Goal: Task Accomplishment & Management: Manage account settings

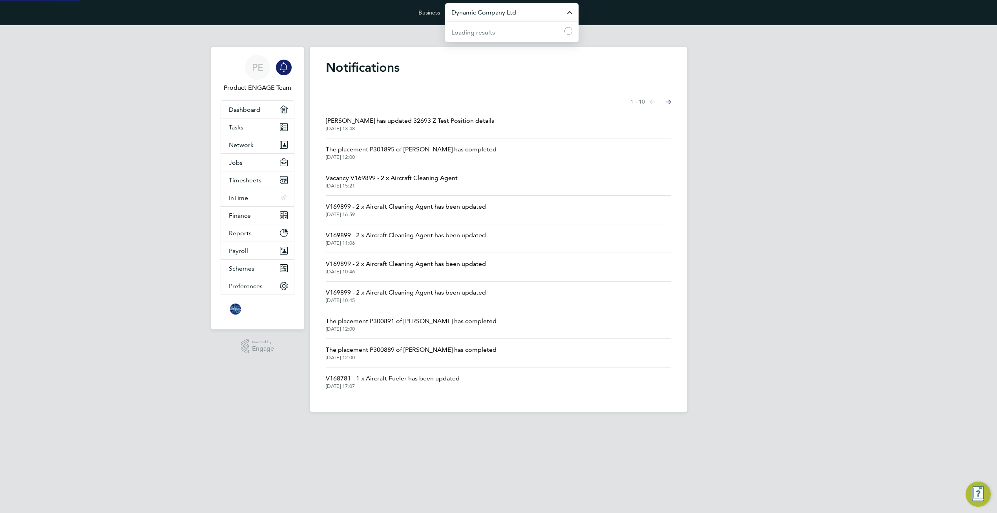
click at [517, 16] on input "Dynamic Company Ltd" at bounding box center [511, 12] width 133 height 18
click at [513, 95] on span "[PERSON_NAME] Construction & Infrastructure Ltd" at bounding box center [511, 94] width 121 height 19
type input "[PERSON_NAME] Construction & Infrastructure Ltd"
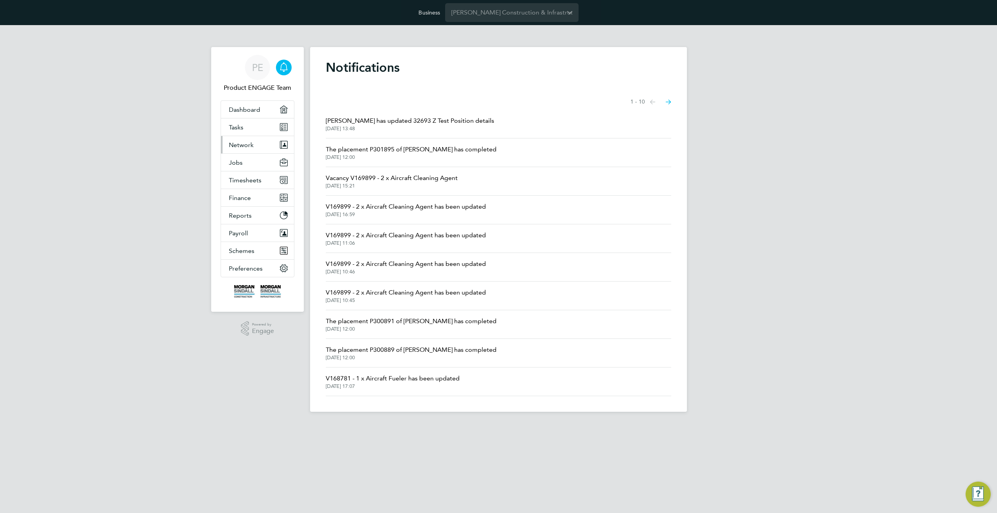
click at [255, 145] on button "Network" at bounding box center [257, 144] width 73 height 17
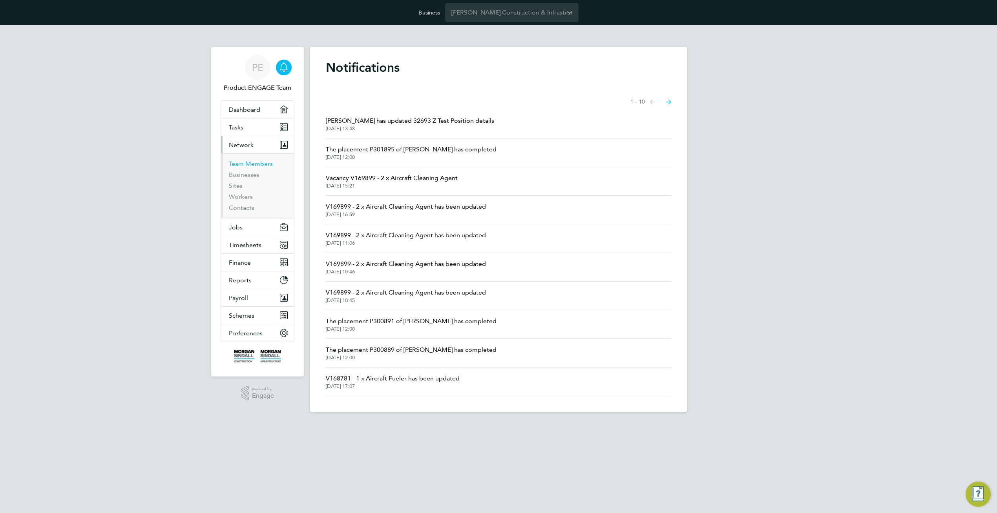
click at [236, 164] on link "Team Members" at bounding box center [251, 163] width 44 height 7
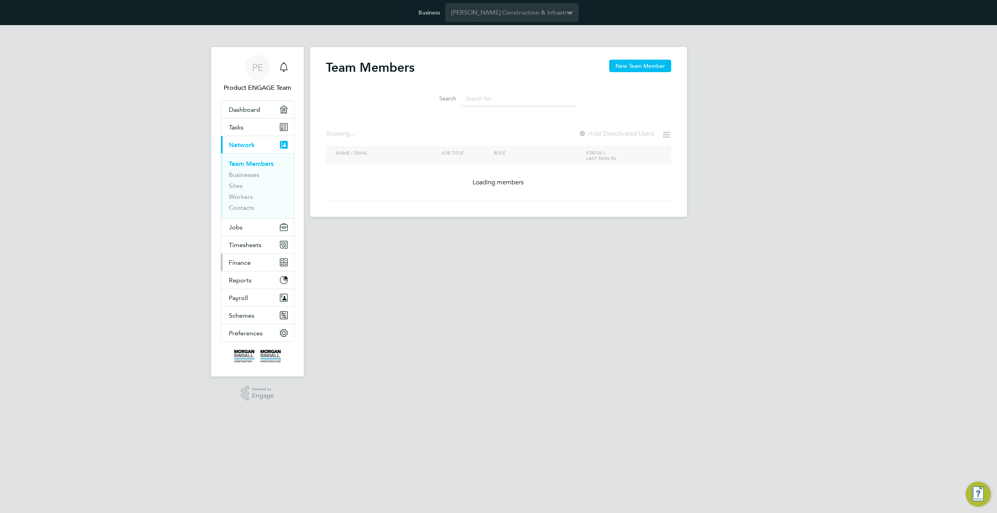
click at [336, 201] on div "Team Members New Team Member Search Showing ... Hide Deactivated Users NAME / E…" at bounding box center [498, 131] width 345 height 142
click at [231, 232] on button "Jobs" at bounding box center [257, 227] width 73 height 17
click at [235, 228] on span "Jobs" at bounding box center [236, 227] width 14 height 7
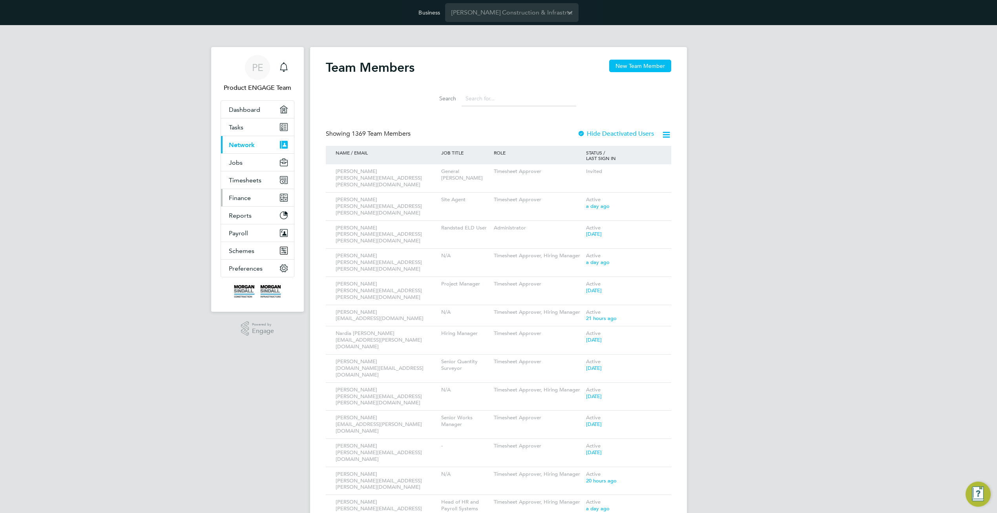
click at [237, 202] on span "Finance" at bounding box center [240, 197] width 22 height 7
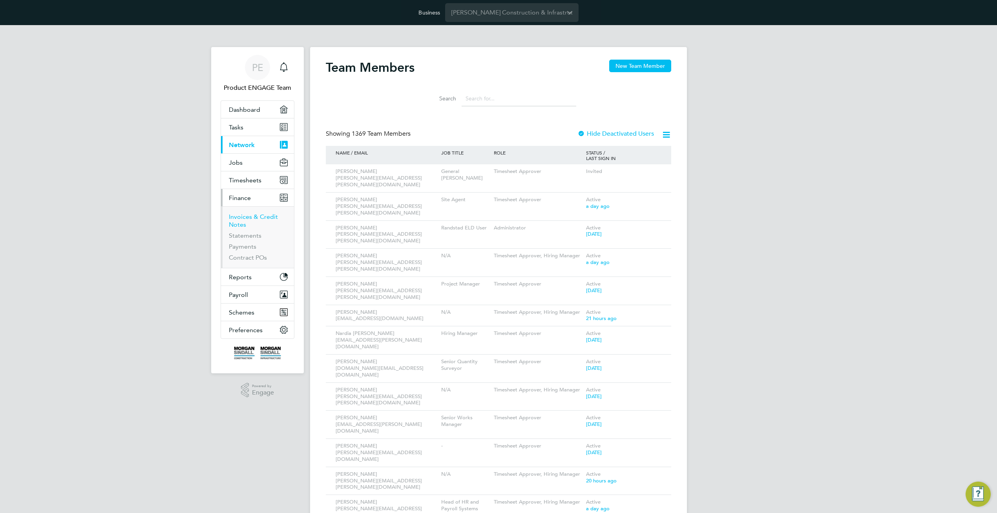
click at [237, 219] on link "Invoices & Credit Notes" at bounding box center [253, 220] width 49 height 15
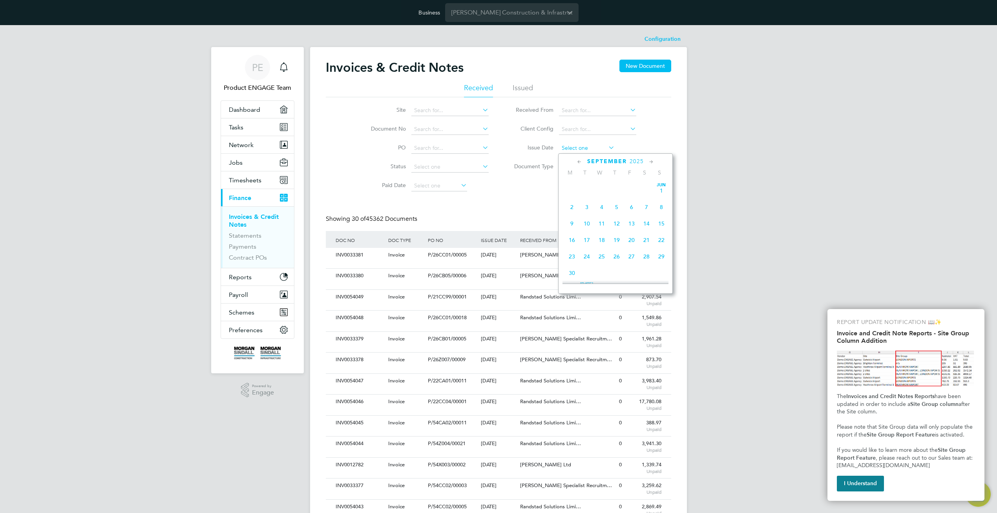
click at [587, 149] on input at bounding box center [587, 148] width 56 height 11
click at [601, 222] on span "24" at bounding box center [601, 216] width 15 height 15
click at [584, 147] on input "24 Sep 2025" at bounding box center [587, 148] width 56 height 11
click at [602, 205] on span "17" at bounding box center [601, 199] width 15 height 15
click at [582, 149] on input "17 Sep 2025" at bounding box center [587, 148] width 56 height 11
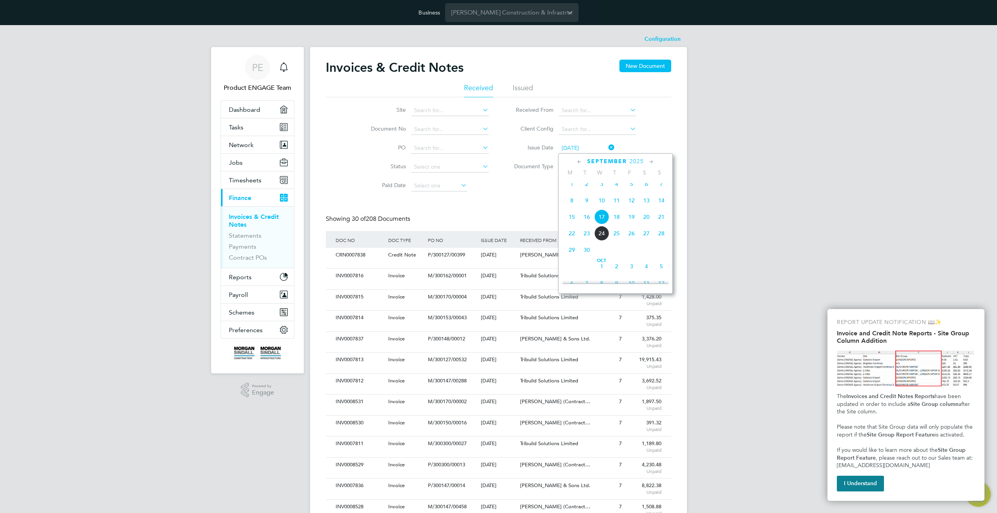
click at [601, 241] on span "24" at bounding box center [601, 233] width 15 height 15
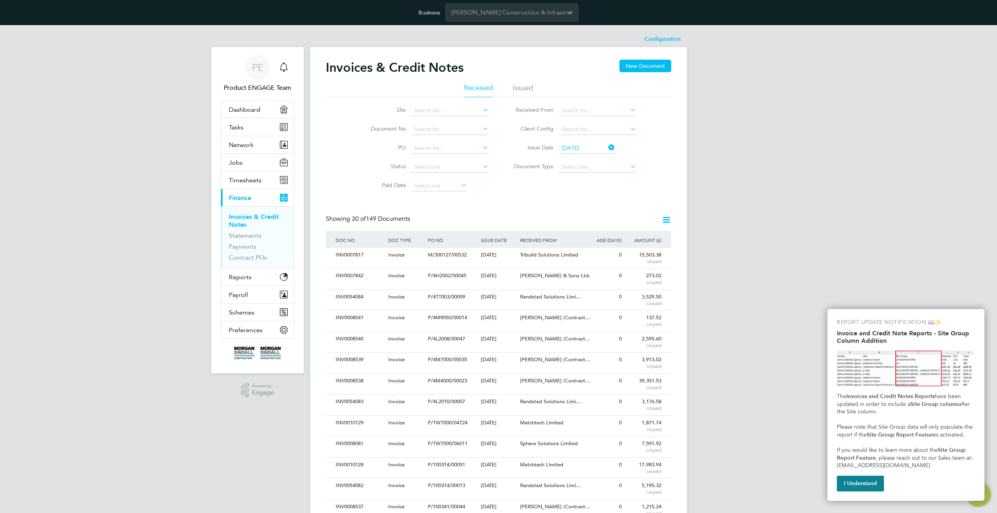
click at [594, 148] on input "24 Sep 2025" at bounding box center [587, 148] width 56 height 11
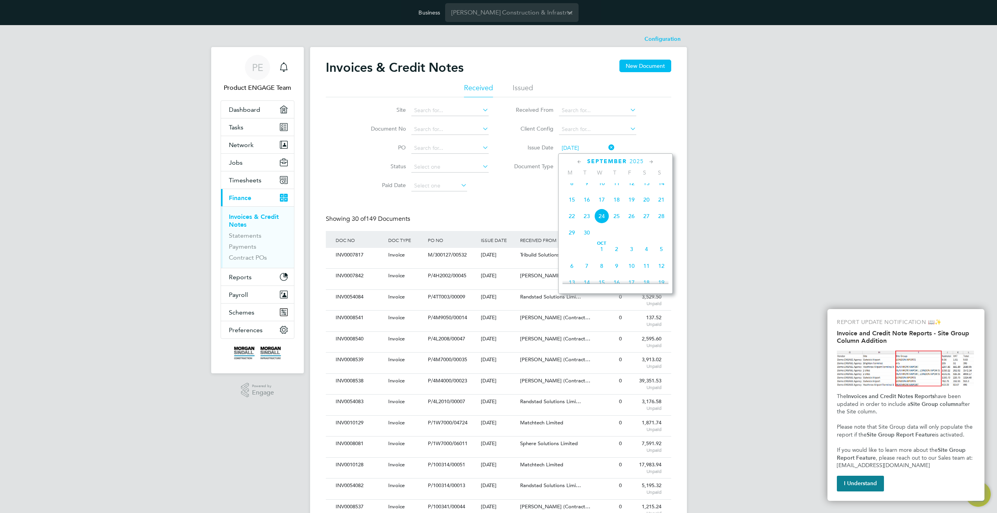
click at [600, 203] on span "17" at bounding box center [601, 199] width 15 height 15
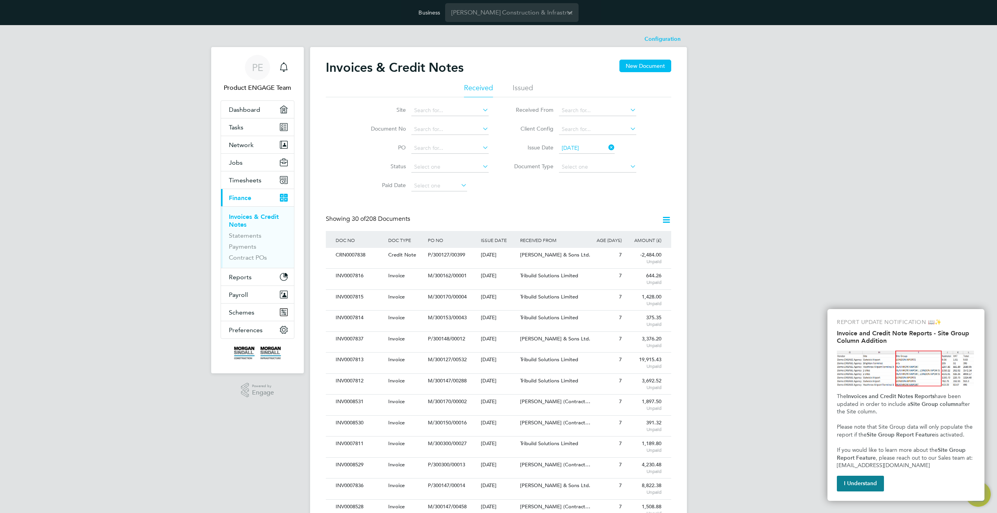
click at [586, 150] on input "17 Sep 2025" at bounding box center [587, 148] width 56 height 11
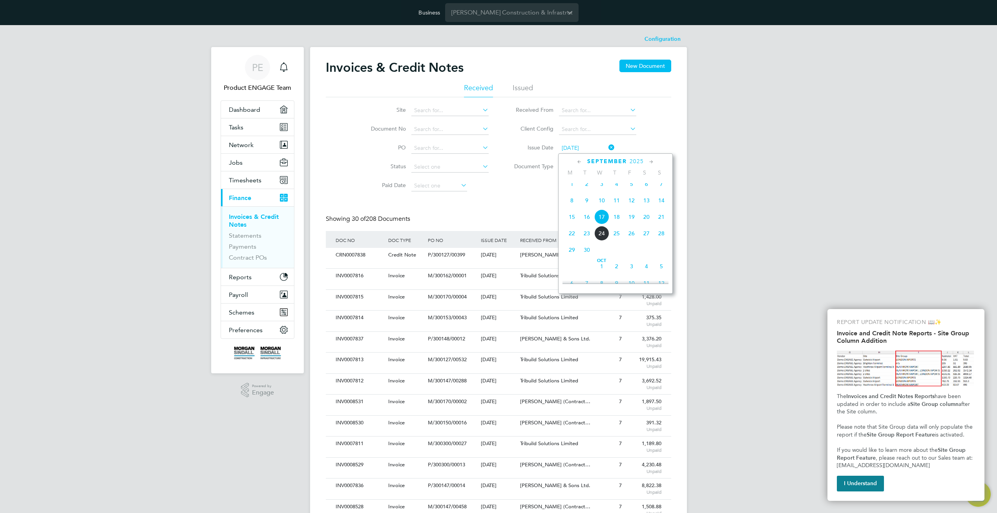
click at [607, 239] on span "24" at bounding box center [601, 233] width 15 height 15
type input "24 Sep 2025"
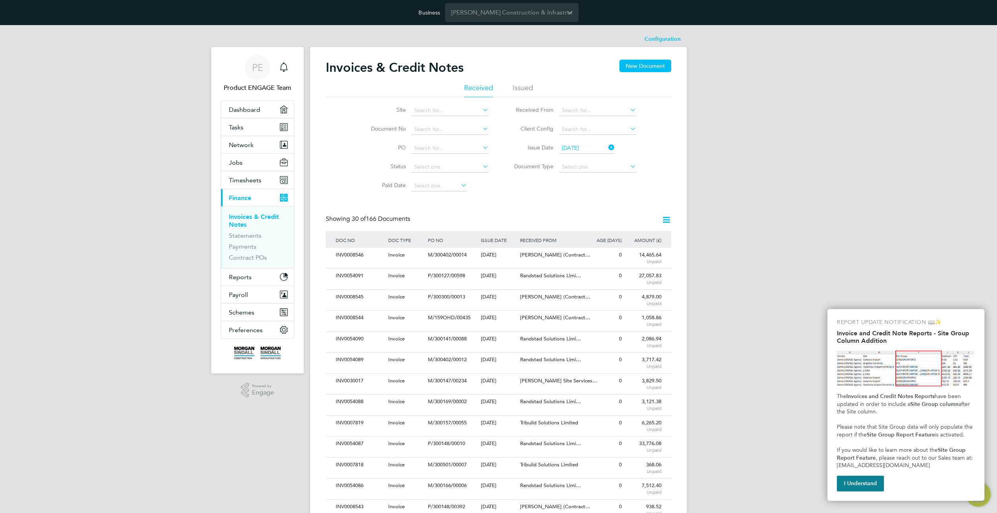
click at [607, 147] on icon at bounding box center [607, 147] width 0 height 11
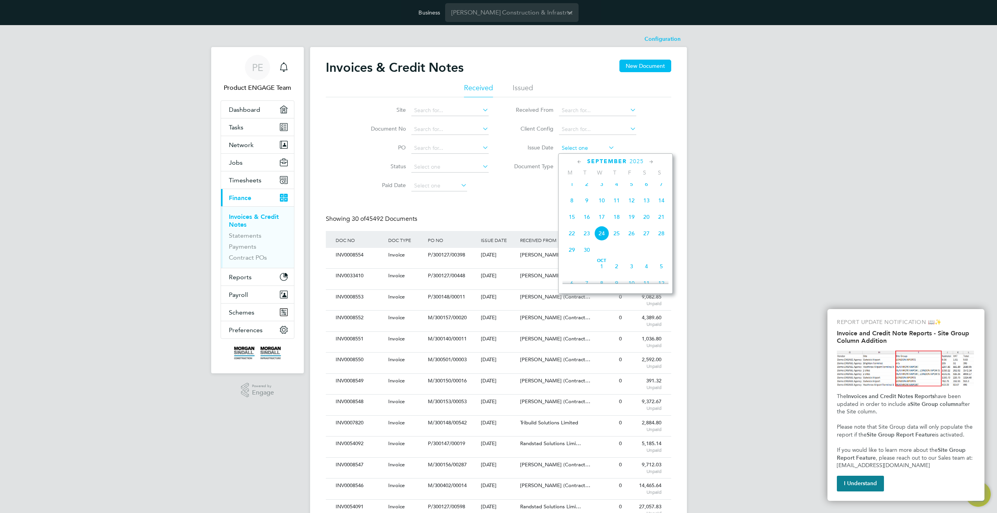
click at [584, 149] on input at bounding box center [587, 148] width 56 height 11
click at [600, 224] on span "24" at bounding box center [601, 216] width 15 height 15
type input "24 Sep 2025"
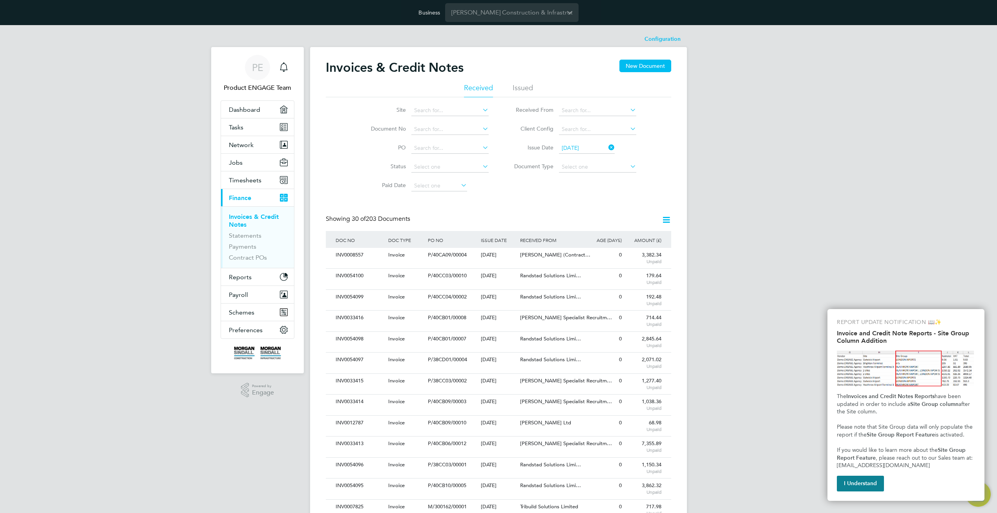
scroll to position [15, 53]
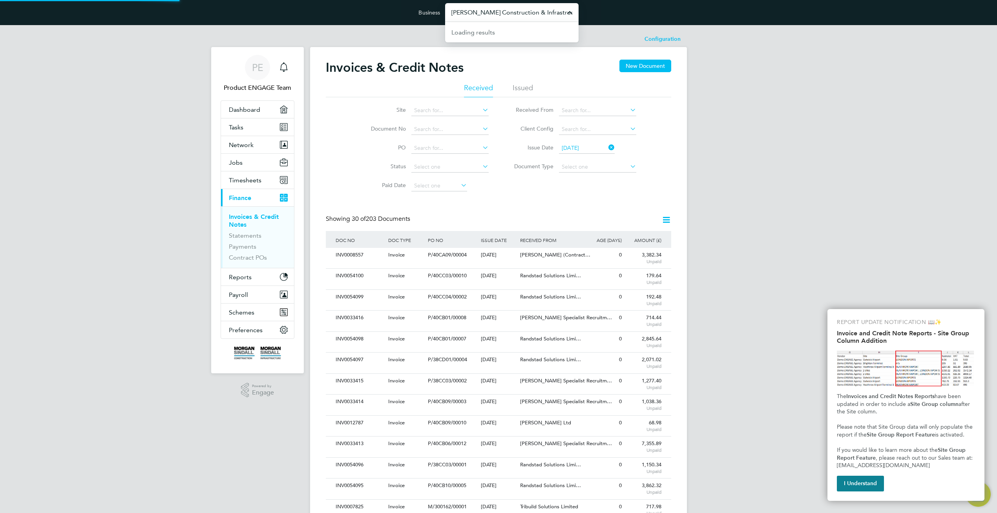
click at [520, 10] on input "Morgan Sindall Construction & Infrastructure Ltd" at bounding box center [511, 12] width 133 height 18
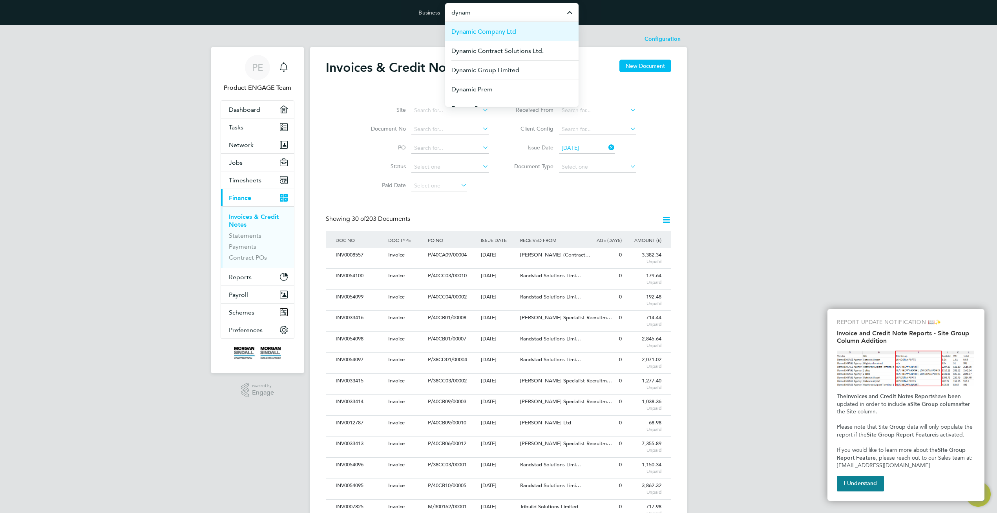
click at [515, 37] on li "Dynamic Company Ltd" at bounding box center [511, 31] width 133 height 19
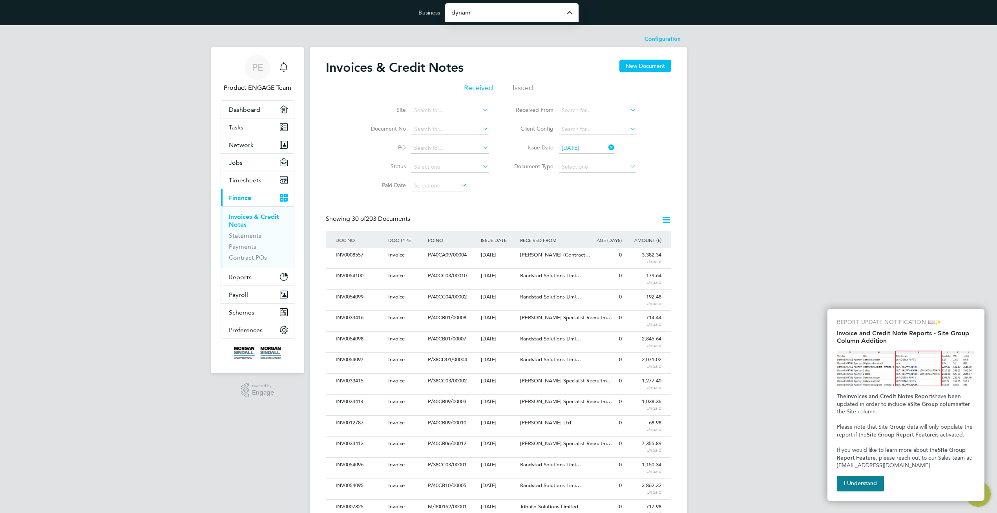
type input "Dynamic Company Ltd"
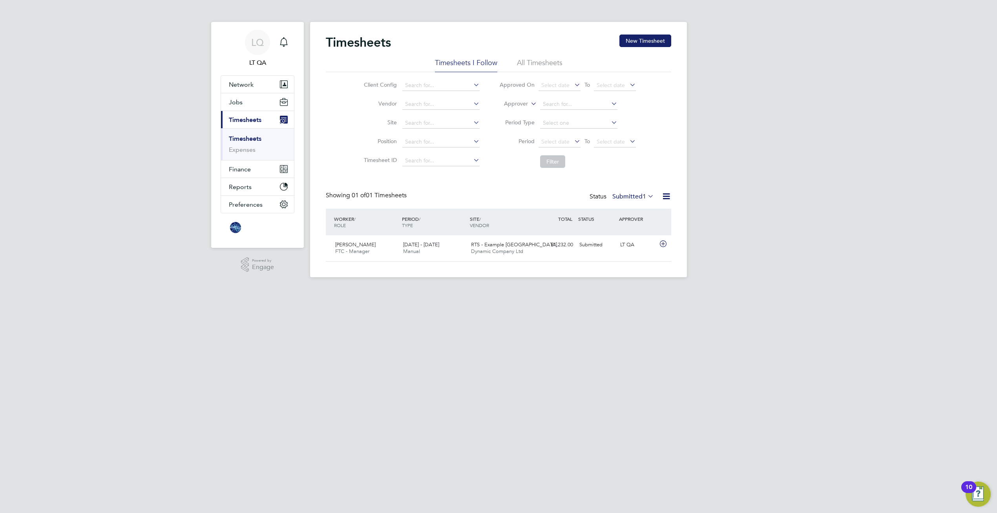
scroll to position [20, 68]
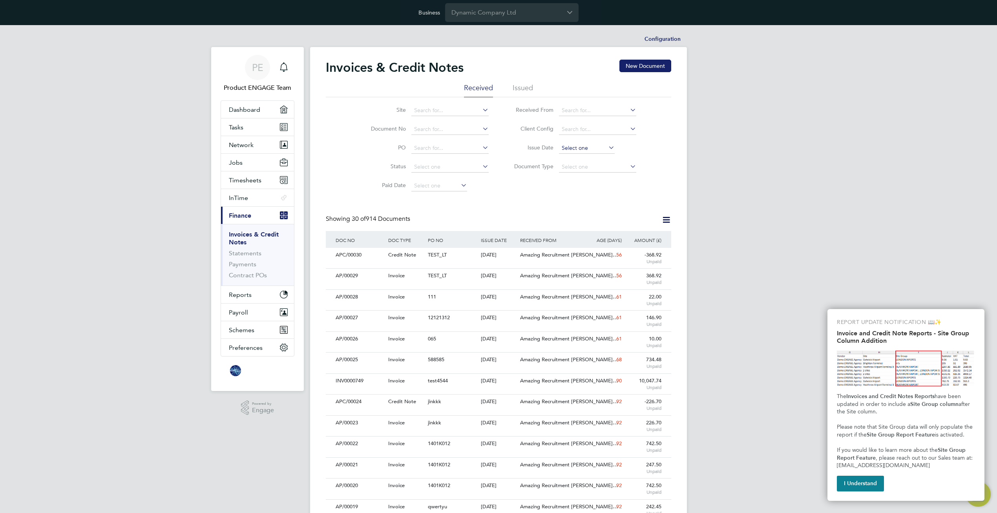
click at [578, 144] on input at bounding box center [587, 148] width 56 height 11
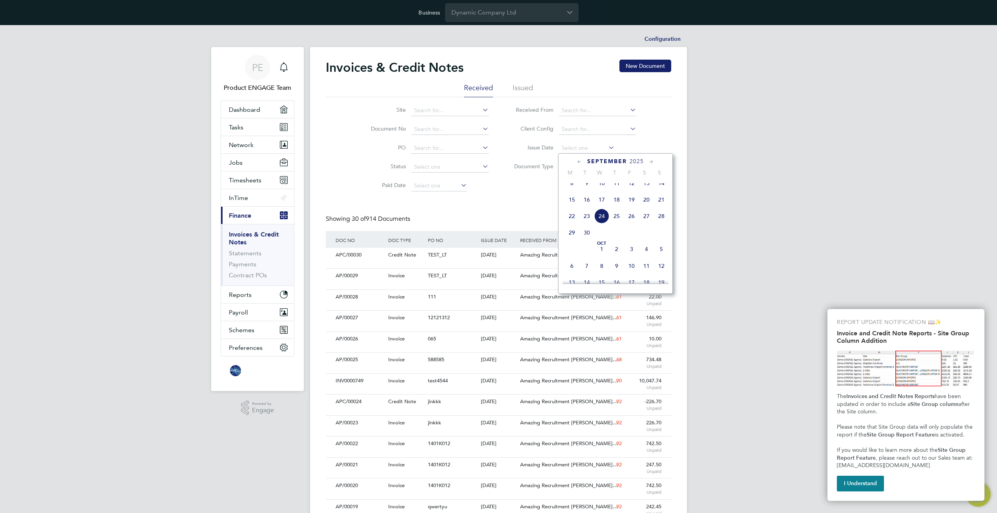
drag, startPoint x: 464, startPoint y: 226, endPoint x: 390, endPoint y: 223, distance: 73.5
click at [463, 226] on div "Showing 30 of 914 Documents" at bounding box center [498, 223] width 345 height 16
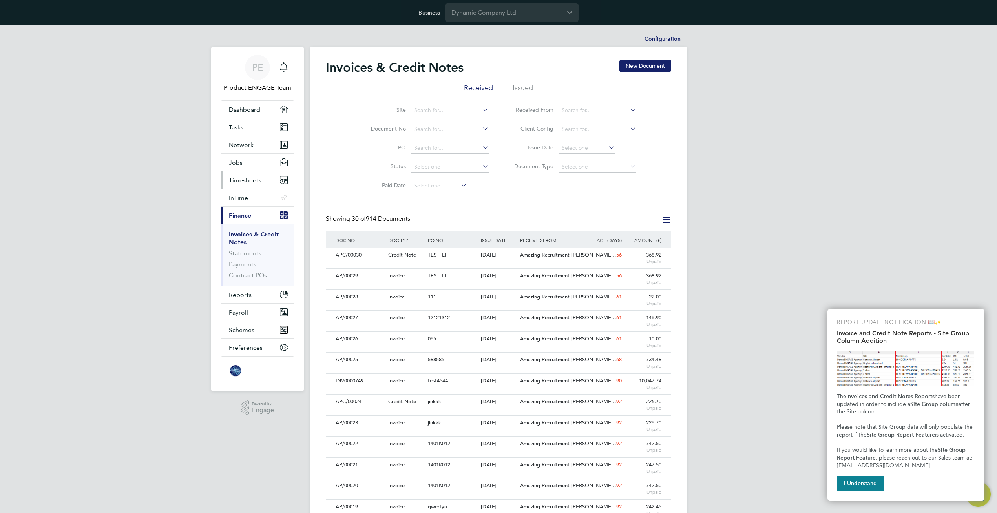
click at [244, 181] on span "Timesheets" at bounding box center [245, 180] width 33 height 7
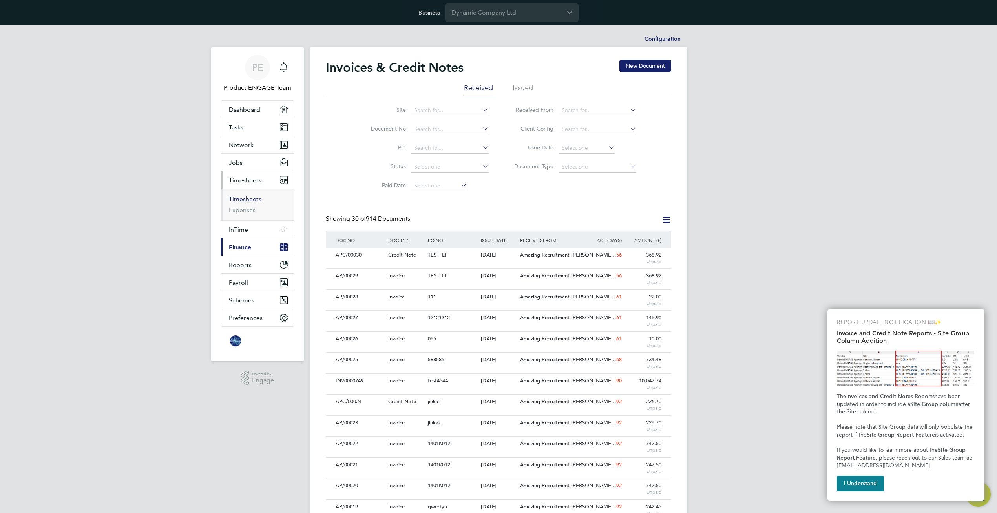
click at [239, 201] on link "Timesheets" at bounding box center [245, 198] width 33 height 7
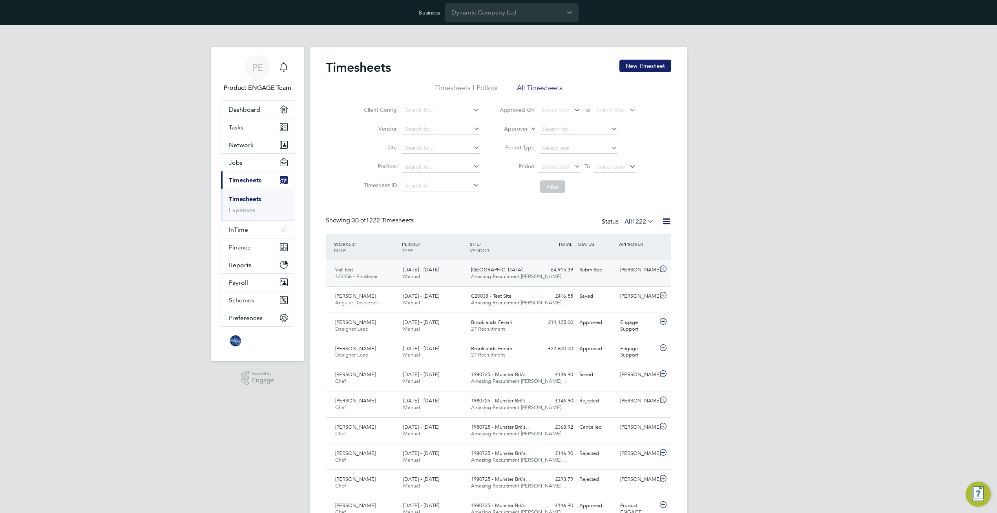
click at [508, 272] on div "Aldgate East Amazing Recruitment Li…" at bounding box center [502, 274] width 68 height 20
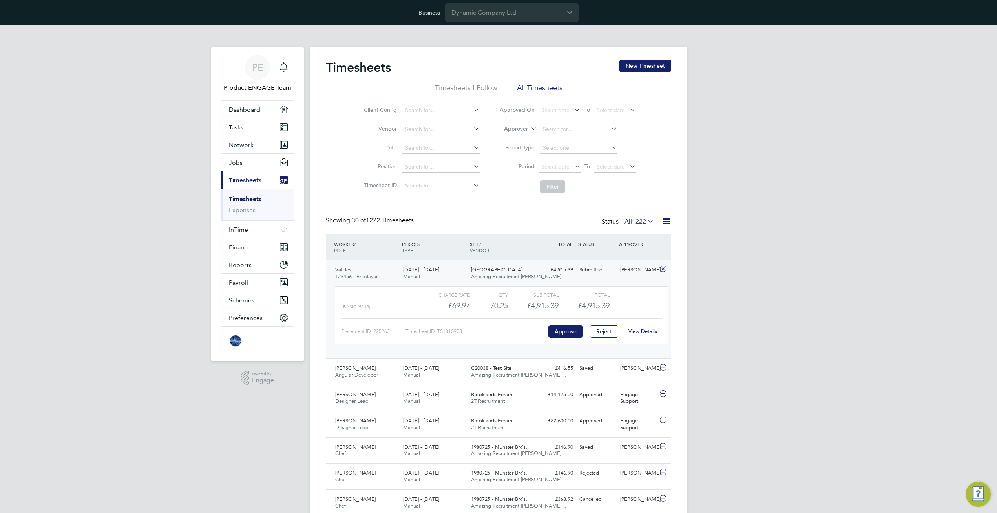
click at [649, 330] on link "View Details" at bounding box center [642, 331] width 29 height 7
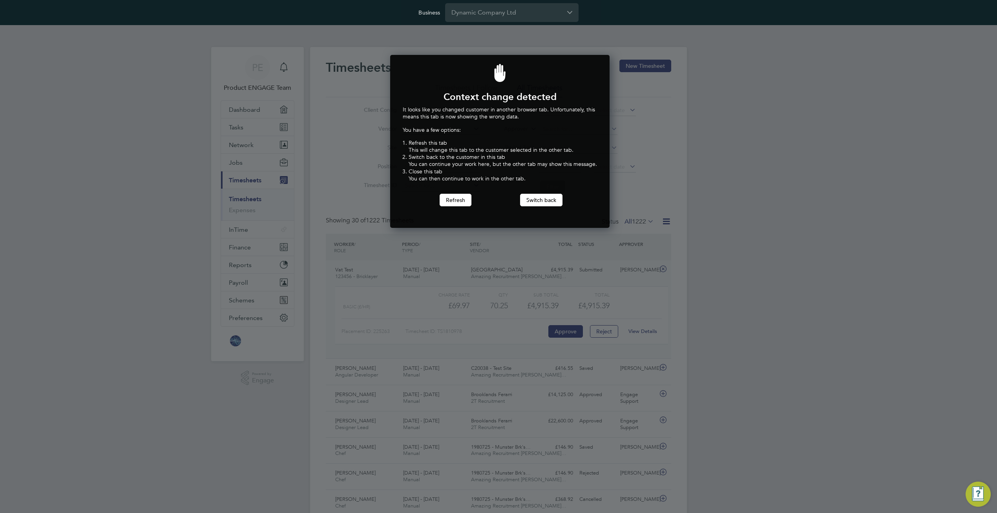
scroll to position [173, 217]
click at [491, 12] on input "Dynamic Company Ltd" at bounding box center [511, 12] width 133 height 18
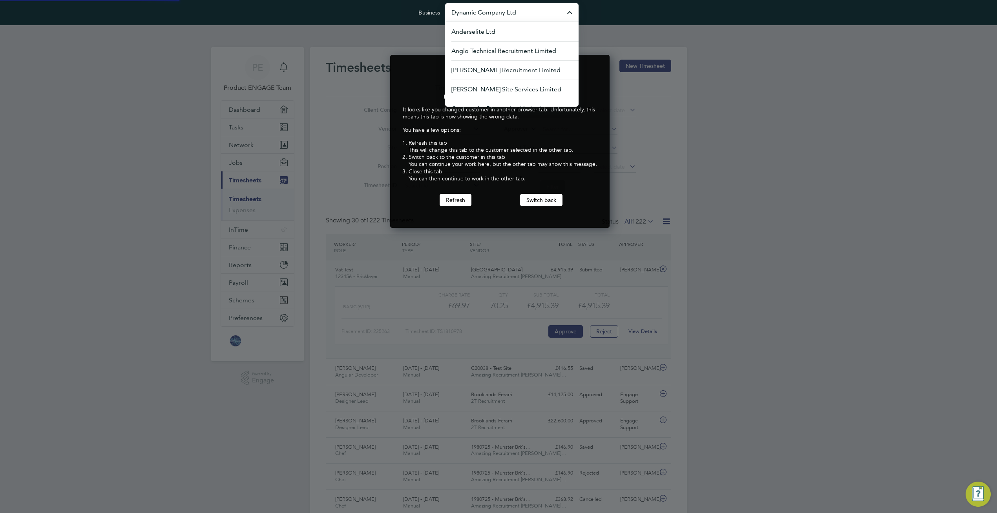
click at [488, 13] on input "Dynamic Company Ltd" at bounding box center [511, 12] width 133 height 18
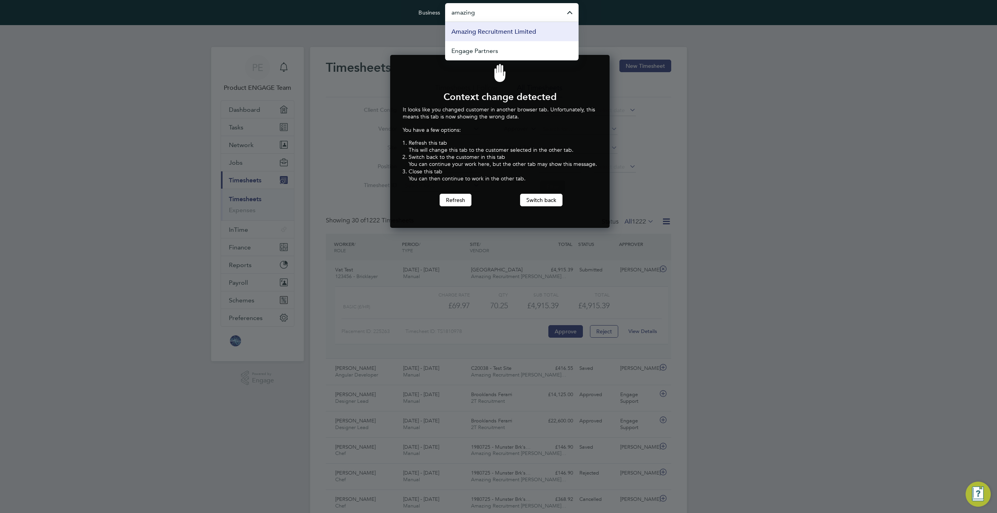
click at [489, 33] on span "Amazing Recruitment Limited" at bounding box center [493, 31] width 85 height 9
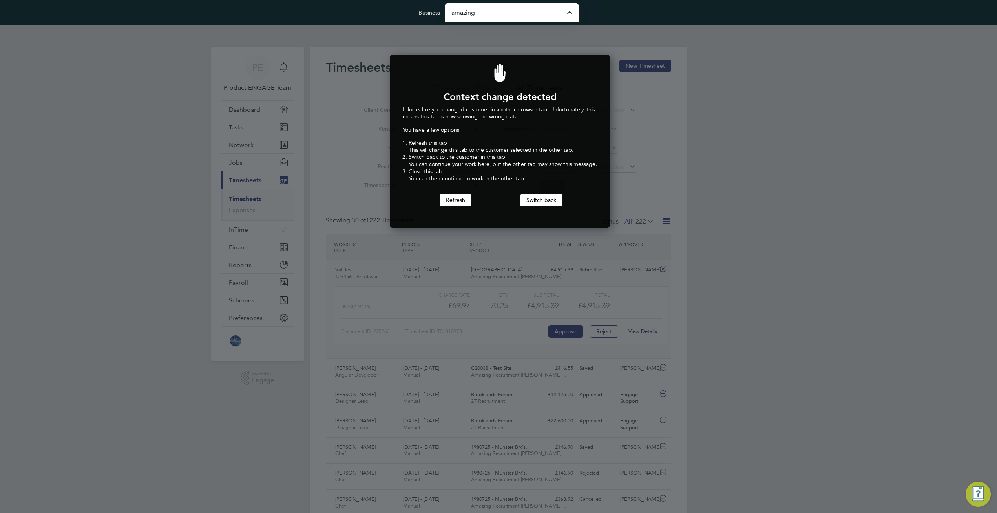
type input "Amazing Recruitment Limited"
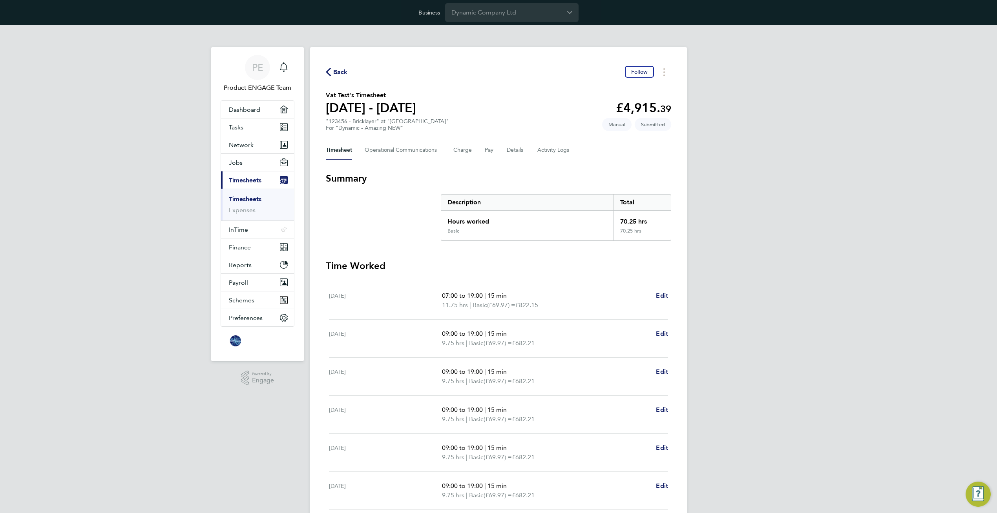
click at [529, 151] on div "Timesheet Operational Communications Charge Pay Details Activity Logs" at bounding box center [498, 150] width 345 height 19
click at [517, 148] on button "Details" at bounding box center [516, 150] width 18 height 19
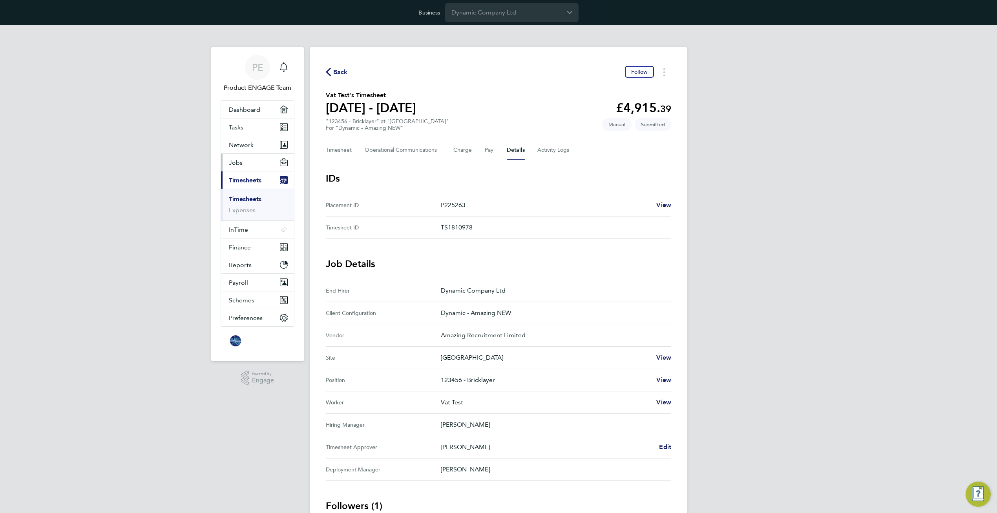
click at [246, 161] on button "Jobs" at bounding box center [257, 162] width 73 height 17
click at [246, 203] on link "Placements" at bounding box center [245, 203] width 33 height 7
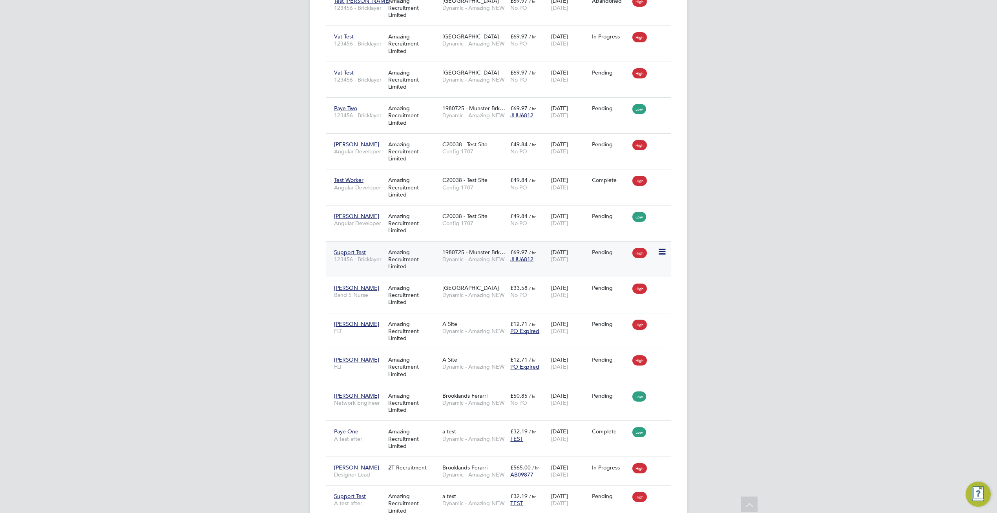
click at [665, 250] on icon at bounding box center [661, 251] width 8 height 9
click at [460, 254] on span "1980725 - Munster Brk…" at bounding box center [473, 252] width 63 height 7
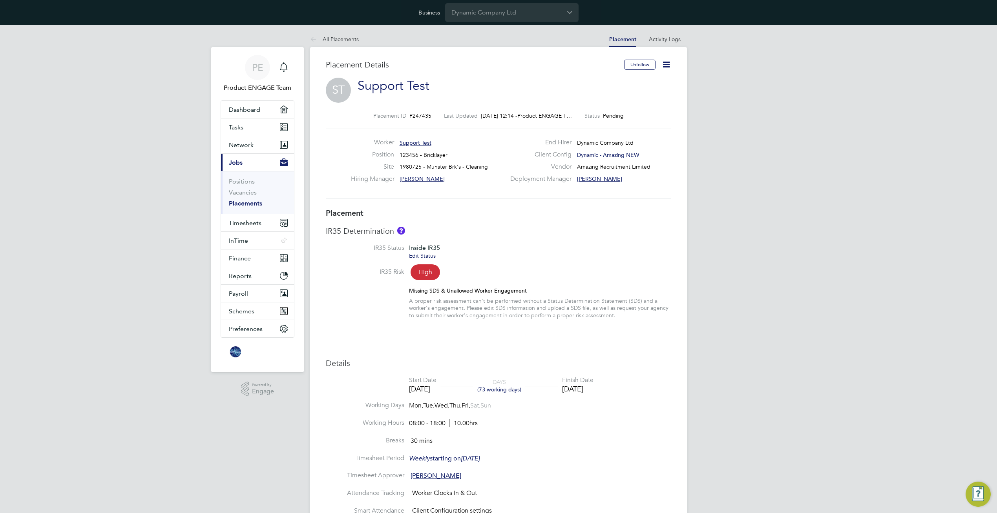
click at [669, 63] on icon at bounding box center [666, 65] width 10 height 10
click at [637, 83] on li "Edit Placement e" at bounding box center [641, 83] width 58 height 11
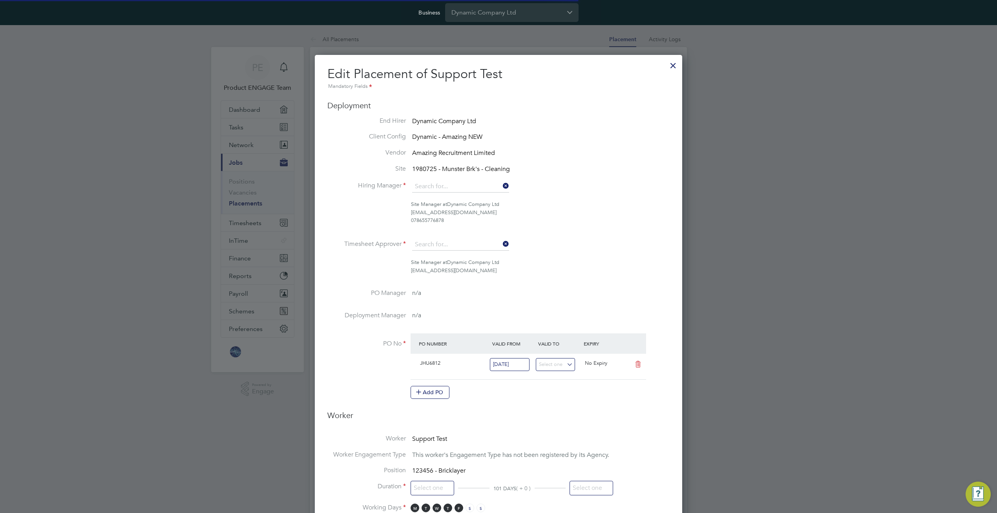
type input "[PERSON_NAME]"
type input "23 Jul 2024"
type input "31 Oct 2024"
type input "08:00"
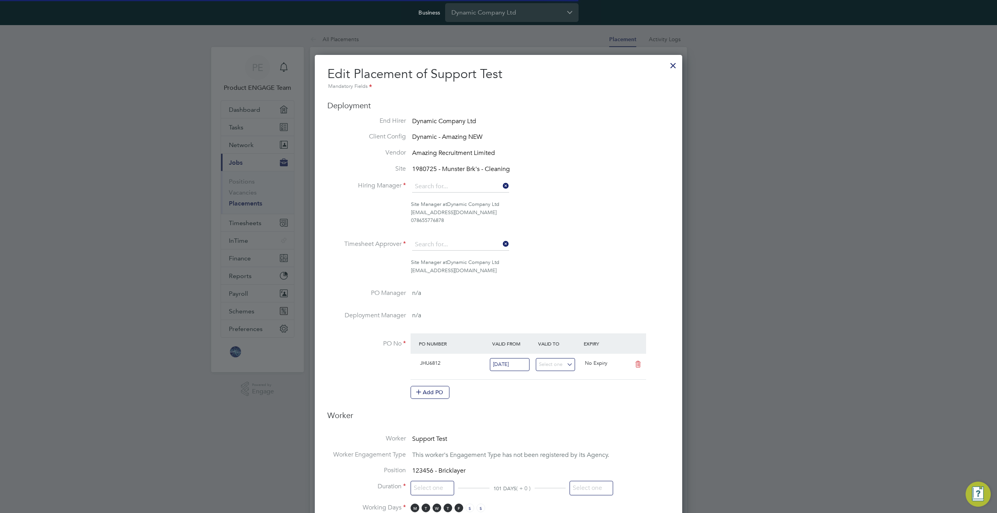
type input "18:00"
click at [598, 356] on div "JHU6812 06 Nov 2023 No Expiry" at bounding box center [527, 367] width 235 height 26
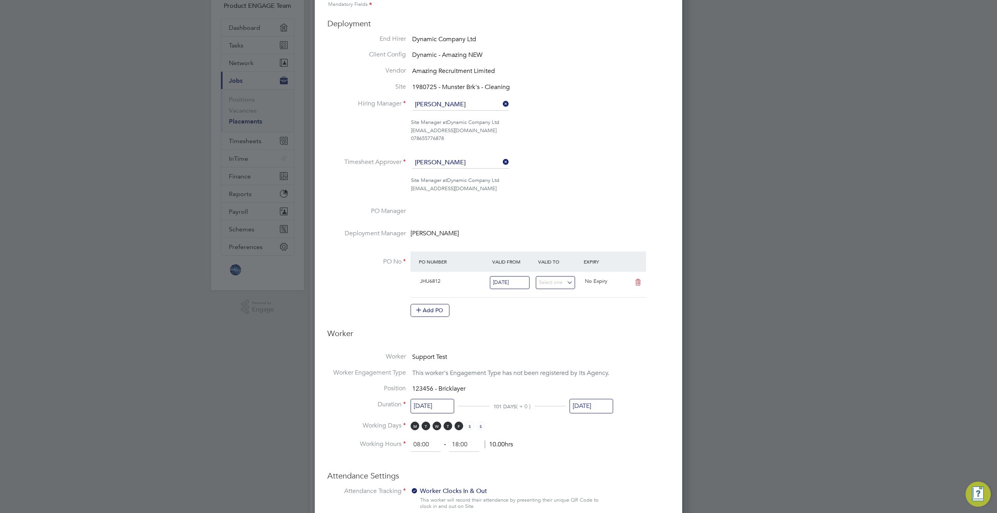
scroll to position [200, 0]
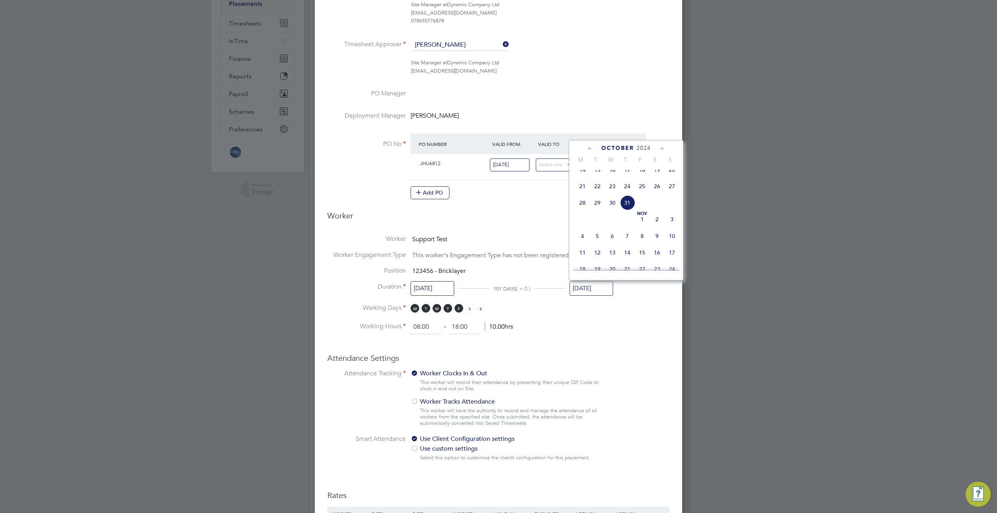
click at [592, 288] on input "31 Oct 2024" at bounding box center [591, 288] width 44 height 15
click at [640, 201] on span "14" at bounding box center [642, 193] width 15 height 15
type input "14 Nov 2025"
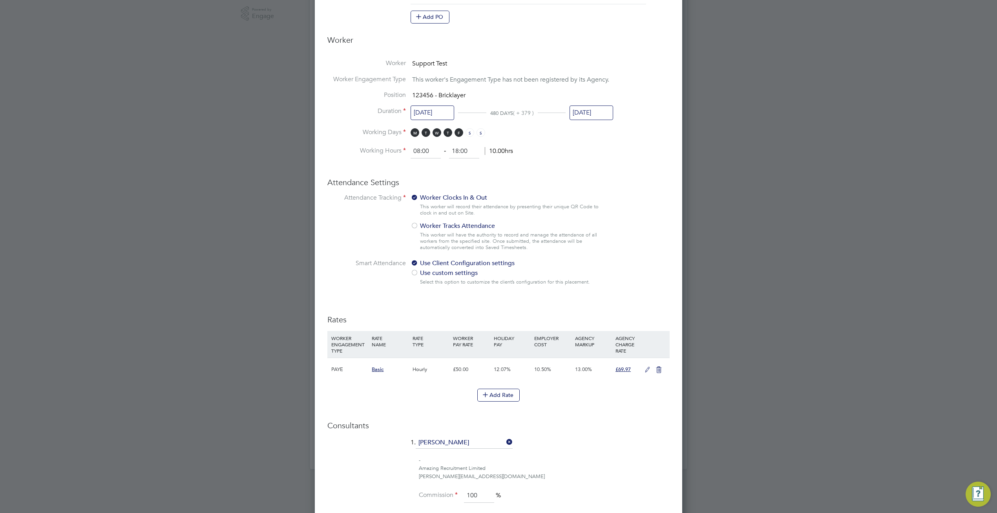
scroll to position [545, 0]
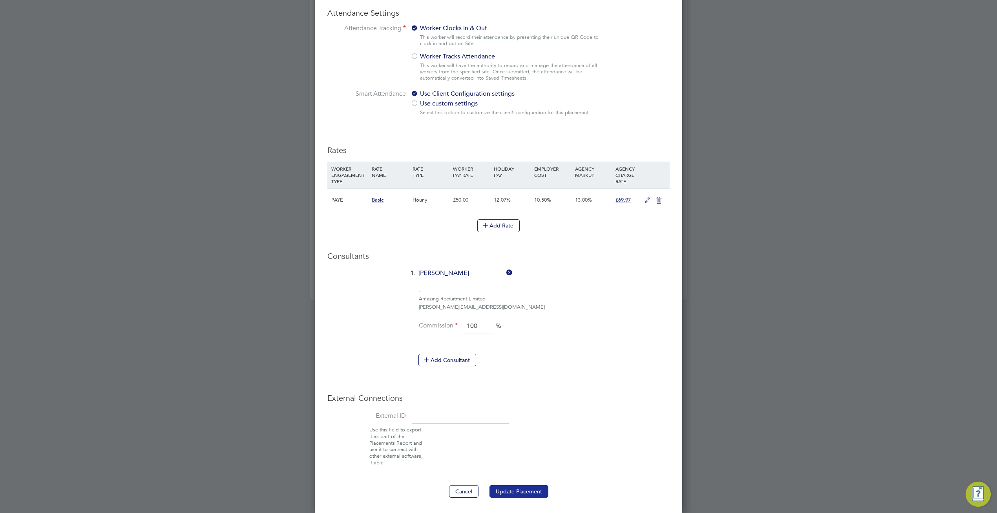
click at [527, 489] on button "Update Placement" at bounding box center [518, 491] width 59 height 13
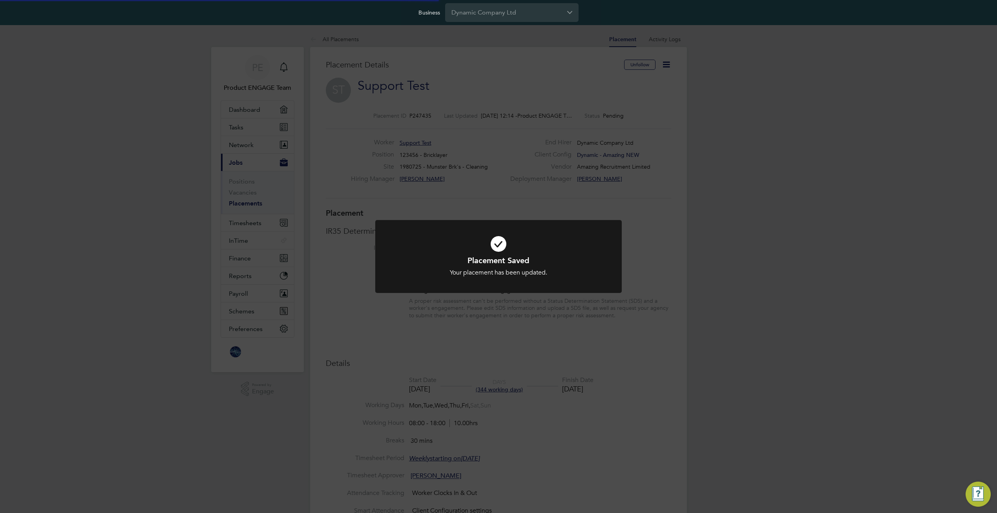
scroll to position [23, 55]
click at [556, 427] on div "Placement Saved Your placement has been updated. Cancel Okay" at bounding box center [498, 256] width 997 height 513
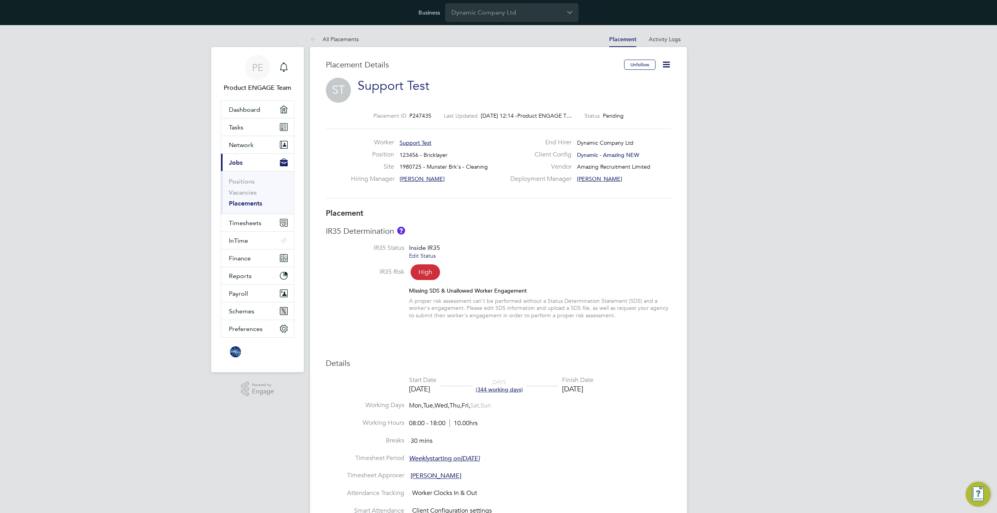
click at [556, 427] on div "All Placements Placement Activity Logs Placement Activity Logs All Placements P…" at bounding box center [498, 437] width 377 height 813
click at [544, 355] on div "Placement IR35 Determination IR35 Status Inside IR35 Edit Status IR35 Risk High…" at bounding box center [498, 445] width 345 height 474
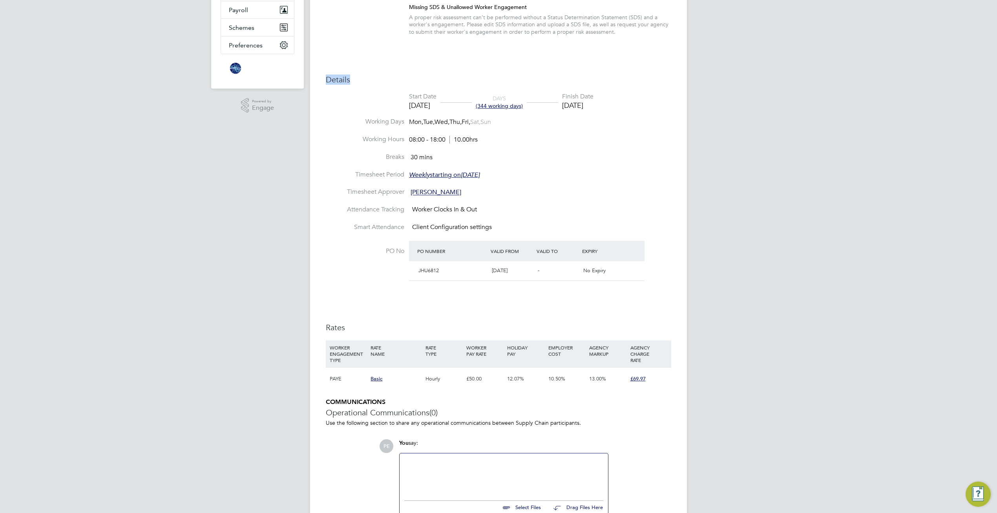
scroll to position [333, 0]
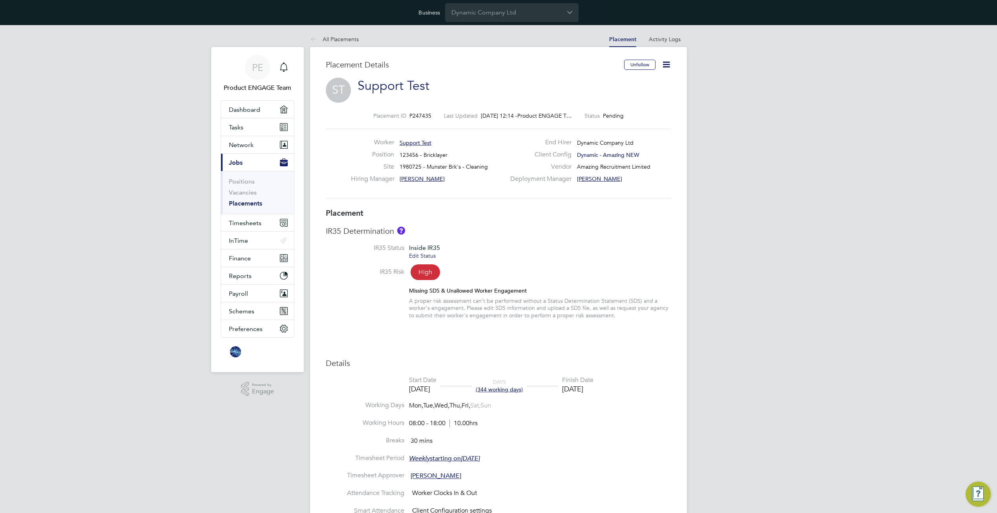
click at [664, 65] on icon at bounding box center [666, 65] width 10 height 10
click at [546, 82] on div "ST Support Test" at bounding box center [498, 88] width 345 height 20
click at [665, 65] on icon at bounding box center [666, 65] width 10 height 10
click at [619, 118] on li "Start" at bounding box center [641, 120] width 58 height 11
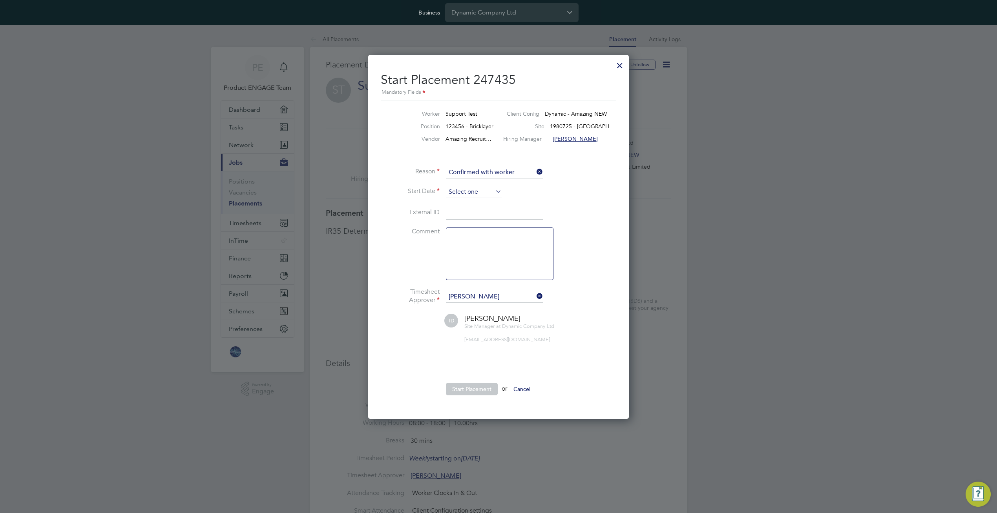
click at [481, 193] on input at bounding box center [474, 192] width 56 height 12
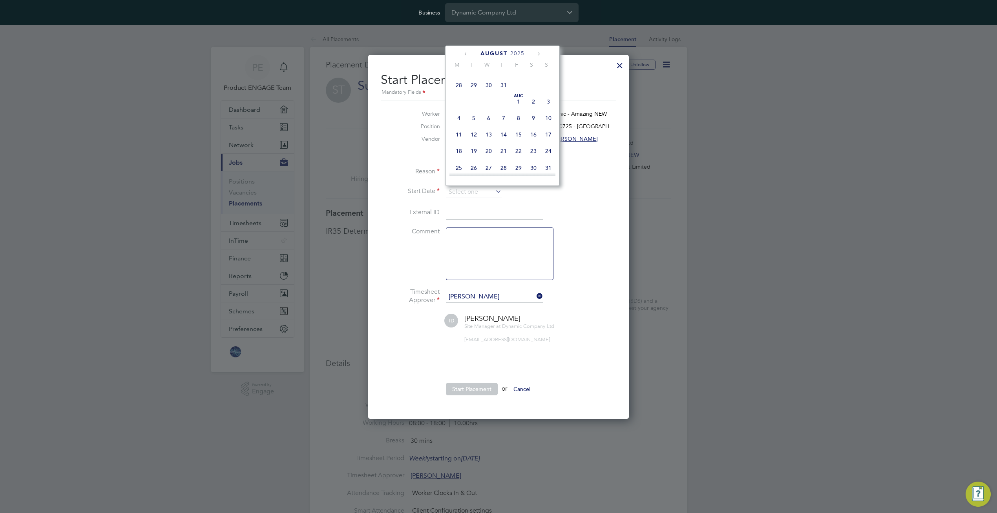
click at [465, 109] on span at bounding box center [458, 101] width 15 height 15
click at [517, 104] on span "Aug 1" at bounding box center [518, 101] width 15 height 15
type input "01 Aug 2025"
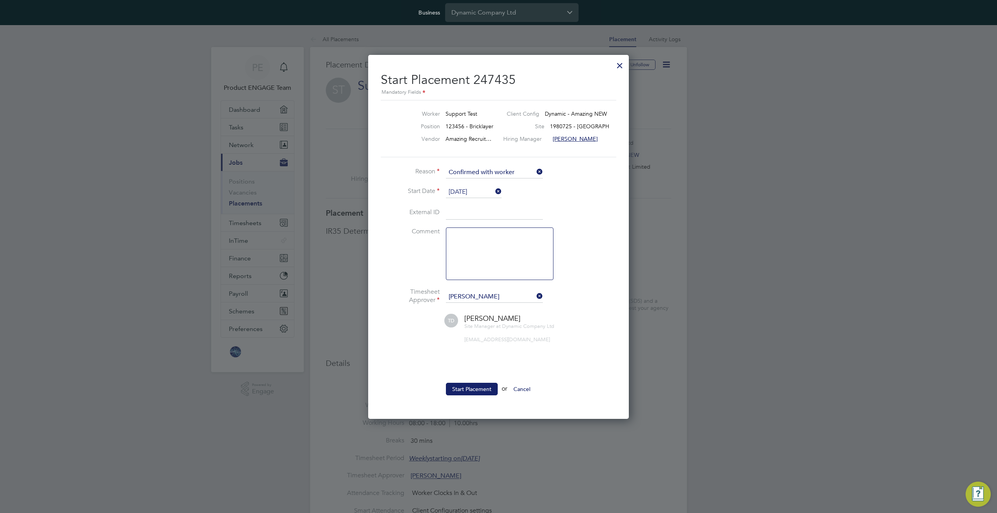
click at [472, 388] on button "Start Placement" at bounding box center [472, 389] width 52 height 13
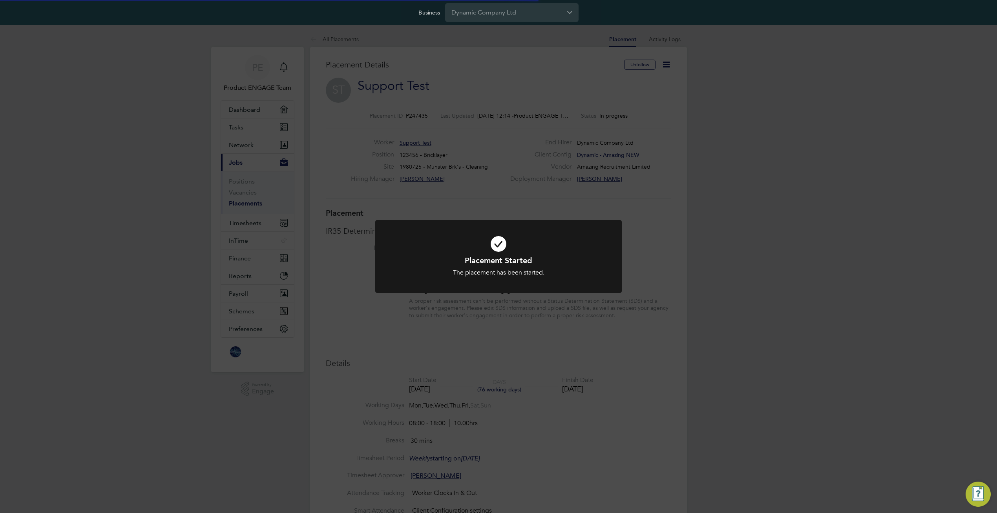
click at [368, 82] on div "Placement Started The placement has been started. Cancel Okay" at bounding box center [498, 256] width 997 height 513
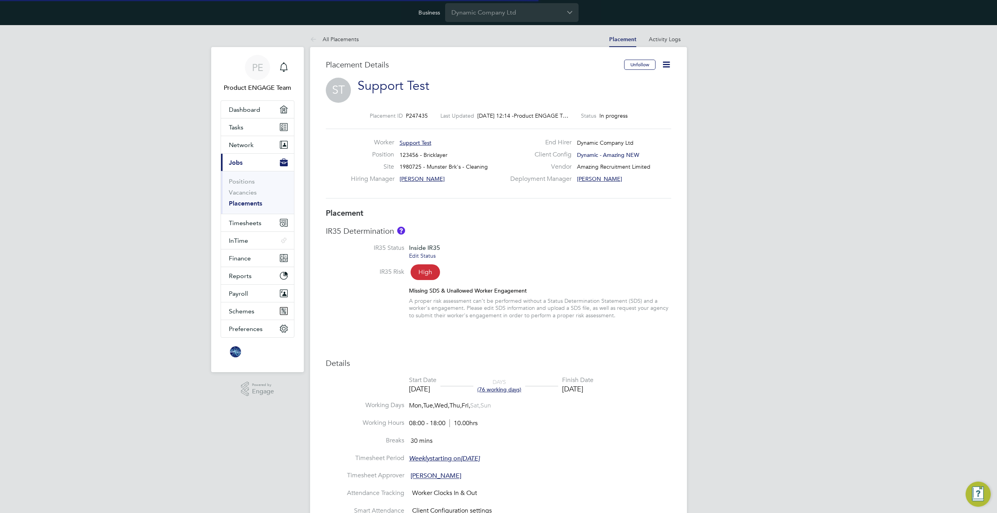
click at [371, 83] on link "Support Test" at bounding box center [393, 85] width 72 height 15
drag, startPoint x: 454, startPoint y: 84, endPoint x: 358, endPoint y: 86, distance: 96.6
click at [358, 86] on div "ST Support Test" at bounding box center [498, 88] width 345 height 20
click at [248, 219] on span "Timesheets" at bounding box center [245, 222] width 33 height 7
click at [238, 198] on link "Timesheets" at bounding box center [245, 198] width 33 height 7
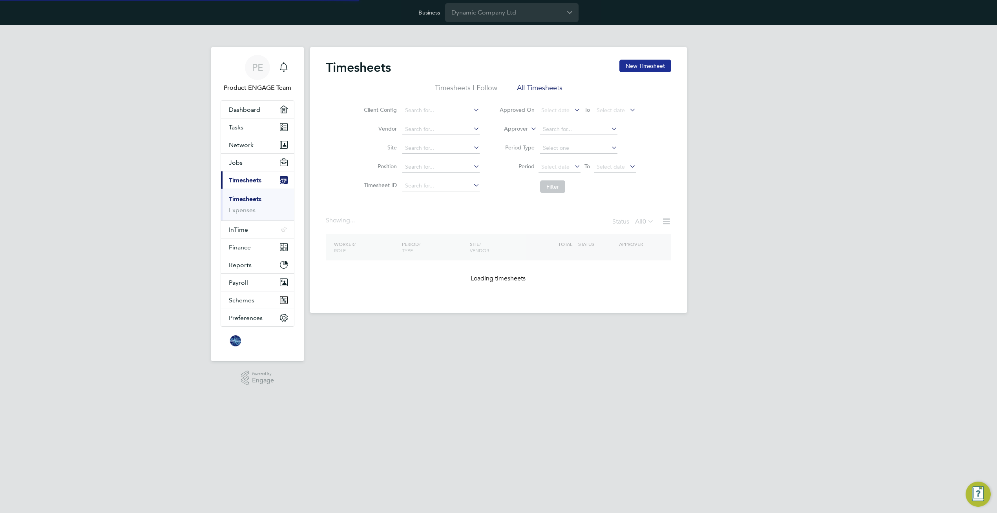
click at [639, 64] on button "New Timesheet" at bounding box center [645, 66] width 52 height 13
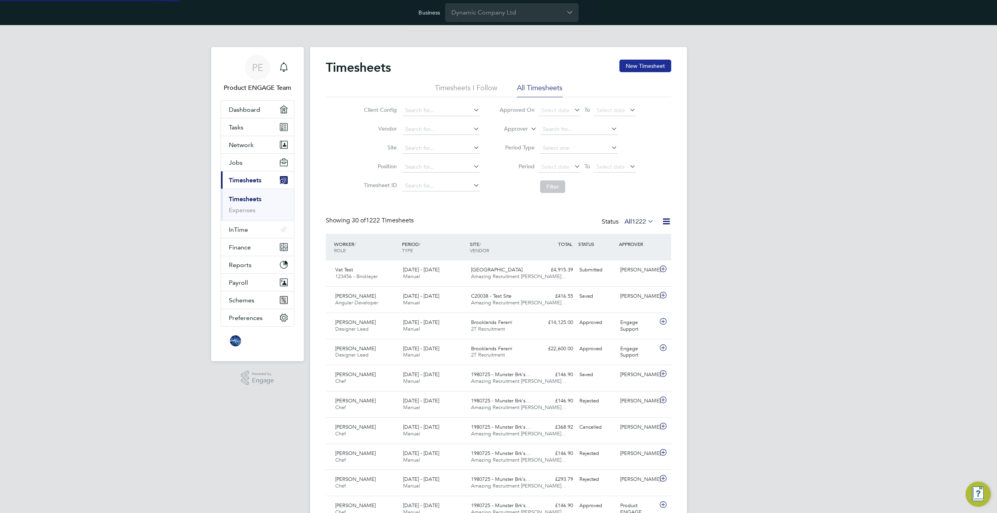
click at [639, 64] on button "New Timesheet" at bounding box center [645, 66] width 52 height 13
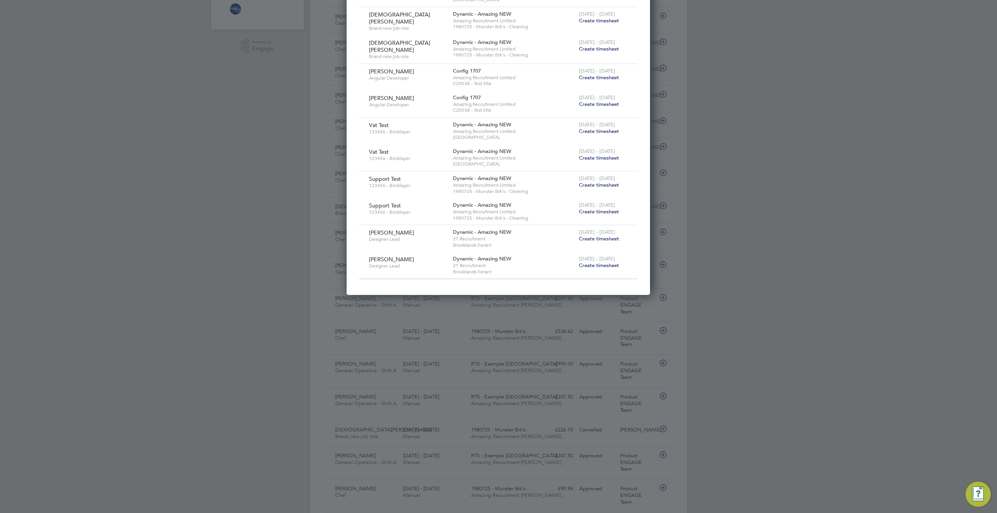
click at [593, 182] on span "Create timesheet" at bounding box center [599, 185] width 40 height 7
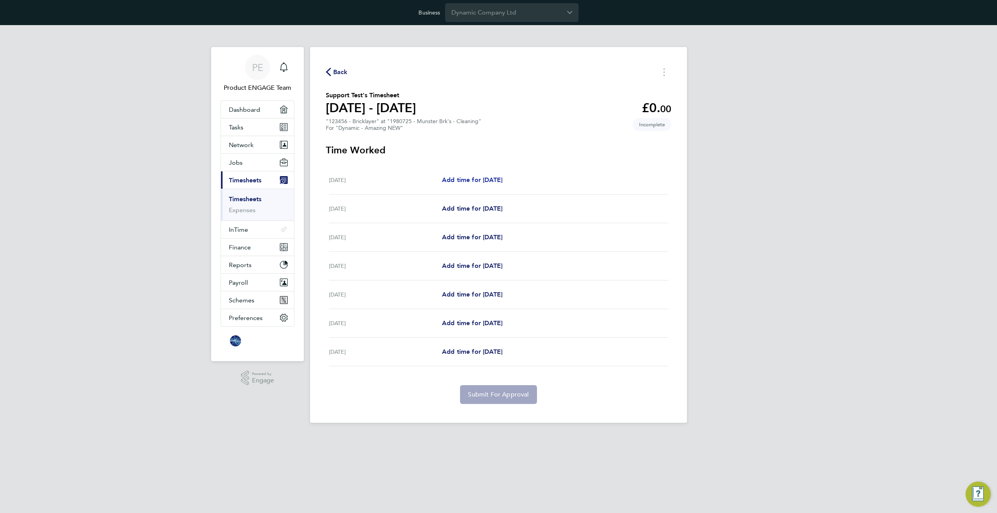
click at [502, 182] on span "Add time for Mon 08 Sep" at bounding box center [472, 179] width 60 height 7
select select "30"
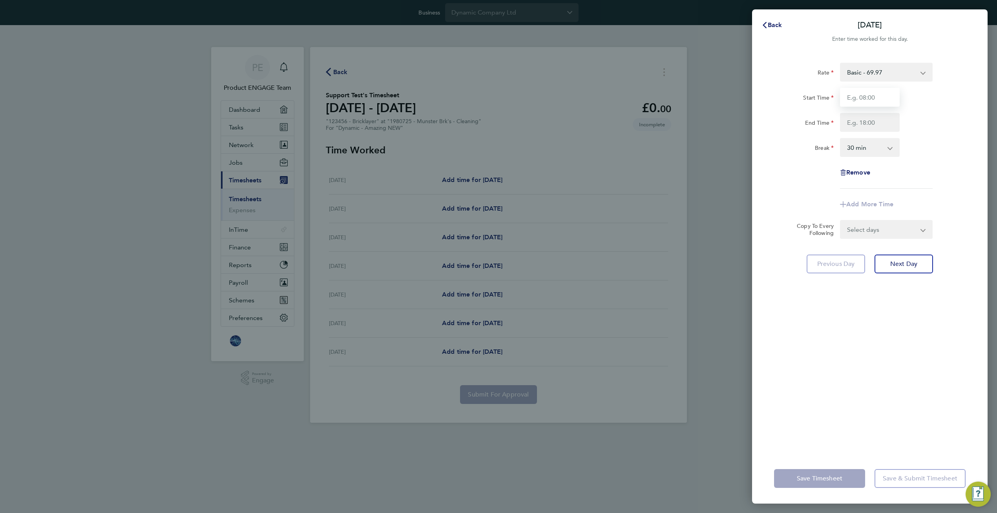
click at [875, 100] on input "Start Time" at bounding box center [870, 97] width 60 height 19
type input "07:30"
click at [868, 125] on input "End Time" at bounding box center [870, 122] width 60 height 19
type input "15:30"
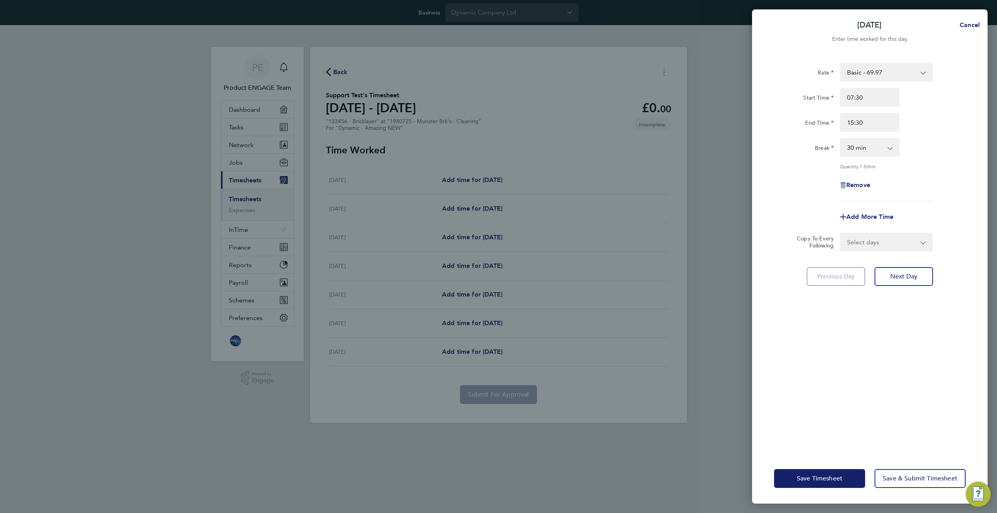
click at [904, 181] on div "Remove" at bounding box center [870, 185] width 198 height 19
click at [902, 478] on span "Save & Submit Timesheet" at bounding box center [920, 479] width 75 height 8
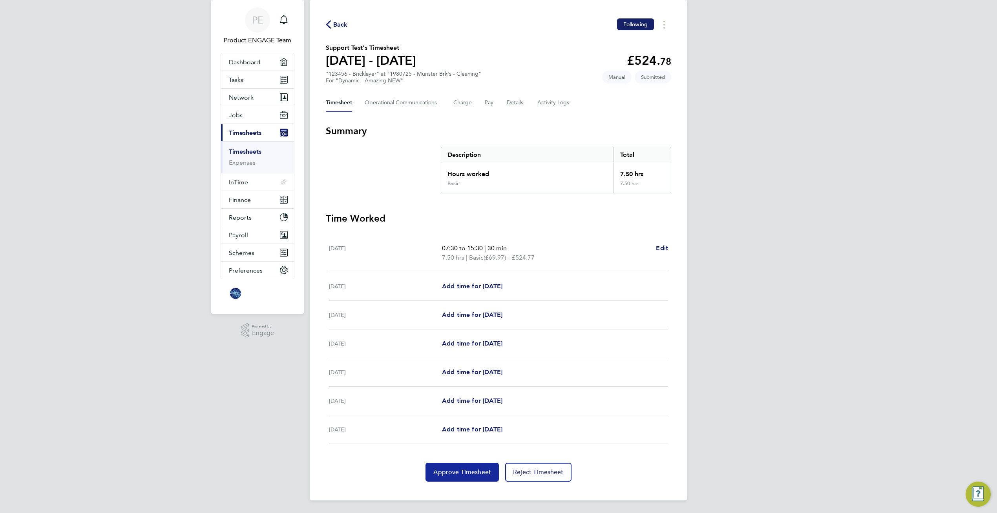
drag, startPoint x: 448, startPoint y: 475, endPoint x: 452, endPoint y: 476, distance: 4.6
click at [448, 476] on span "Approve Timesheet" at bounding box center [462, 473] width 58 height 8
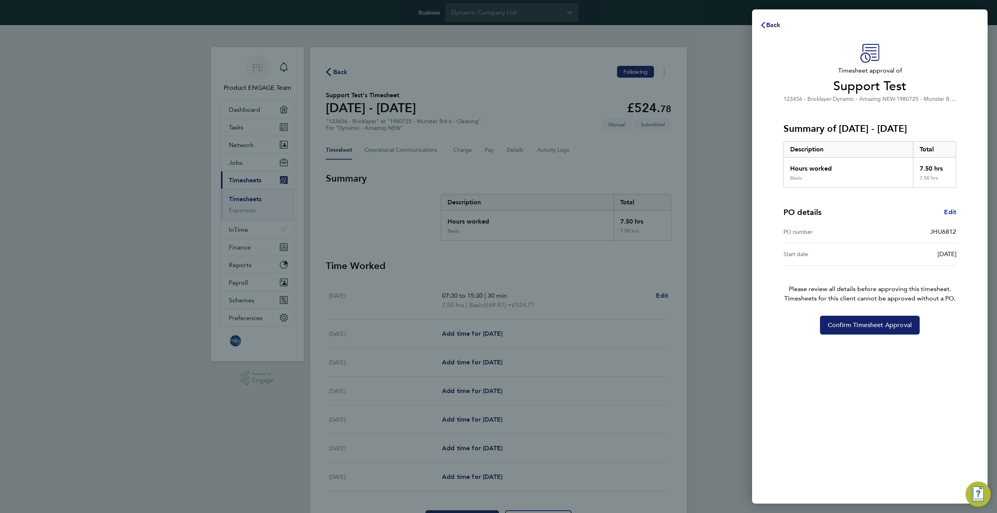
click at [952, 210] on span "Edit" at bounding box center [950, 211] width 12 height 7
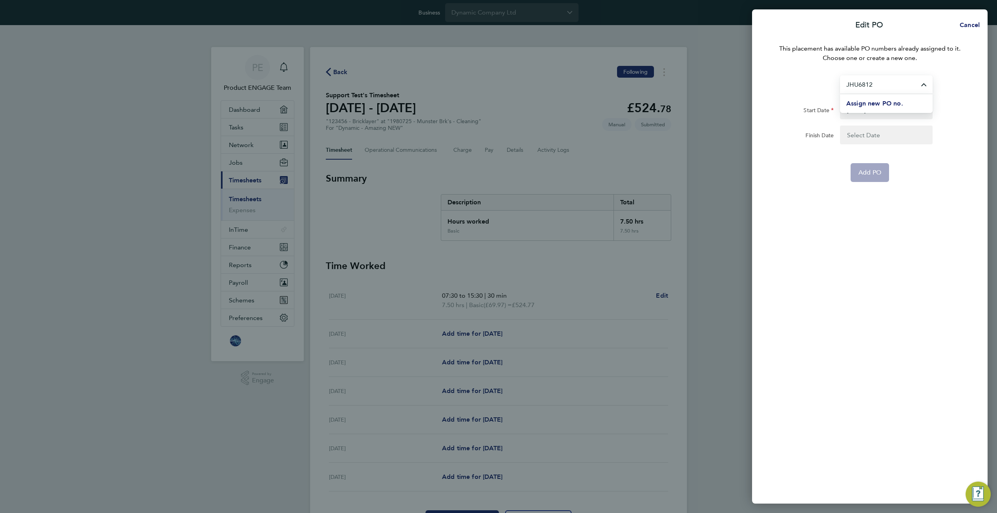
click at [898, 88] on input "JHU6812" at bounding box center [886, 84] width 93 height 18
click at [885, 105] on button "Assign new PO no." at bounding box center [874, 103] width 57 height 9
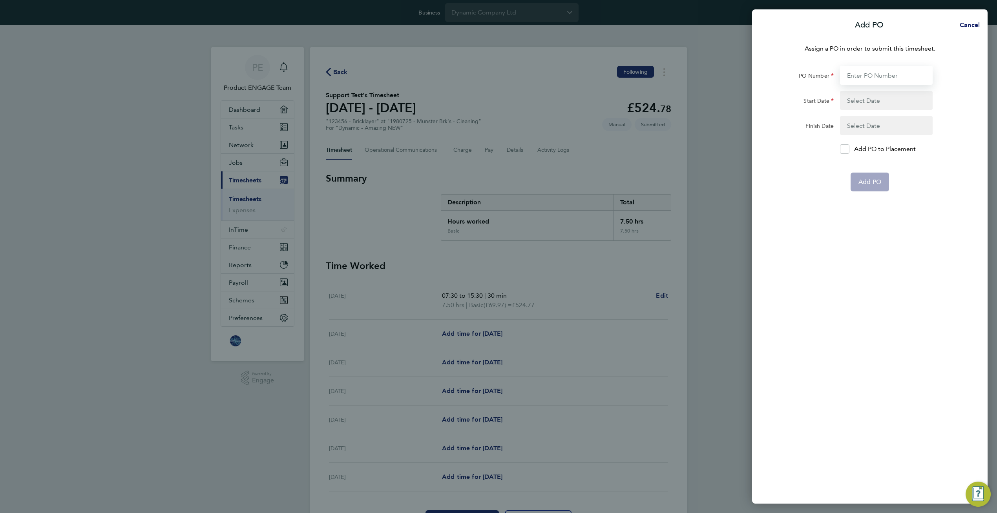
click at [871, 78] on input "PO Number" at bounding box center [886, 75] width 93 height 19
type input "testjmt"
click at [875, 98] on button "button" at bounding box center [886, 100] width 93 height 19
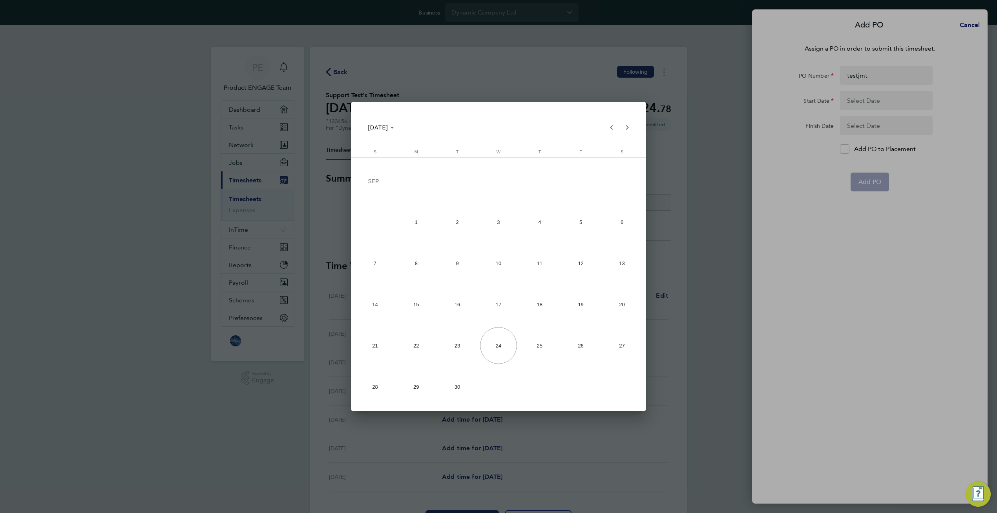
click at [417, 222] on span "1" at bounding box center [416, 222] width 37 height 37
type input "01 Sep 25"
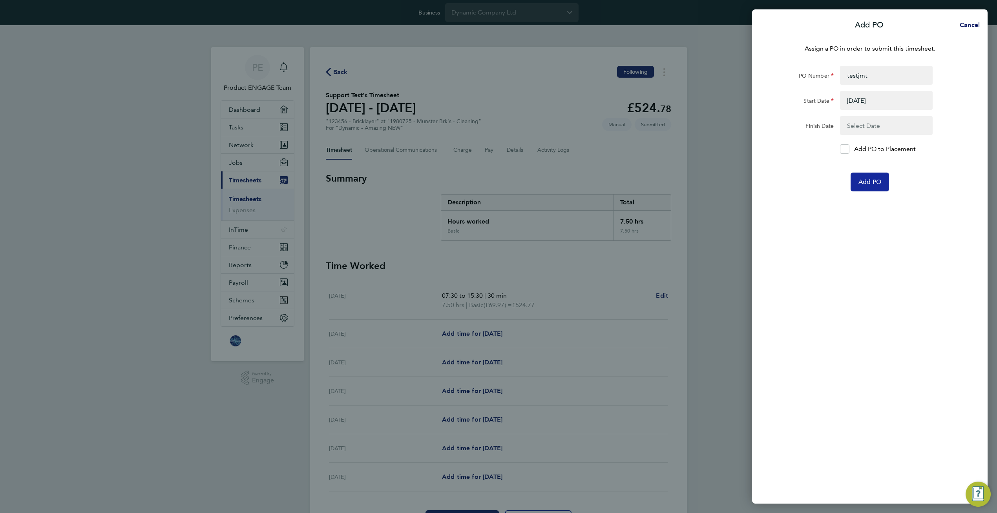
drag, startPoint x: 869, startPoint y: 186, endPoint x: 862, endPoint y: 192, distance: 9.0
click at [869, 186] on button "Add PO" at bounding box center [869, 182] width 38 height 19
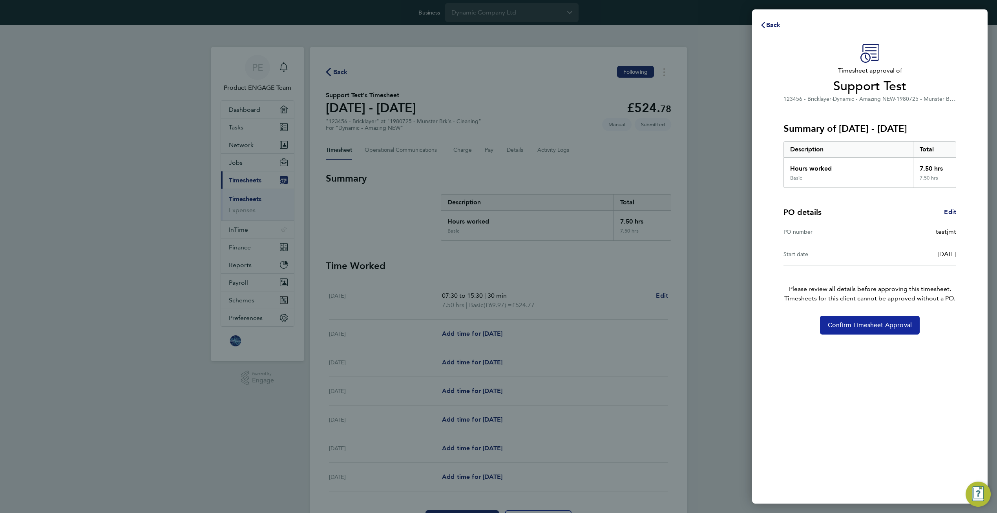
click at [869, 333] on button "Confirm Timesheet Approval" at bounding box center [870, 325] width 100 height 19
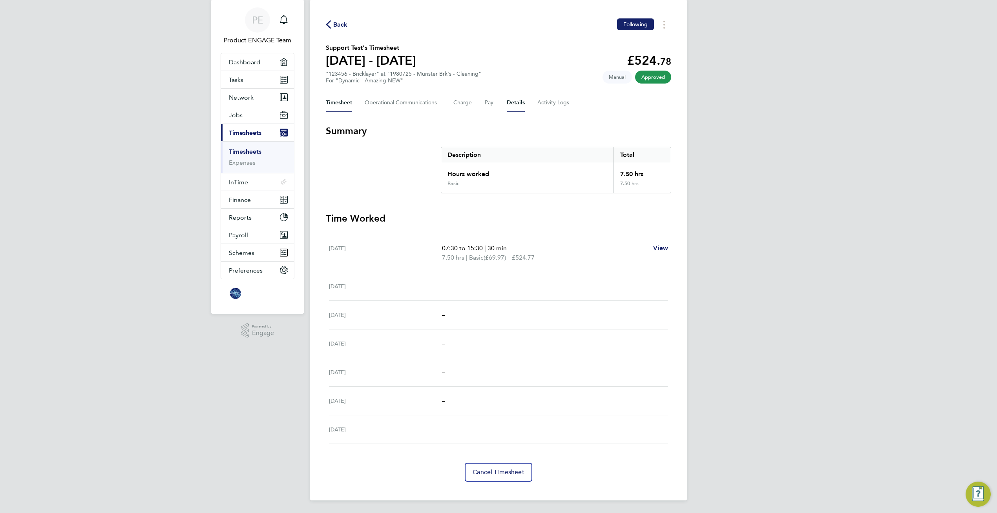
click at [520, 108] on button "Details" at bounding box center [516, 102] width 18 height 19
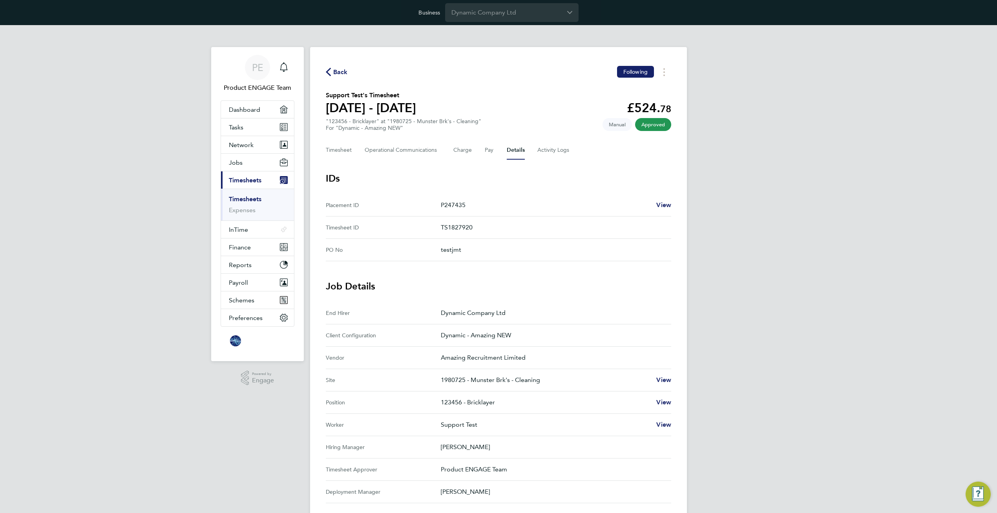
click at [463, 337] on p "Dynamic - Amazing NEW" at bounding box center [553, 335] width 224 height 9
click at [244, 147] on span "Network" at bounding box center [241, 144] width 25 height 7
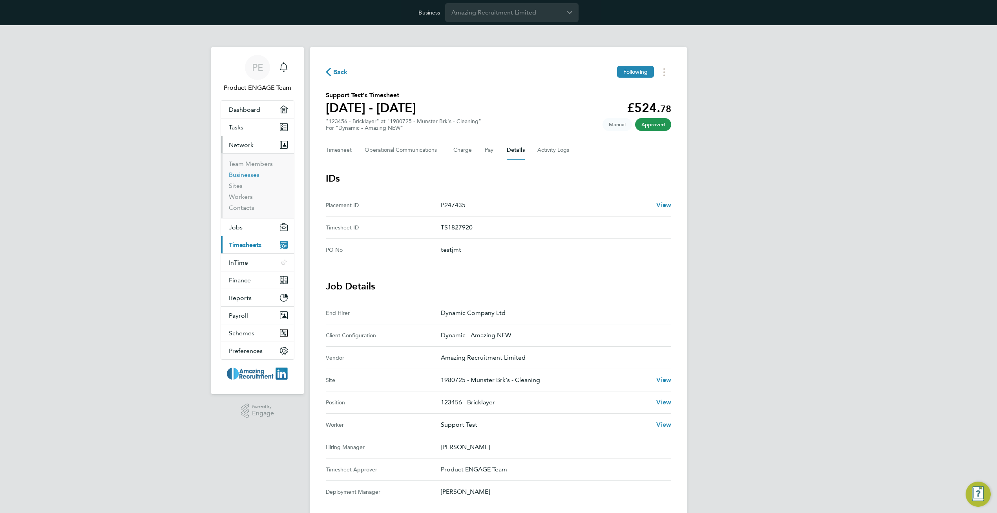
click at [245, 177] on link "Businesses" at bounding box center [244, 174] width 31 height 7
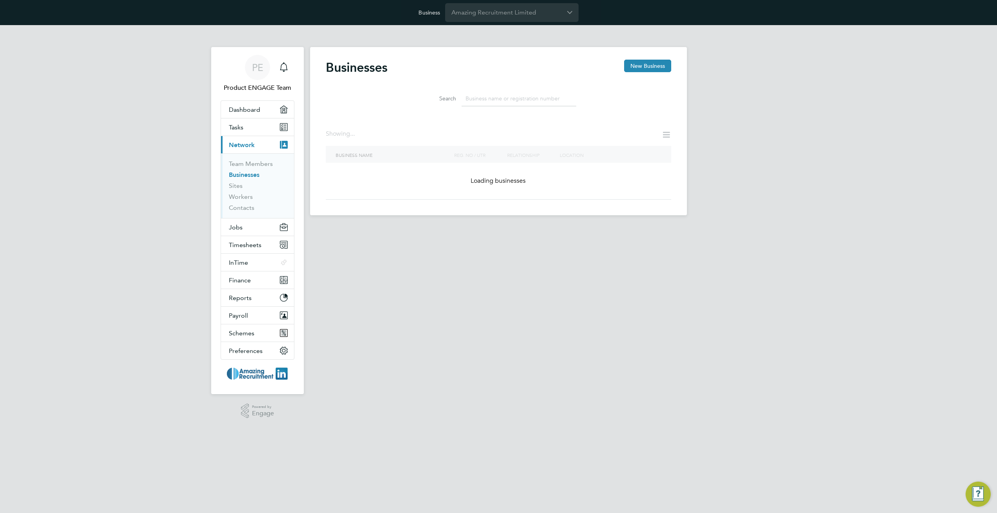
click at [522, 100] on input at bounding box center [518, 98] width 115 height 15
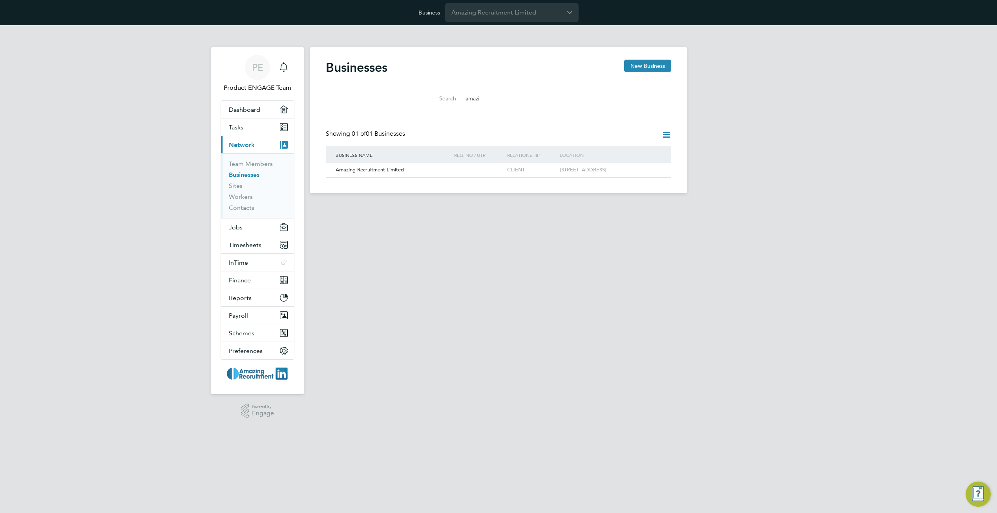
click at [514, 100] on input "amazi" at bounding box center [518, 98] width 115 height 15
type input "dynam"
click at [509, 174] on div "CLIENT" at bounding box center [518, 170] width 53 height 15
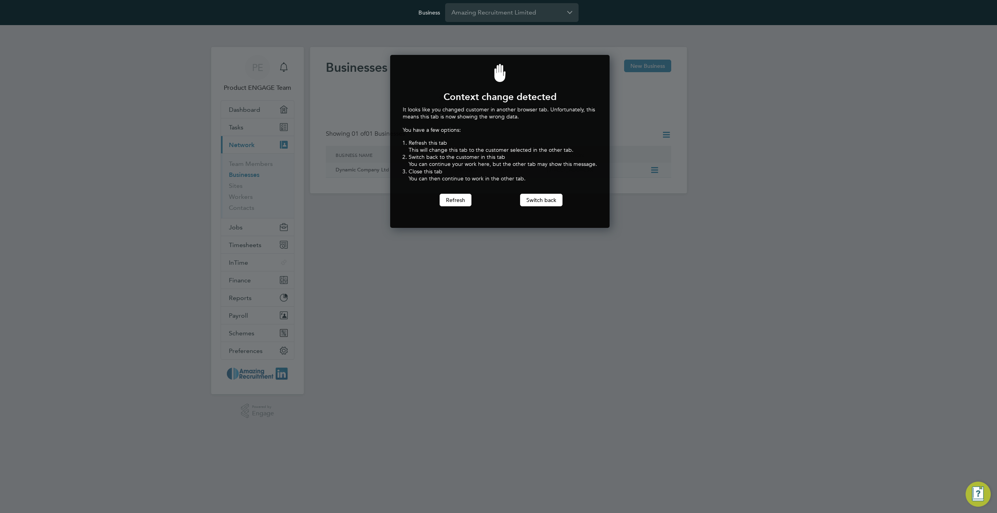
scroll to position [173, 217]
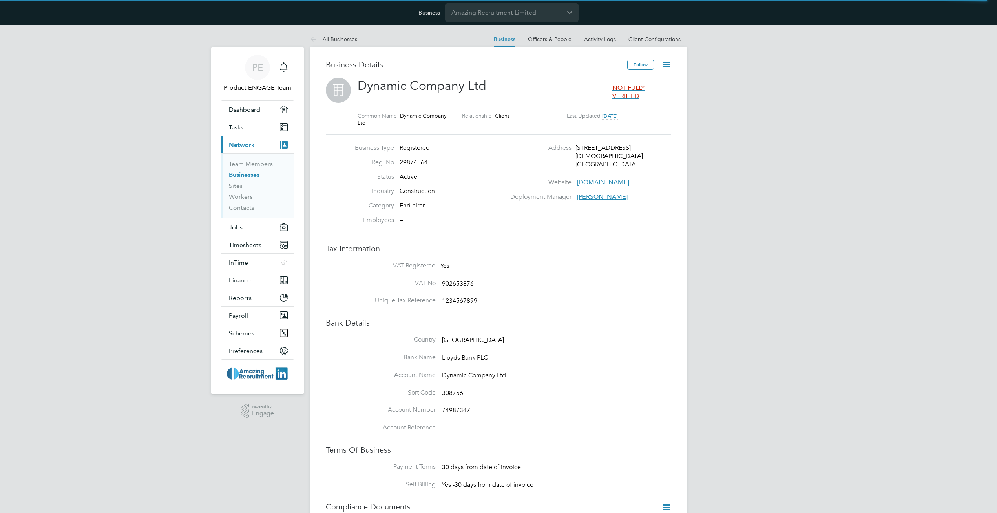
click at [660, 49] on div "Business Details Follow Dynamic Company Ltd NOT FULLY VERIFIED Common Name Dyna…" at bounding box center [498, 462] width 377 height 831
click at [661, 42] on li "Client Configurations" at bounding box center [654, 39] width 52 height 16
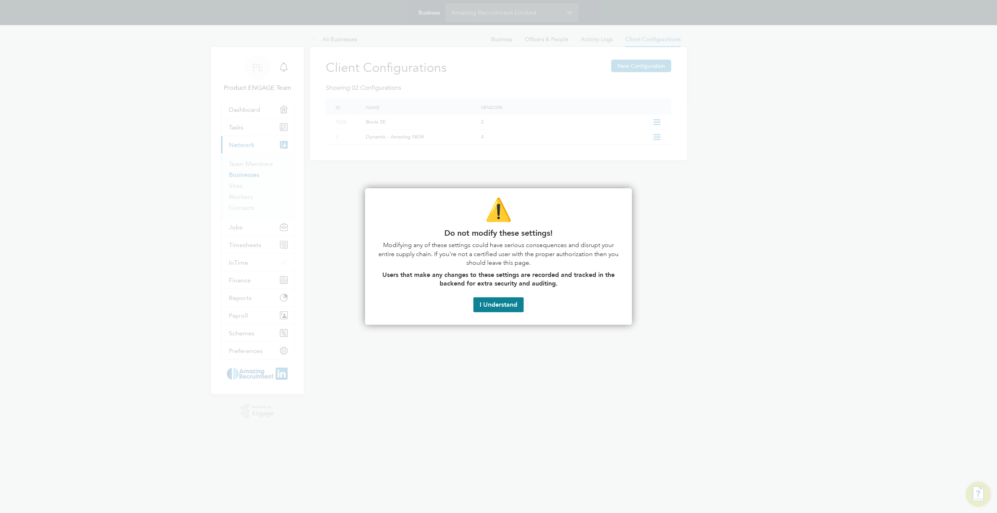
click at [420, 140] on div at bounding box center [498, 256] width 997 height 513
drag, startPoint x: 501, startPoint y: 304, endPoint x: 476, endPoint y: 215, distance: 92.3
click at [501, 303] on button "I Understand" at bounding box center [498, 304] width 50 height 15
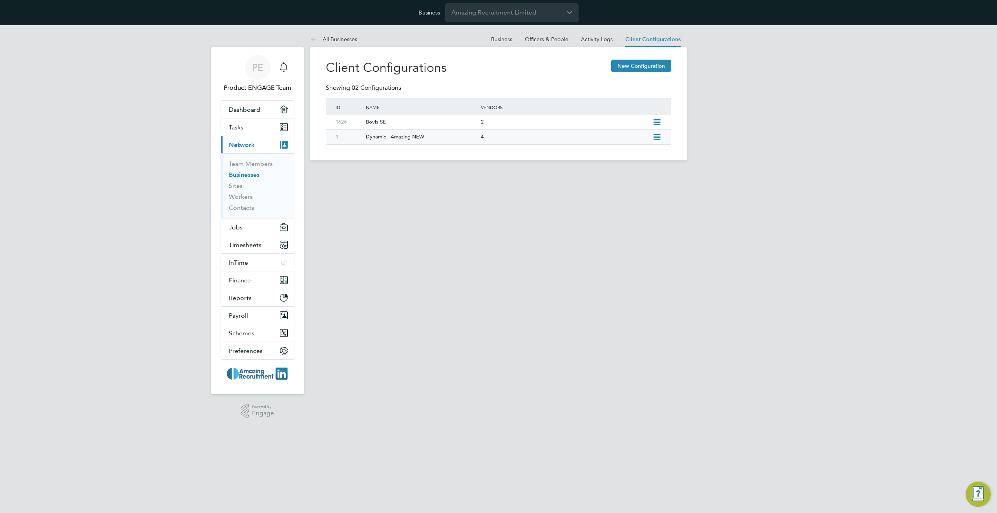
click at [423, 137] on div "Dynamic - Amazing NEW" at bounding box center [419, 137] width 119 height 15
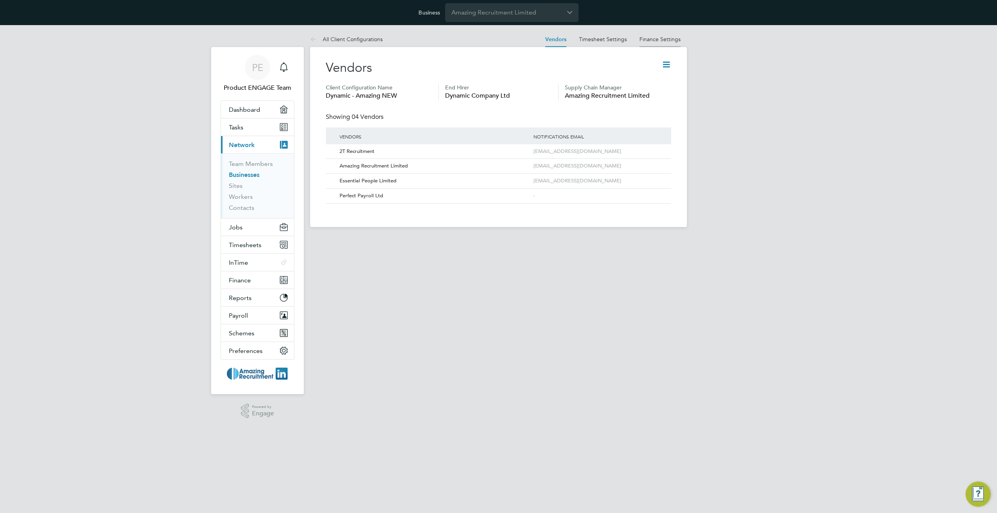
click at [666, 38] on link "Finance Settings" at bounding box center [659, 39] width 41 height 7
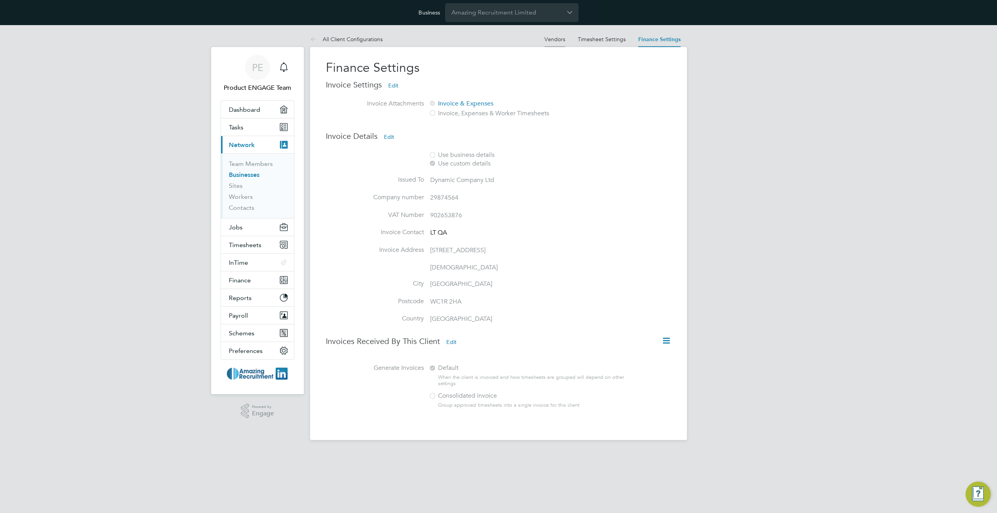
click at [552, 40] on link "Vendors" at bounding box center [554, 39] width 21 height 7
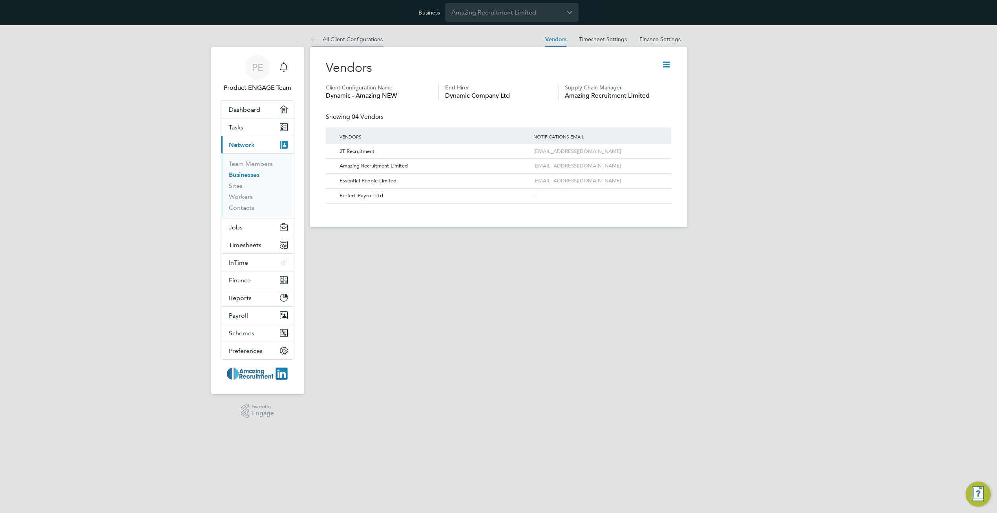
click at [365, 40] on link "All Client Configurations" at bounding box center [346, 39] width 73 height 7
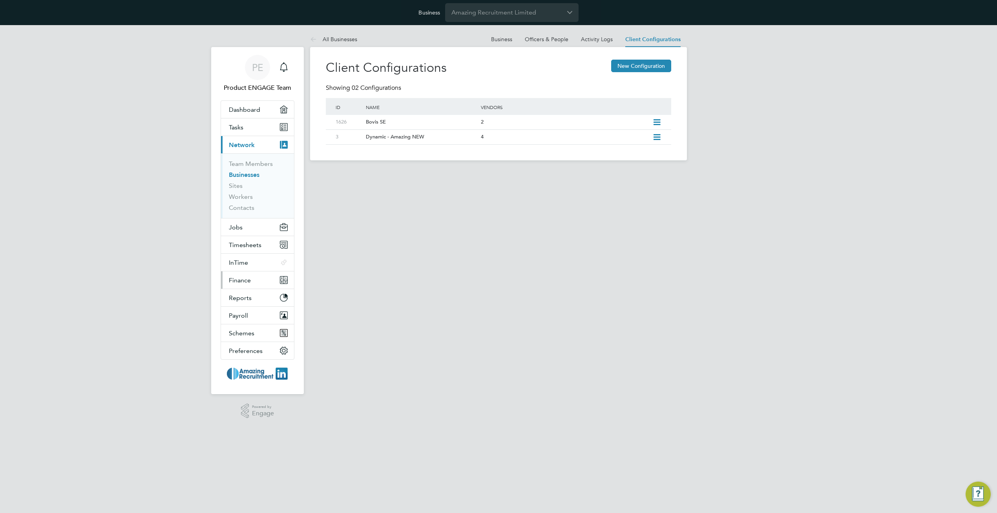
click at [251, 277] on button "Finance" at bounding box center [257, 280] width 73 height 17
click at [241, 235] on link "Invoices & Credit Notes" at bounding box center [253, 238] width 49 height 15
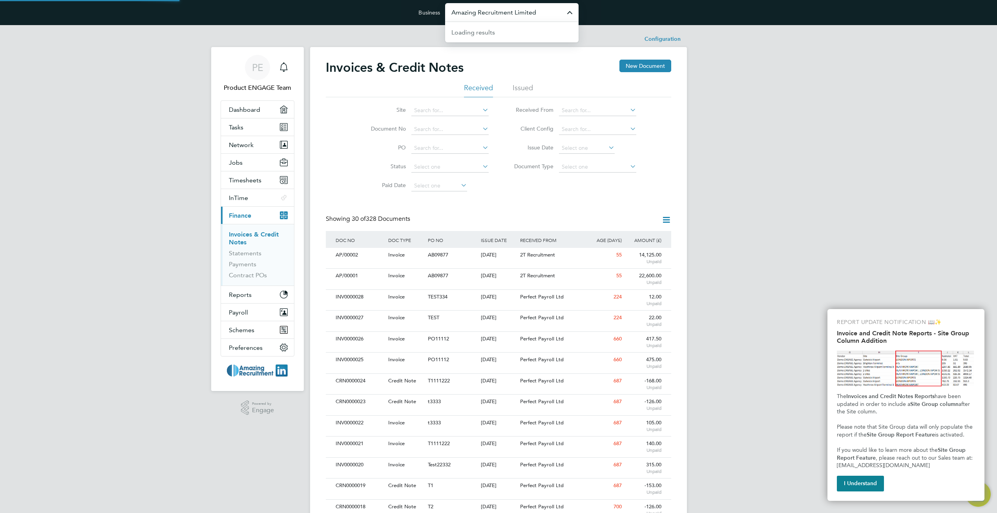
click at [533, 12] on input "Amazing Recruitment Limited" at bounding box center [511, 12] width 133 height 18
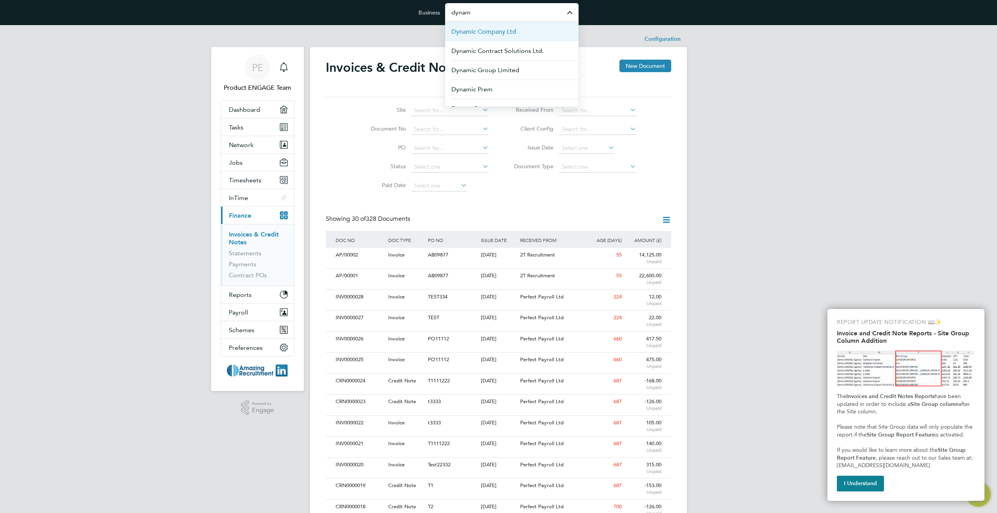
click at [537, 36] on li "Dynamic Company Ltd" at bounding box center [511, 31] width 133 height 19
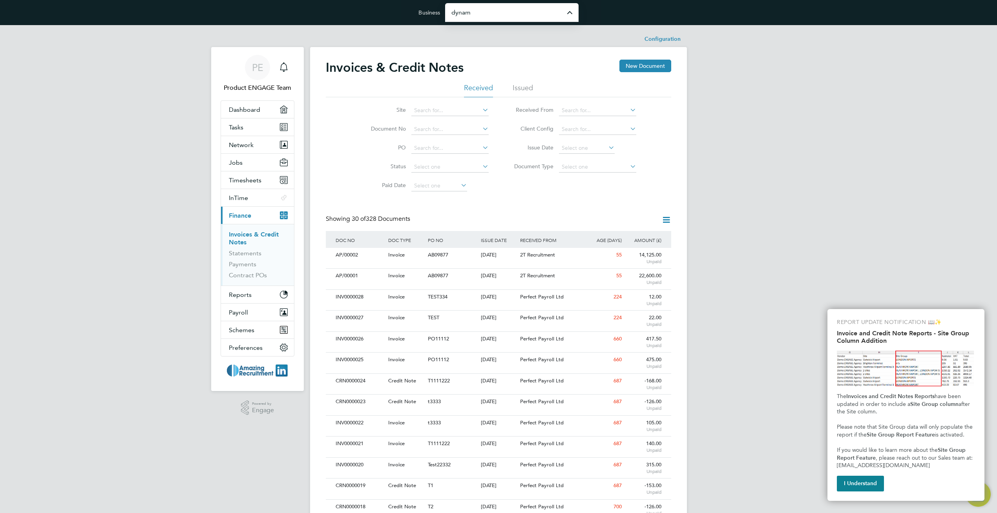
type input "Dynamic Company Ltd"
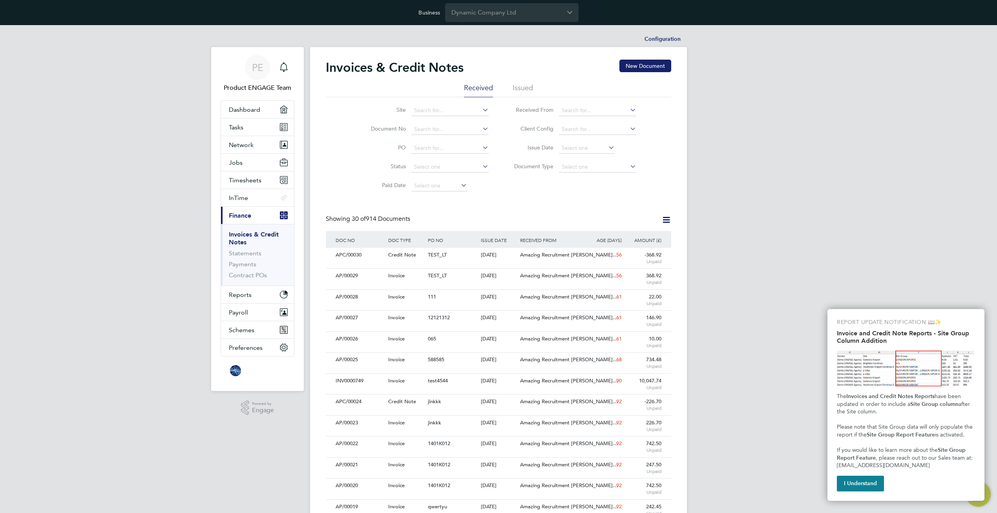
click at [523, 89] on li "Issued" at bounding box center [523, 90] width 20 height 14
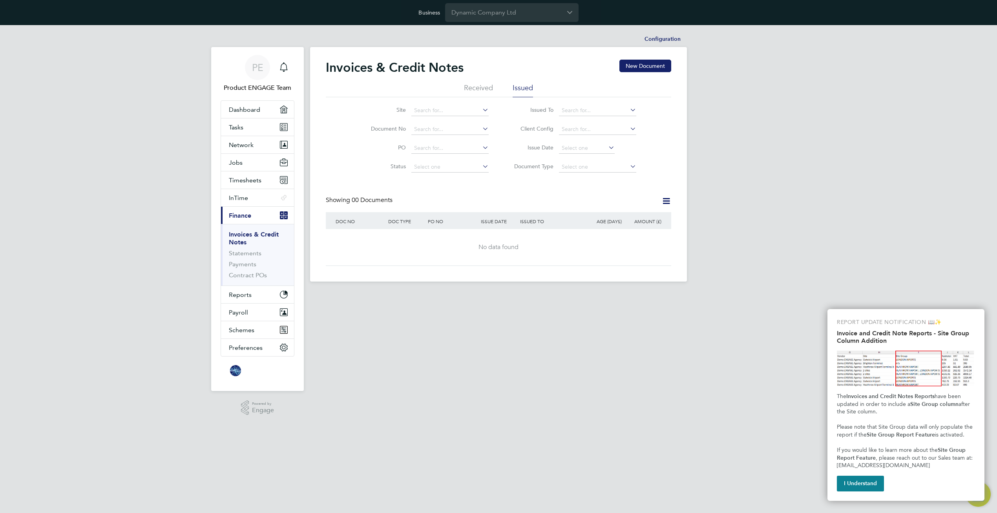
click at [477, 87] on li "Received" at bounding box center [478, 90] width 29 height 14
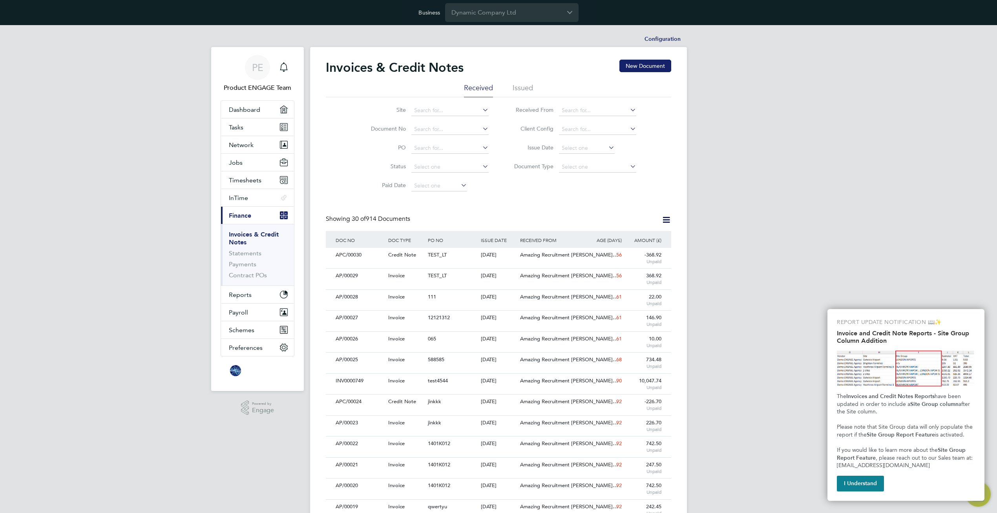
scroll to position [15, 66]
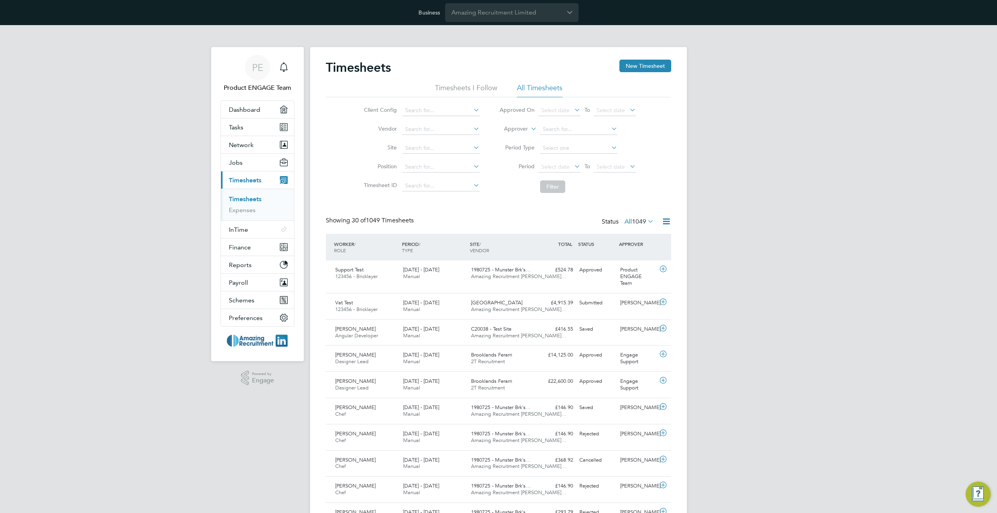
click at [563, 72] on div "Timesheets New Timesheet" at bounding box center [498, 72] width 345 height 24
click at [237, 145] on span "Network" at bounding box center [241, 144] width 25 height 7
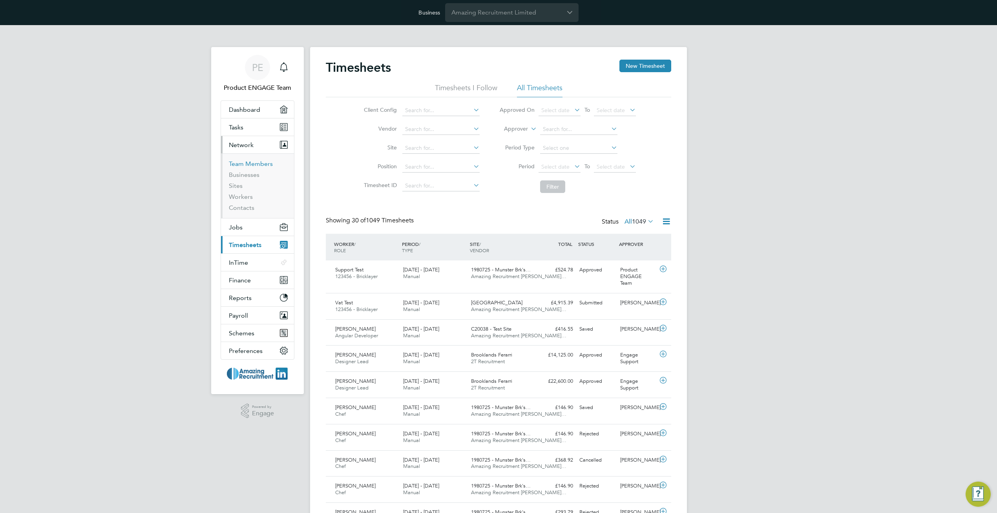
click at [241, 165] on link "Team Members" at bounding box center [251, 163] width 44 height 7
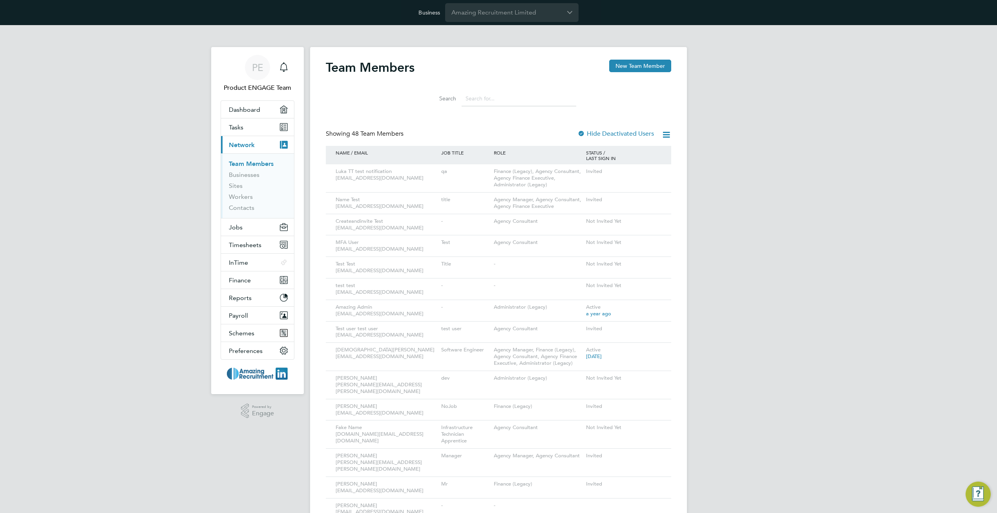
click at [496, 99] on input at bounding box center [518, 98] width 115 height 15
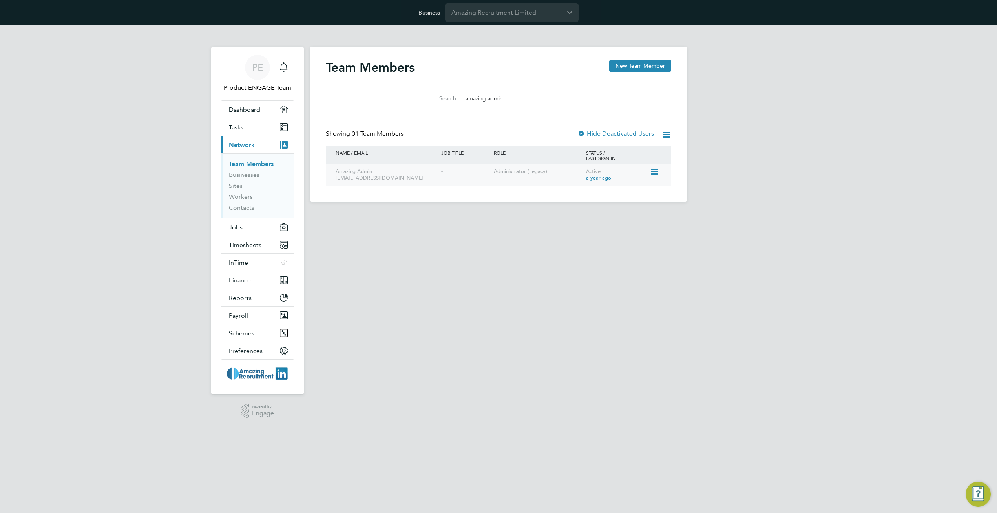
type input "amazing admin"
click at [652, 171] on icon at bounding box center [654, 171] width 8 height 9
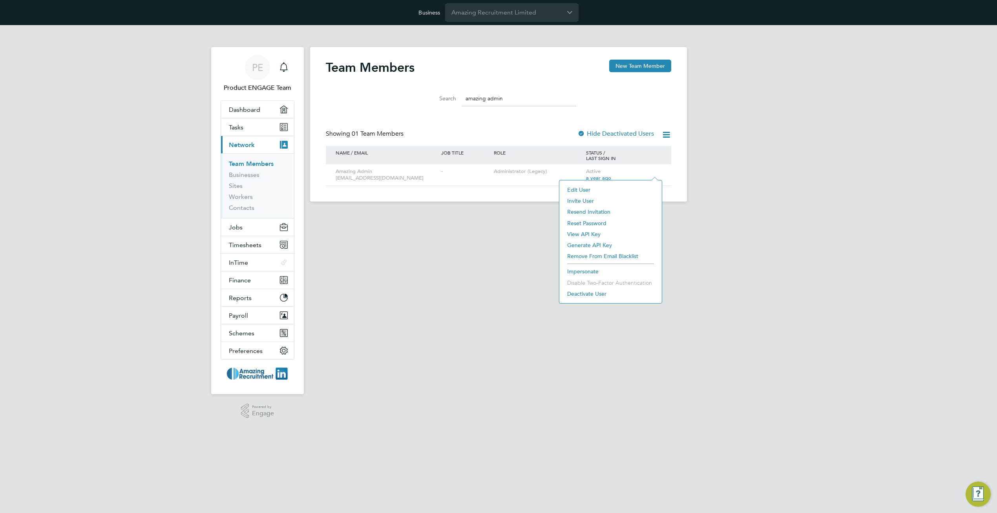
click at [583, 272] on li "Impersonate" at bounding box center [610, 271] width 95 height 11
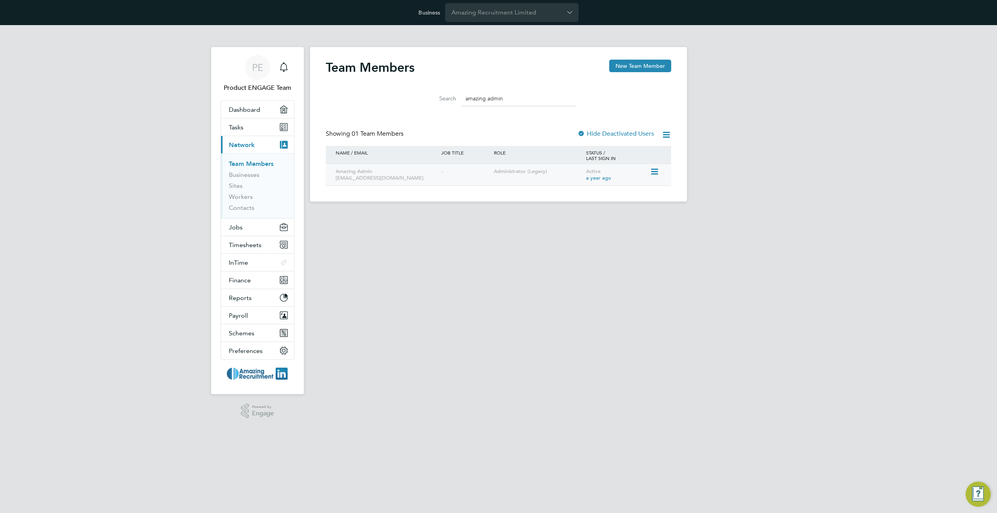
click at [653, 170] on icon at bounding box center [654, 171] width 8 height 9
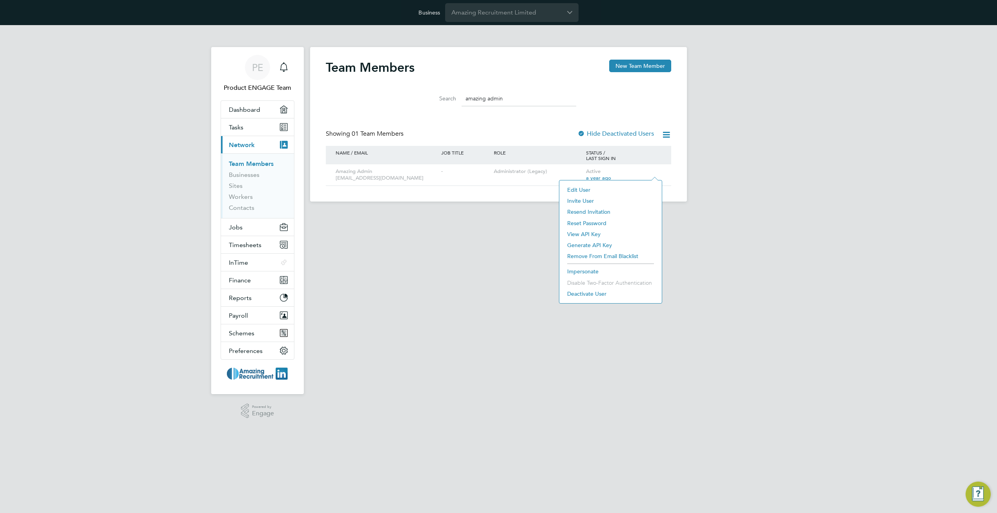
click at [573, 270] on li "Impersonate" at bounding box center [610, 271] width 95 height 11
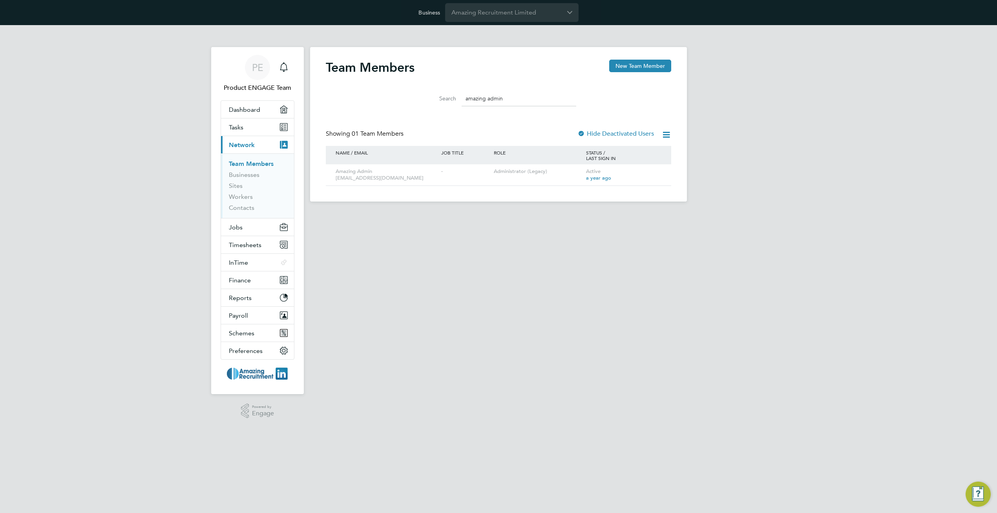
click at [446, 214] on html "Business Amazing Recruitment Limited PE Product ENGAGE Team Notifications Appli…" at bounding box center [498, 107] width 997 height 214
click at [497, 99] on input "amazing admin" at bounding box center [518, 98] width 115 height 15
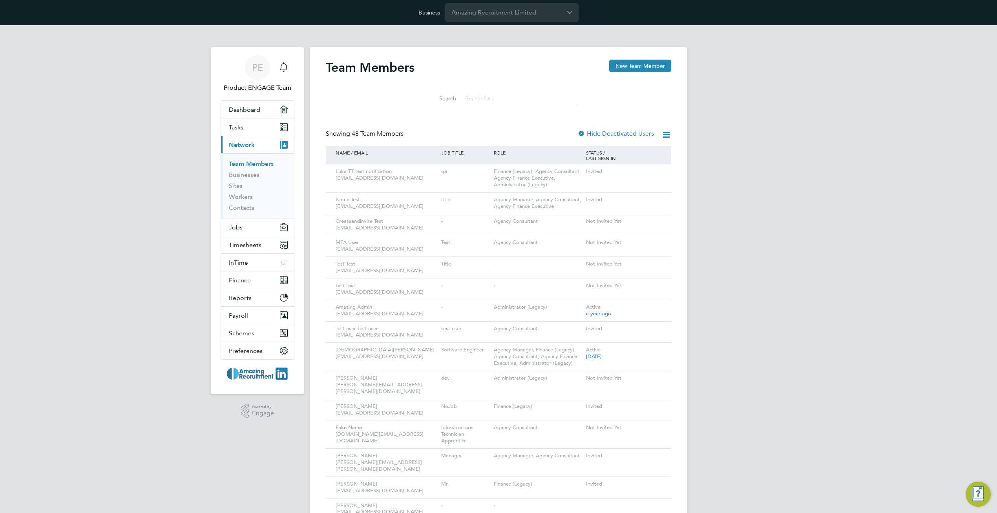
click at [385, 8] on div "Business Amazing Recruitment Limited" at bounding box center [498, 12] width 997 height 25
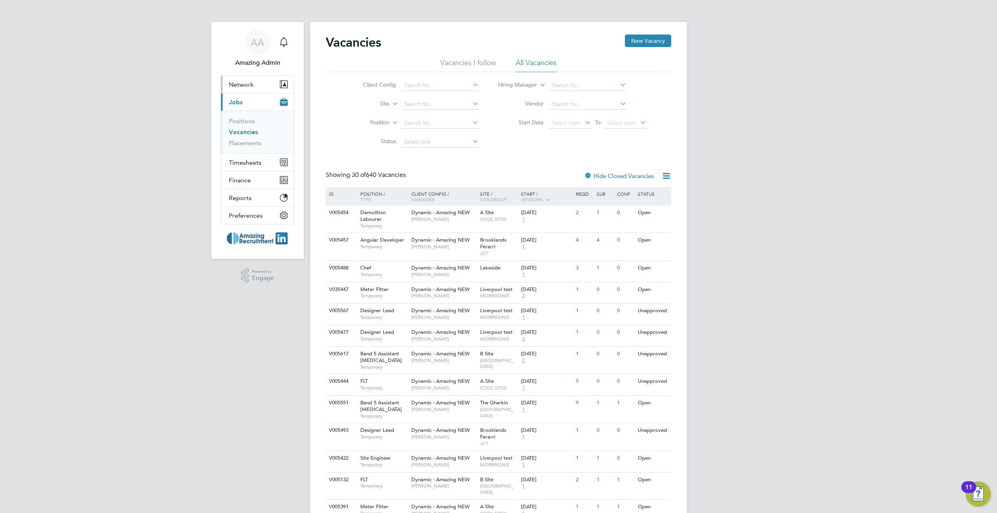
click at [244, 83] on span "Network" at bounding box center [241, 84] width 25 height 7
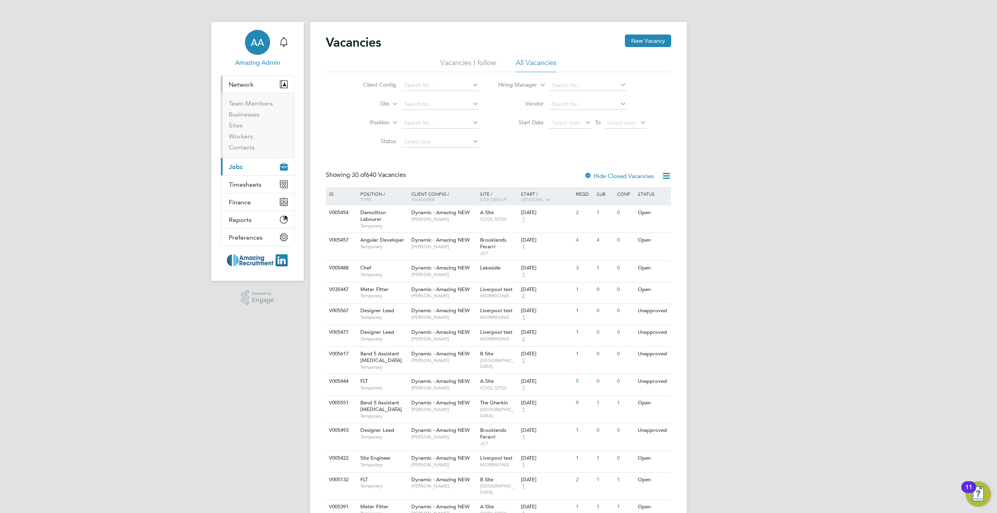
click at [252, 46] on span "AA" at bounding box center [257, 42] width 13 height 10
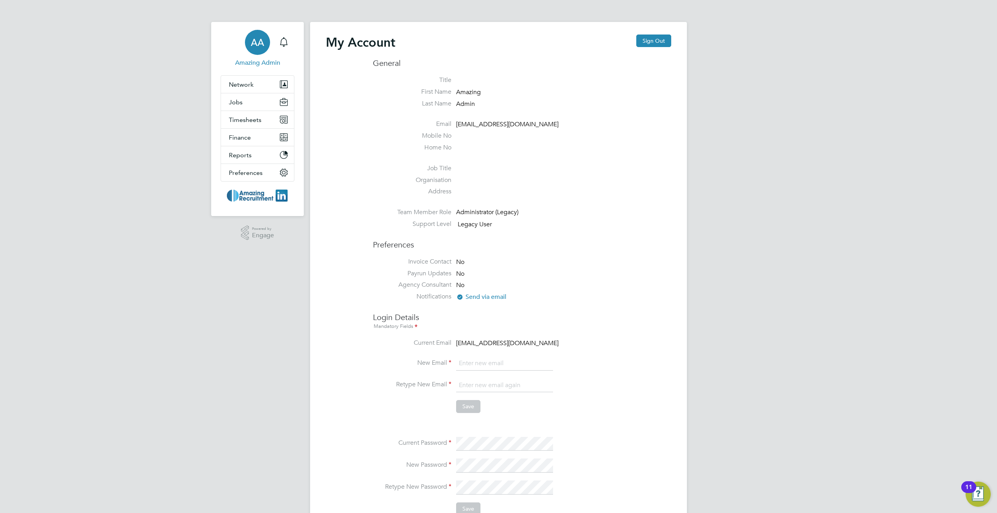
click at [516, 343] on span "[EMAIL_ADDRESS][DOMAIN_NAME]" at bounding box center [507, 343] width 102 height 8
click at [516, 343] on span "adminamazing@testacc.com" at bounding box center [507, 343] width 102 height 8
click at [655, 42] on button "Sign Out" at bounding box center [653, 41] width 35 height 13
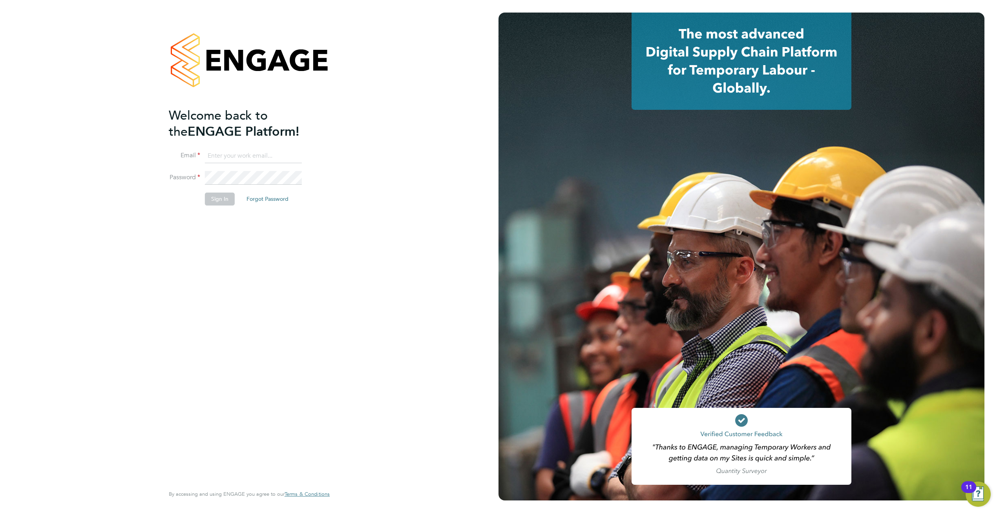
click at [270, 157] on input at bounding box center [253, 156] width 97 height 14
paste input "[EMAIL_ADDRESS][DOMAIN_NAME]"
type input "[EMAIL_ADDRESS][DOMAIN_NAME]"
click at [178, 181] on li "Password" at bounding box center [245, 182] width 153 height 22
click at [144, 211] on div "Welcome back to the ENGAGE Platform! Email adminamazing@testacc.com Password Si…" at bounding box center [249, 256] width 498 height 513
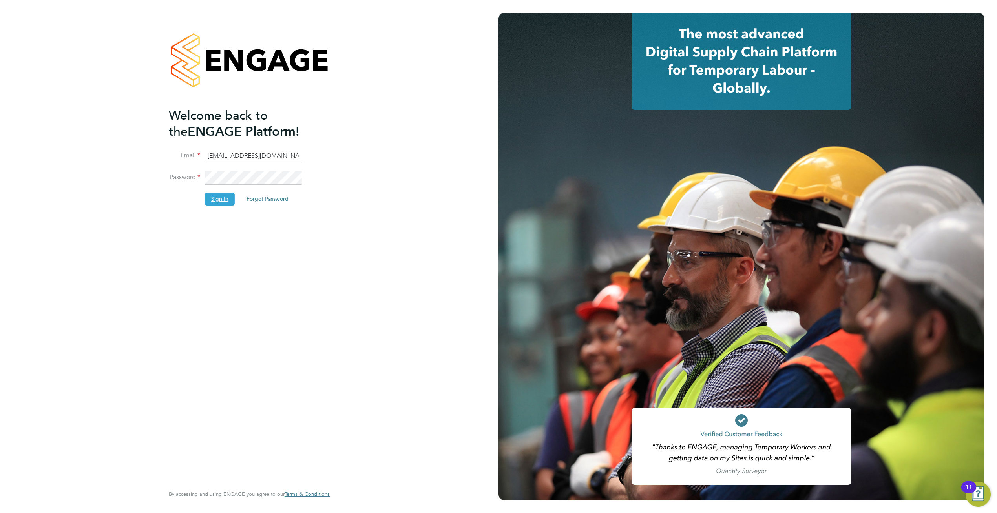
click at [206, 199] on button "Sign In" at bounding box center [220, 199] width 30 height 13
click at [404, 141] on div "Welcome back to the ENGAGE Platform! Email adminamazing@testacc.com Password Si…" at bounding box center [249, 256] width 498 height 513
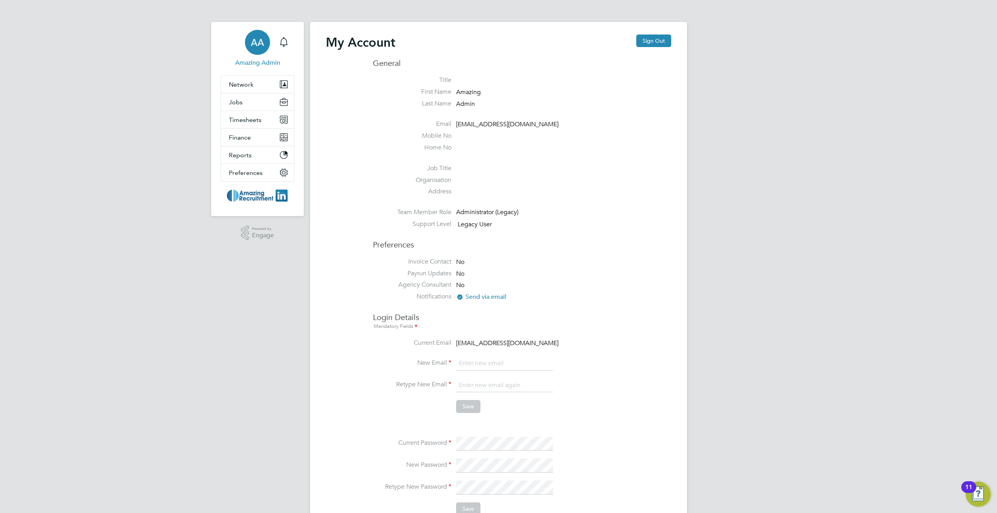
click at [475, 367] on input "email" at bounding box center [504, 364] width 97 height 14
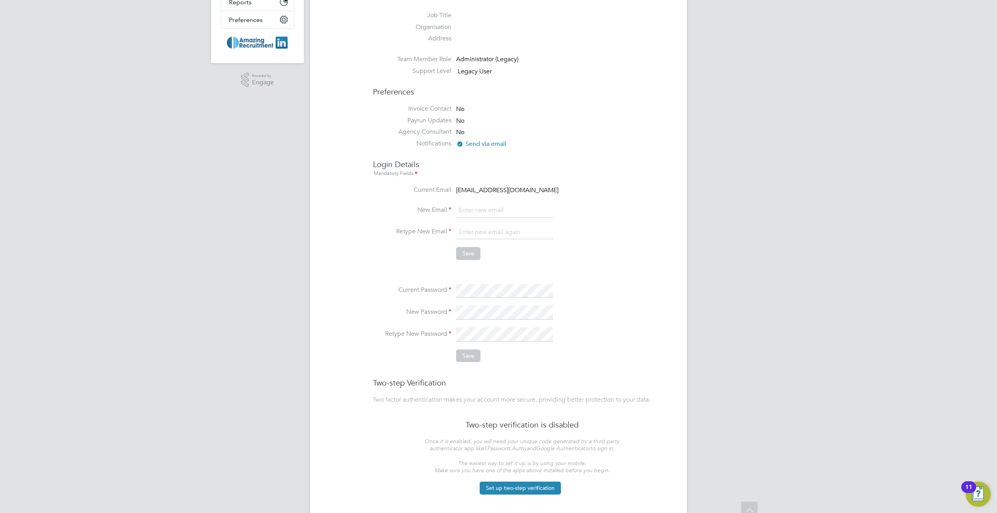
scroll to position [171, 0]
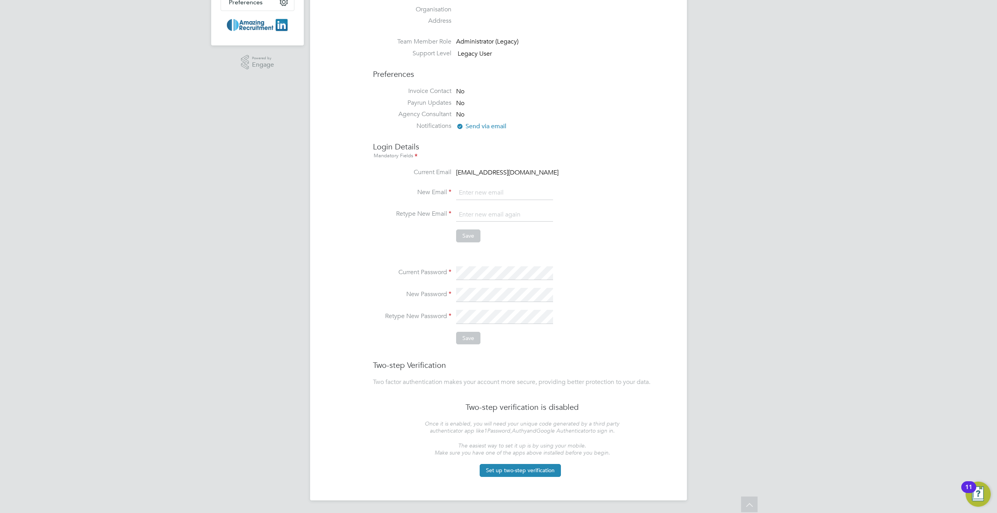
type input "[EMAIL_ADDRESS][DOMAIN_NAME]"
click at [492, 192] on input "[EMAIL_ADDRESS][DOMAIN_NAME]" at bounding box center [504, 193] width 97 height 14
click at [422, 306] on li "New Password" at bounding box center [522, 299] width 298 height 22
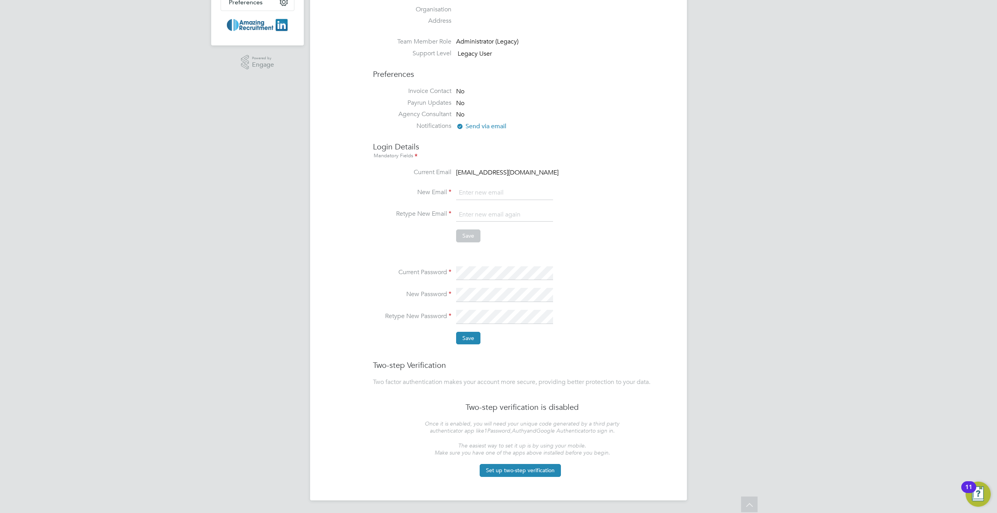
click at [385, 342] on li "Save" at bounding box center [522, 342] width 298 height 20
click at [475, 338] on button "Save" at bounding box center [468, 338] width 24 height 13
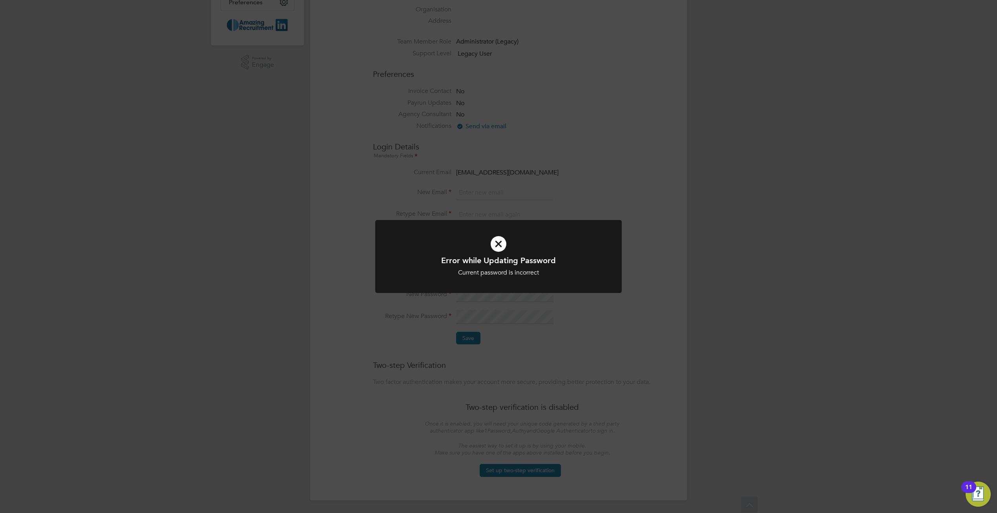
click at [704, 340] on div "Error while Updating Password Current password is incorrect Cancel Okay" at bounding box center [498, 256] width 997 height 513
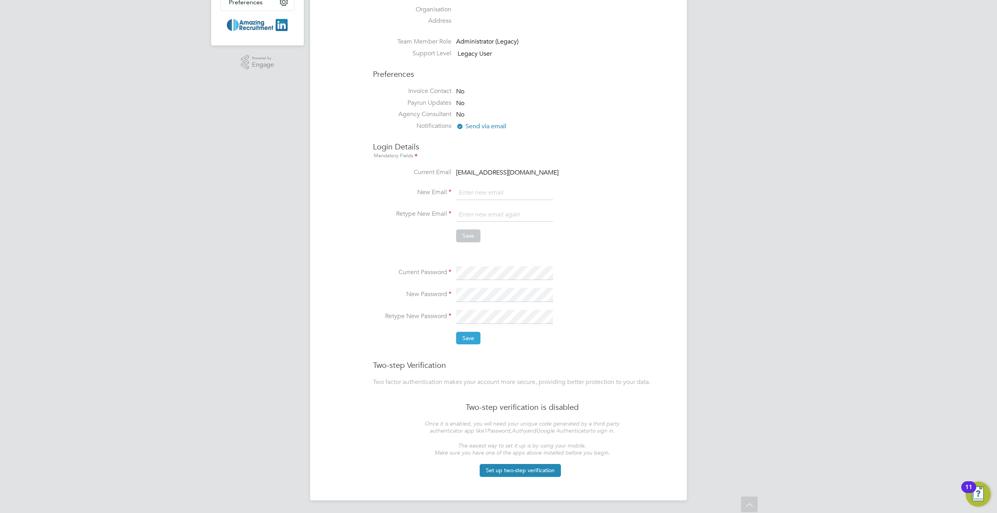
click at [466, 339] on button "Save" at bounding box center [468, 338] width 24 height 13
type input "[EMAIL_ADDRESS][DOMAIN_NAME]"
click at [516, 211] on input "[EMAIL_ADDRESS][DOMAIN_NAME]" at bounding box center [504, 215] width 97 height 14
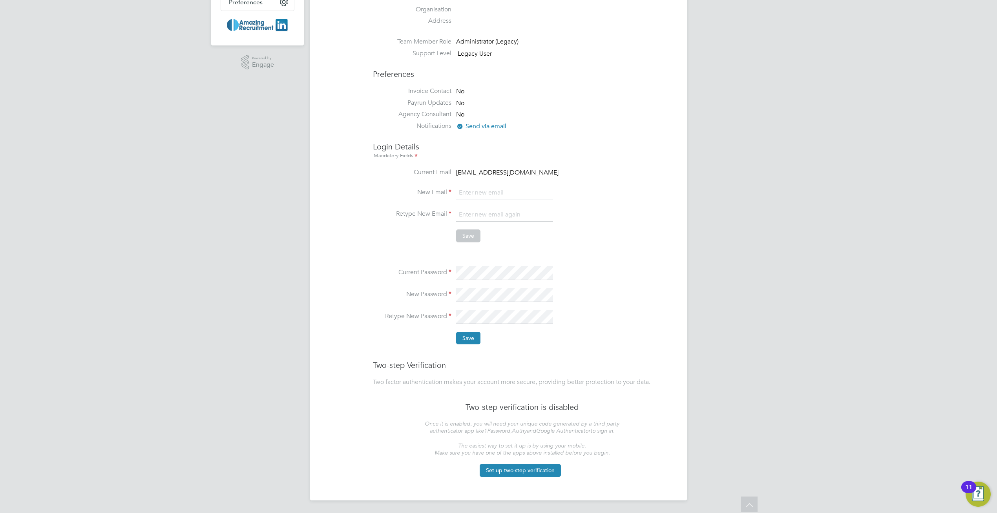
click at [410, 306] on li "New Password" at bounding box center [522, 299] width 298 height 22
click at [417, 334] on li "Save" at bounding box center [522, 342] width 298 height 20
drag, startPoint x: 469, startPoint y: 338, endPoint x: 469, endPoint y: 342, distance: 4.3
click at [469, 339] on button "Save" at bounding box center [468, 338] width 24 height 13
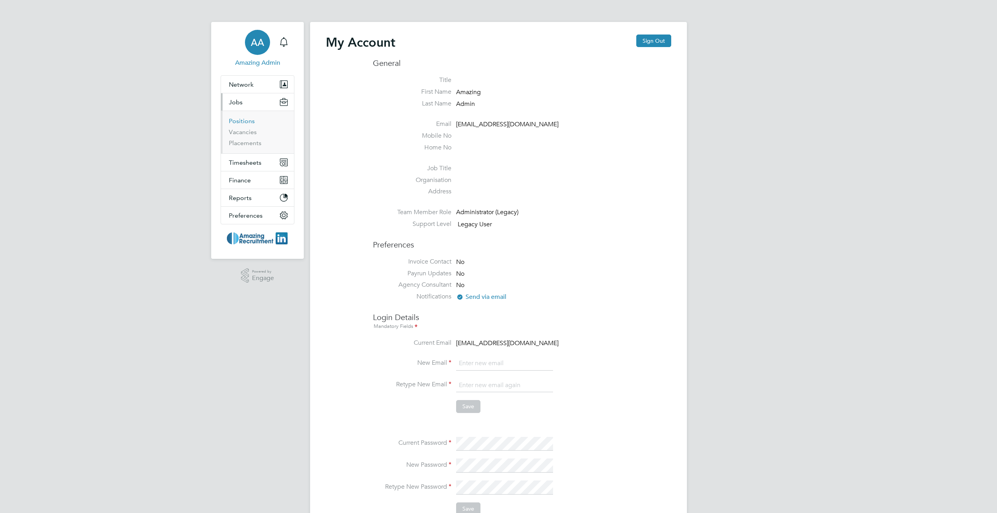
click at [238, 122] on link "Positions" at bounding box center [242, 120] width 26 height 7
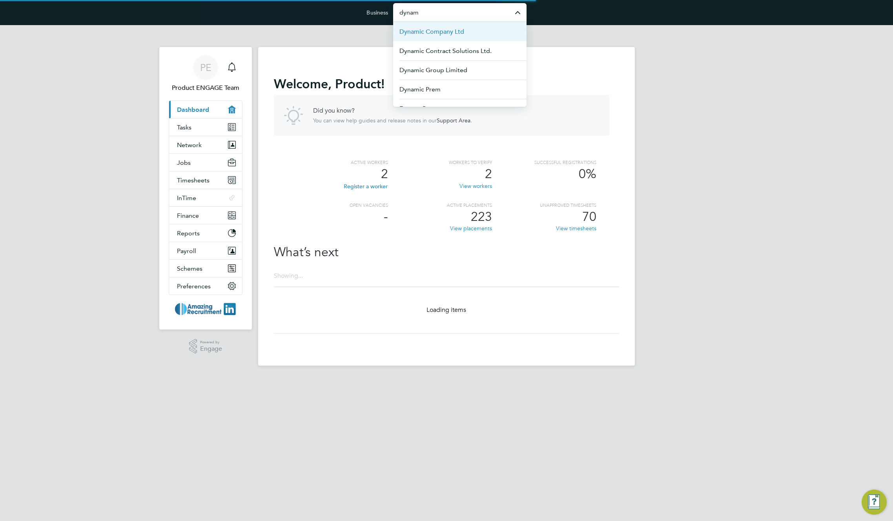
click at [441, 35] on span "Dynamic Company Ltd" at bounding box center [431, 31] width 65 height 9
type input "Dynamic Company Ltd"
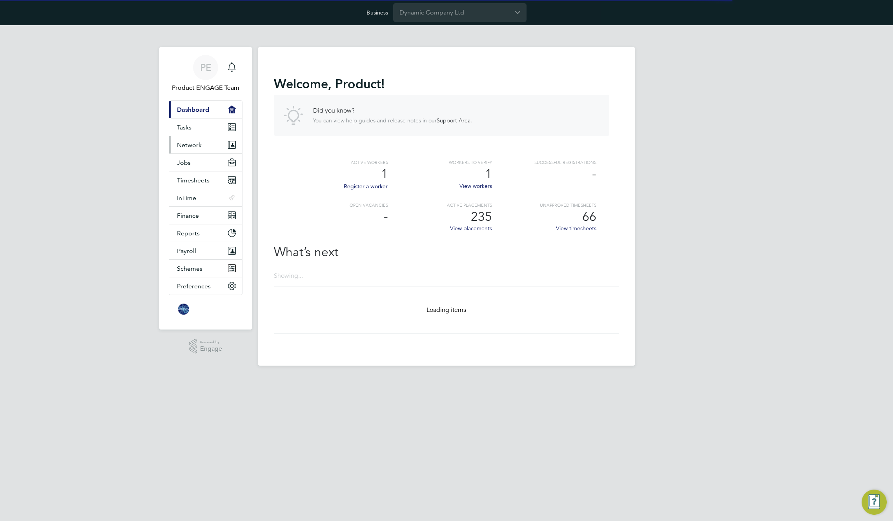
click at [190, 147] on span "Network" at bounding box center [189, 144] width 25 height 7
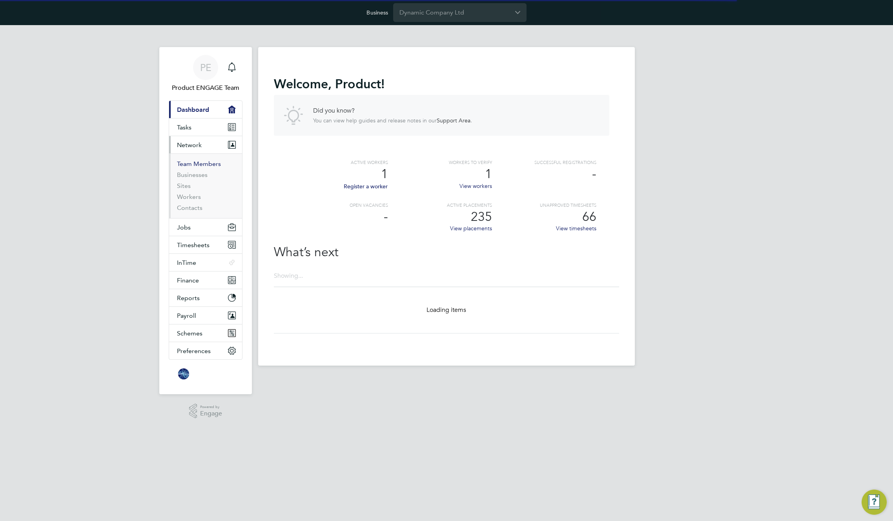
click at [186, 165] on link "Team Members" at bounding box center [199, 163] width 44 height 7
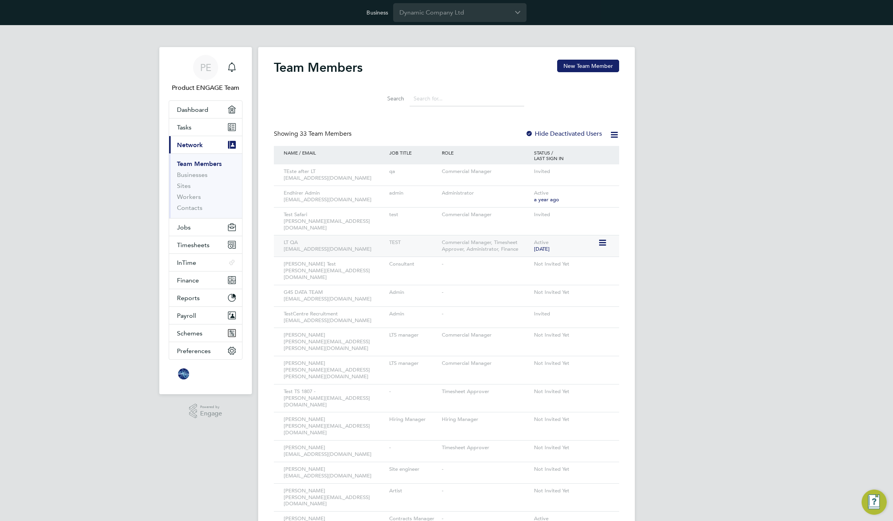
click at [603, 238] on icon at bounding box center [602, 242] width 8 height 9
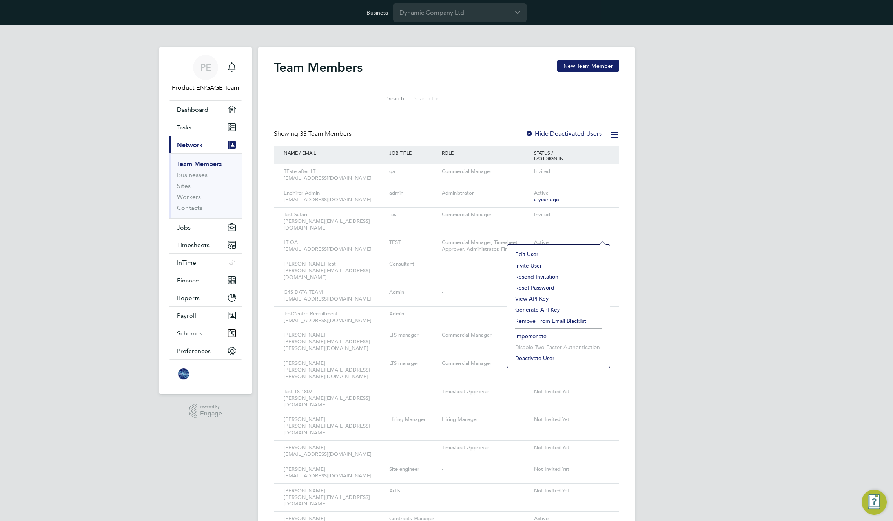
click at [531, 335] on li "Impersonate" at bounding box center [558, 336] width 95 height 11
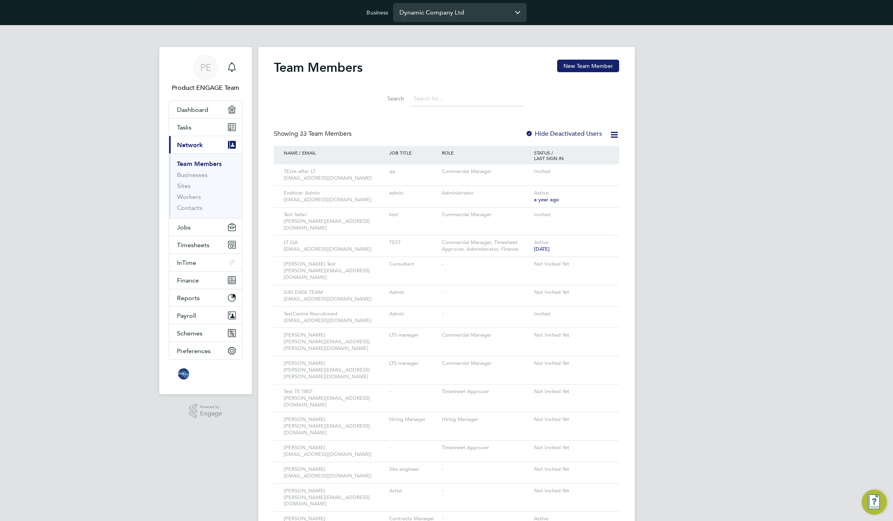
click at [443, 15] on input "Dynamic Company Ltd" at bounding box center [459, 12] width 133 height 18
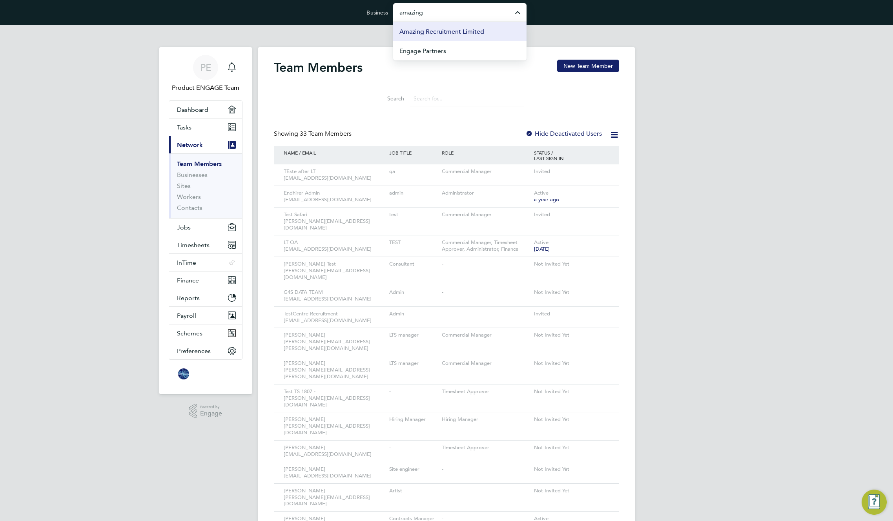
click at [449, 33] on span "Amazing Recruitment Limited" at bounding box center [441, 31] width 85 height 9
type input "Amazing Recruitment Limited"
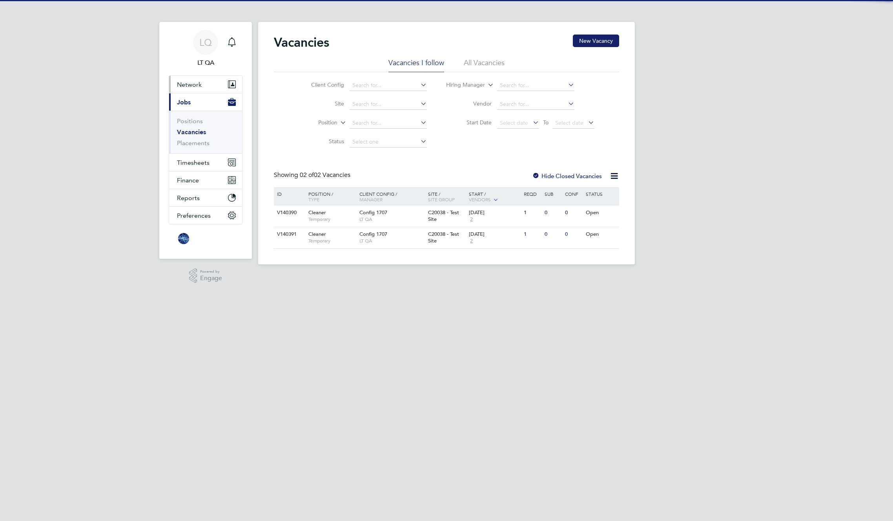
click at [196, 84] on span "Network" at bounding box center [189, 84] width 25 height 7
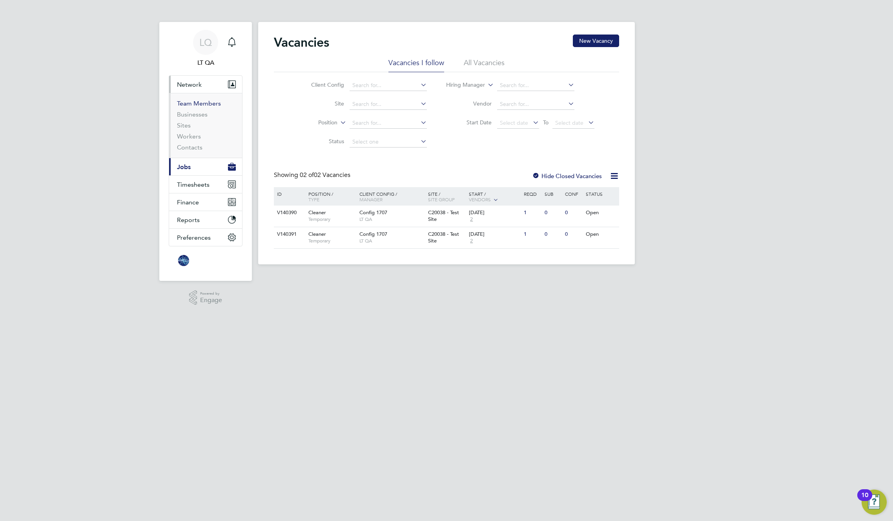
click at [194, 103] on link "Team Members" at bounding box center [199, 103] width 44 height 7
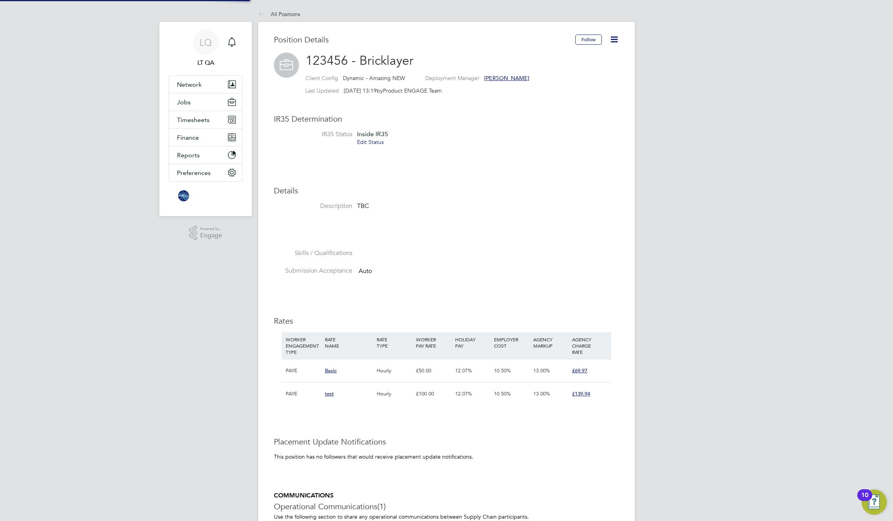
scroll to position [23, 53]
click at [588, 40] on button "Follow" at bounding box center [588, 40] width 27 height 10
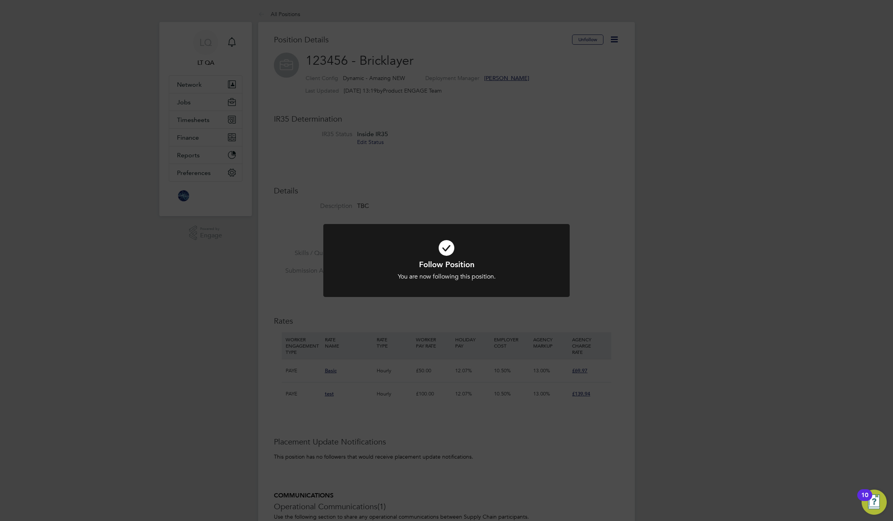
click at [516, 113] on div "Follow Position You are now following this position. Cancel Okay" at bounding box center [446, 260] width 893 height 521
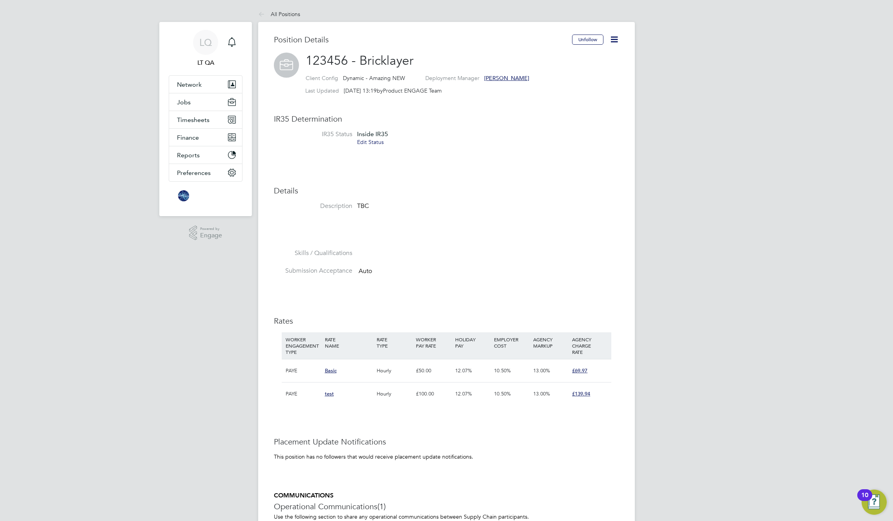
click at [617, 38] on icon at bounding box center [614, 40] width 10 height 10
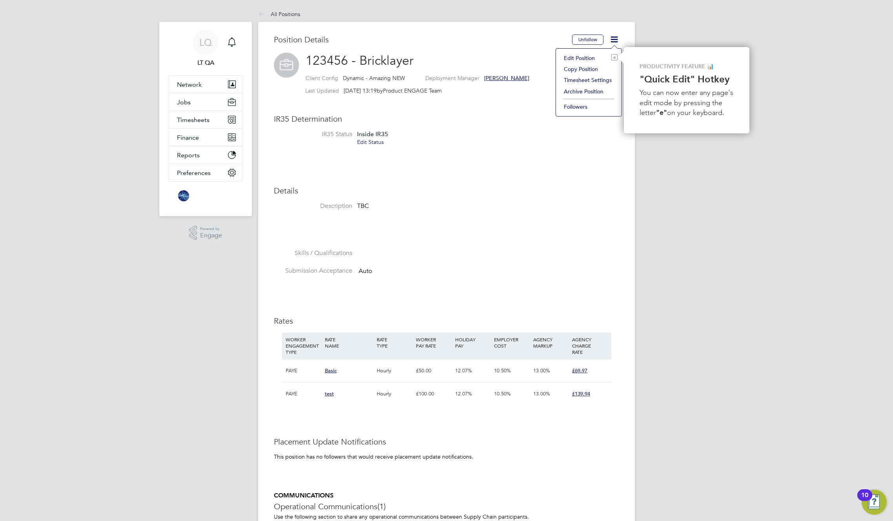
click at [510, 255] on li "Skills / Qualifications" at bounding box center [446, 258] width 345 height 18
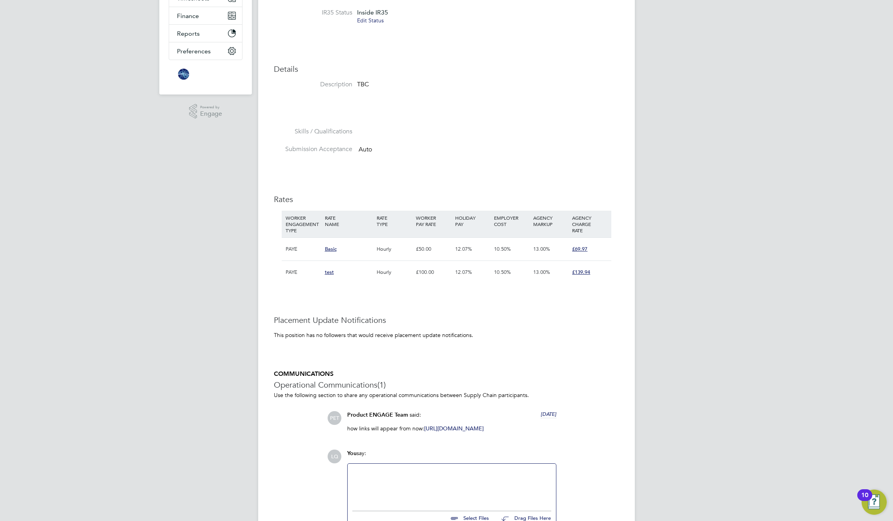
scroll to position [184, 0]
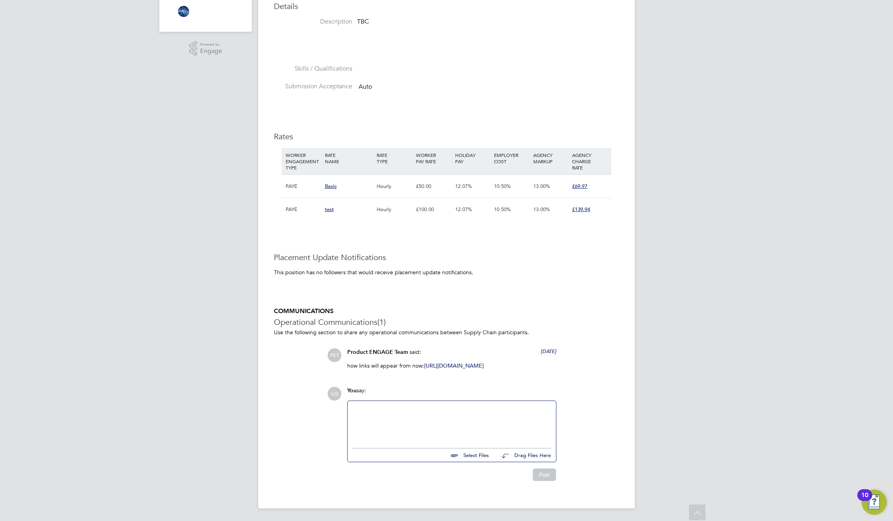
click at [480, 364] on link "https://alchemytec.atlassian.net/browse/EN-4327" at bounding box center [454, 365] width 60 height 7
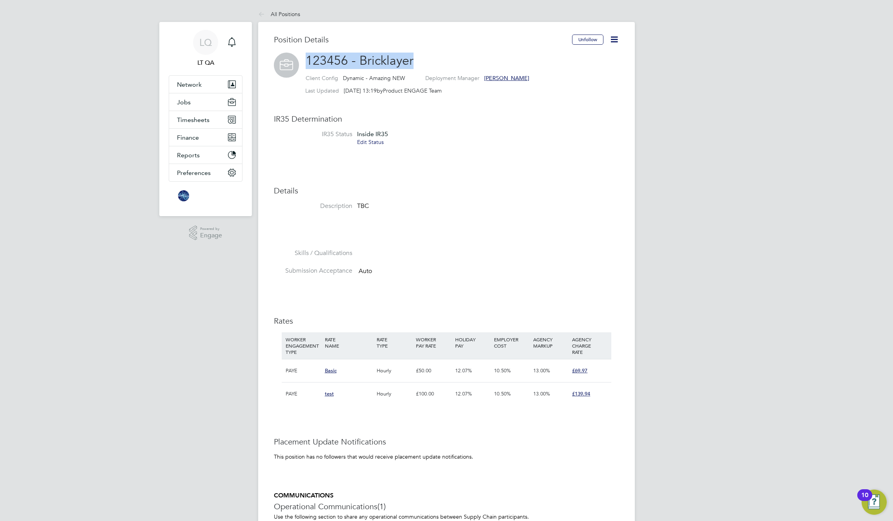
drag, startPoint x: 431, startPoint y: 60, endPoint x: 304, endPoint y: 58, distance: 126.8
click at [304, 58] on h2 "123456 - Bricklayer Client Config Dynamic - Amazing NEW Deployment Manager Ben …" at bounding box center [446, 76] width 345 height 46
copy span "123456 - Bricklayer"
click at [512, 189] on h3 "Details" at bounding box center [446, 191] width 345 height 10
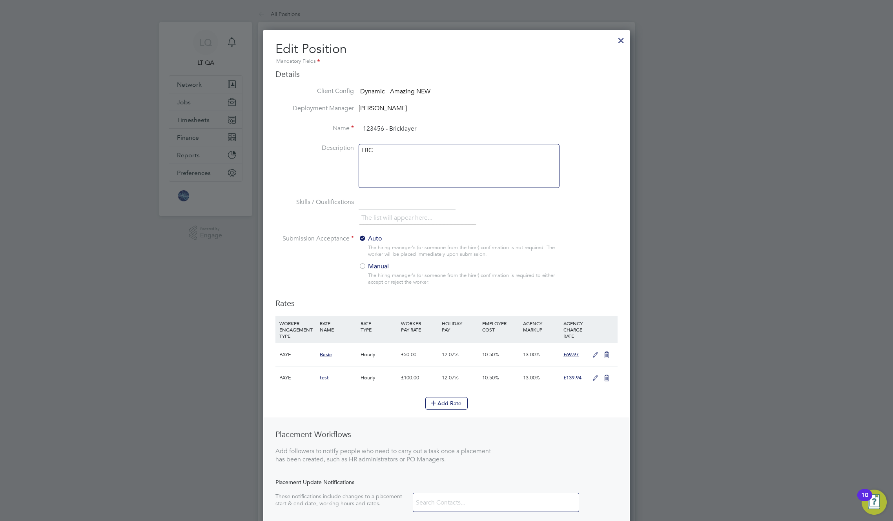
click at [365, 267] on div at bounding box center [363, 267] width 8 height 8
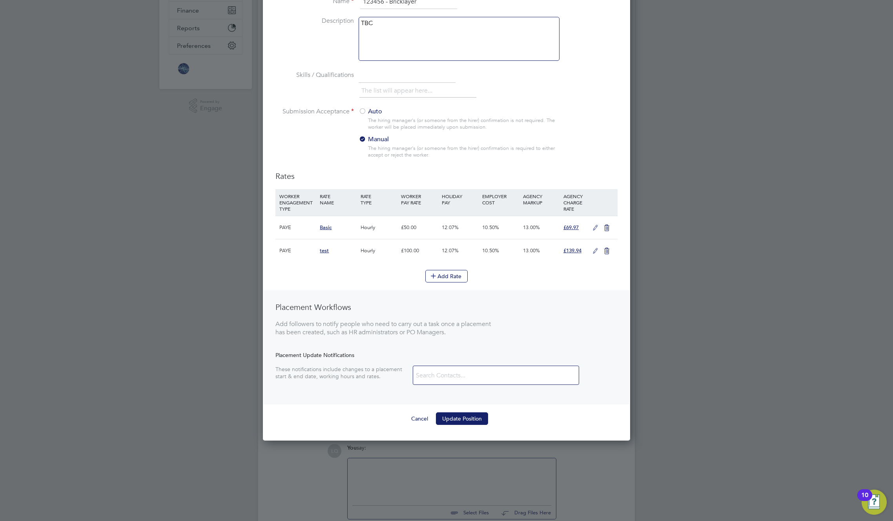
scroll to position [184, 0]
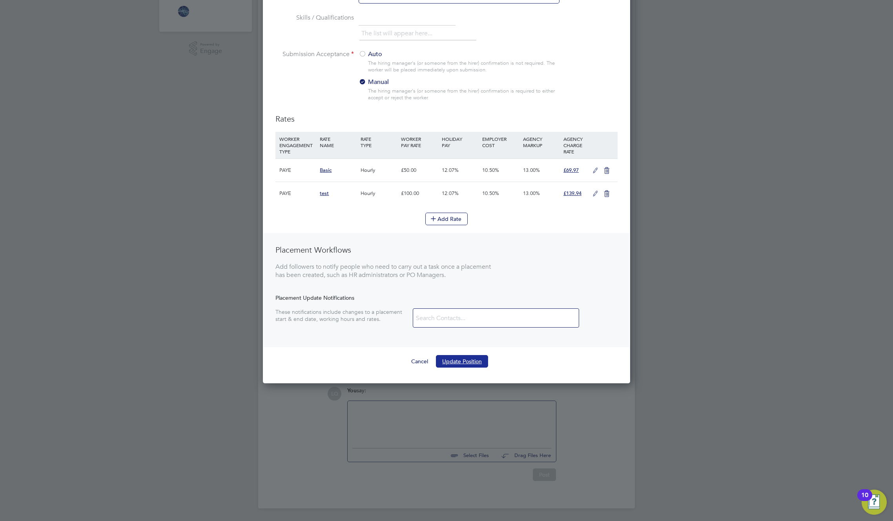
click at [474, 365] on button "Update Position" at bounding box center [462, 361] width 52 height 13
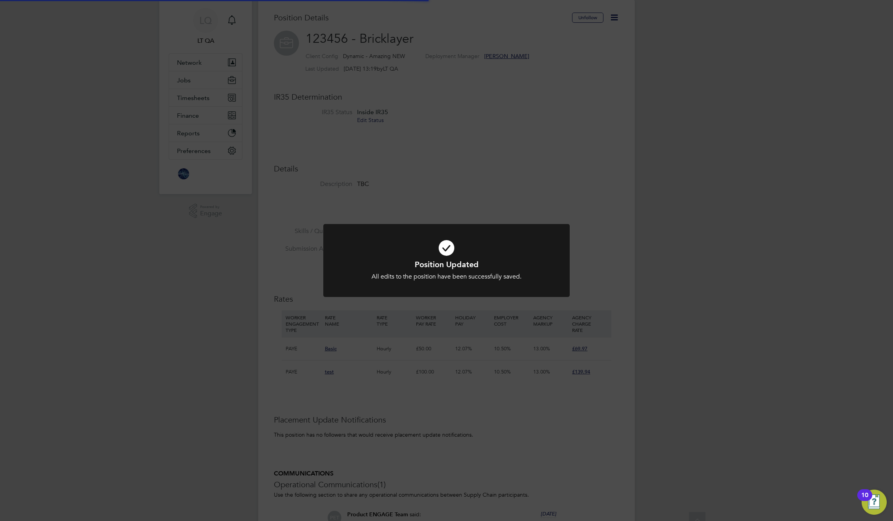
scroll to position [23, 53]
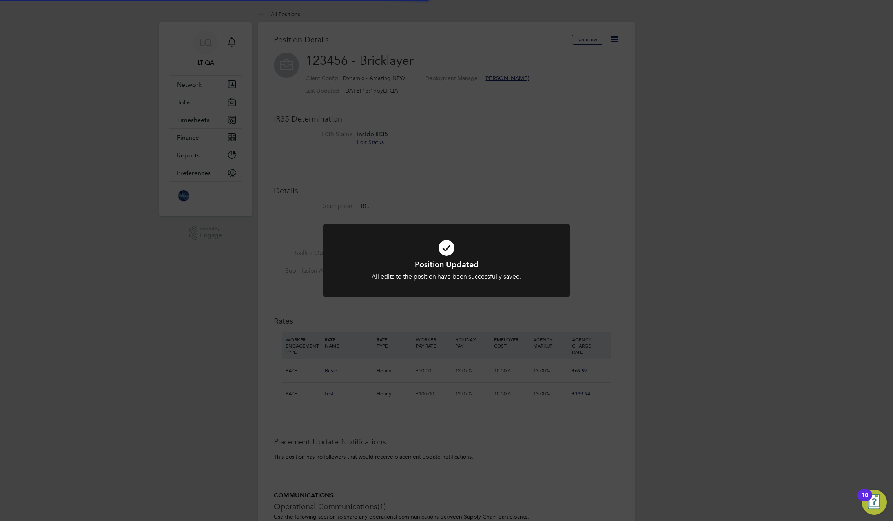
click at [399, 178] on div "Position Updated All edits to the position have been successfully saved. Cancel…" at bounding box center [446, 260] width 893 height 521
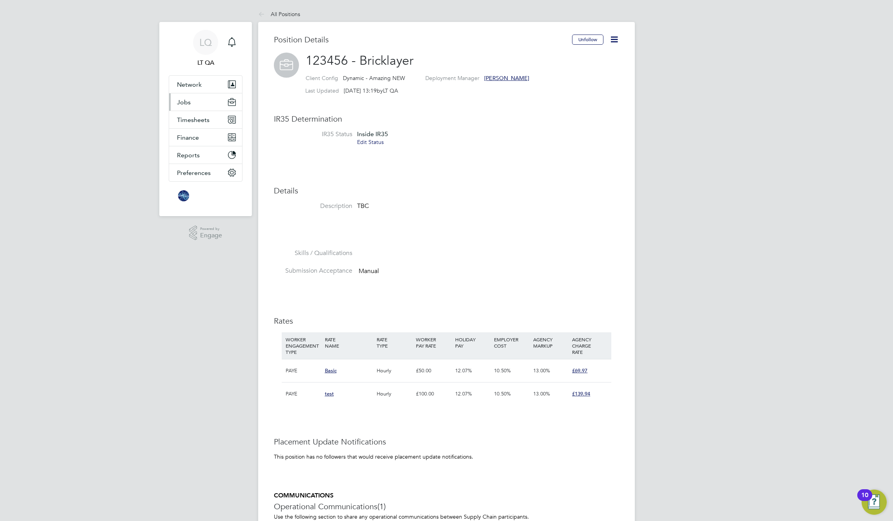
click at [186, 100] on span "Jobs" at bounding box center [184, 101] width 14 height 7
click at [495, 171] on div "Position Details Unfollow 123456 - Bricklayer Client Config Dynamic - Amazing N…" at bounding box center [446, 356] width 345 height 643
click at [233, 40] on icon "Main navigation" at bounding box center [231, 41] width 9 height 9
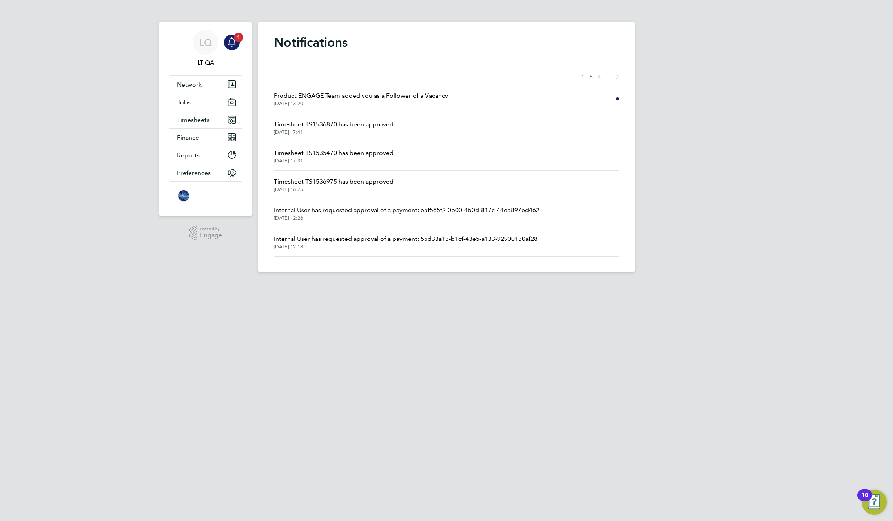
click at [422, 98] on span "Product ENGAGE Team added you as a Follower of a Vacancy" at bounding box center [361, 95] width 174 height 9
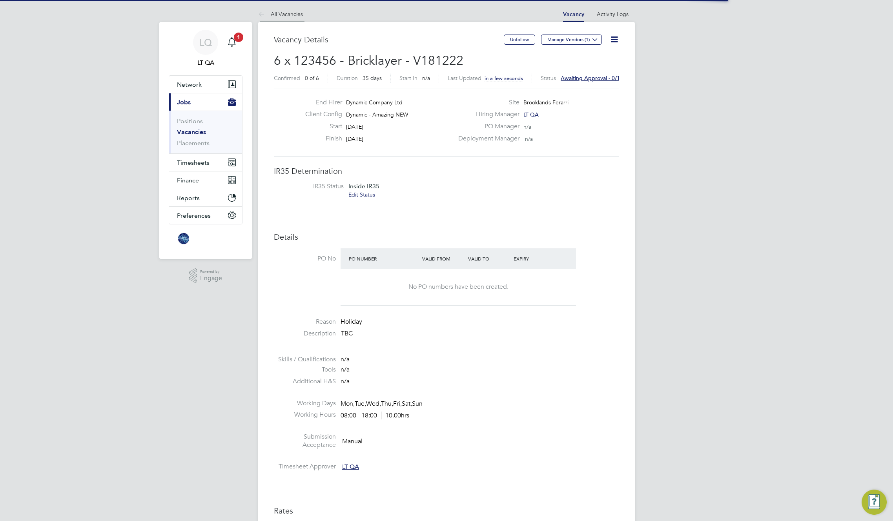
click at [275, 13] on link "All Vacancies" at bounding box center [280, 14] width 45 height 7
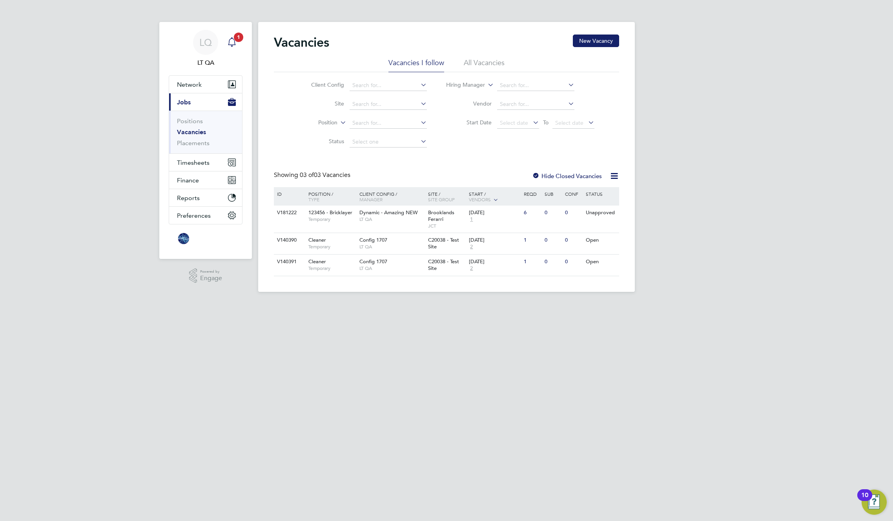
click at [229, 46] on icon "Main navigation" at bounding box center [231, 41] width 9 height 9
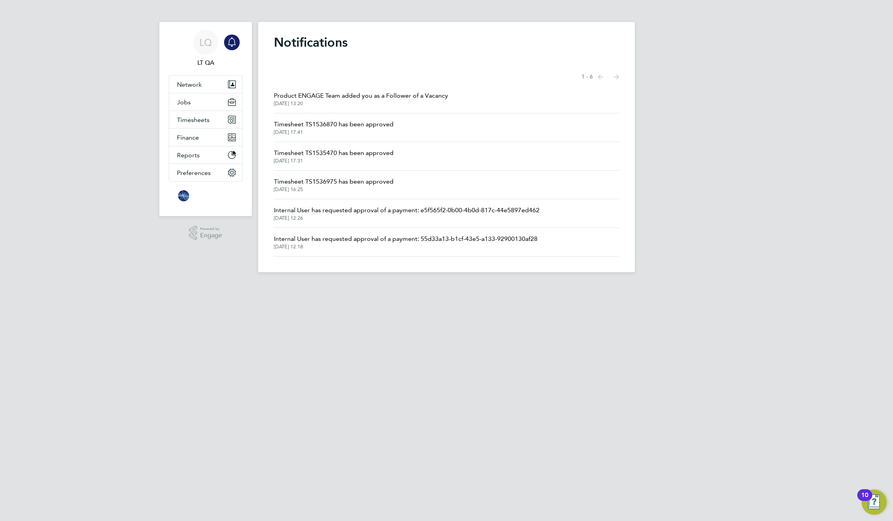
click at [449, 58] on div "Notifications Showing items 1 - 6 items Previous page Next page Product ENGAGE …" at bounding box center [446, 147] width 377 height 250
click at [193, 88] on span "Network" at bounding box center [189, 84] width 25 height 7
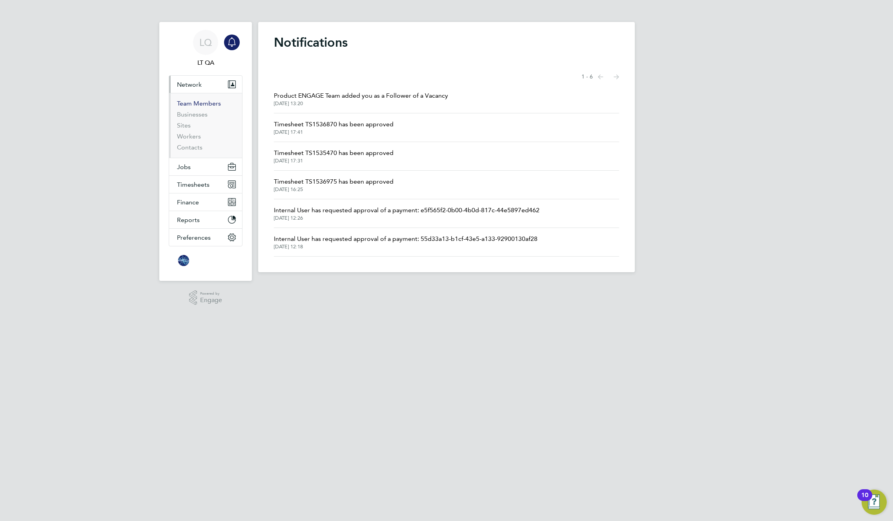
click at [187, 98] on ul "Team Members Businesses Sites Workers Contacts" at bounding box center [205, 125] width 73 height 65
click at [182, 102] on link "Team Members" at bounding box center [199, 103] width 44 height 7
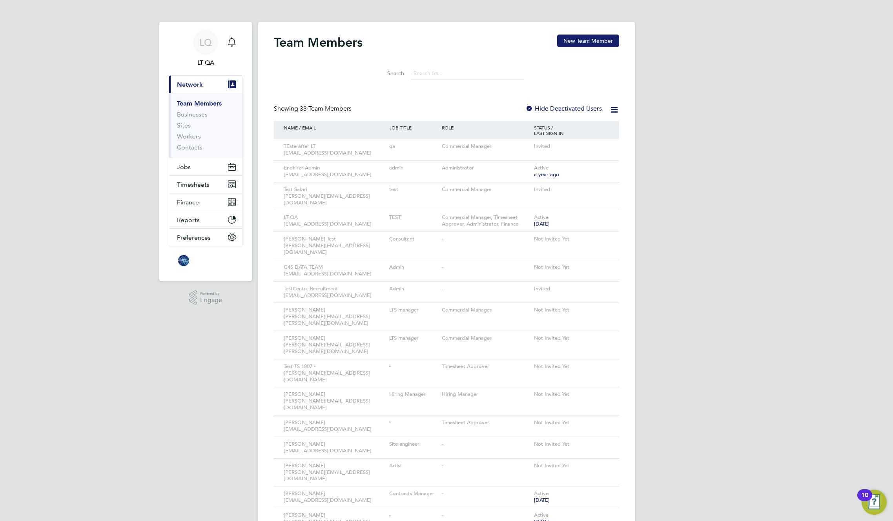
click at [466, 33] on div "Team Members New Team Member Search Showing 33 Team Members Hide Deactivated Us…" at bounding box center [446, 480] width 377 height 916
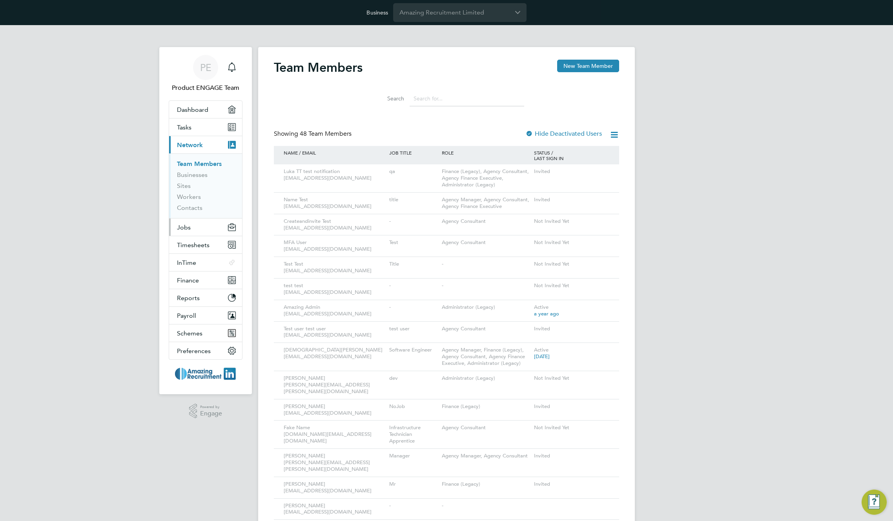
click at [185, 230] on span "Jobs" at bounding box center [184, 227] width 14 height 7
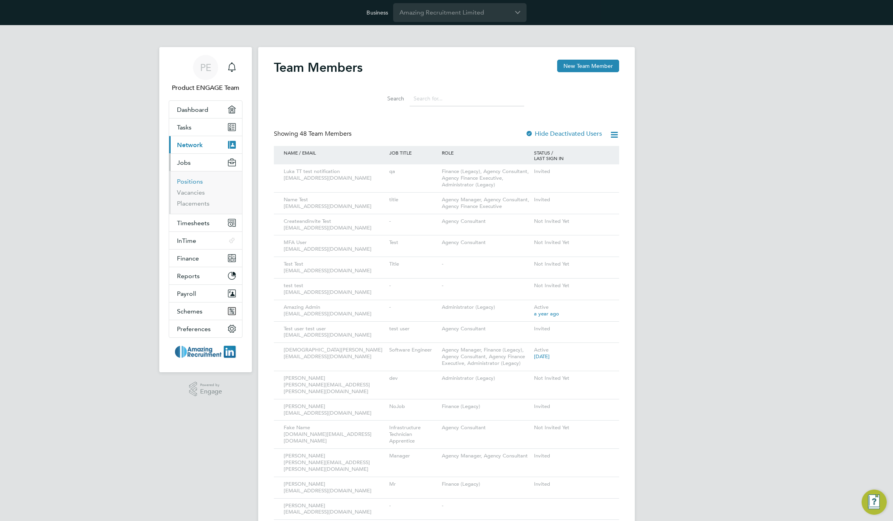
click at [190, 181] on link "Positions" at bounding box center [190, 181] width 26 height 7
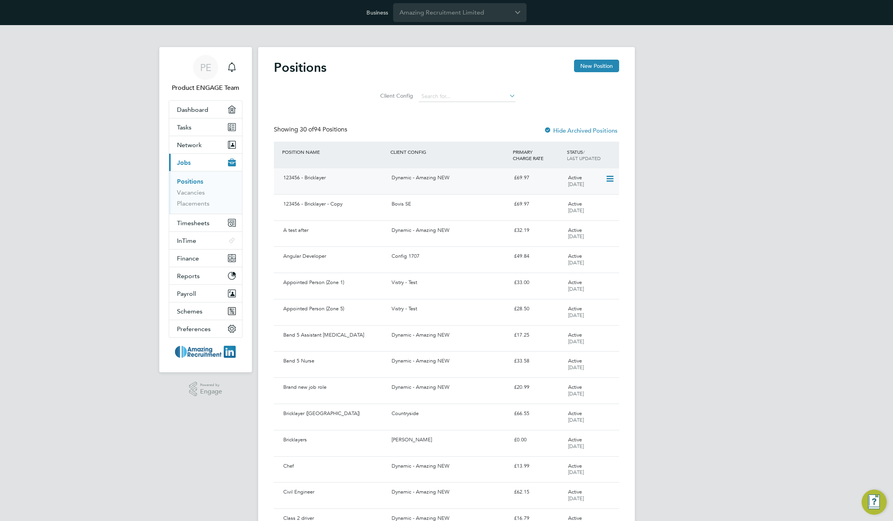
click at [612, 177] on icon at bounding box center [610, 178] width 8 height 9
click at [420, 177] on div "Dynamic - Amazing NEW" at bounding box center [449, 177] width 122 height 13
click at [192, 192] on link "Vacancies" at bounding box center [191, 192] width 28 height 7
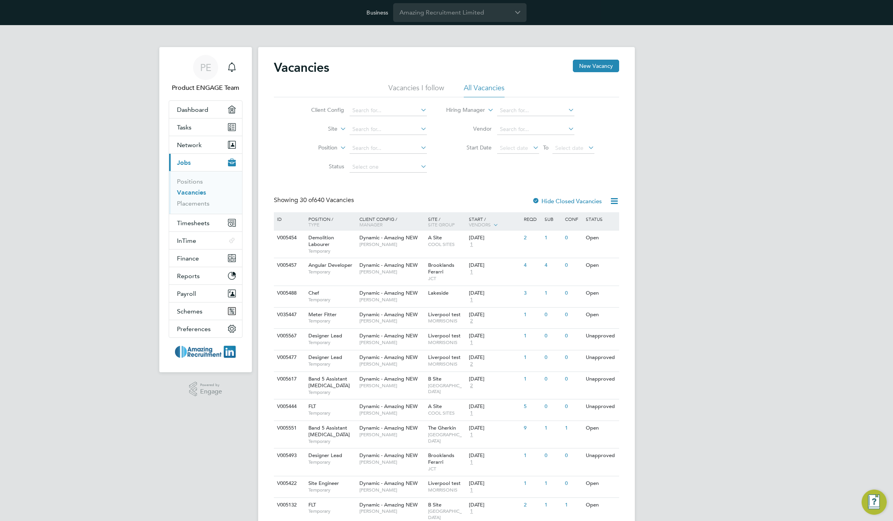
click at [192, 192] on link "Vacancies" at bounding box center [191, 192] width 29 height 7
click at [602, 67] on button "New Vacancy" at bounding box center [596, 66] width 46 height 13
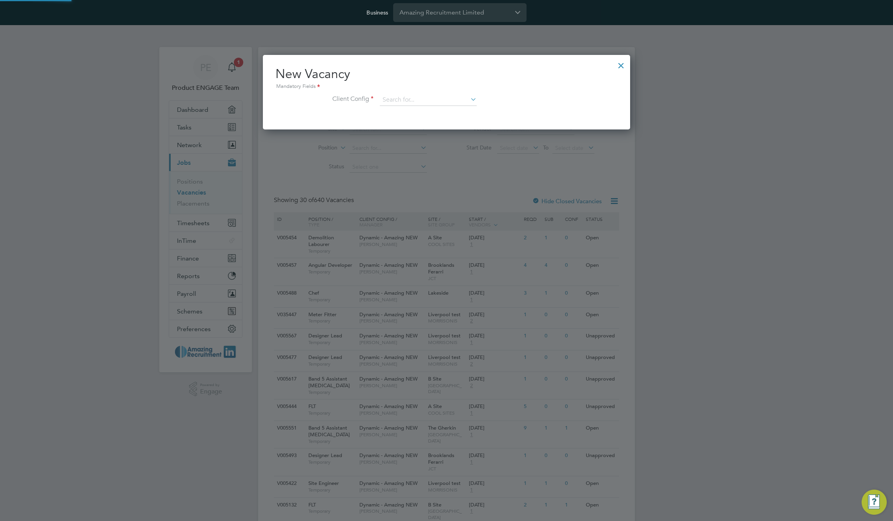
scroll to position [75, 368]
click at [447, 104] on input at bounding box center [428, 100] width 97 height 12
click at [430, 149] on li "Dynamic - Amazing NEW" at bounding box center [428, 153] width 98 height 11
type input "Dynamic - Amazing NEW"
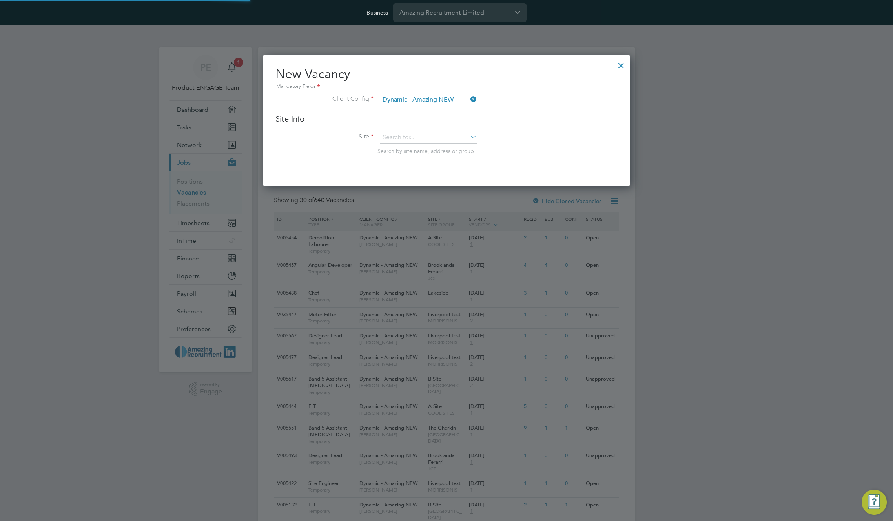
scroll to position [131, 368]
click at [440, 137] on input at bounding box center [428, 138] width 97 height 12
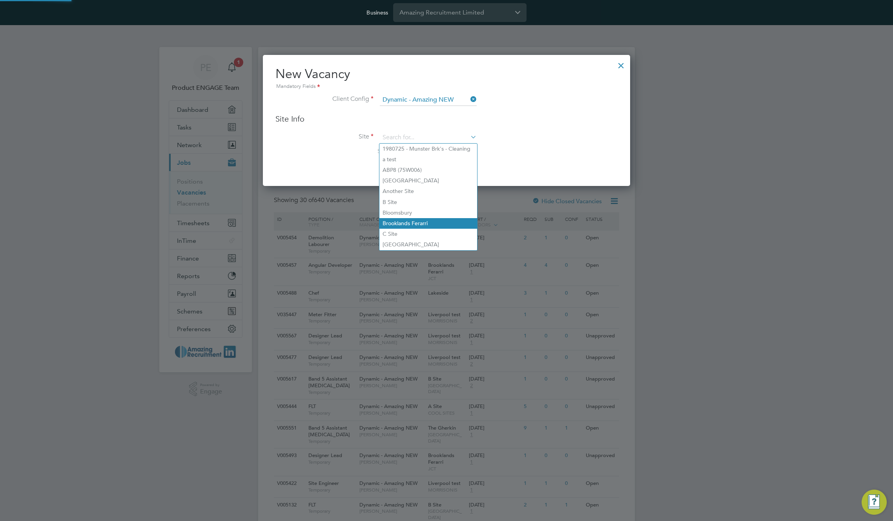
click at [429, 221] on li "Brooklands Ferarri" at bounding box center [428, 223] width 98 height 11
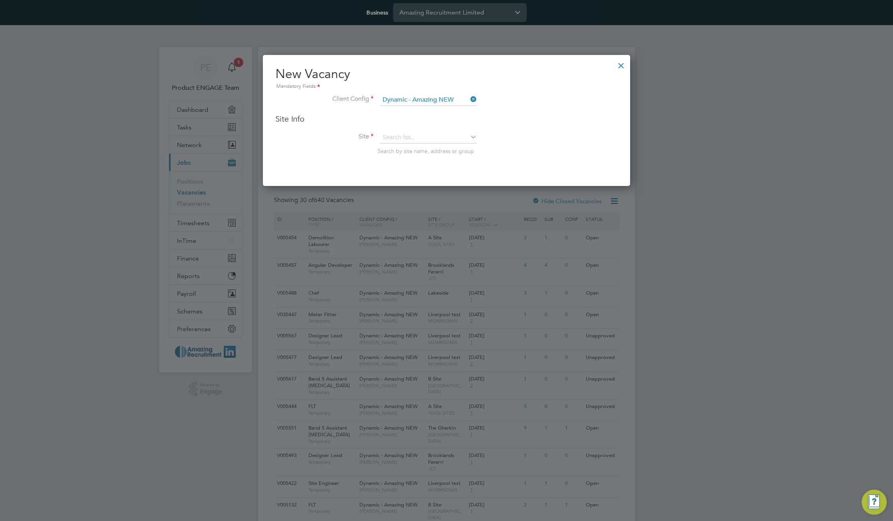
type input "Brooklands Ferarri"
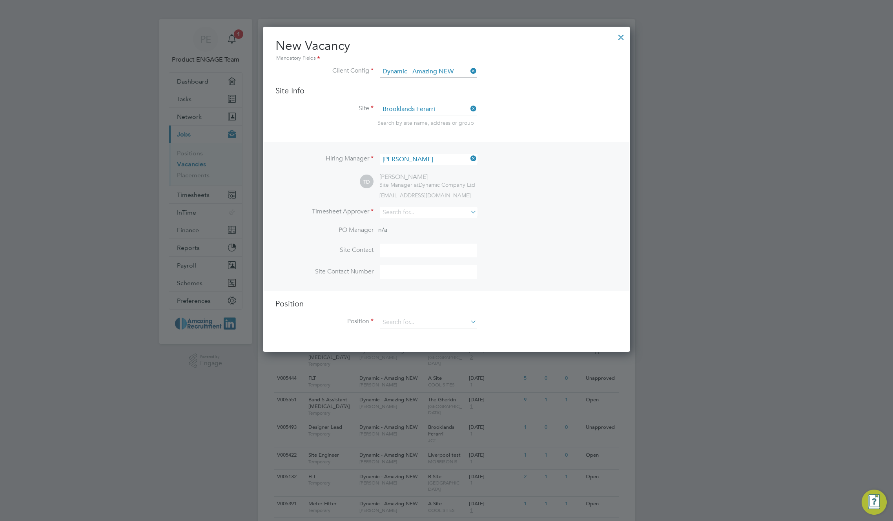
scroll to position [45, 0]
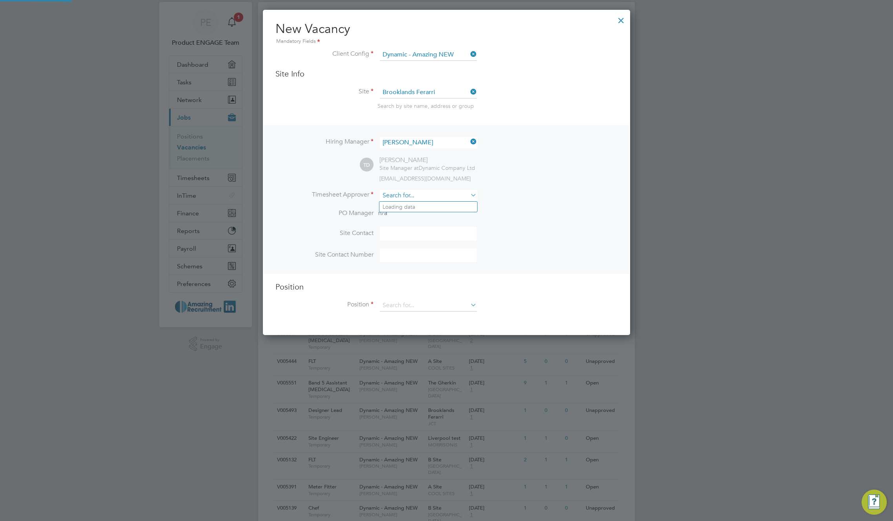
click at [432, 193] on input at bounding box center [428, 195] width 97 height 11
click at [408, 244] on li "[PERSON_NAME]" at bounding box center [428, 249] width 98 height 11
type input "[PERSON_NAME]"
click at [426, 197] on input at bounding box center [428, 195] width 97 height 11
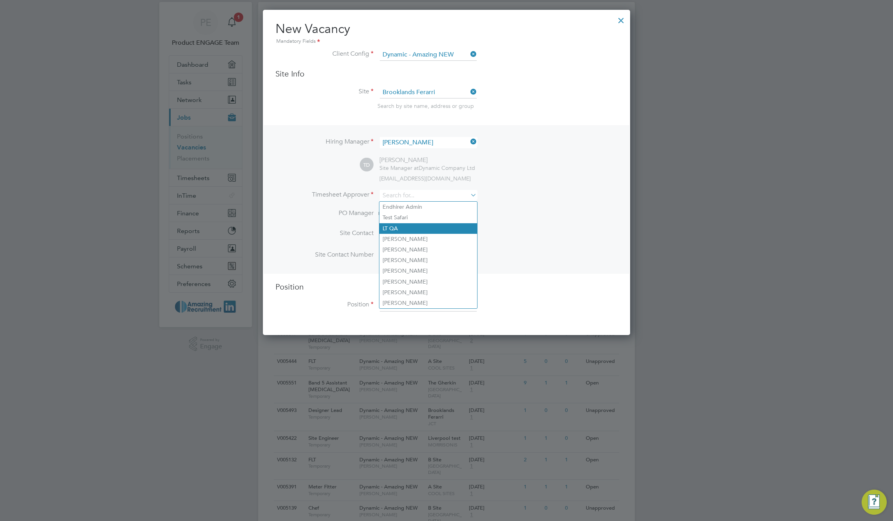
click at [409, 224] on li "LT QA" at bounding box center [428, 228] width 98 height 11
type input "LT QA"
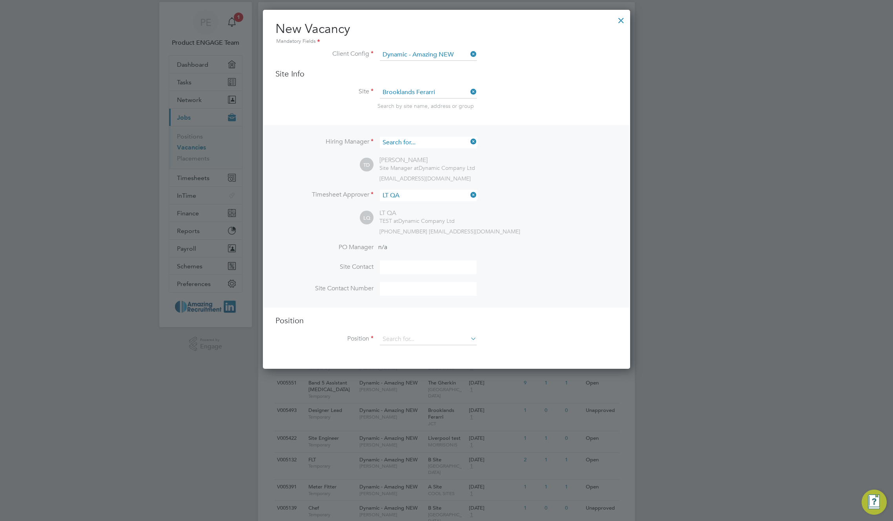
click at [433, 144] on input at bounding box center [428, 142] width 97 height 11
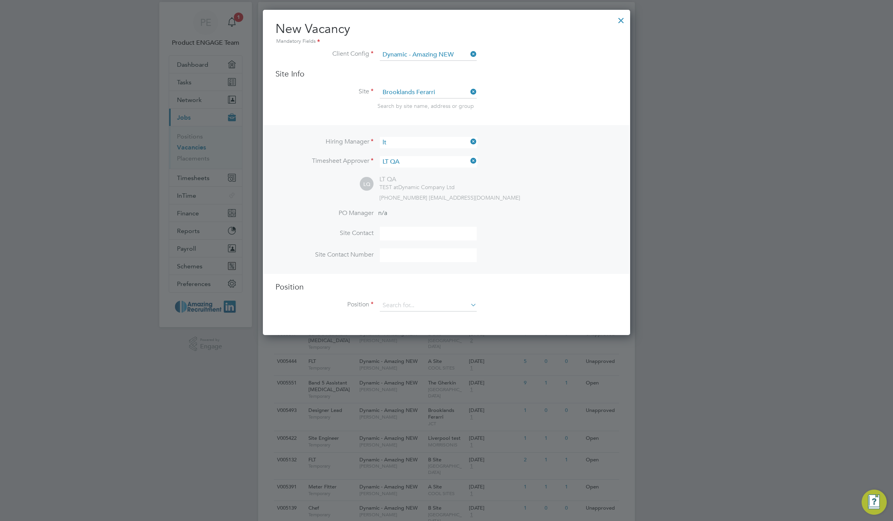
click at [426, 160] on li "LT QA" at bounding box center [428, 164] width 98 height 11
type input "LT QA"
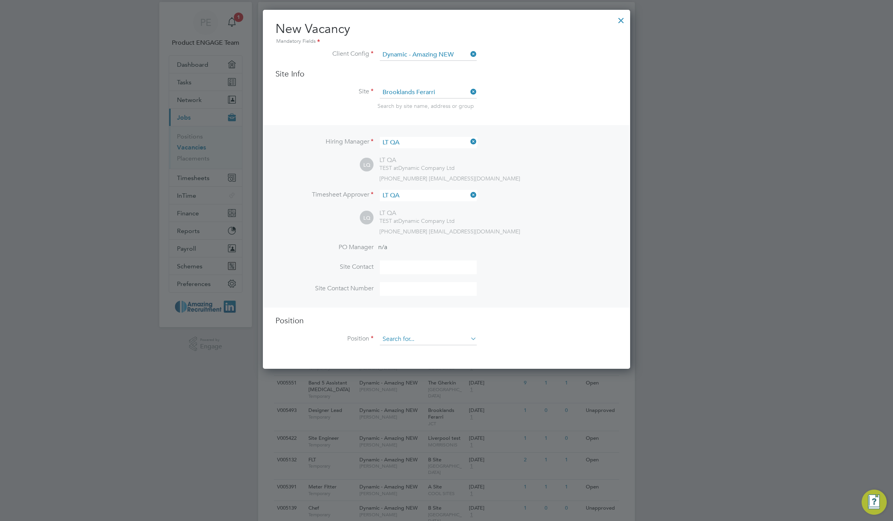
click at [457, 341] on input at bounding box center [428, 340] width 97 height 12
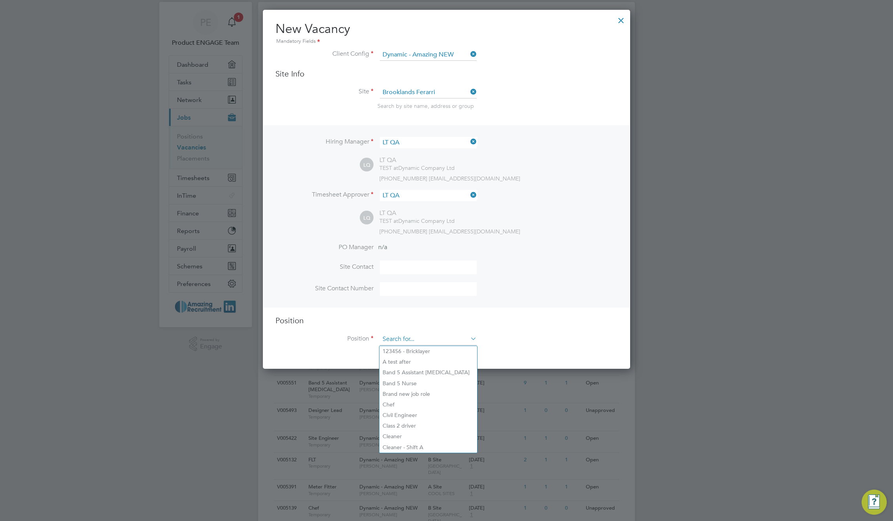
paste input "123456 - Bricklayer"
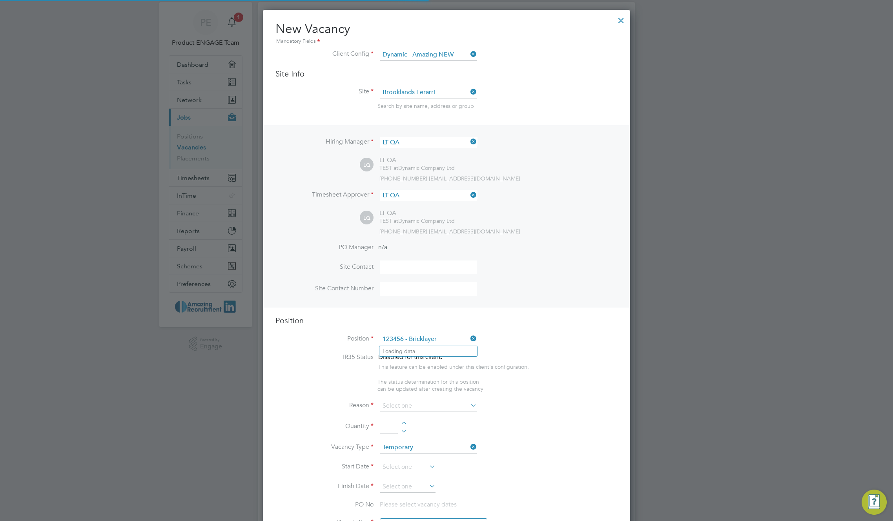
scroll to position [1179, 368]
type input "123456 - Bricklayer"
click at [439, 349] on li "123456 - Bricklayer" at bounding box center [428, 351] width 98 height 11
type textarea "TBC"
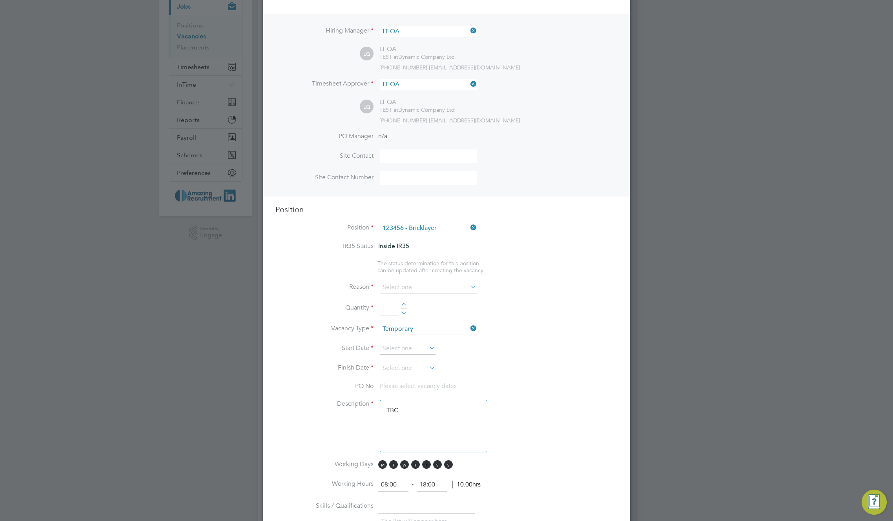
scroll to position [165, 0]
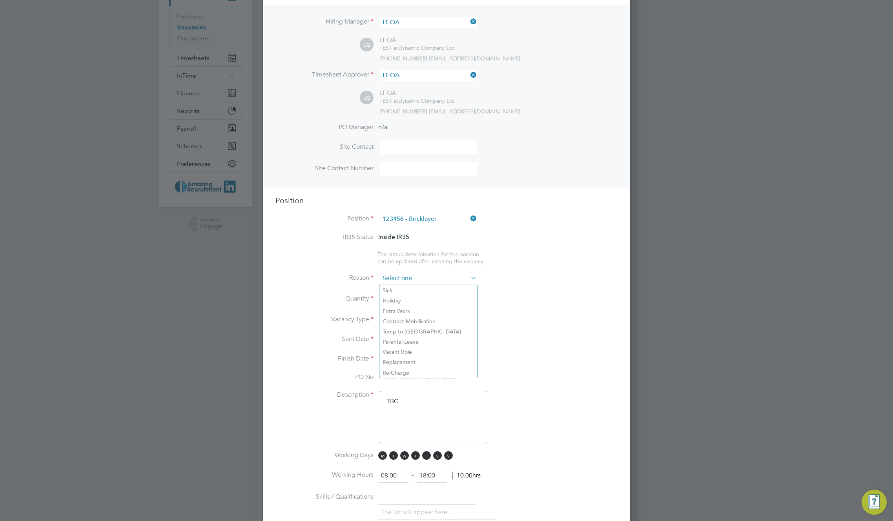
click at [456, 281] on input at bounding box center [428, 279] width 97 height 12
click at [429, 301] on li "Holiday" at bounding box center [428, 300] width 98 height 10
type input "Holiday"
click at [403, 295] on div at bounding box center [404, 296] width 7 height 5
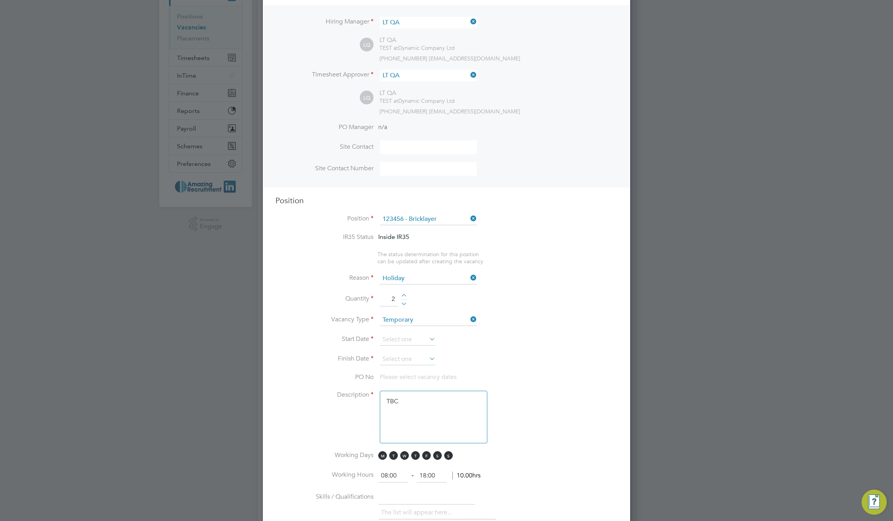
click at [403, 295] on div at bounding box center [404, 296] width 7 height 5
type input "6"
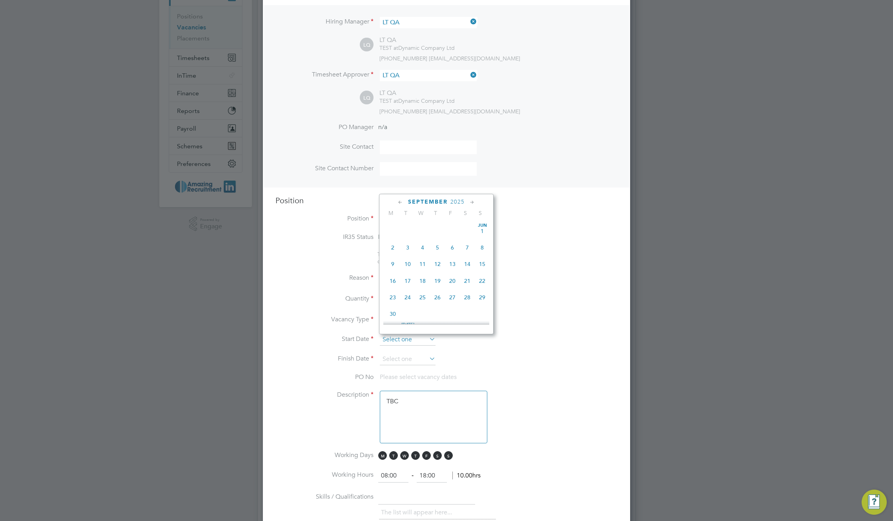
click at [419, 337] on input at bounding box center [408, 340] width 56 height 12
click at [392, 229] on span "8" at bounding box center [392, 223] width 15 height 15
type input "08 Sep 2025"
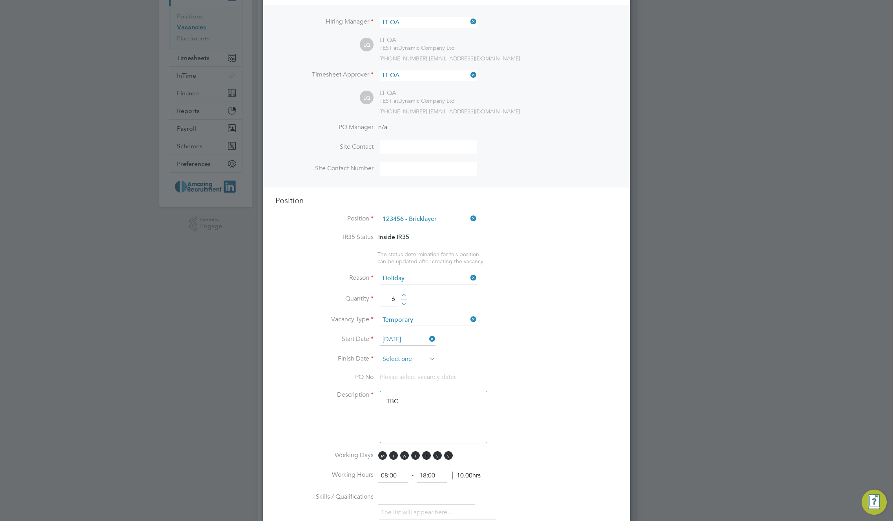
click at [426, 356] on input at bounding box center [408, 360] width 56 height 12
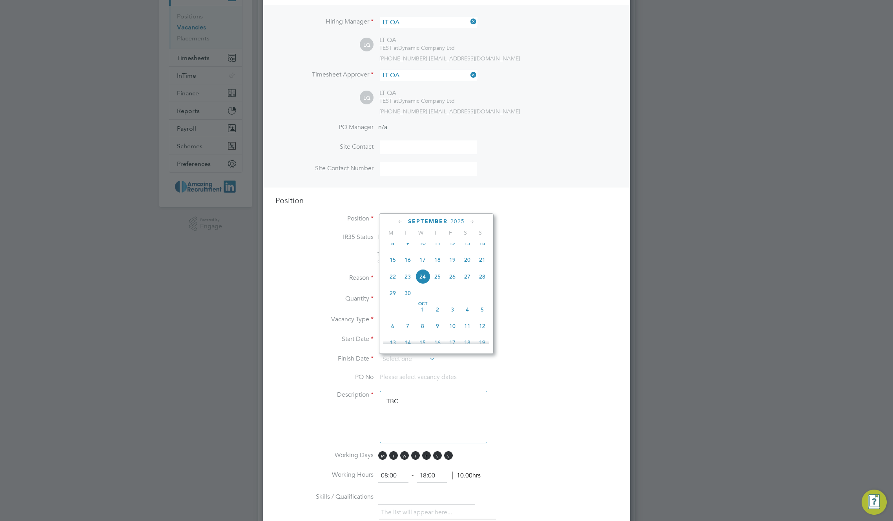
click at [485, 332] on span "12" at bounding box center [482, 326] width 15 height 15
type input "12 Oct 2025"
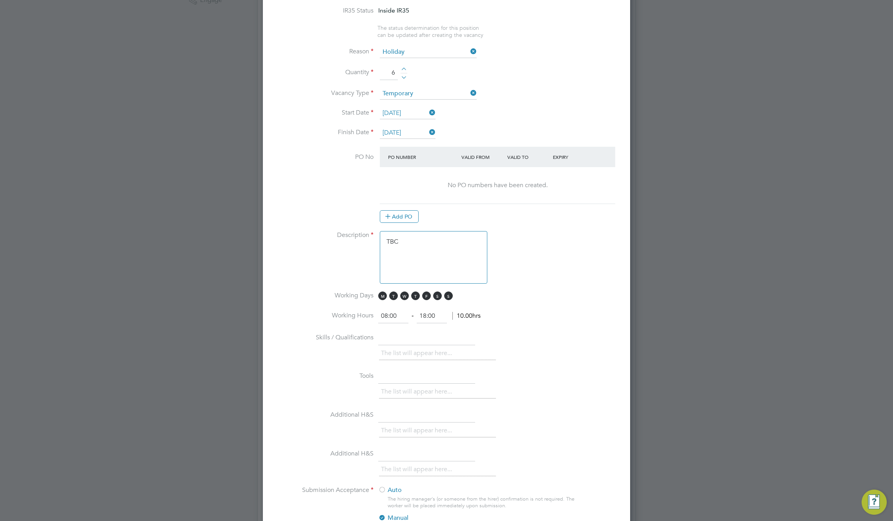
scroll to position [0, 0]
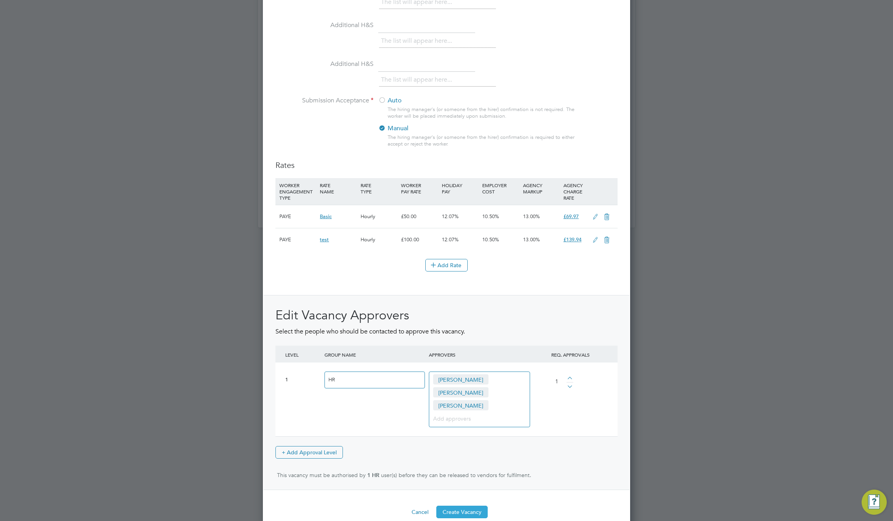
click at [462, 506] on button "Create Vacancy" at bounding box center [461, 512] width 51 height 13
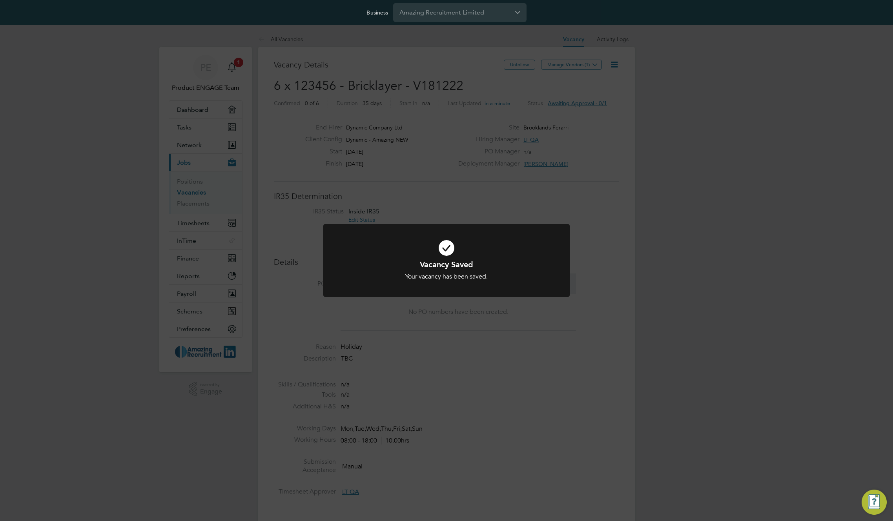
click at [416, 337] on div "Vacancy Saved Your vacancy has been saved. Cancel Okay" at bounding box center [446, 260] width 893 height 521
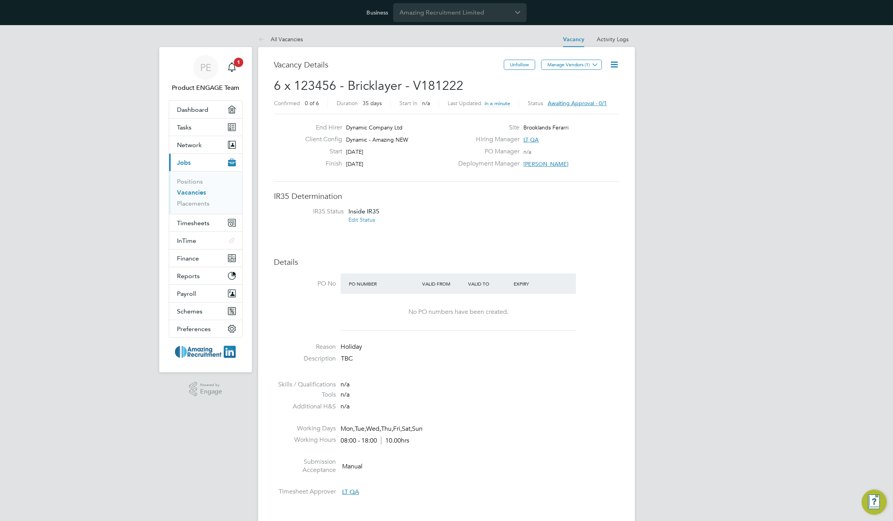
click at [416, 337] on div "Vacancy Saved Your vacancy has been saved. Cancel Okay" at bounding box center [446, 260] width 893 height 521
click at [465, 209] on li "IR35 Status Inside IR35 Edit Status" at bounding box center [447, 217] width 330 height 18
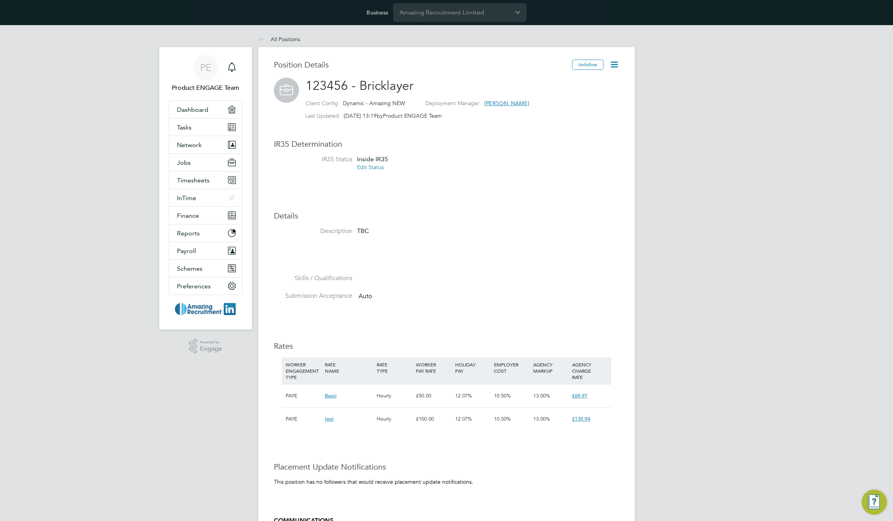
scroll to position [23, 53]
click at [612, 64] on icon at bounding box center [614, 65] width 10 height 10
drag, startPoint x: 425, startPoint y: 81, endPoint x: 389, endPoint y: 79, distance: 35.4
click at [389, 79] on span "123456 - Bricklayer" at bounding box center [360, 85] width 108 height 15
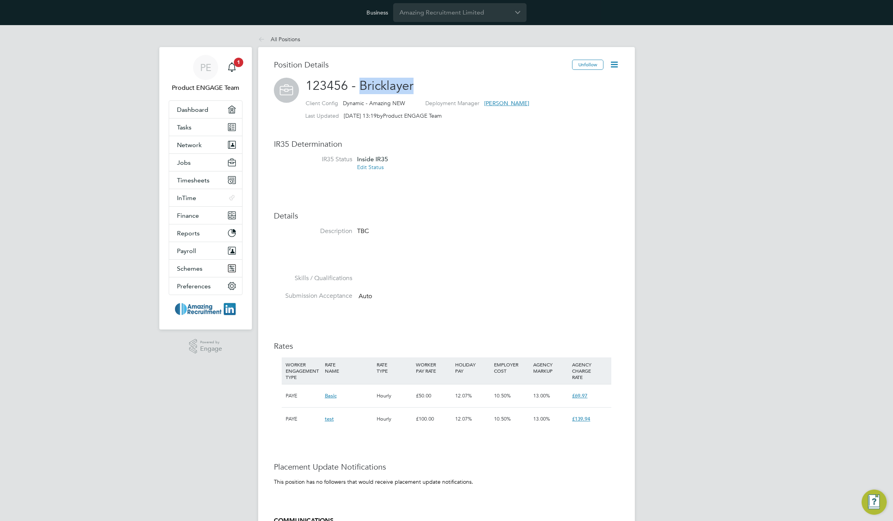
drag, startPoint x: 399, startPoint y: 85, endPoint x: 367, endPoint y: 81, distance: 33.2
click at [367, 81] on span "123456 - Bricklayer" at bounding box center [360, 85] width 108 height 15
click at [534, 224] on div "Position Details Unfollow 123456 - Bricklayer Client Config Dynamic - Amazing N…" at bounding box center [446, 381] width 345 height 643
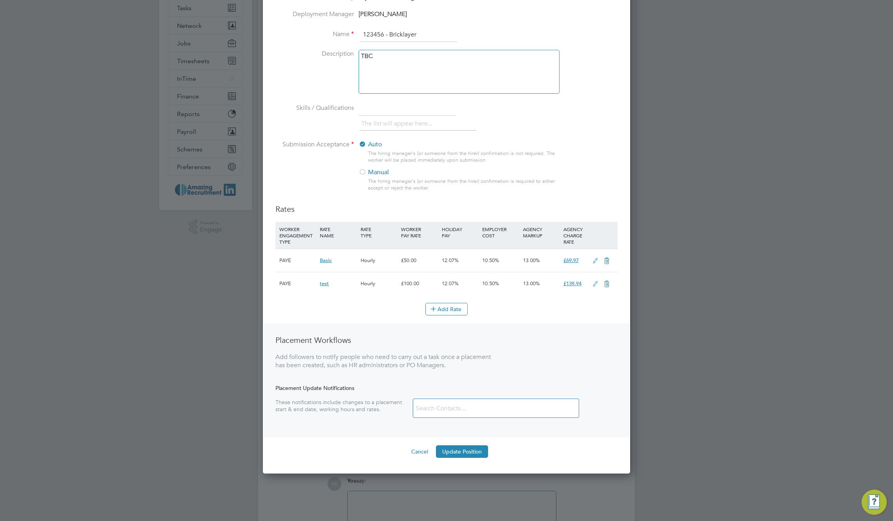
scroll to position [0, 0]
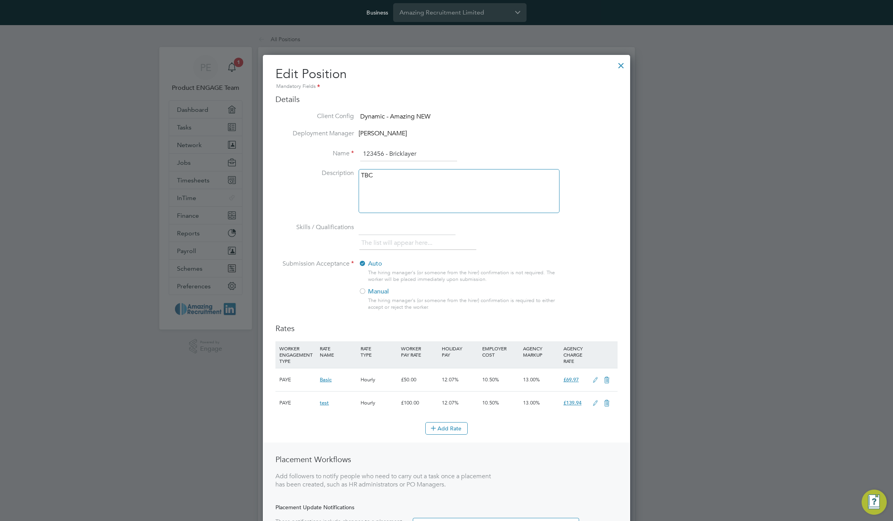
click at [622, 63] on div at bounding box center [621, 64] width 14 height 14
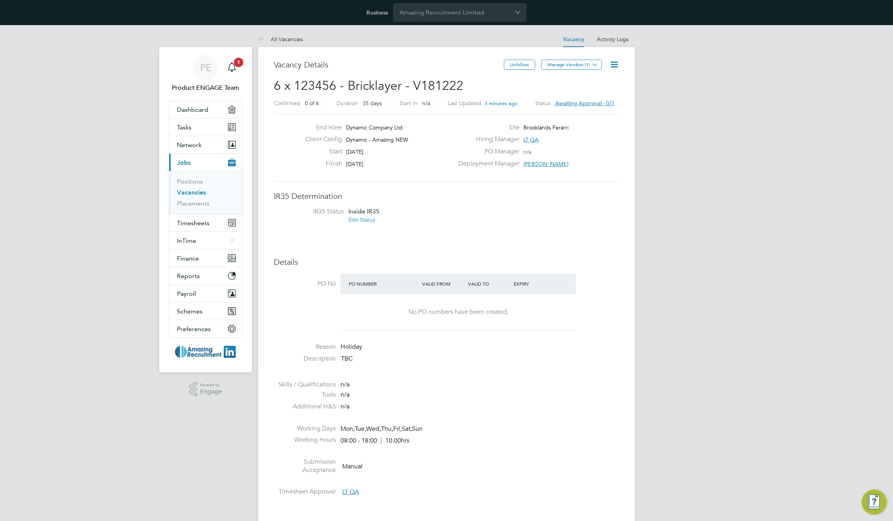
click at [614, 65] on icon at bounding box center [614, 65] width 10 height 10
click at [589, 107] on li "Approve All Levels" at bounding box center [589, 109] width 57 height 11
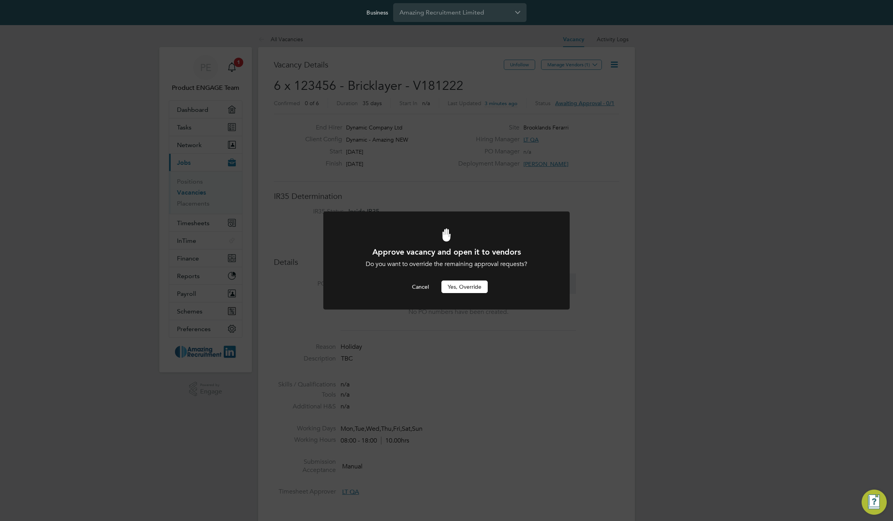
click at [467, 286] on button "Yes, Override" at bounding box center [464, 287] width 46 height 13
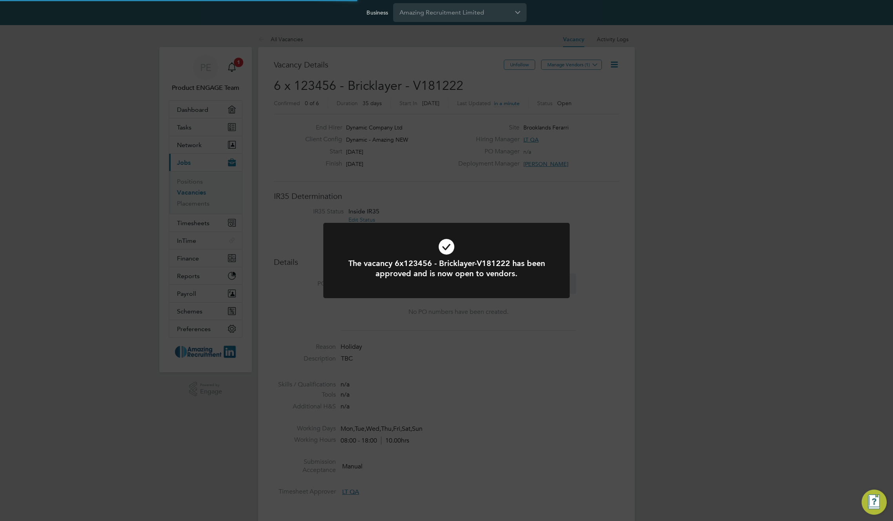
scroll to position [23, 55]
click at [587, 215] on div "The vacancy 6x123456 - Bricklayer-V181222 has been approved and is now open to …" at bounding box center [446, 260] width 893 height 521
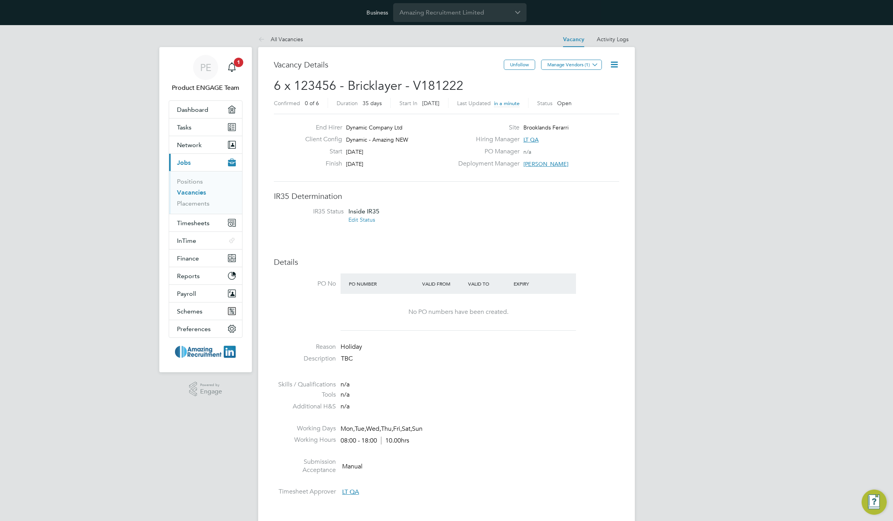
click at [481, 212] on li "IR35 Status Inside IR35 Edit Status" at bounding box center [447, 217] width 330 height 18
drag, startPoint x: 347, startPoint y: 86, endPoint x: 400, endPoint y: 82, distance: 53.1
click at [400, 82] on span "6 x 123456 - Bricklayer - V181222" at bounding box center [369, 85] width 190 height 15
copy span "Bricklayer"
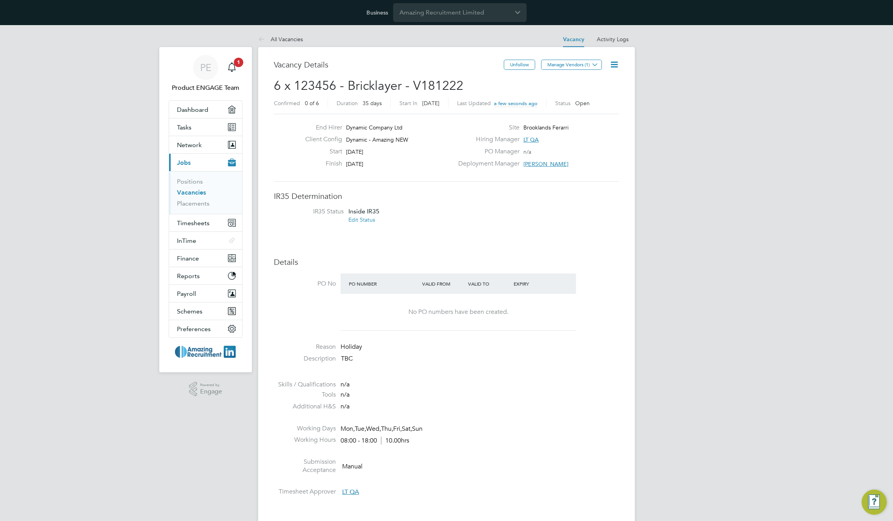
drag, startPoint x: 93, startPoint y: 123, endPoint x: 359, endPoint y: 82, distance: 269.3
click at [359, 82] on span "6 x 123456 - Bricklayer - V181222" at bounding box center [369, 85] width 190 height 15
copy span "Bricklayer"
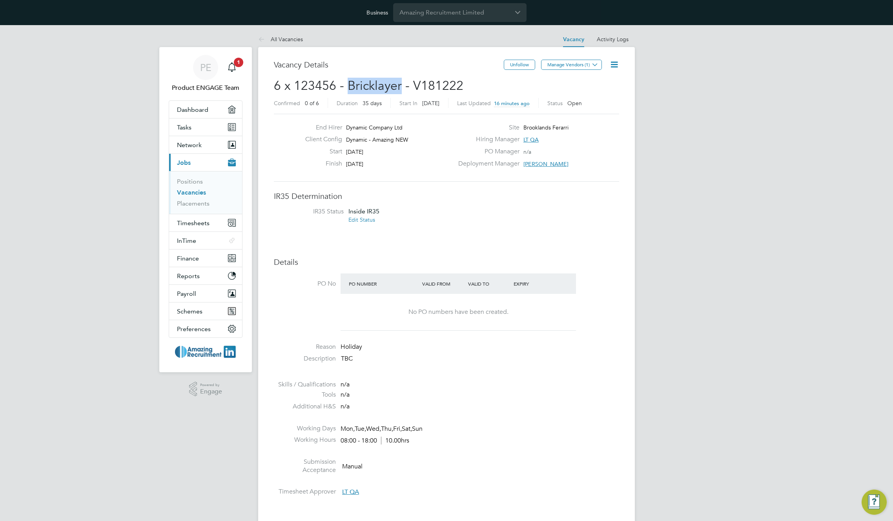
click at [192, 195] on link "Vacancies" at bounding box center [191, 192] width 29 height 7
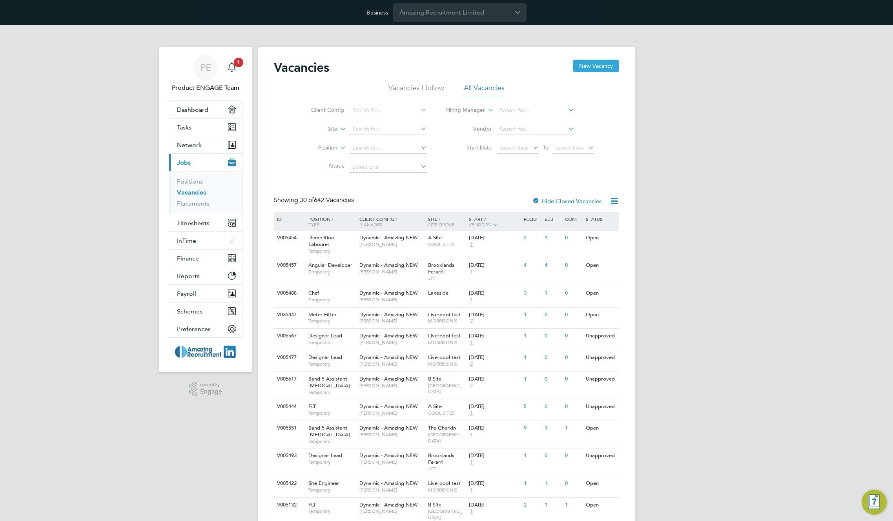
click at [593, 69] on button "New Vacancy" at bounding box center [596, 66] width 46 height 13
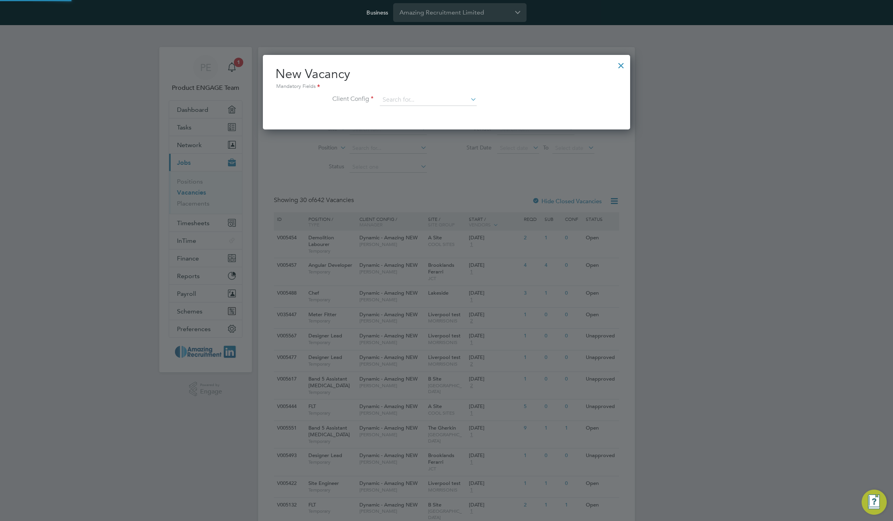
scroll to position [75, 368]
click at [450, 98] on input at bounding box center [428, 100] width 97 height 12
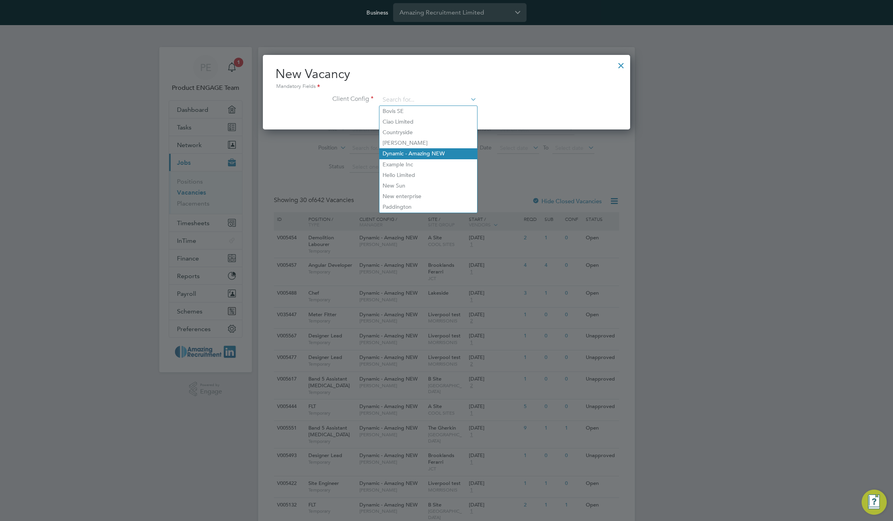
click at [441, 148] on li "Dynamic - Amazing NEW" at bounding box center [428, 153] width 98 height 11
type input "Dynamic - Amazing NEW"
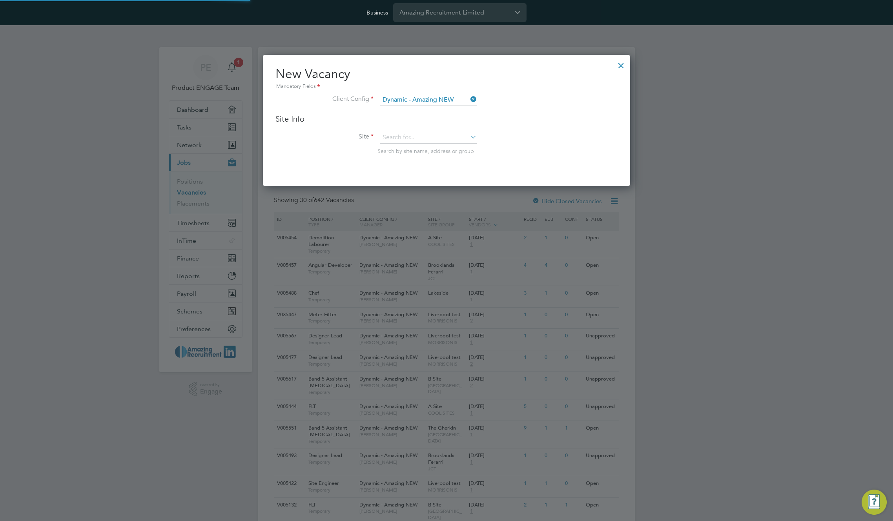
scroll to position [131, 368]
click at [442, 143] on div "Vacancies New Vacancy Vacancies I follow All Vacancies Client Config Site Posit…" at bounding box center [446, 528] width 377 height 962
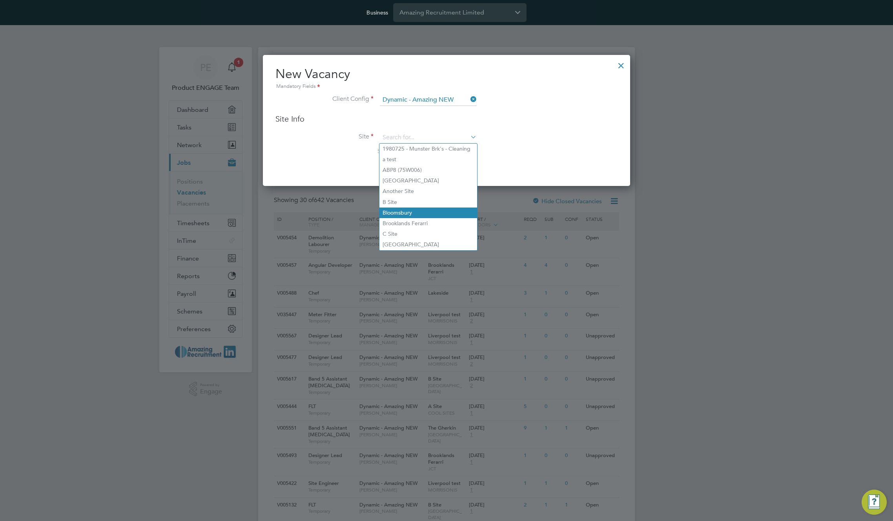
click at [427, 212] on li "Bloomsbury" at bounding box center [428, 213] width 98 height 11
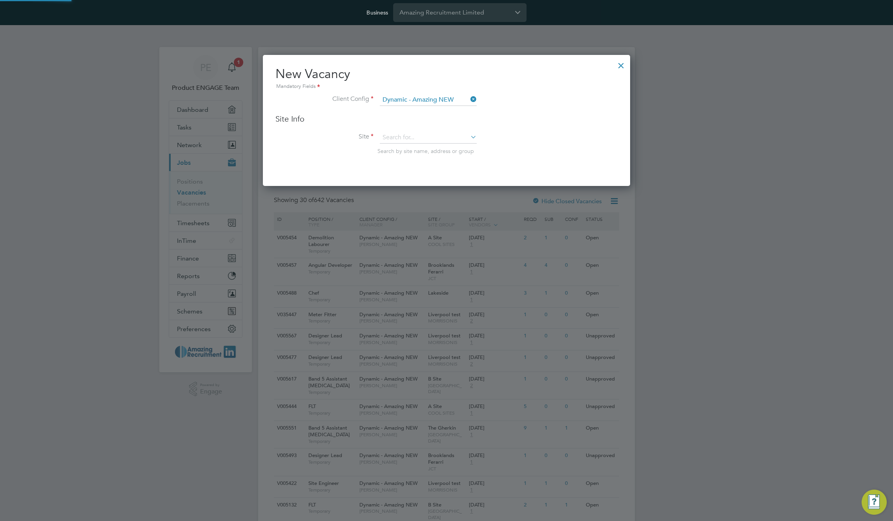
type input "Bloomsbury"
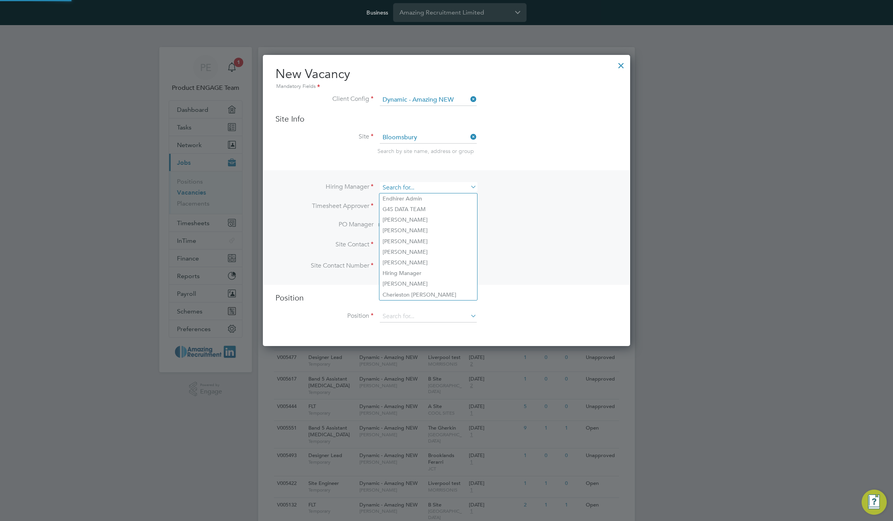
click at [439, 187] on input at bounding box center [428, 187] width 97 height 11
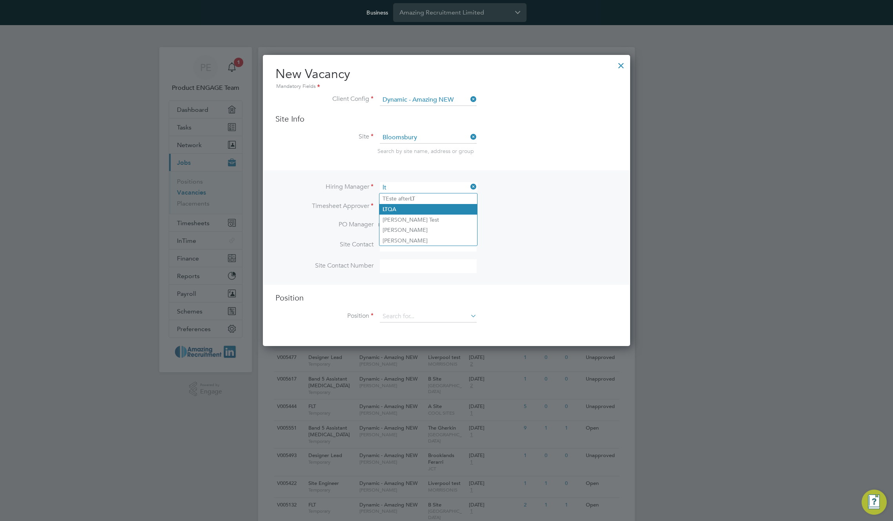
click at [420, 206] on li "LT QA" at bounding box center [428, 209] width 98 height 11
type input "LT QA"
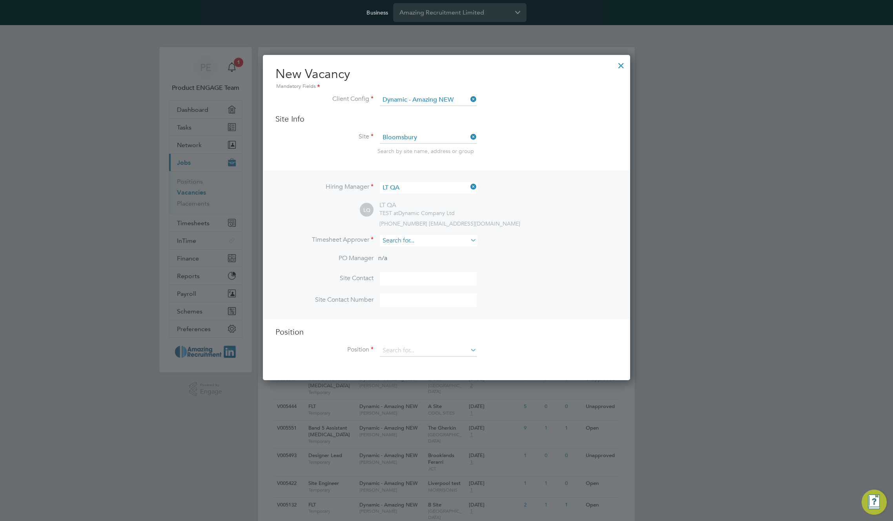
click at [428, 243] on input at bounding box center [428, 240] width 97 height 11
click at [423, 312] on li "[PERSON_NAME]" at bounding box center [428, 316] width 98 height 11
type input "[PERSON_NAME]"
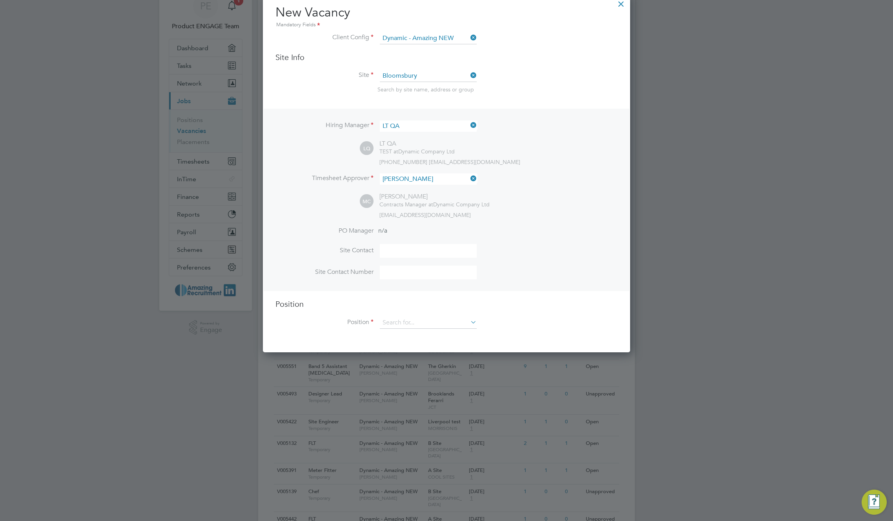
scroll to position [62, 0]
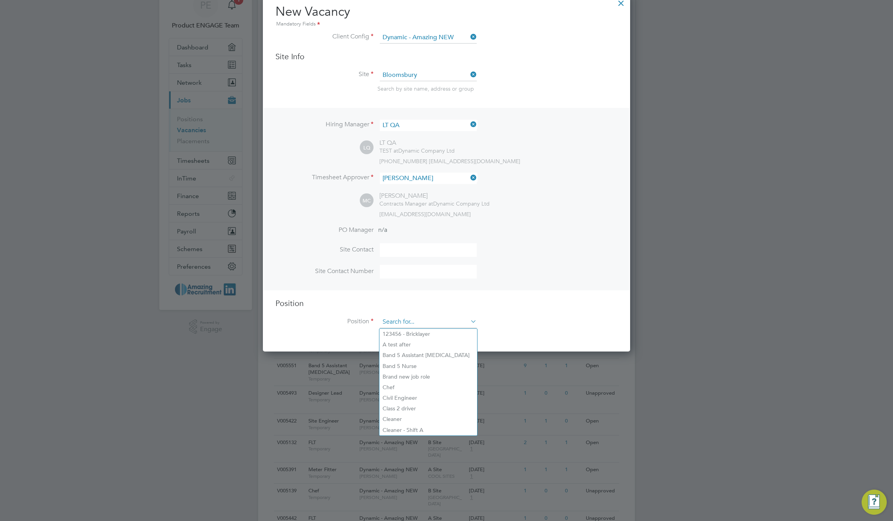
click at [436, 324] on input at bounding box center [428, 322] width 97 height 12
click at [424, 345] on li "A test after" at bounding box center [428, 344] width 98 height 11
type input "A test after"
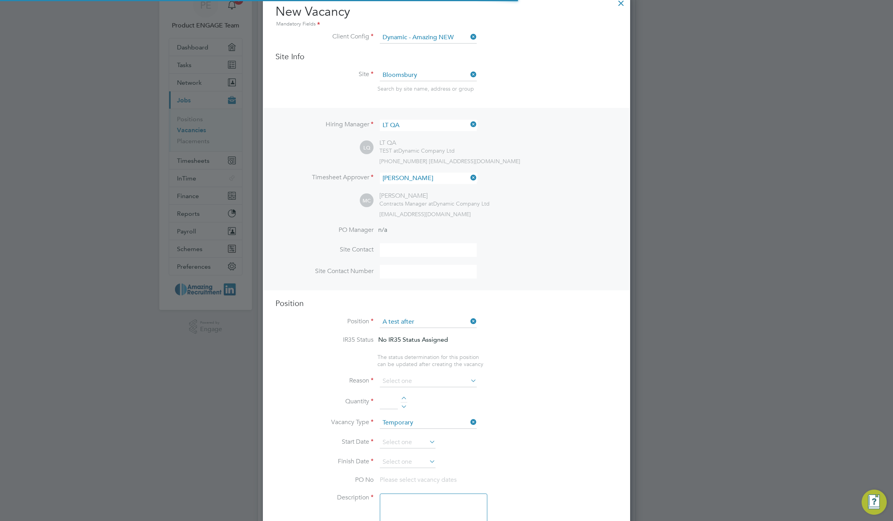
scroll to position [23, 41]
click at [447, 381] on input at bounding box center [428, 382] width 97 height 12
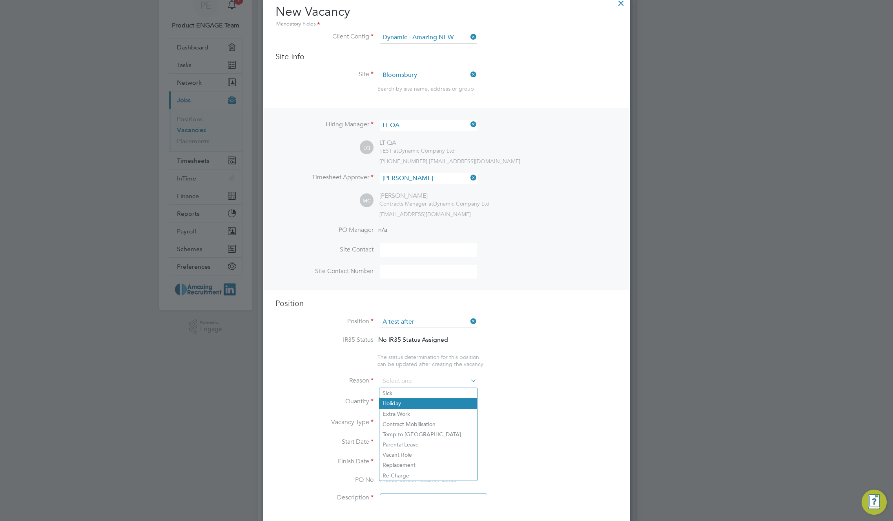
click at [430, 404] on li "Holiday" at bounding box center [428, 403] width 98 height 10
type input "Holiday"
click at [404, 398] on div at bounding box center [404, 399] width 7 height 5
type input "1"
click at [415, 383] on input at bounding box center [428, 382] width 97 height 12
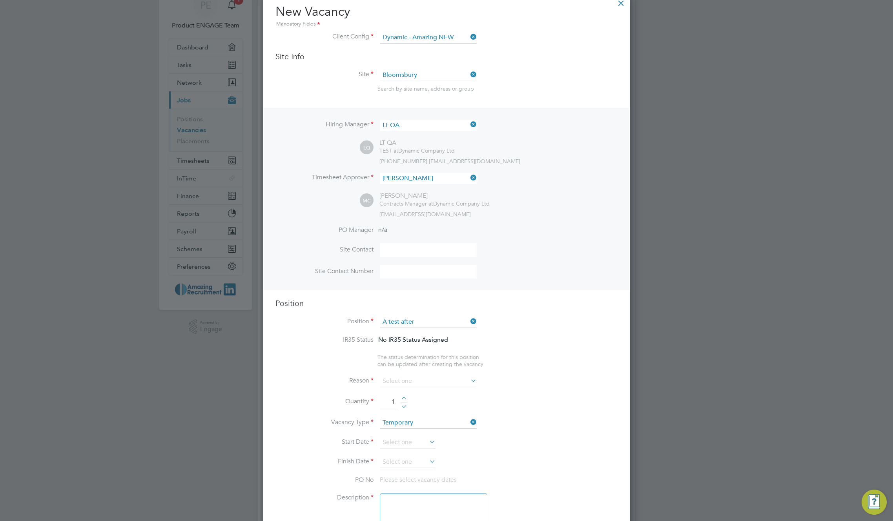
click at [409, 448] on li "Parental Leave" at bounding box center [428, 445] width 98 height 10
type input "Parental Leave"
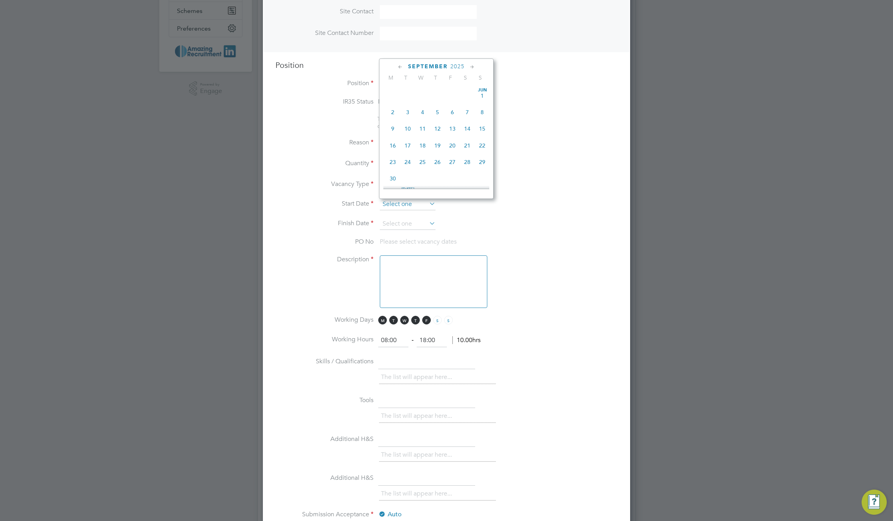
scroll to position [289, 0]
click at [427, 204] on input at bounding box center [408, 205] width 56 height 12
click at [392, 93] on span "8" at bounding box center [392, 88] width 15 height 15
type input "[DATE]"
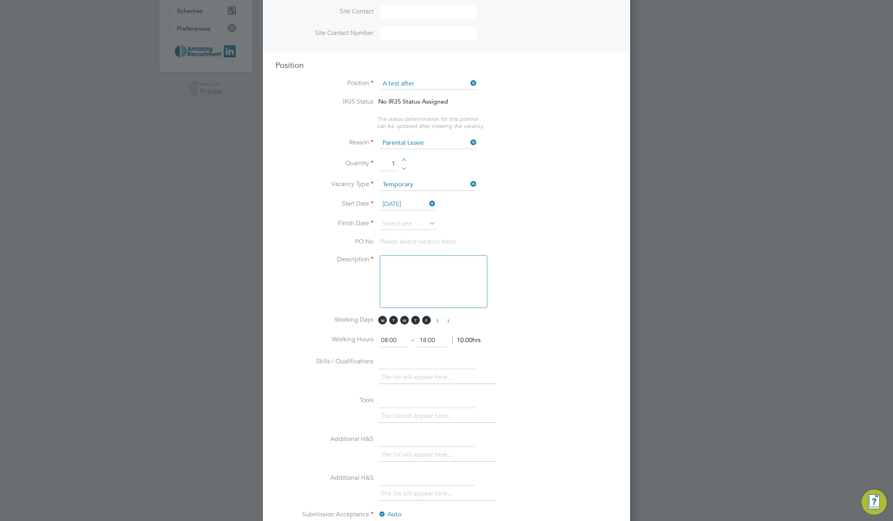
click at [405, 227] on input at bounding box center [408, 224] width 56 height 12
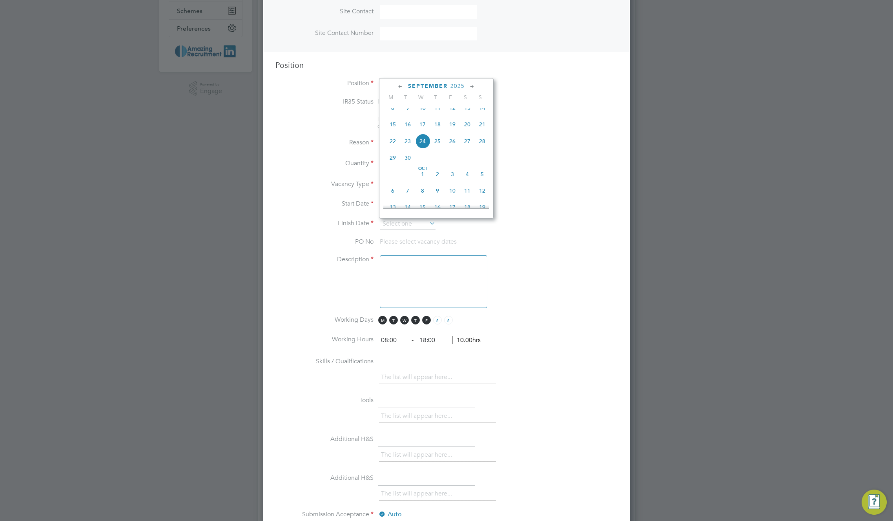
click at [483, 198] on span "12" at bounding box center [482, 190] width 15 height 15
type input "[DATE]"
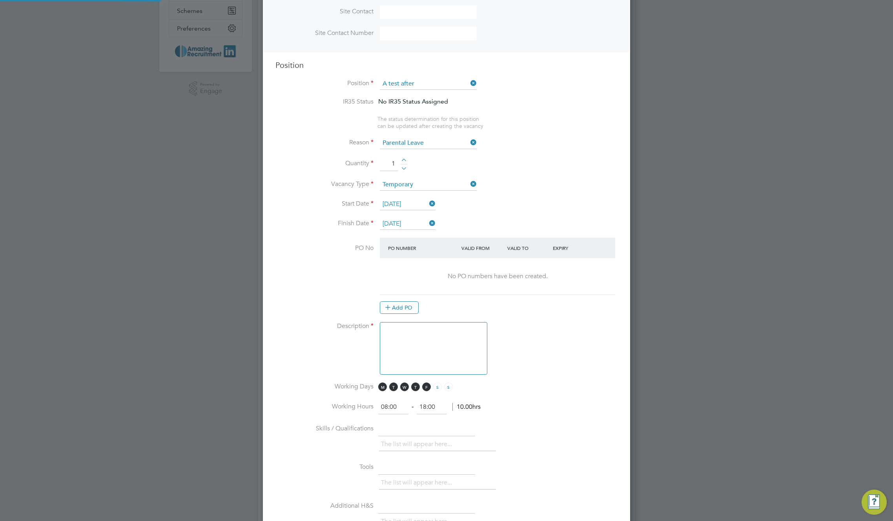
scroll to position [1224, 368]
click at [418, 340] on textarea at bounding box center [434, 348] width 108 height 53
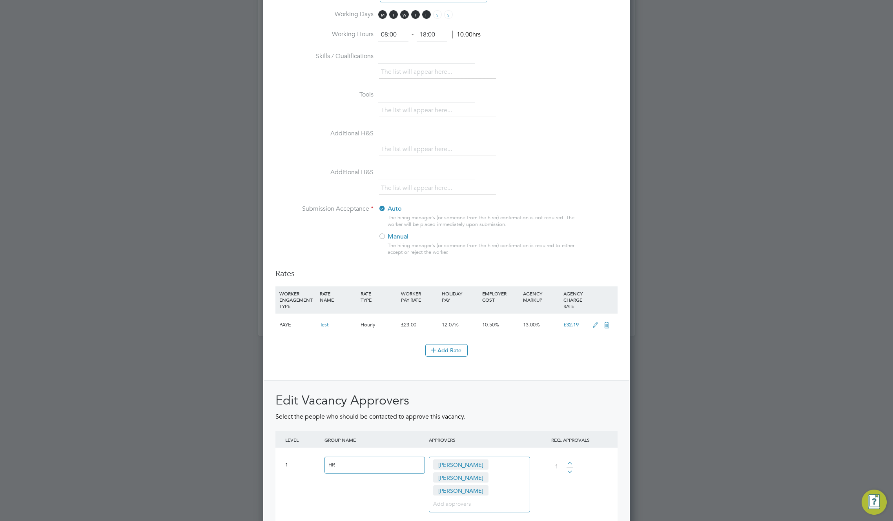
type textarea "yuftyt"
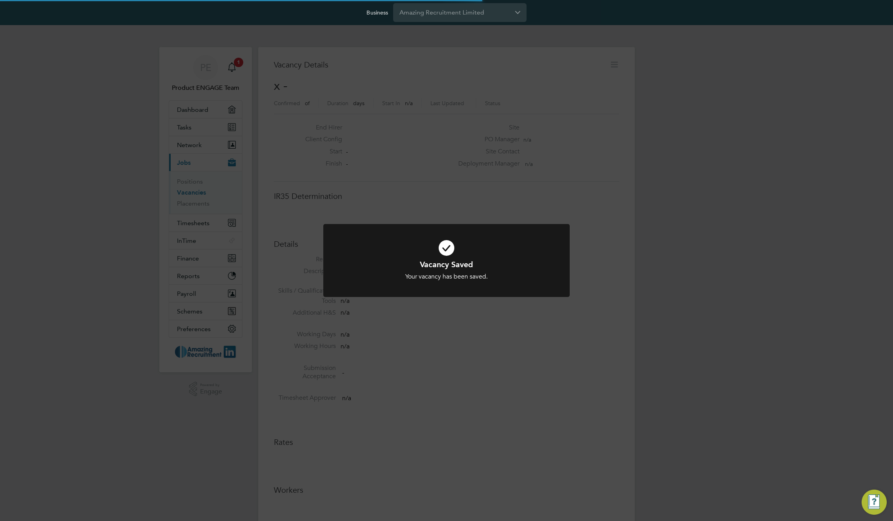
scroll to position [4, 4]
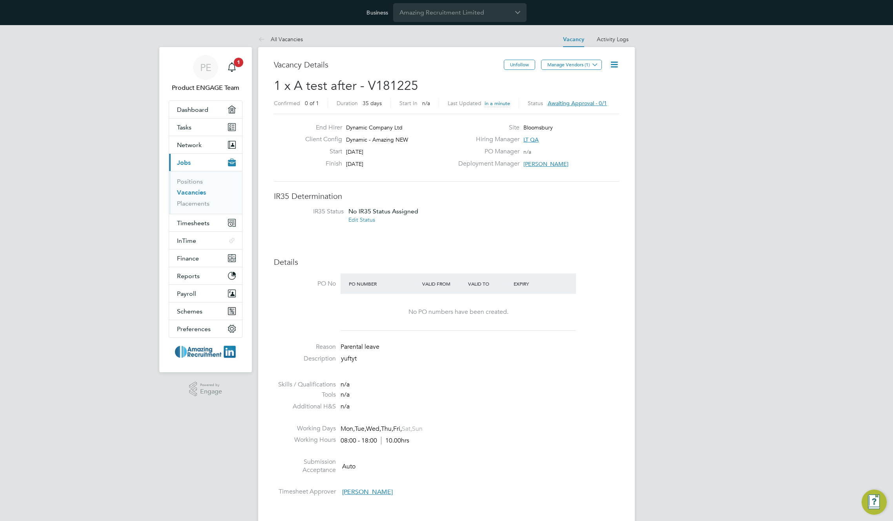
click at [589, 107] on div "Status Awaiting approval - 0/1" at bounding box center [567, 103] width 79 height 7
click at [584, 98] on div "Status Awaiting approval - 0/1" at bounding box center [567, 103] width 79 height 10
click at [583, 106] on span "Awaiting approval - 0/1" at bounding box center [577, 103] width 59 height 7
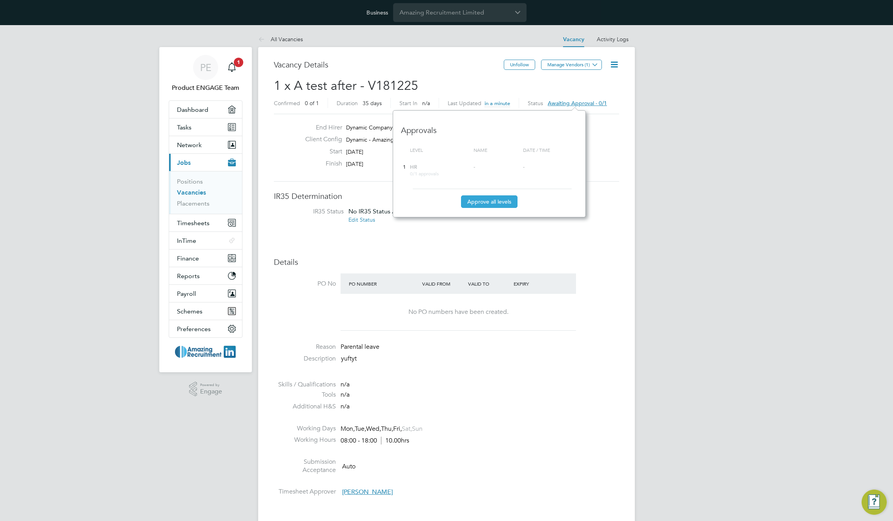
click at [489, 201] on button "Approve all levels" at bounding box center [489, 201] width 57 height 13
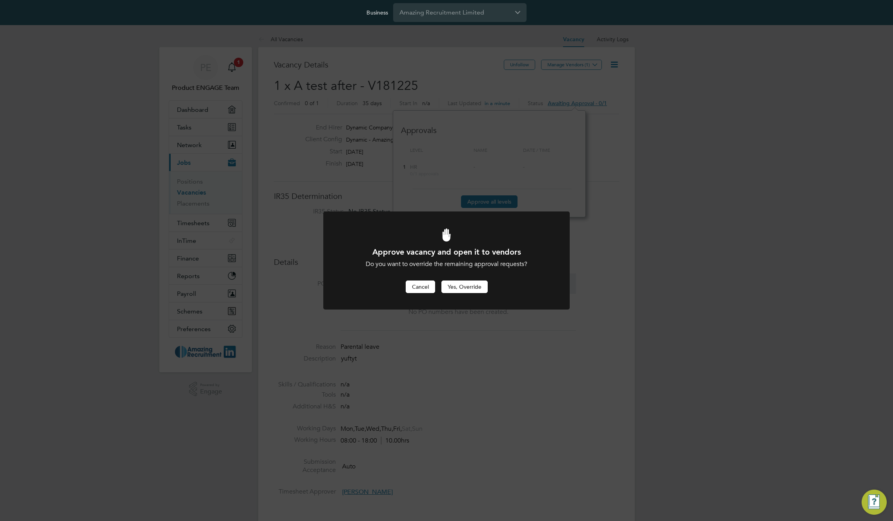
click at [417, 289] on button "Cancel" at bounding box center [420, 287] width 29 height 13
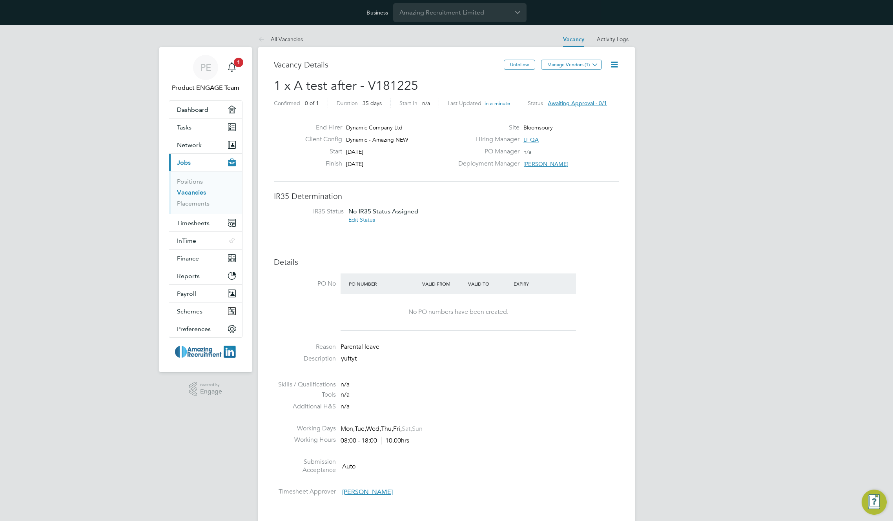
click at [350, 171] on div "Finish [DATE]" at bounding box center [376, 166] width 155 height 12
click at [202, 145] on button "Network" at bounding box center [205, 144] width 73 height 17
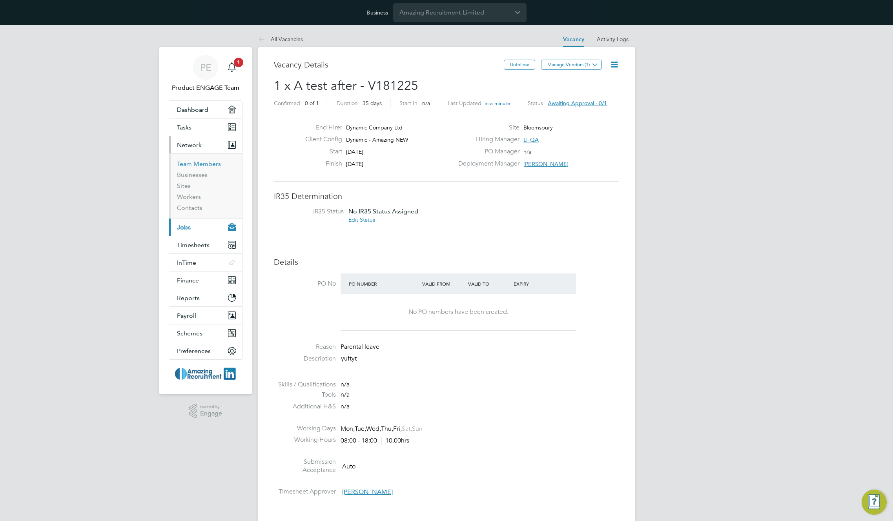
click at [204, 161] on link "Team Members" at bounding box center [199, 163] width 44 height 7
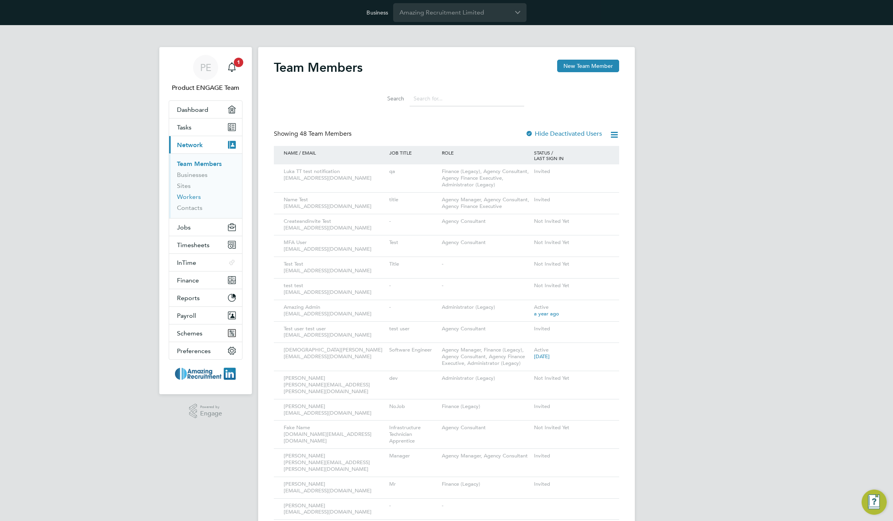
click at [187, 196] on link "Workers" at bounding box center [189, 196] width 24 height 7
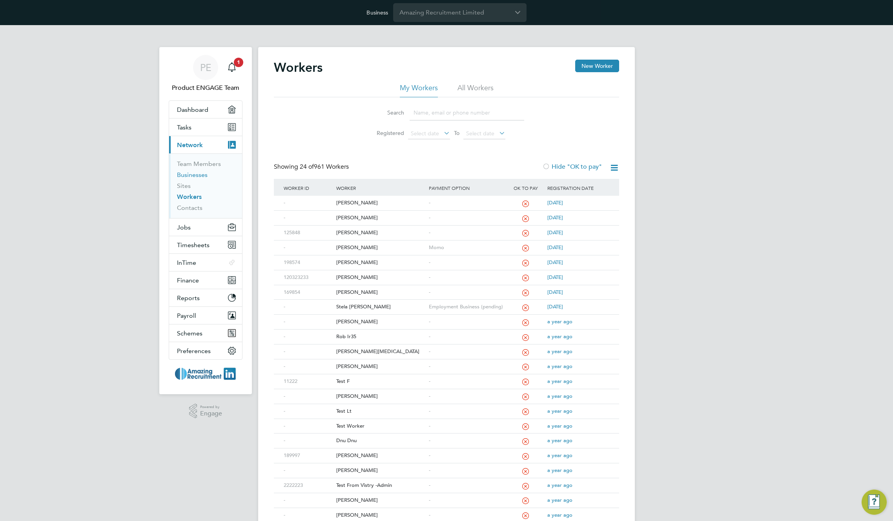
click at [194, 174] on link "Businesses" at bounding box center [192, 174] width 31 height 7
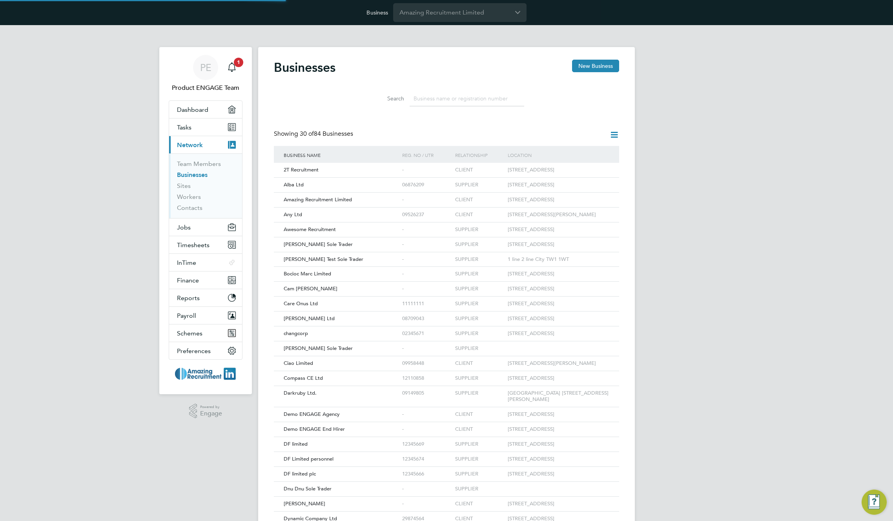
click at [462, 95] on input at bounding box center [467, 98] width 115 height 15
click at [461, 96] on input at bounding box center [467, 98] width 115 height 15
click at [458, 98] on input at bounding box center [467, 98] width 115 height 15
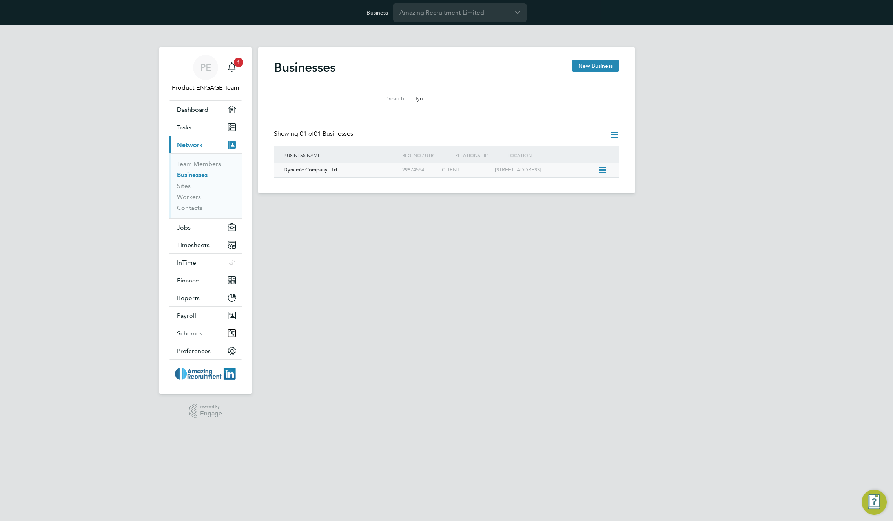
type input "dyn"
click at [423, 173] on div "29874564" at bounding box center [420, 170] width 40 height 15
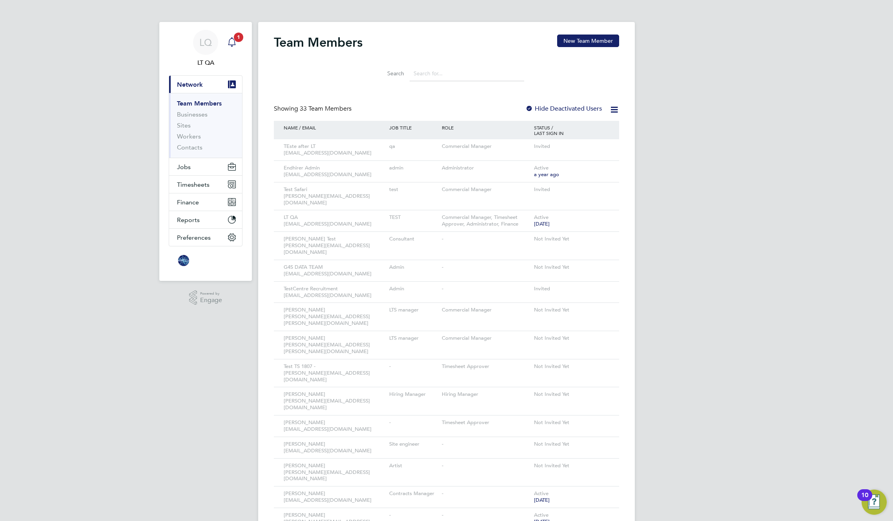
click at [232, 43] on icon "Main navigation" at bounding box center [231, 41] width 9 height 9
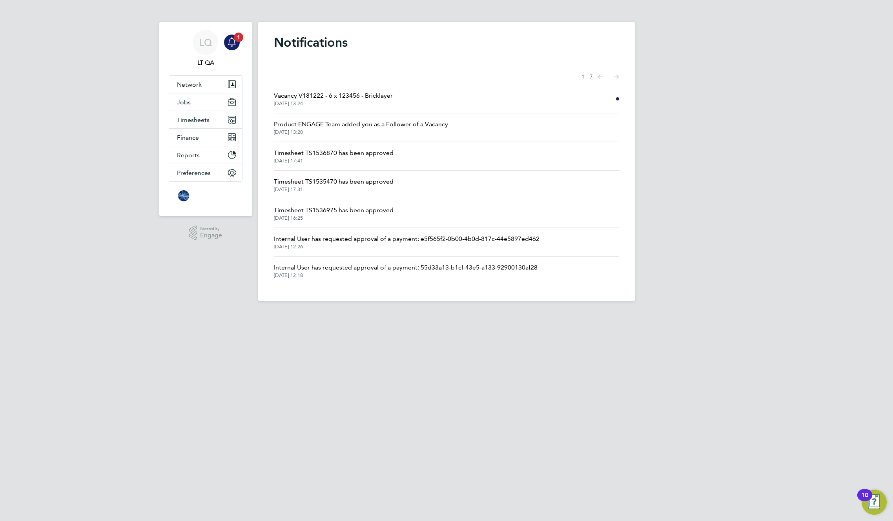
click at [602, 314] on html "LQ LT QA Notifications 1 Applications: Network Team Members Businesses Sites Wo…" at bounding box center [446, 157] width 893 height 314
click at [374, 96] on span "Vacancy V181222 - 6 x 123456 - Bricklayer" at bounding box center [333, 95] width 119 height 9
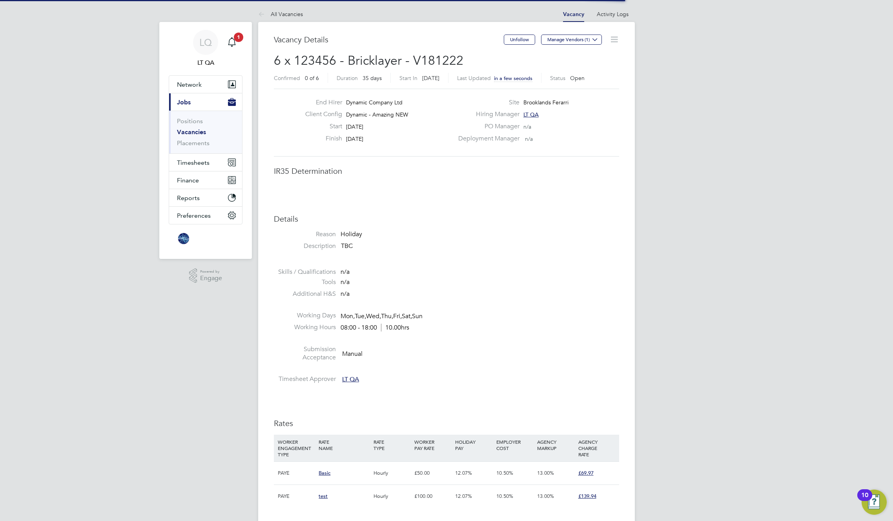
scroll to position [23, 55]
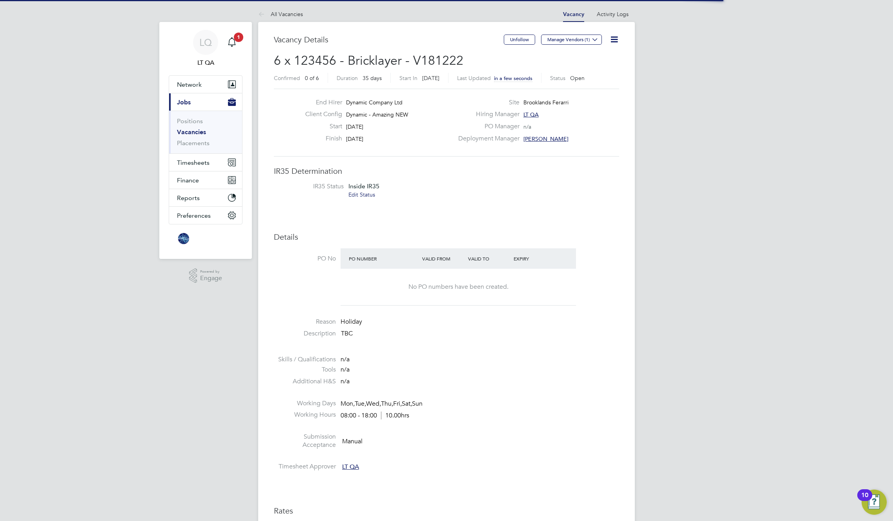
click at [417, 35] on h3 "Vacancy Details" at bounding box center [389, 40] width 230 height 10
click at [283, 13] on link "All Vacancies" at bounding box center [280, 14] width 45 height 7
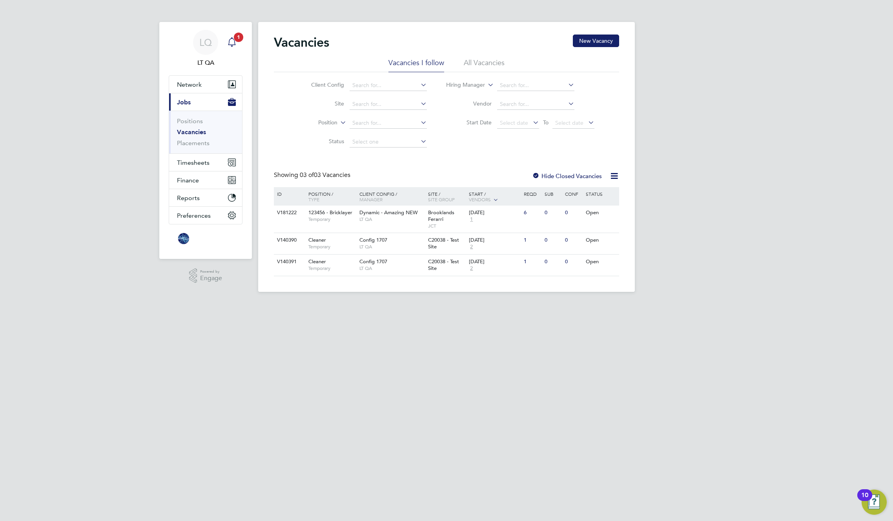
click at [231, 39] on icon "Main navigation" at bounding box center [231, 41] width 9 height 9
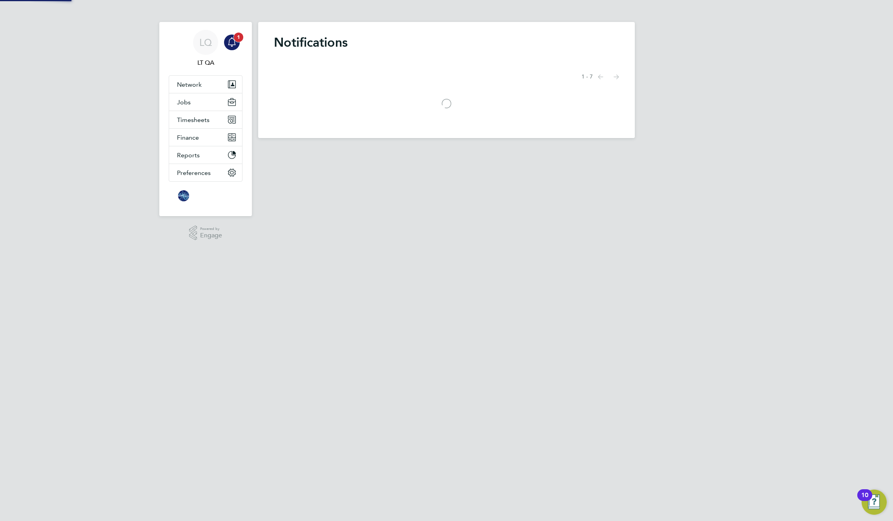
click at [234, 41] on icon "Main navigation" at bounding box center [231, 41] width 9 height 9
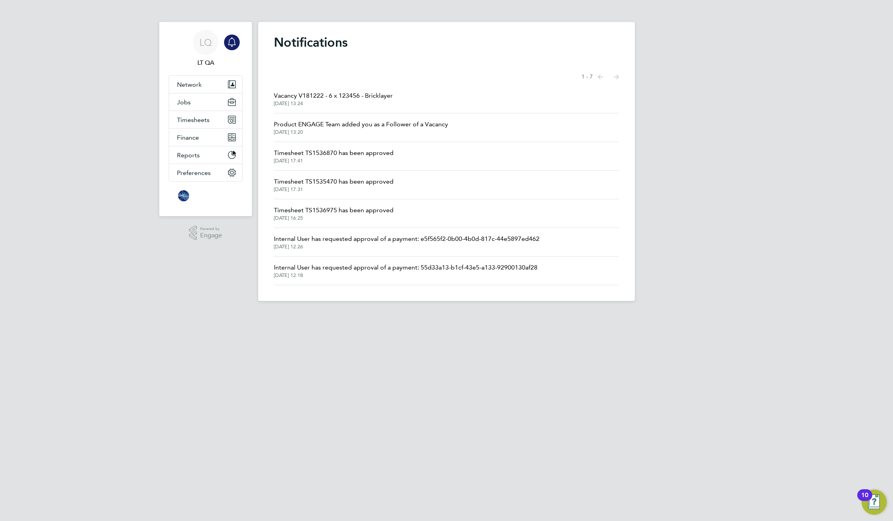
click at [644, 150] on div "LQ LT QA Notifications Applications: Network Team Members Businesses Sites Work…" at bounding box center [446, 157] width 893 height 314
click at [423, 55] on div "Notifications Showing items 1 - 7 items Previous page Next page Vacancy V181222…" at bounding box center [446, 161] width 377 height 279
click at [188, 85] on span "Network" at bounding box center [189, 84] width 25 height 7
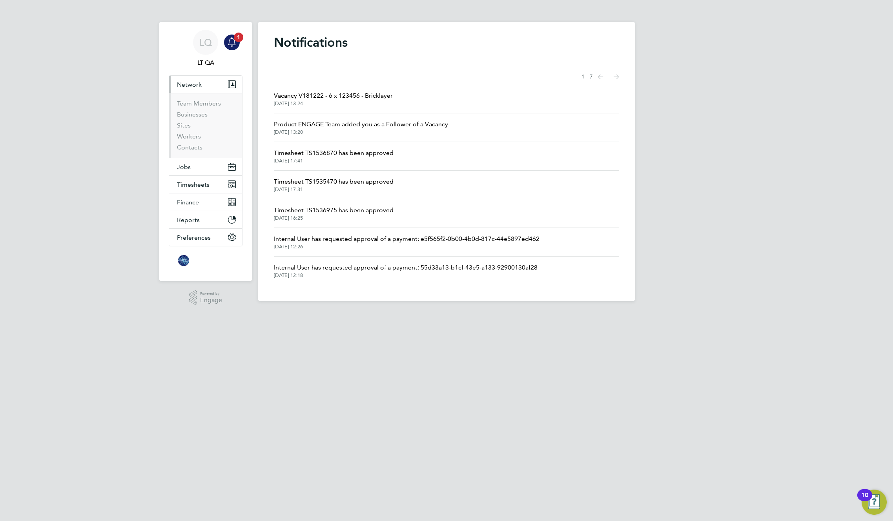
click at [188, 85] on span "Network" at bounding box center [189, 84] width 25 height 7
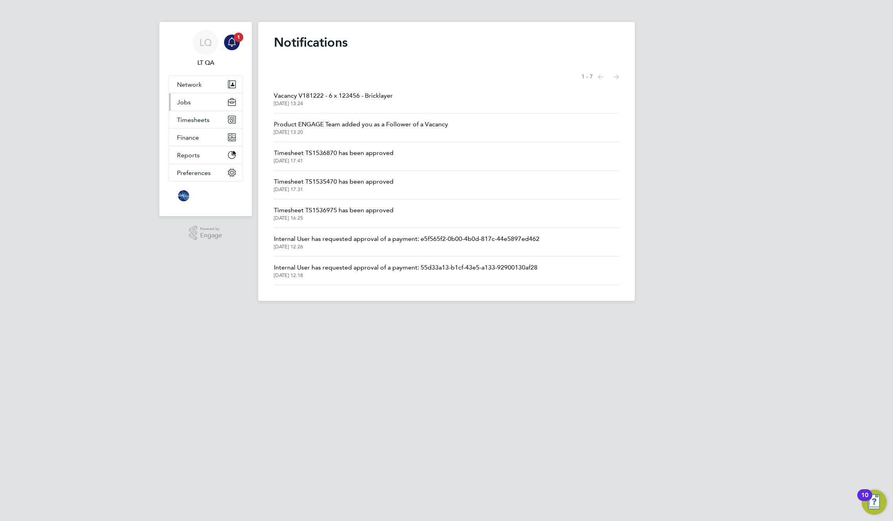
click at [186, 101] on span "Jobs" at bounding box center [184, 101] width 14 height 7
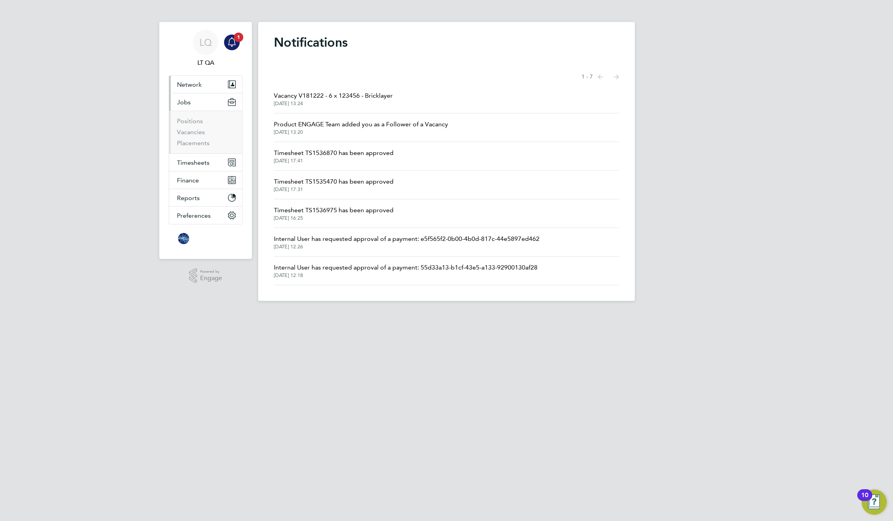
click at [188, 91] on button "Network" at bounding box center [205, 84] width 73 height 17
click at [188, 122] on link "Sites" at bounding box center [184, 125] width 14 height 7
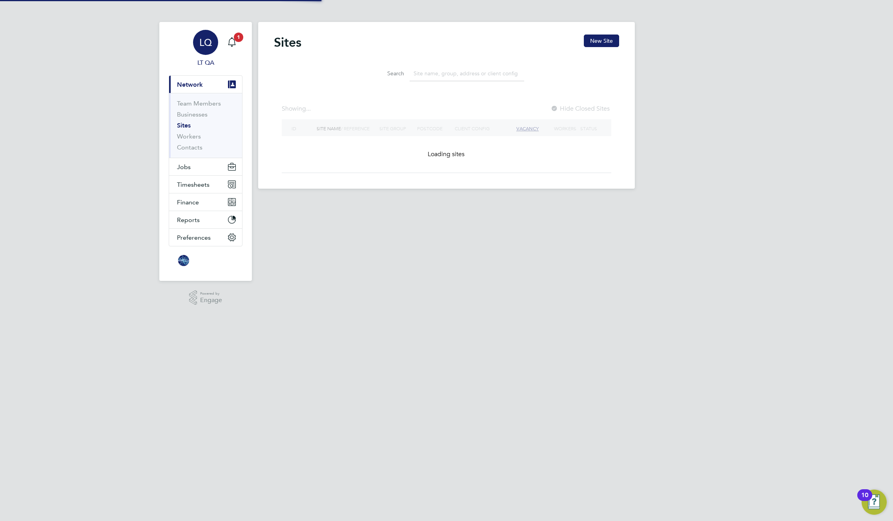
click at [188, 83] on span "Network" at bounding box center [190, 84] width 26 height 7
click at [208, 44] on span "LQ" at bounding box center [205, 42] width 13 height 10
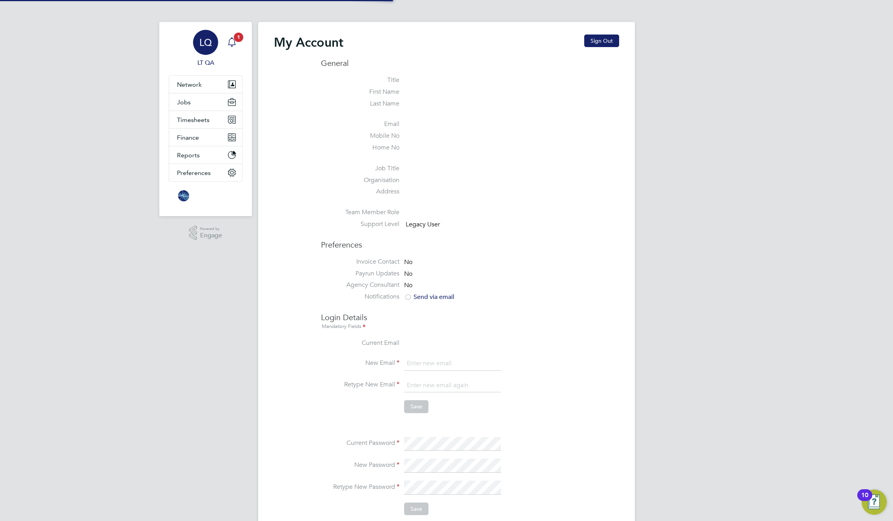
click at [231, 42] on icon "Main navigation" at bounding box center [231, 41] width 9 height 9
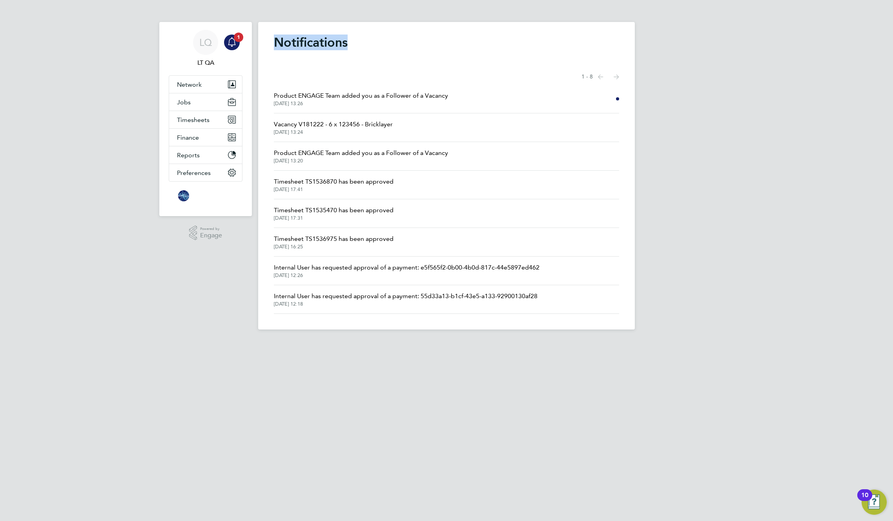
drag, startPoint x: 358, startPoint y: 42, endPoint x: 279, endPoint y: 47, distance: 79.8
click at [279, 47] on h1 "Notifications" at bounding box center [446, 43] width 345 height 16
click at [191, 100] on button "Jobs" at bounding box center [205, 101] width 73 height 17
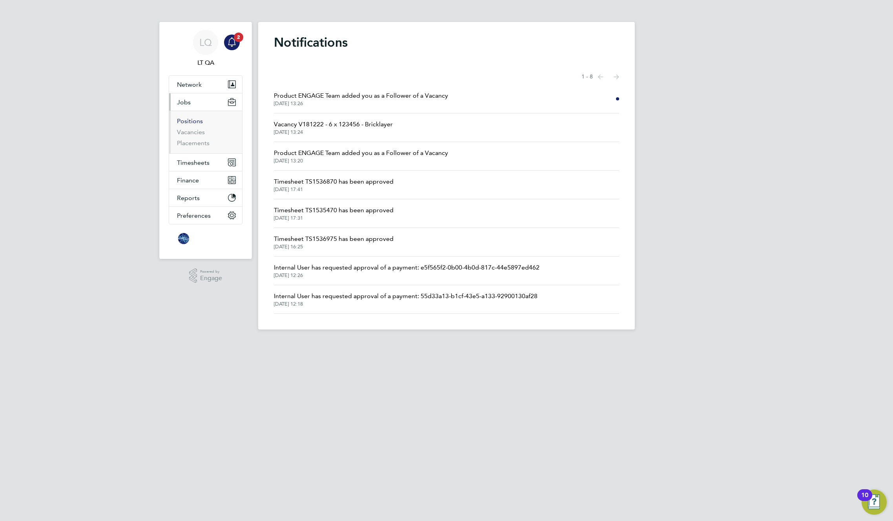
click at [185, 122] on link "Positions" at bounding box center [190, 120] width 26 height 7
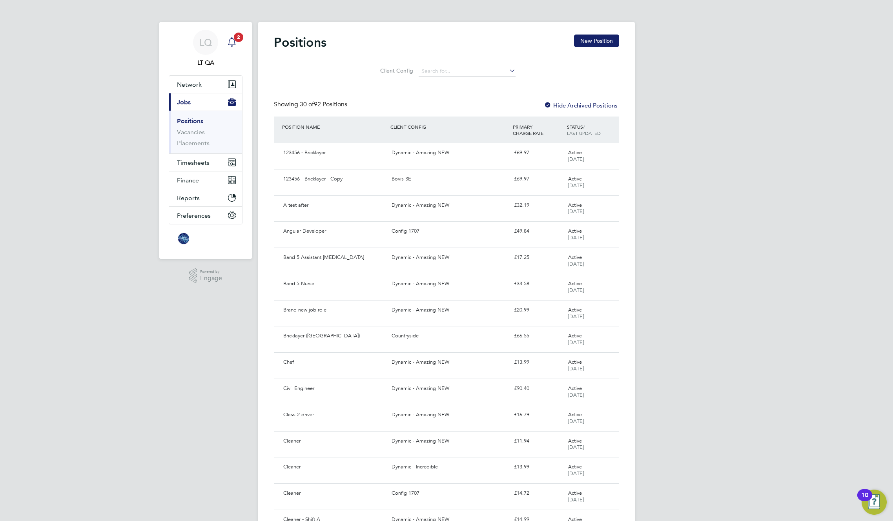
click at [232, 43] on icon "Main navigation" at bounding box center [231, 41] width 9 height 9
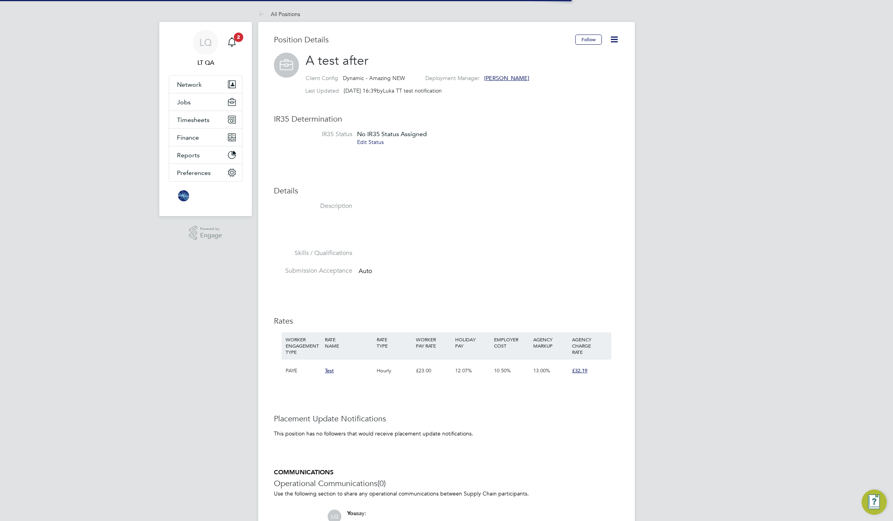
scroll to position [7, 80]
click at [590, 40] on button "Follow" at bounding box center [588, 40] width 27 height 10
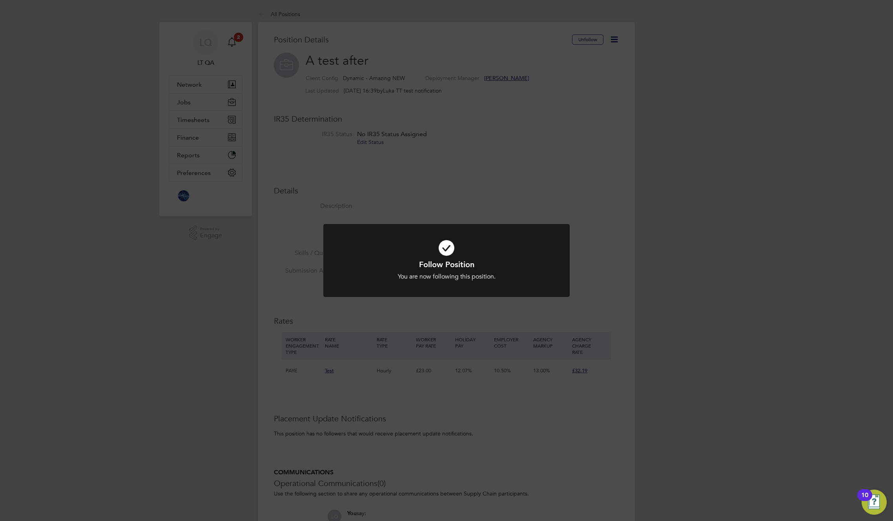
click at [551, 155] on div "Follow Position You are now following this position. Cancel Okay" at bounding box center [446, 260] width 893 height 521
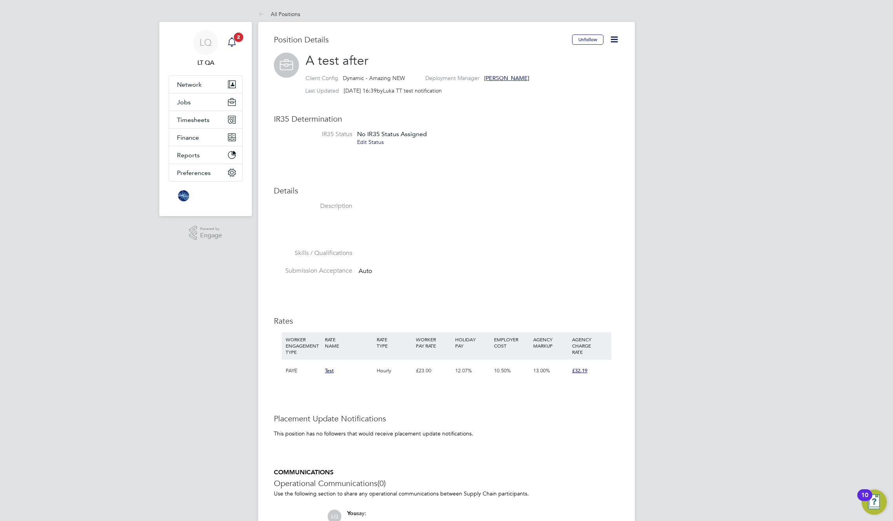
click at [234, 40] on icon "Main navigation" at bounding box center [231, 41] width 7 height 8
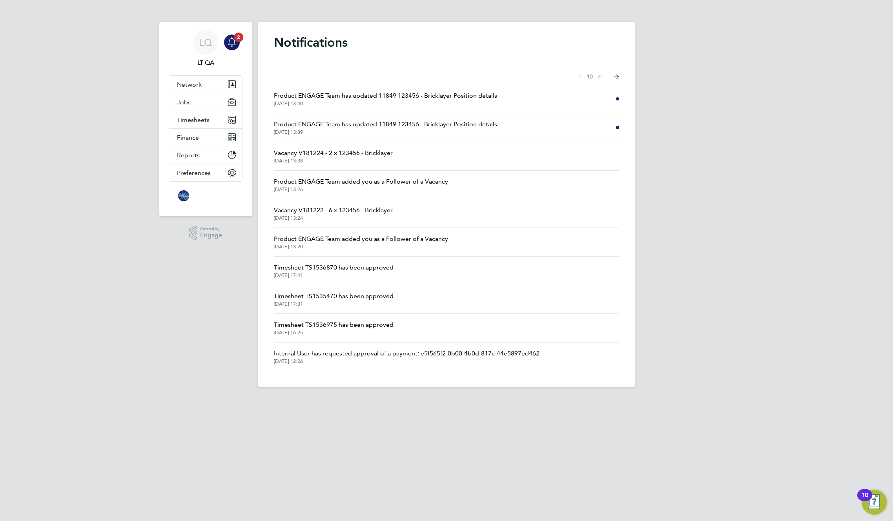
click at [461, 93] on span "Product ENGAGE Team has updated 11849 123456 - Bricklayer Position details" at bounding box center [385, 95] width 223 height 9
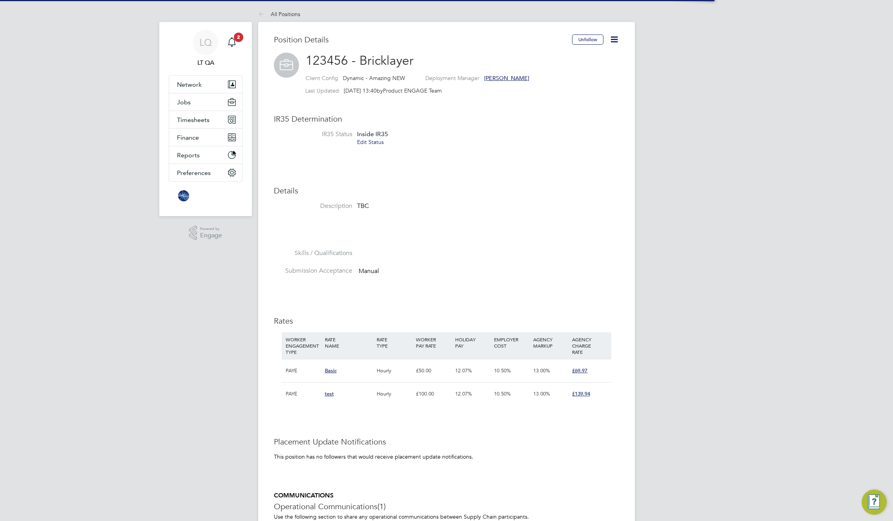
scroll to position [7, 80]
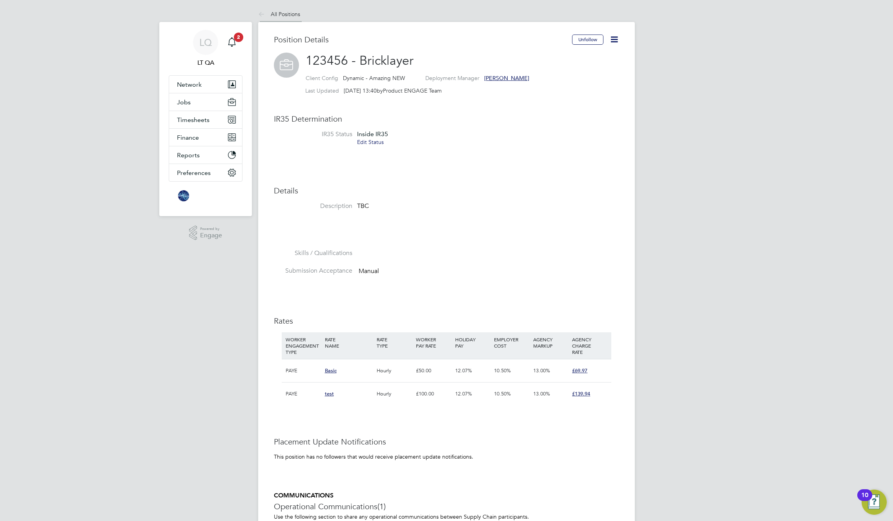
click at [285, 15] on link "All Positions" at bounding box center [279, 14] width 42 height 7
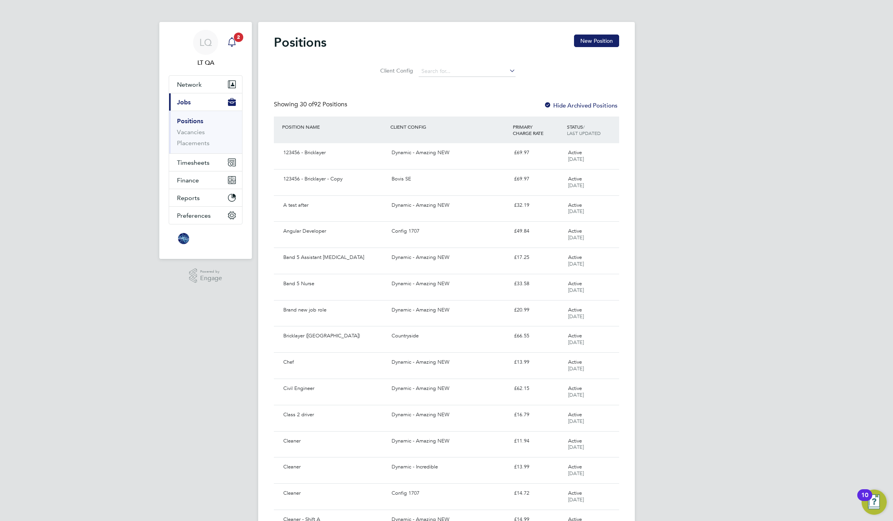
click at [233, 43] on icon "Main navigation" at bounding box center [231, 41] width 9 height 9
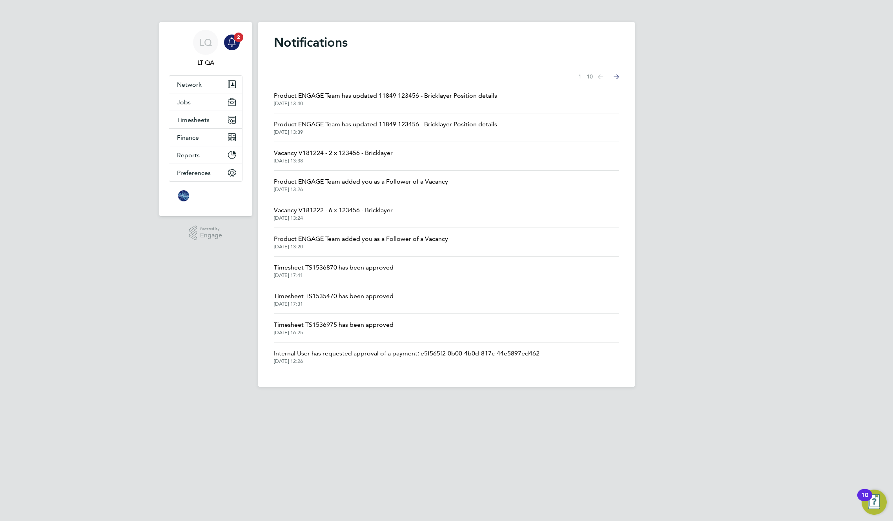
click at [409, 70] on div "Showing items 1 - 10 items Previous page Next page" at bounding box center [446, 77] width 345 height 16
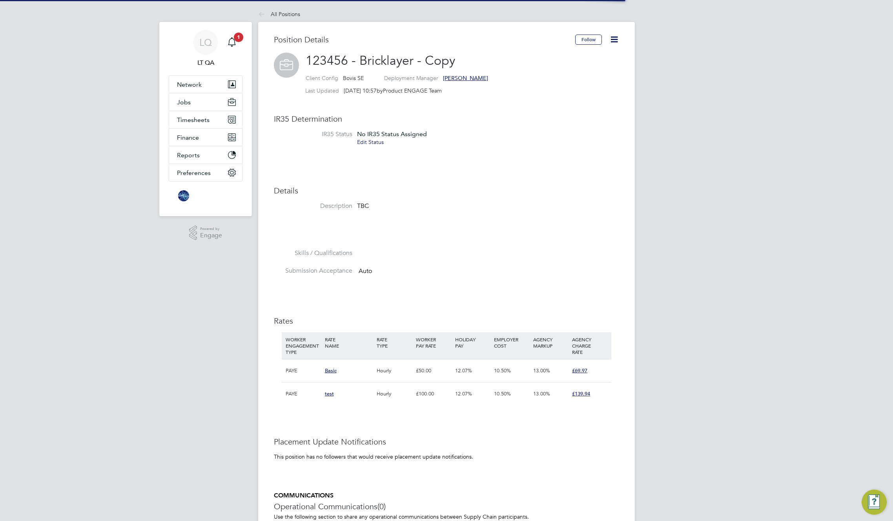
scroll to position [23, 53]
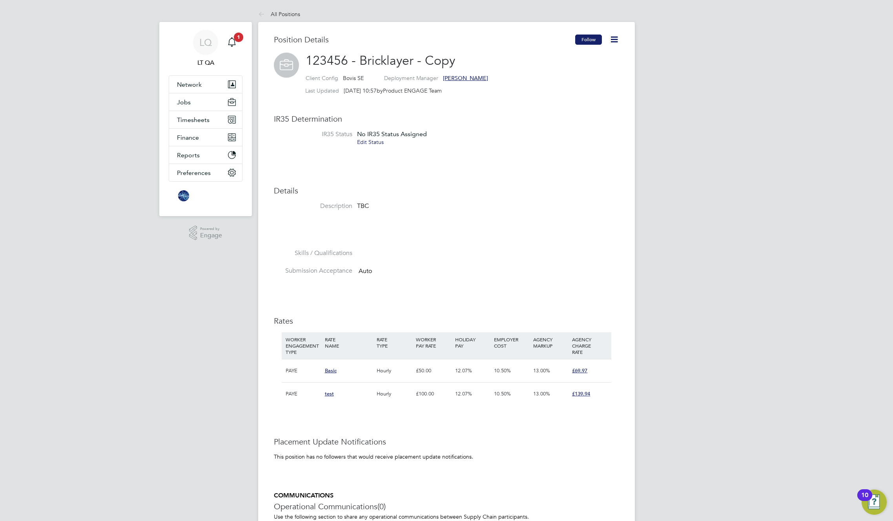
click at [591, 39] on button "Follow" at bounding box center [588, 40] width 27 height 10
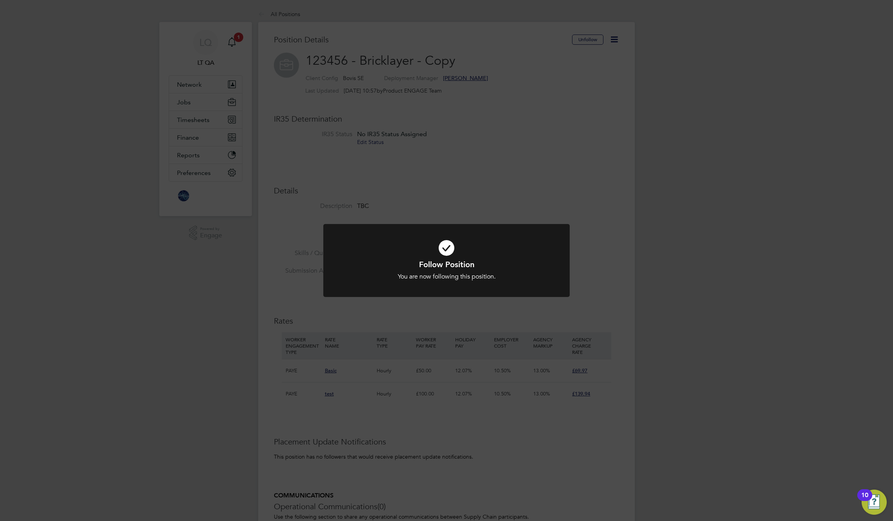
click at [493, 182] on div "Follow Position You are now following this position. Cancel Okay" at bounding box center [446, 260] width 893 height 521
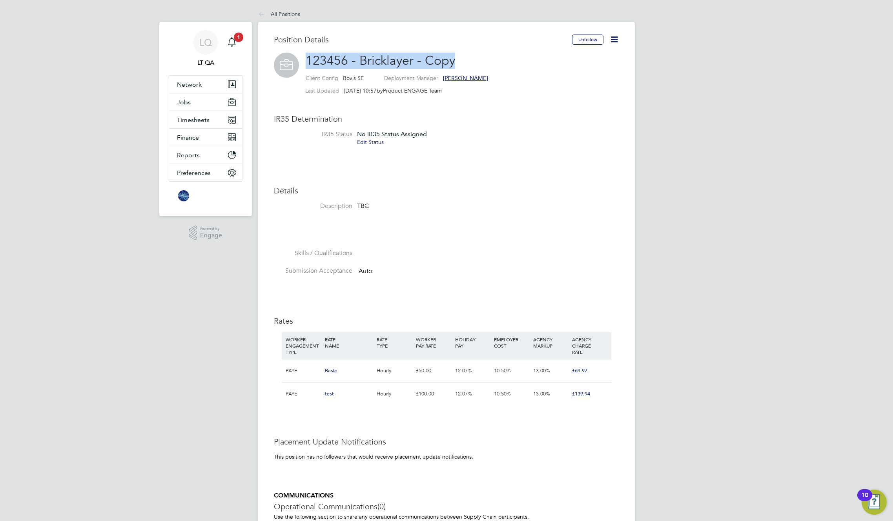
drag, startPoint x: 462, startPoint y: 60, endPoint x: 307, endPoint y: 59, distance: 155.0
click at [307, 59] on h2 "123456 - Bricklayer - Copy Client Config Bovis SE Deployment Manager Ben Silla …" at bounding box center [446, 76] width 345 height 46
copy span "123456 - Bricklayer - Copy"
click at [201, 44] on span "LQ" at bounding box center [205, 42] width 13 height 10
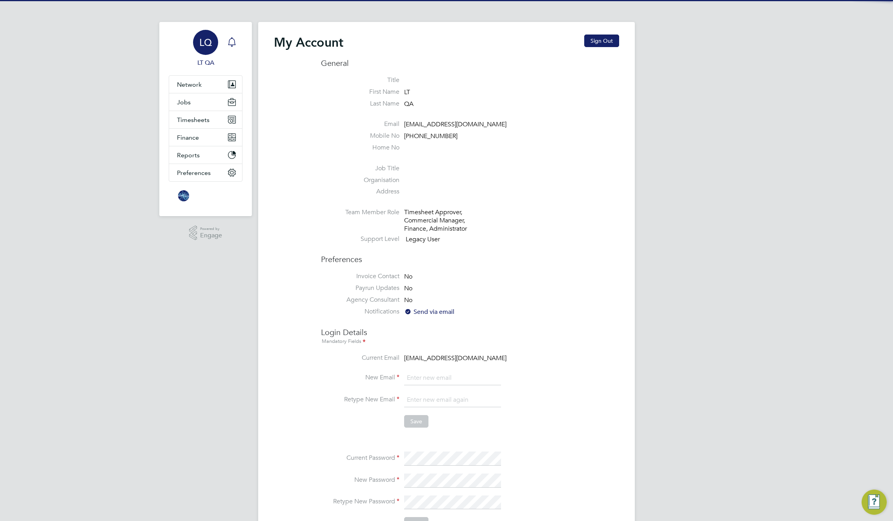
click at [233, 41] on icon "Main navigation" at bounding box center [231, 41] width 9 height 9
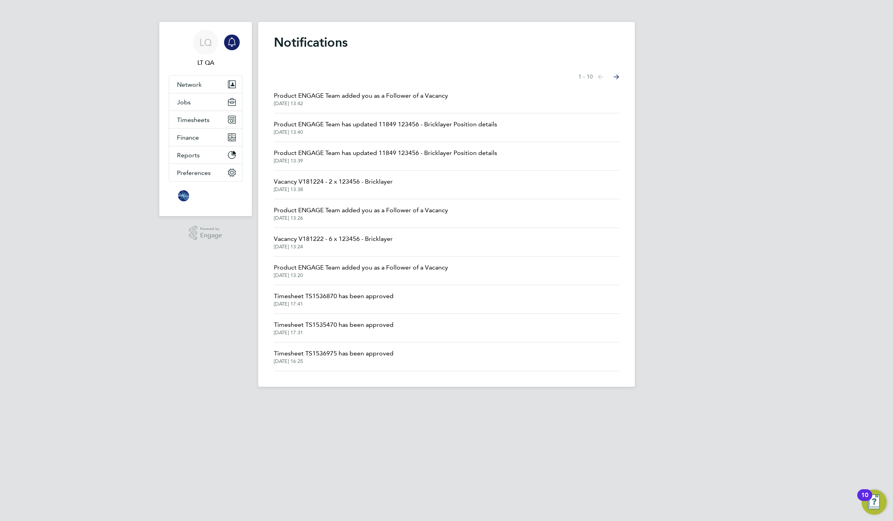
click at [467, 47] on h1 "Notifications" at bounding box center [446, 43] width 345 height 16
click at [203, 40] on span "LQ" at bounding box center [205, 42] width 13 height 10
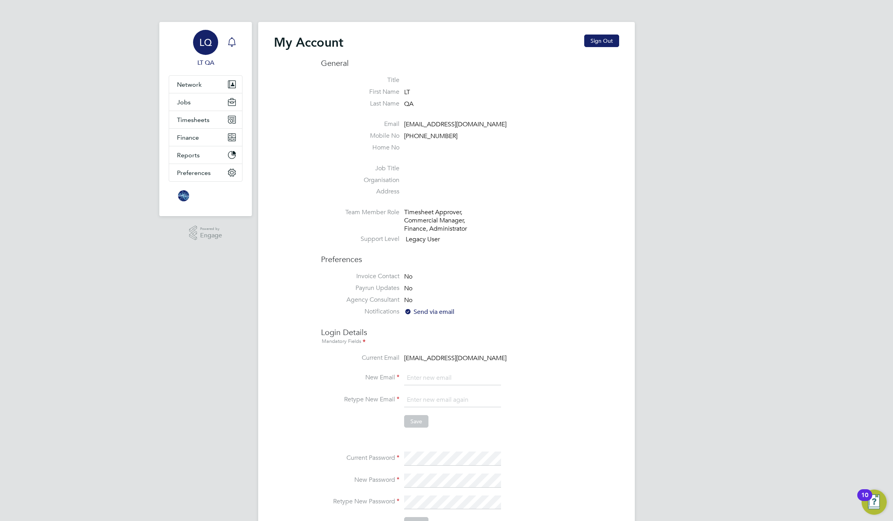
click at [230, 41] on icon "Main navigation" at bounding box center [231, 41] width 9 height 9
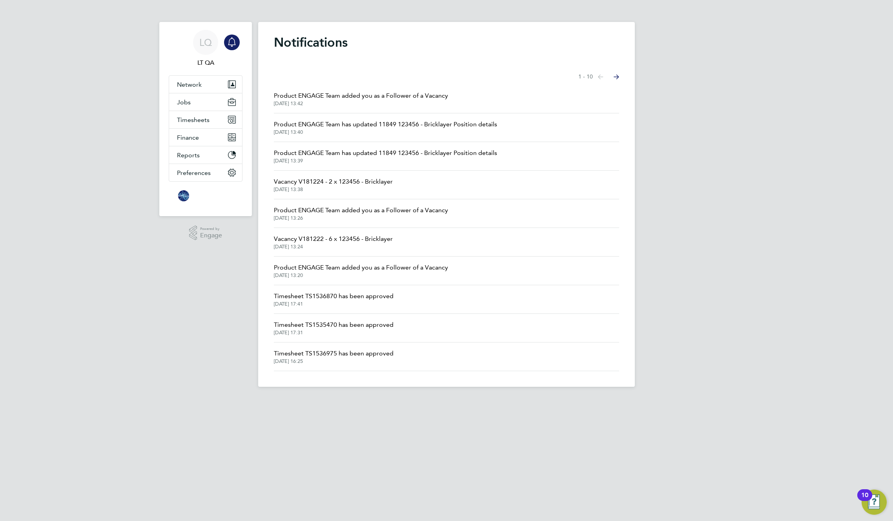
click at [484, 23] on div "Notifications Showing items 1 - 10 items Previous page Next page Product ENGAGE…" at bounding box center [446, 204] width 377 height 365
click at [425, 38] on h1 "Notifications" at bounding box center [446, 43] width 345 height 16
click at [430, 36] on h1 "Notifications" at bounding box center [446, 43] width 345 height 16
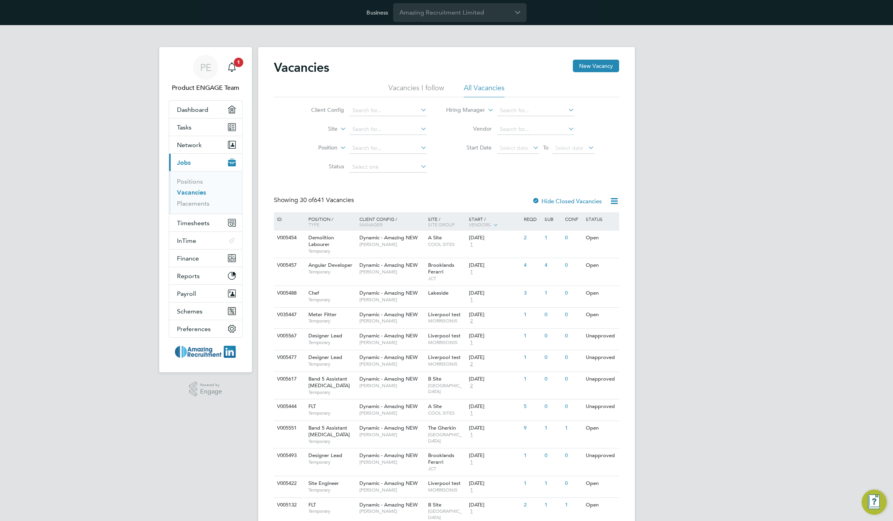
click at [724, 189] on div "PE Product ENGAGE Team Notifications 1 Applications: Dashboard Tasks Network Te…" at bounding box center [446, 523] width 893 height 996
click at [591, 68] on button "New Vacancy" at bounding box center [596, 66] width 46 height 13
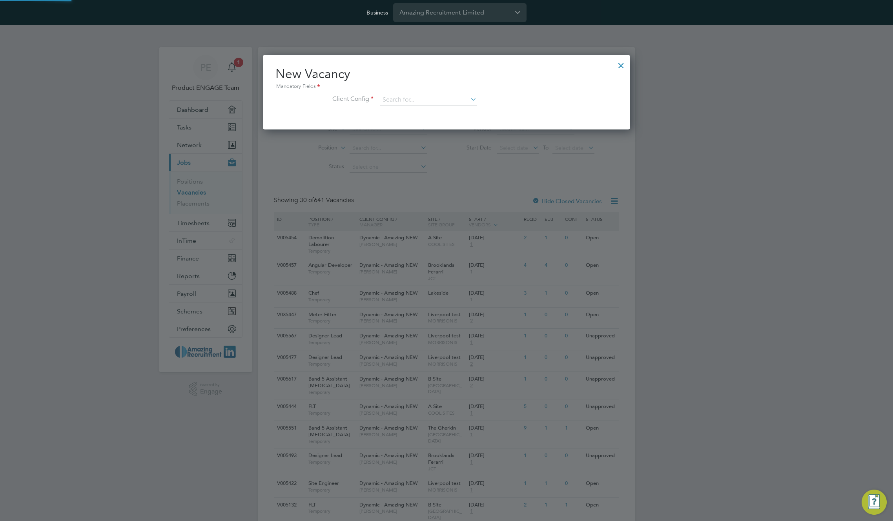
scroll to position [75, 368]
click at [430, 97] on input at bounding box center [428, 100] width 97 height 12
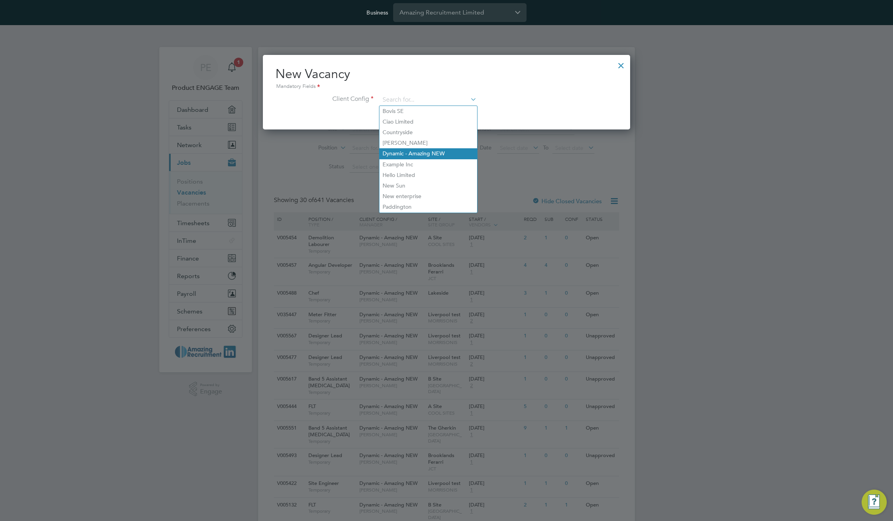
click at [441, 153] on li "Dynamic - Amazing NEW" at bounding box center [428, 153] width 98 height 11
type input "Dynamic - Amazing NEW"
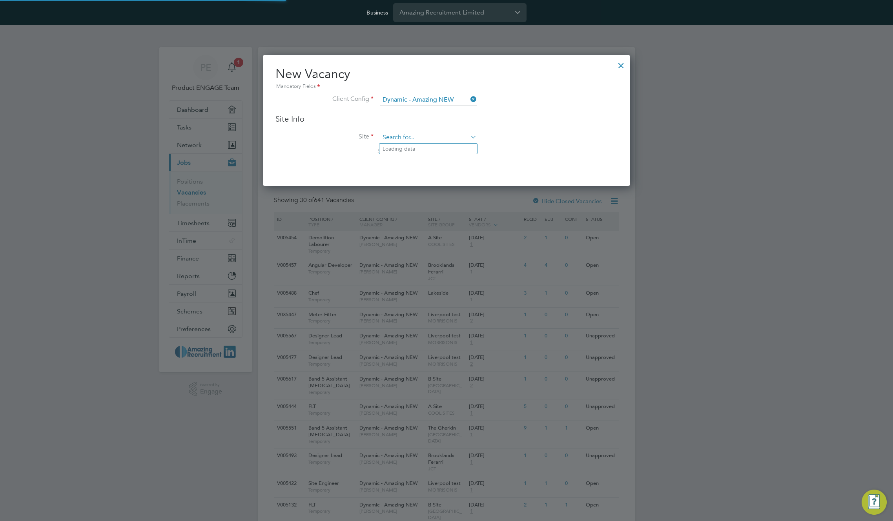
click at [407, 133] on input at bounding box center [428, 138] width 97 height 12
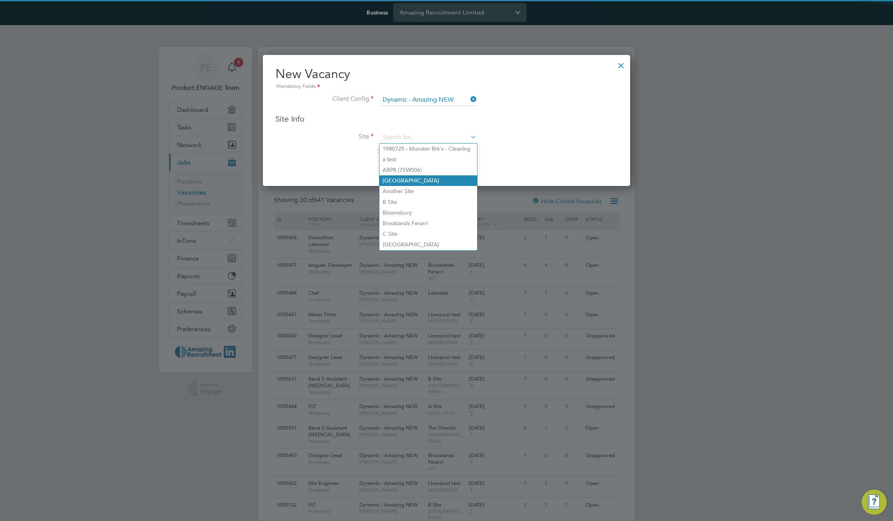
click at [402, 177] on li "[GEOGRAPHIC_DATA]" at bounding box center [428, 180] width 98 height 11
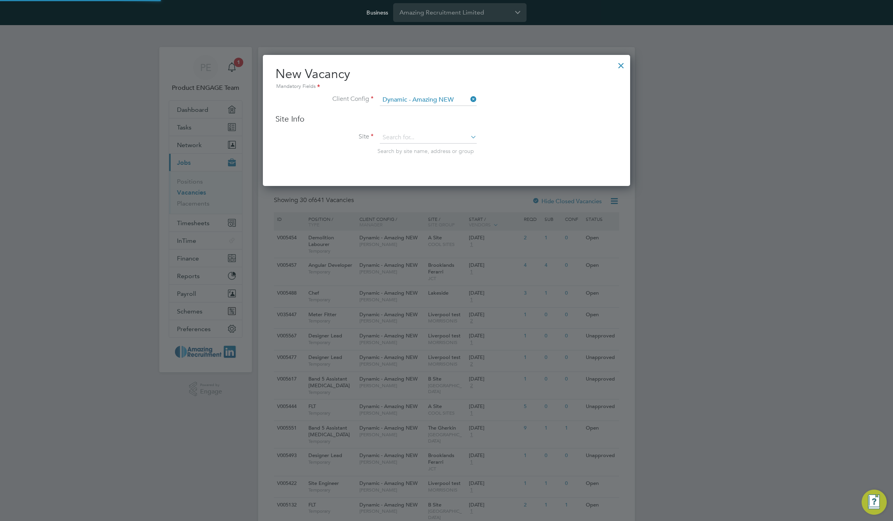
type input "[GEOGRAPHIC_DATA]"
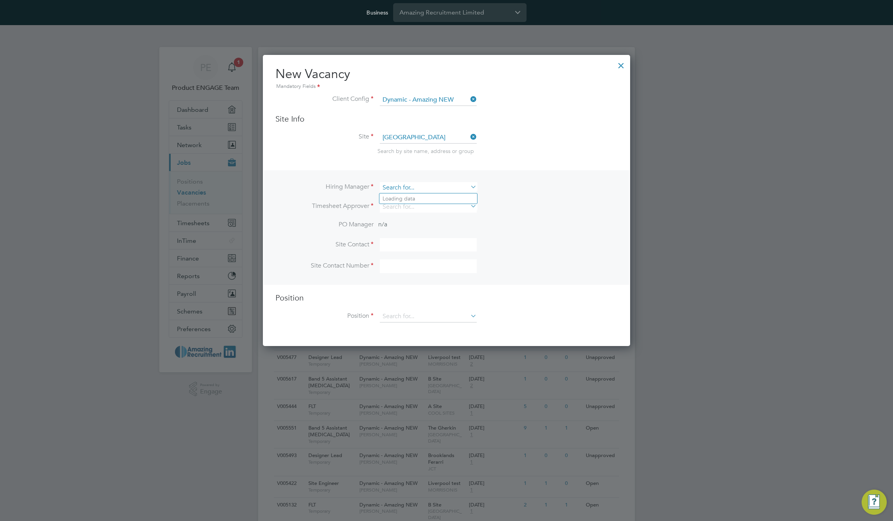
scroll to position [292, 368]
click at [426, 189] on input at bounding box center [428, 187] width 97 height 11
click at [407, 210] on li "LT QA" at bounding box center [428, 209] width 98 height 11
type input "LT QA"
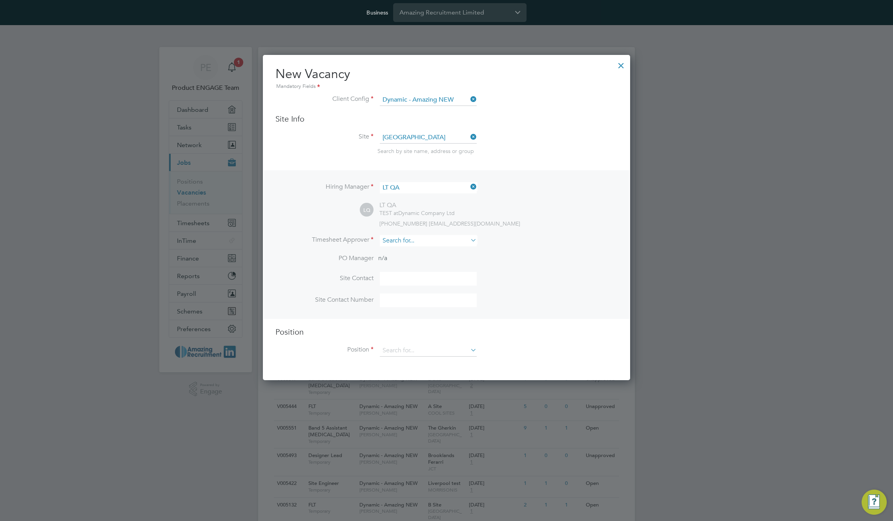
scroll to position [326, 368]
click at [421, 239] on input at bounding box center [428, 240] width 97 height 11
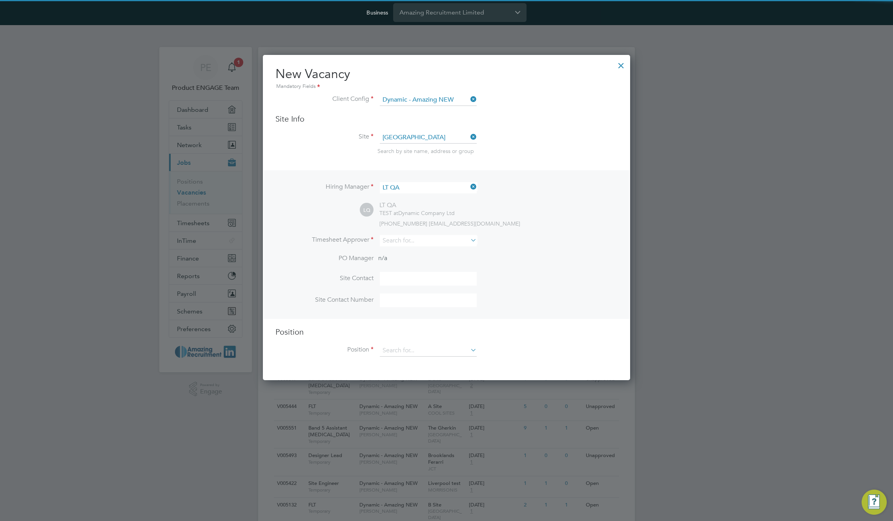
click at [416, 303] on li "[PERSON_NAME]" at bounding box center [428, 305] width 98 height 11
type input "[PERSON_NAME]"
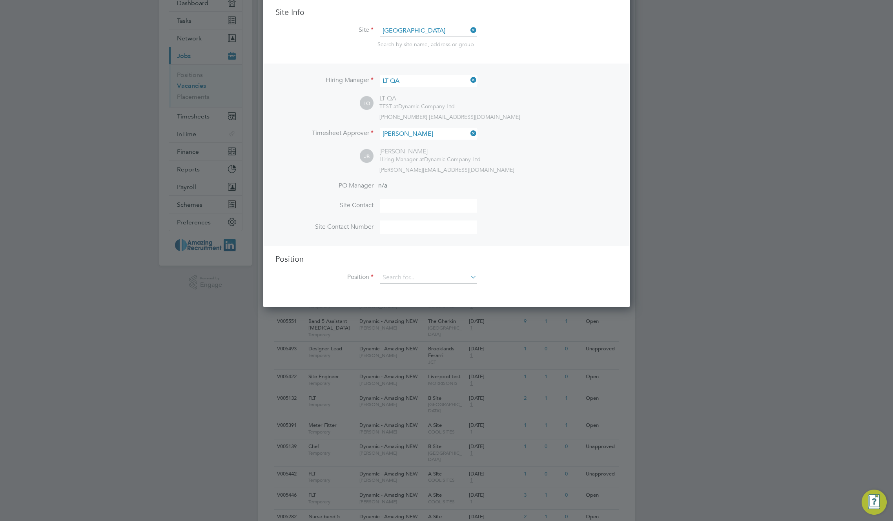
scroll to position [115, 0]
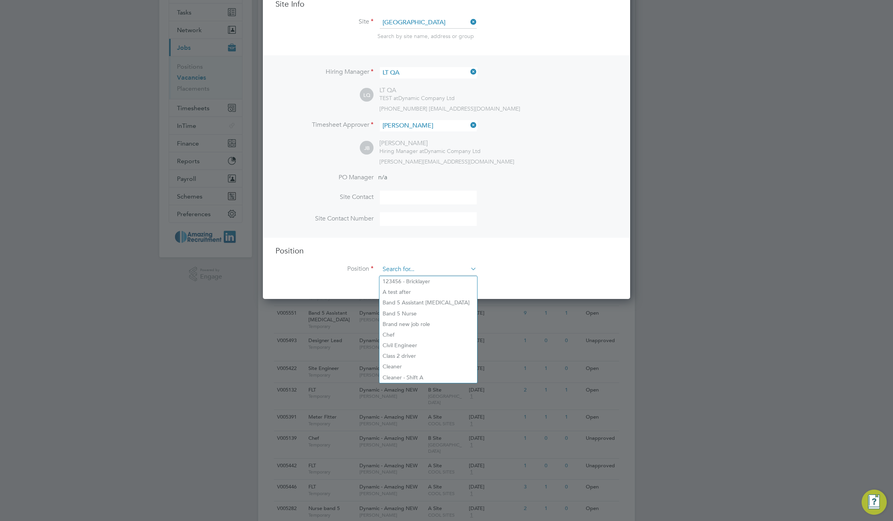
click at [431, 274] on input at bounding box center [428, 270] width 97 height 12
paste input "Bricklayer"
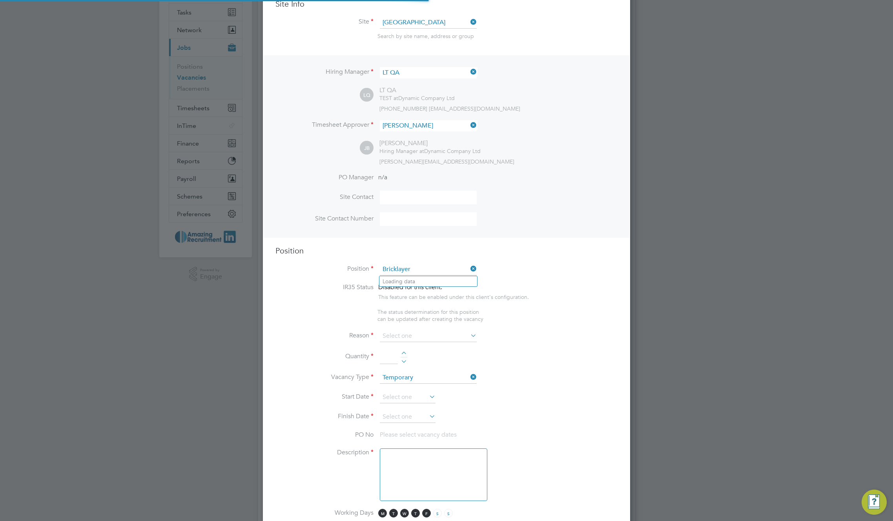
scroll to position [1179, 368]
click at [427, 280] on b "Bricklayer" at bounding box center [418, 281] width 26 height 7
type input "123456 - Bricklayer"
type textarea "TBC"
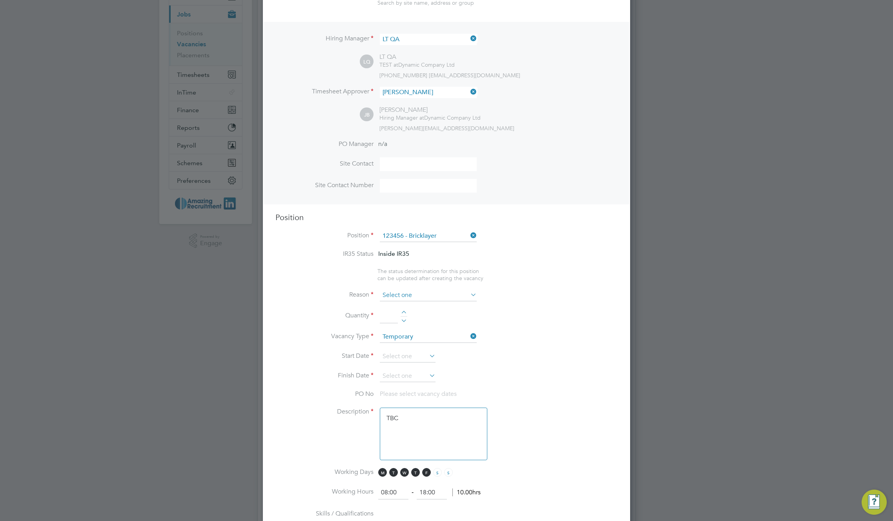
scroll to position [152, 0]
click at [434, 297] on input at bounding box center [428, 292] width 97 height 12
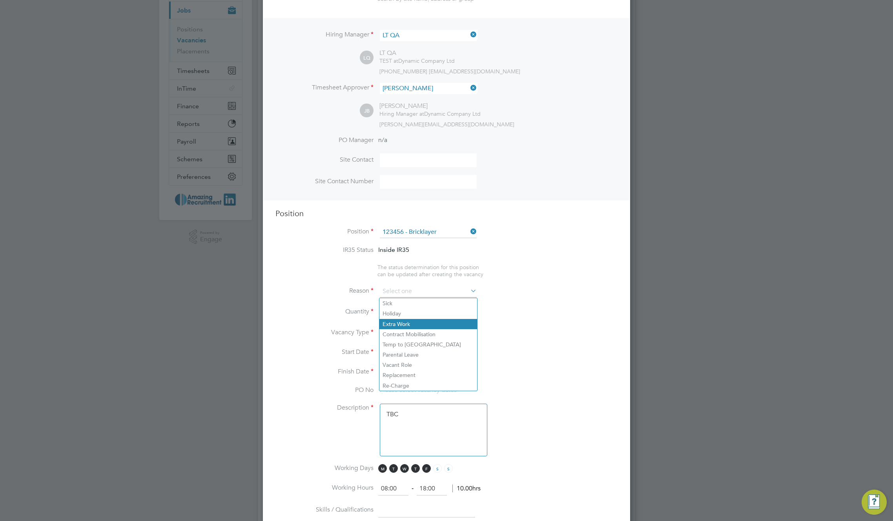
click at [402, 323] on li "Extra Work" at bounding box center [428, 324] width 98 height 10
type input "Extra Work"
click at [405, 310] on div at bounding box center [404, 309] width 7 height 5
type input "2"
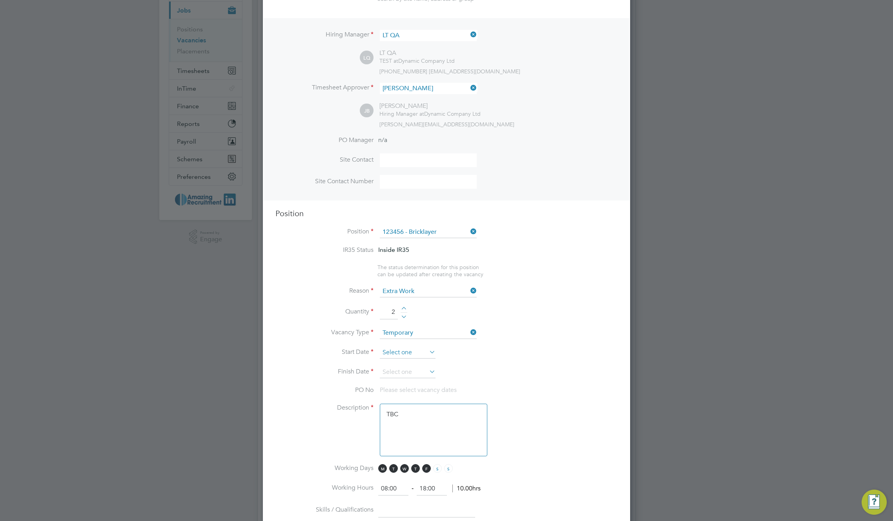
drag, startPoint x: 415, startPoint y: 361, endPoint x: 418, endPoint y: 356, distance: 5.7
click at [415, 360] on li "Start Date" at bounding box center [446, 357] width 342 height 20
click at [419, 349] on input at bounding box center [408, 353] width 56 height 12
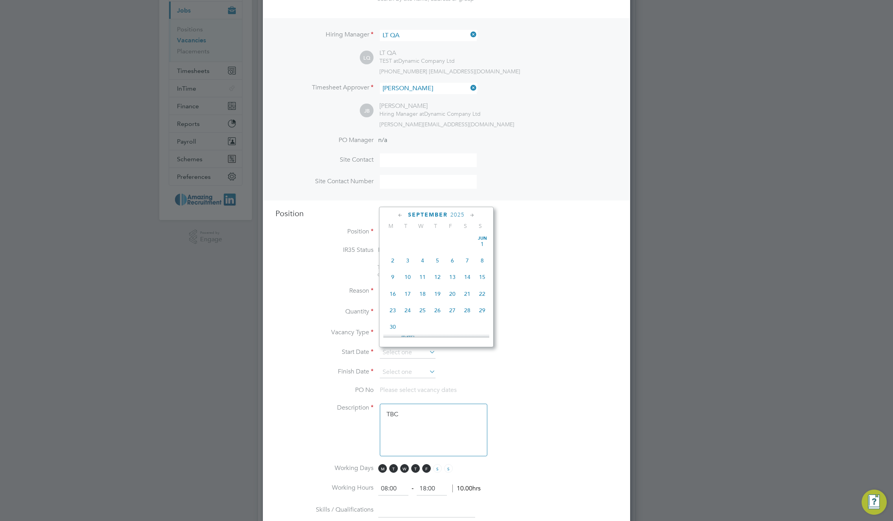
scroll to position [289, 0]
click at [392, 242] on span "8" at bounding box center [392, 236] width 15 height 15
type input "[DATE]"
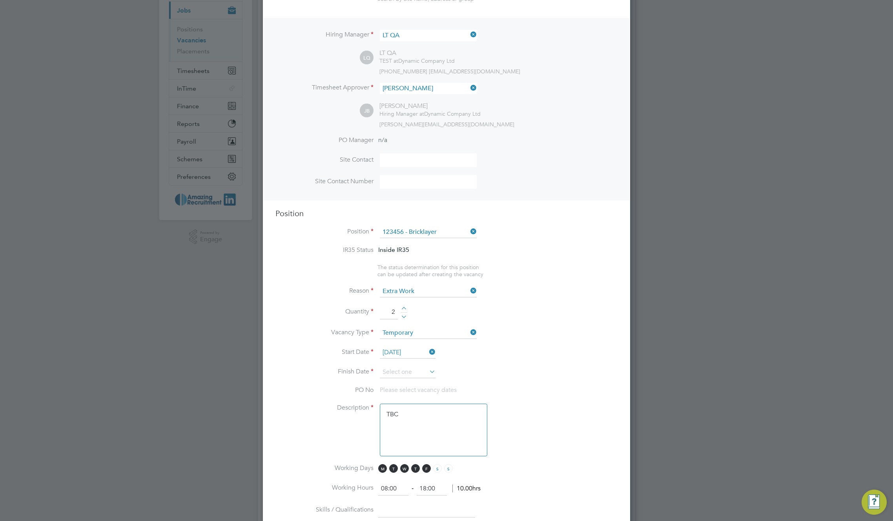
click at [428, 341] on li "Vacancy Type Temporary" at bounding box center [446, 337] width 342 height 20
click at [430, 338] on input at bounding box center [428, 333] width 97 height 12
click at [425, 357] on li "Permanent" at bounding box center [428, 355] width 98 height 10
type input "Permanent"
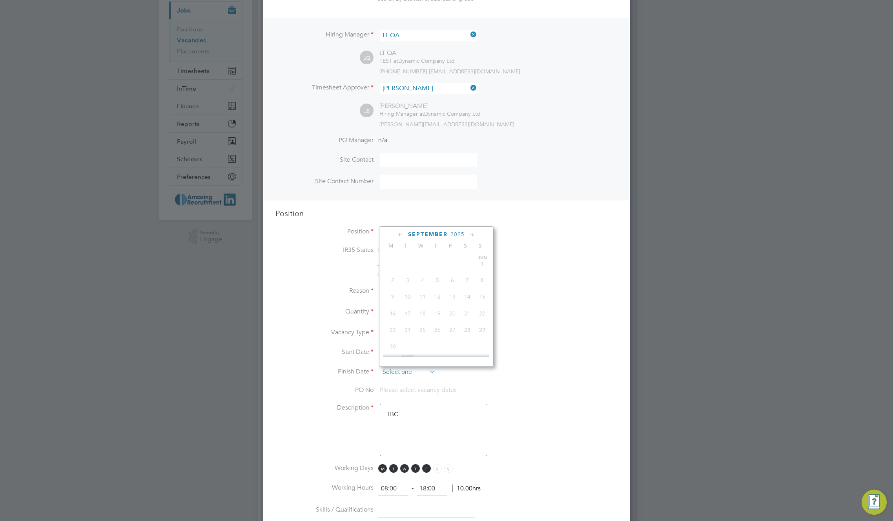
click at [412, 373] on input at bounding box center [408, 373] width 56 height 12
click at [485, 345] on span "12" at bounding box center [482, 339] width 15 height 15
type input "[DATE]"
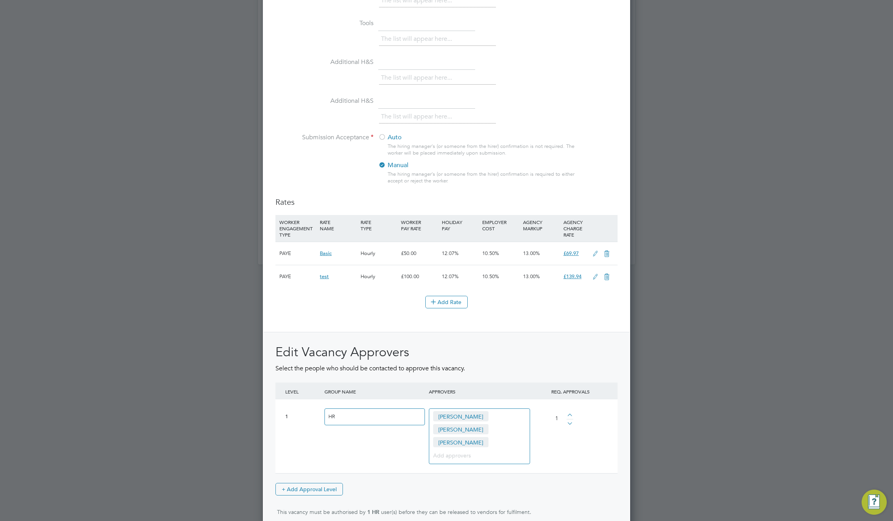
scroll to position [781, 0]
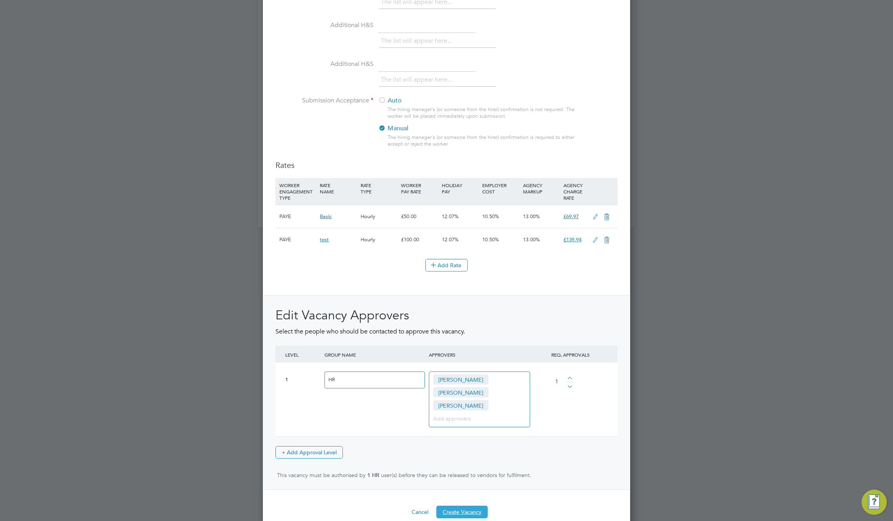
click at [467, 506] on button "Create Vacancy" at bounding box center [461, 512] width 51 height 13
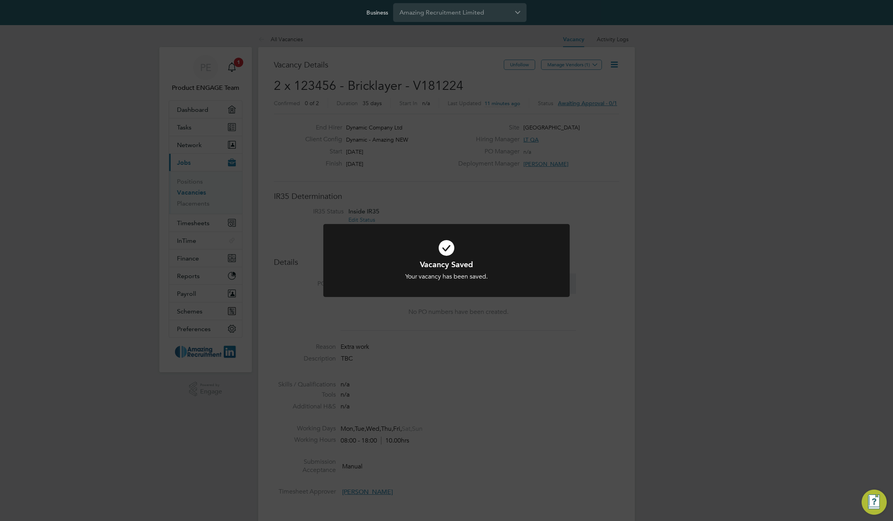
click at [515, 146] on div "Vacancy Saved Your vacancy has been saved. Cancel Okay" at bounding box center [446, 260] width 893 height 521
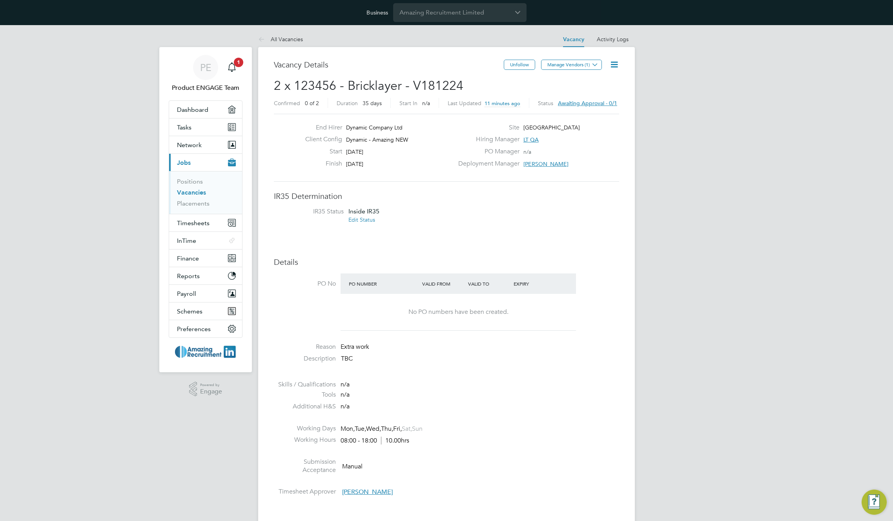
drag, startPoint x: 607, startPoint y: 77, endPoint x: 611, endPoint y: 70, distance: 7.4
click at [608, 76] on div "Unfollow Manage Vendors (1)" at bounding box center [561, 69] width 115 height 18
click at [613, 64] on icon at bounding box center [614, 65] width 10 height 10
click at [592, 109] on li "Approve All Levels" at bounding box center [589, 109] width 57 height 11
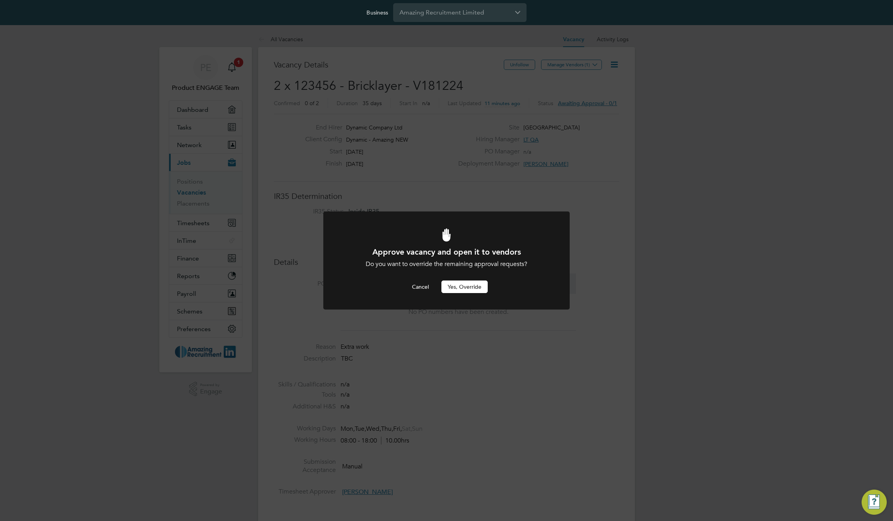
click at [467, 286] on button "Yes, Override" at bounding box center [464, 287] width 46 height 13
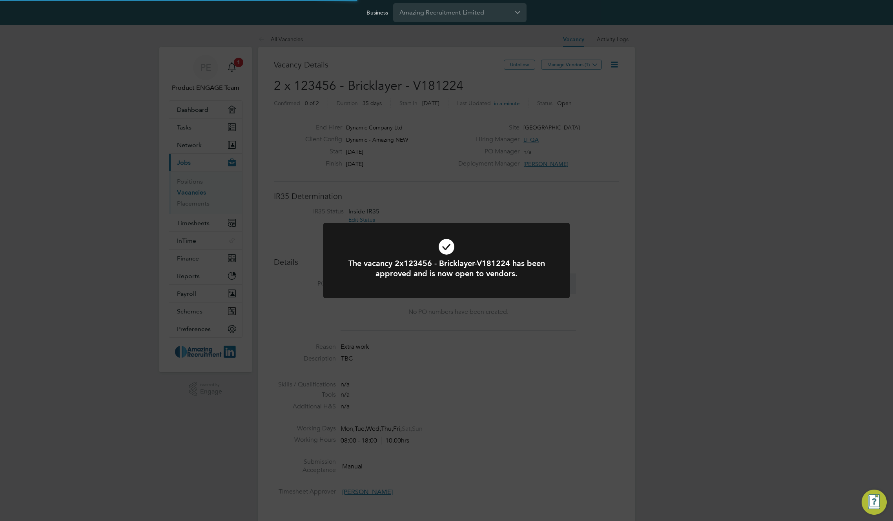
scroll to position [23, 55]
click at [669, 189] on div "The vacancy 2x123456 - Bricklayer-V181224 has been approved and is now open to …" at bounding box center [446, 260] width 893 height 521
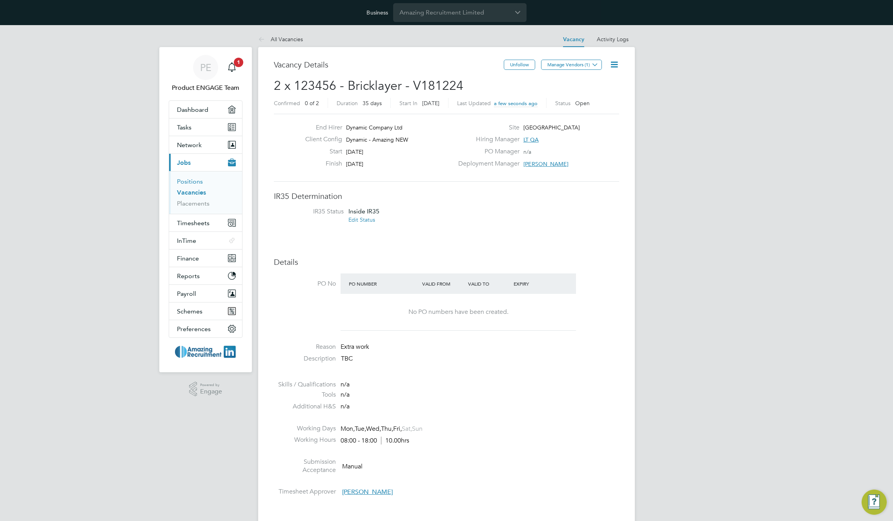
click at [193, 184] on link "Positions" at bounding box center [190, 181] width 26 height 7
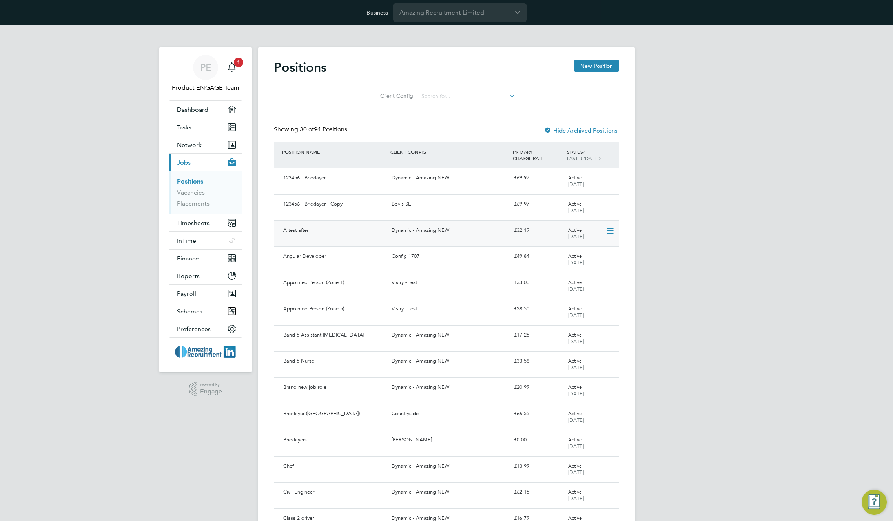
click at [428, 233] on div "Dynamic - Amazing NEW" at bounding box center [449, 230] width 122 height 13
click at [401, 233] on div "Dynamic - Amazing NEW" at bounding box center [449, 230] width 122 height 13
click at [367, 206] on div "123456 - Bricklayer - Copy" at bounding box center [334, 204] width 108 height 13
click at [193, 193] on link "Vacancies" at bounding box center [191, 192] width 28 height 7
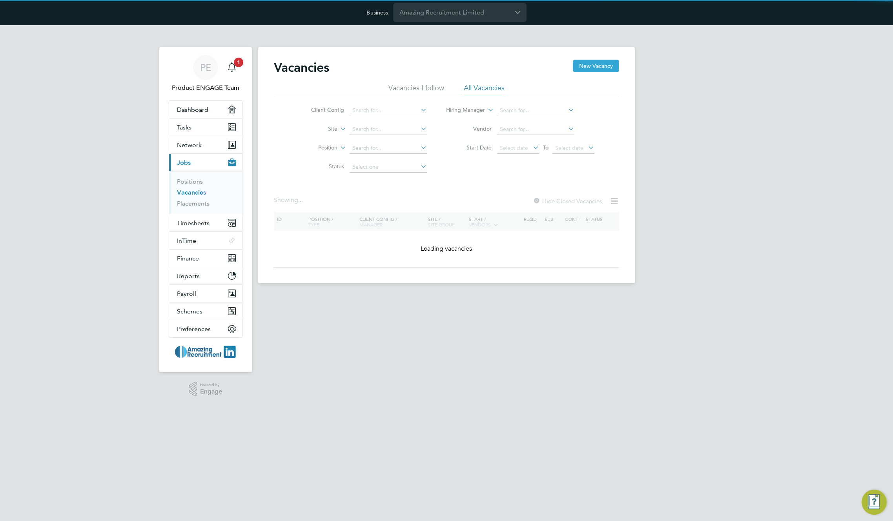
click at [605, 67] on button "New Vacancy" at bounding box center [596, 66] width 46 height 13
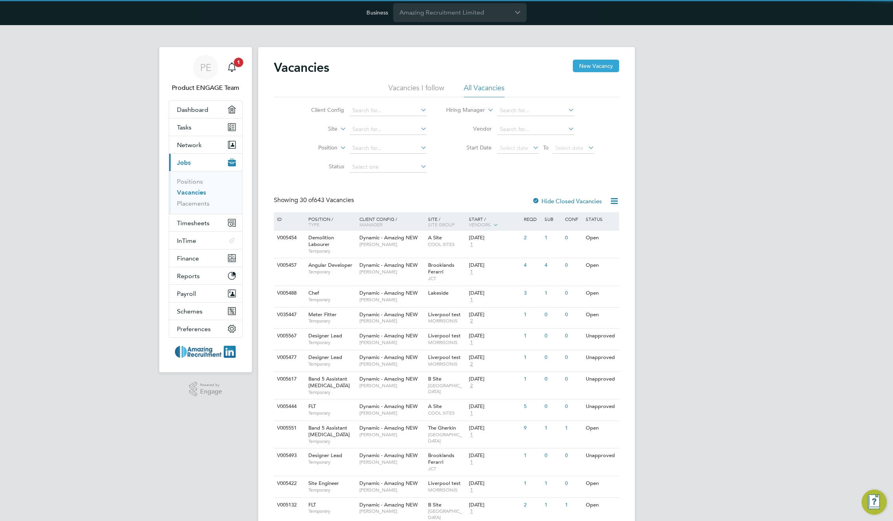
click at [604, 67] on button "New Vacancy" at bounding box center [596, 66] width 46 height 13
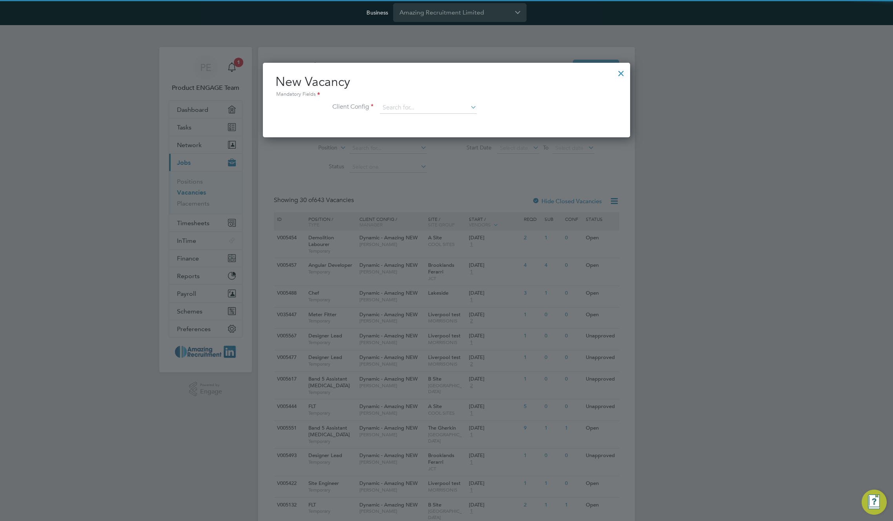
scroll to position [75, 368]
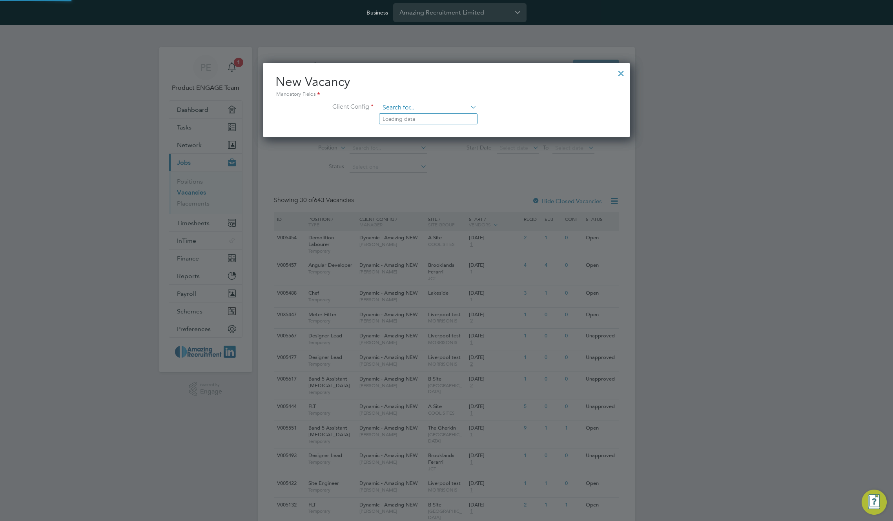
click at [431, 107] on input at bounding box center [428, 108] width 97 height 12
click at [425, 119] on li "Bovis SE" at bounding box center [428, 119] width 98 height 11
type input "Bovis SE"
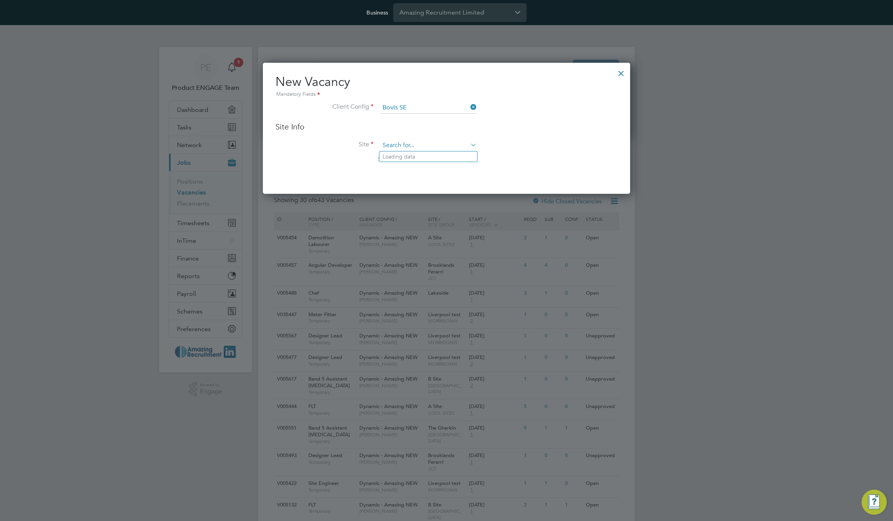
click at [437, 144] on input at bounding box center [428, 146] width 97 height 12
click at [437, 187] on li "Tesco" at bounding box center [428, 188] width 98 height 11
type input "Tesco"
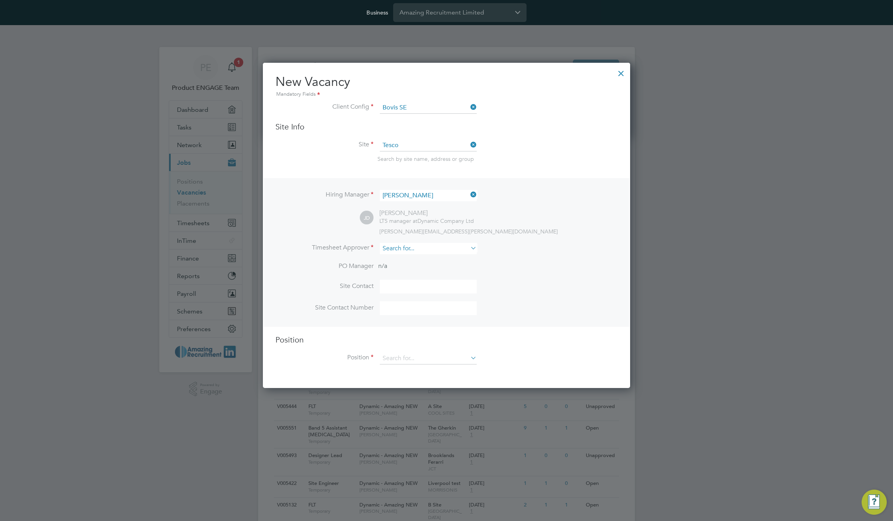
click at [435, 249] on input at bounding box center [428, 248] width 97 height 11
click at [426, 266] on li "Test Safari" at bounding box center [428, 270] width 98 height 11
type input "Test Safari"
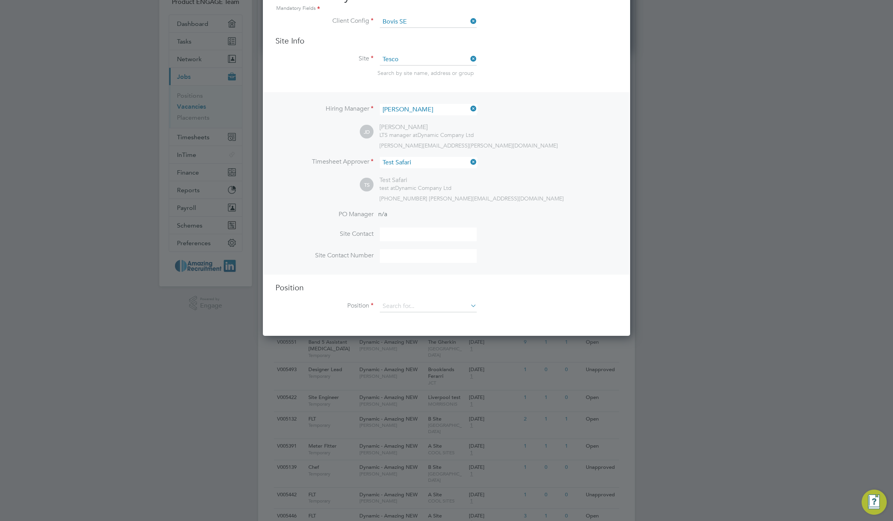
scroll to position [116, 0]
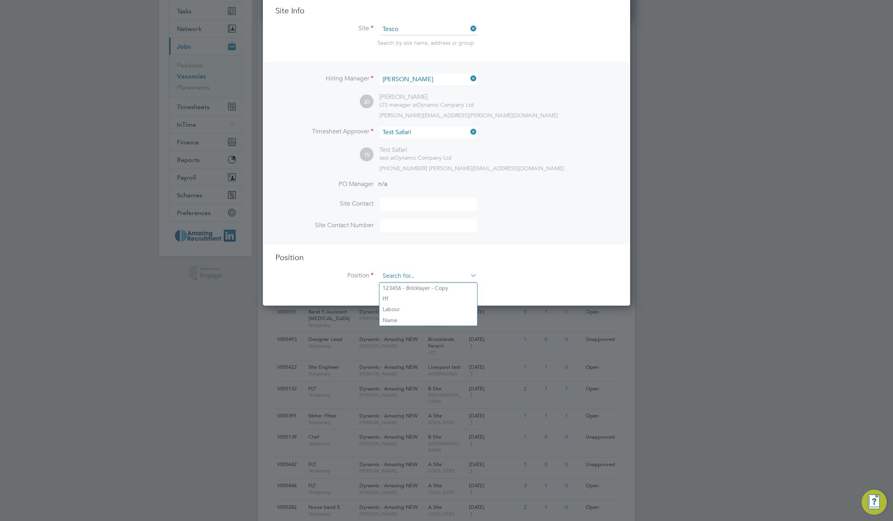
click at [455, 275] on input at bounding box center [428, 276] width 97 height 12
click at [438, 290] on li "123456 - Bricklayer - Copy" at bounding box center [428, 288] width 98 height 11
type input "123456 - Bricklayer - Copy"
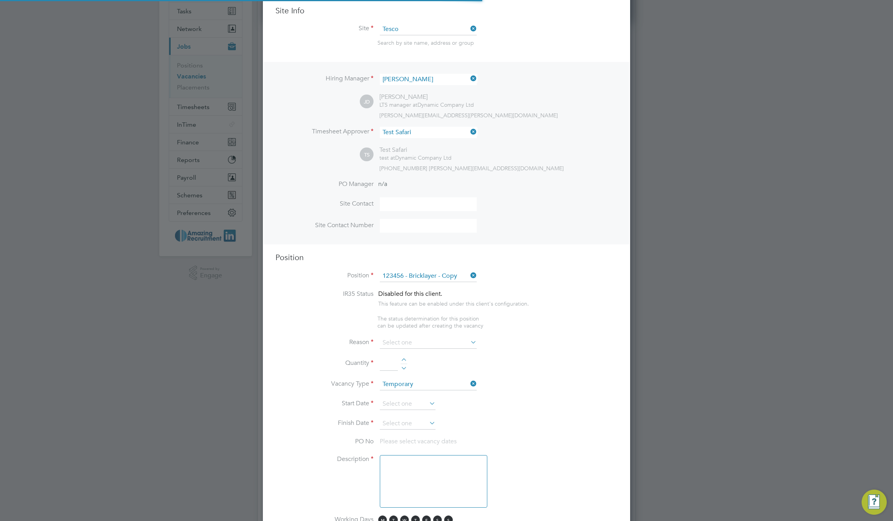
scroll to position [1235, 368]
type textarea "TBC"
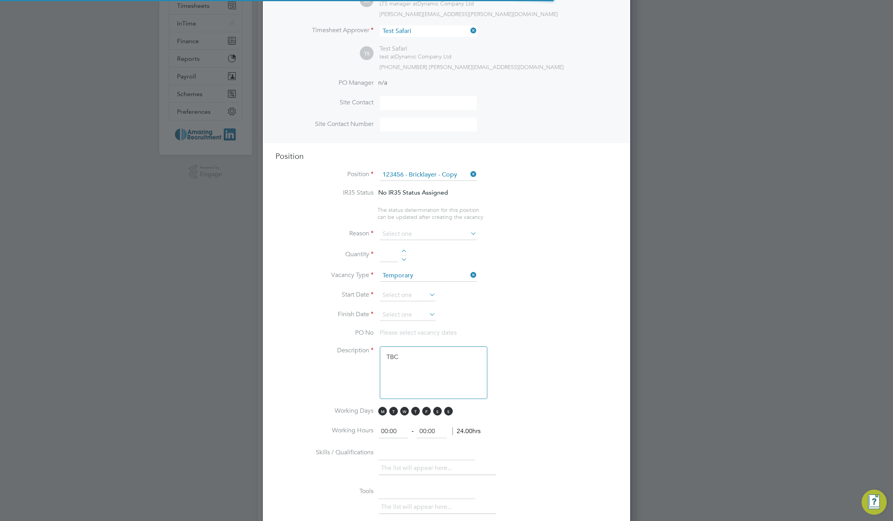
scroll to position [23, 41]
click at [450, 240] on input at bounding box center [428, 234] width 97 height 12
click at [438, 262] on li "Extra Work" at bounding box center [428, 267] width 98 height 10
type input "Extra Work"
click at [402, 252] on div at bounding box center [404, 252] width 7 height 5
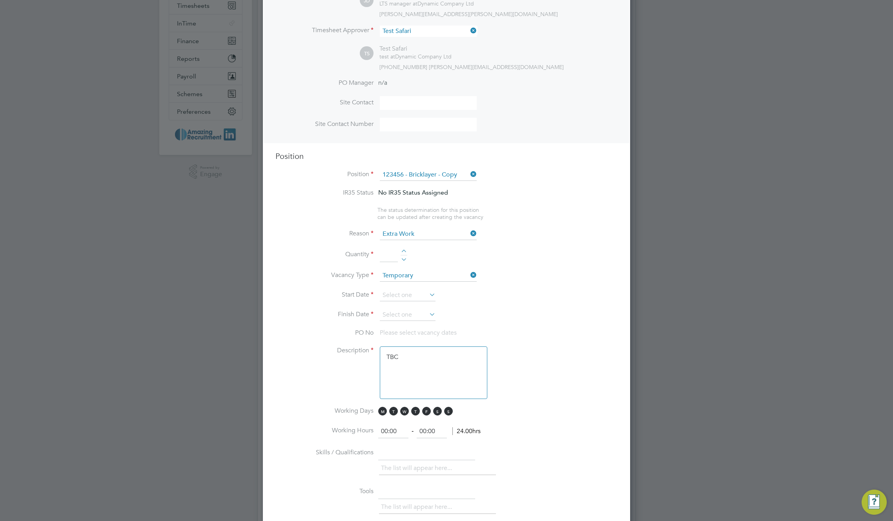
type input "1"
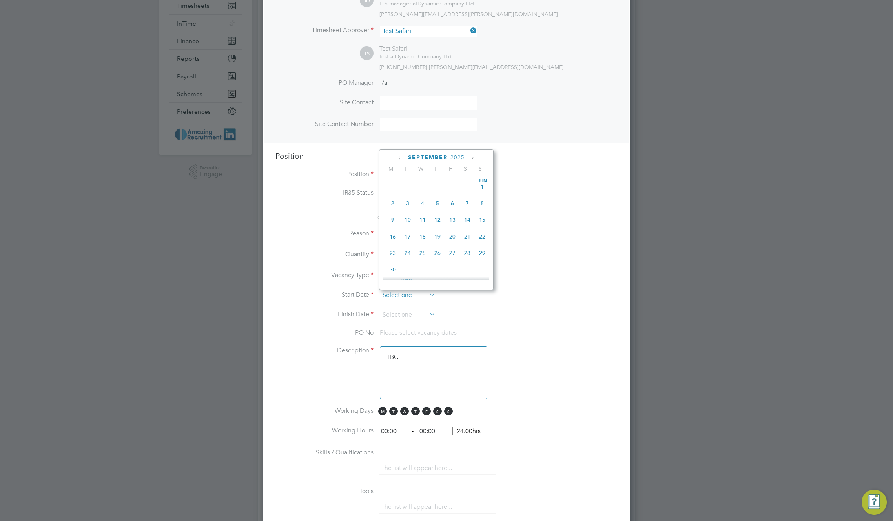
scroll to position [289, 0]
click at [401, 295] on input at bounding box center [408, 296] width 56 height 12
click at [390, 184] on span "8" at bounding box center [392, 179] width 15 height 15
type input "[DATE]"
drag, startPoint x: 421, startPoint y: 317, endPoint x: 458, endPoint y: 312, distance: 36.9
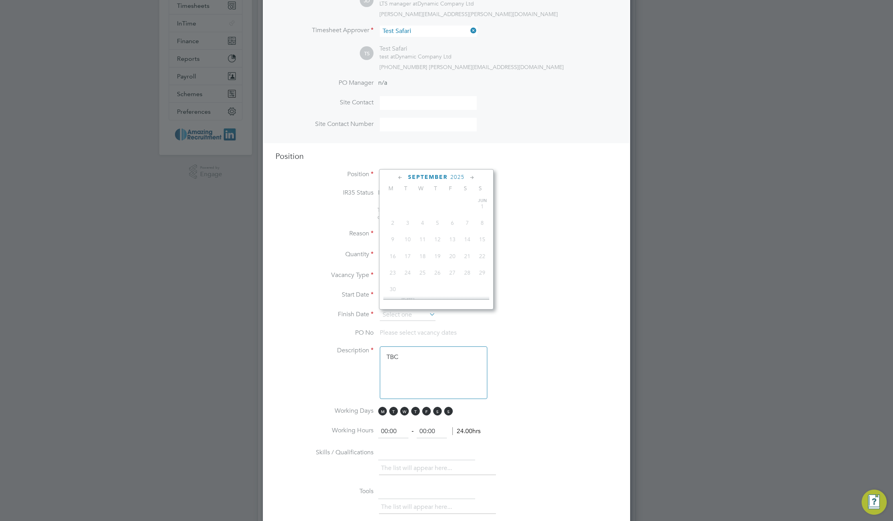
click at [423, 317] on input at bounding box center [408, 315] width 56 height 12
click at [482, 285] on span "12" at bounding box center [482, 281] width 15 height 15
type input "[DATE]"
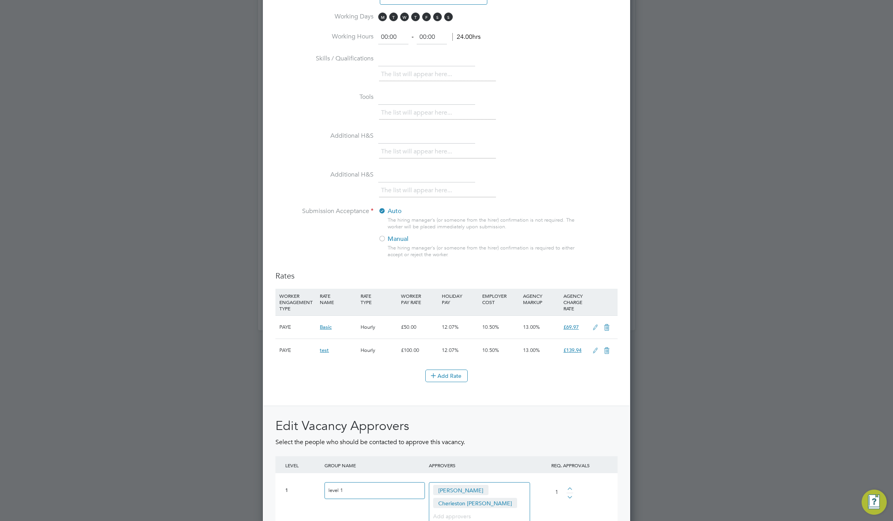
scroll to position [845, 0]
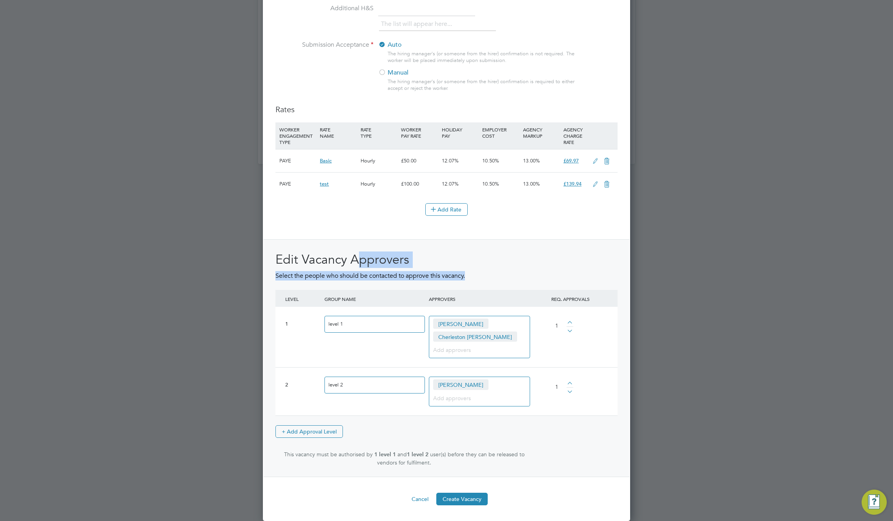
drag, startPoint x: 468, startPoint y: 274, endPoint x: 359, endPoint y: 268, distance: 109.3
click at [359, 268] on div "Edit Vacancy Approvers Select the people who should be contacted to approve thi…" at bounding box center [446, 359] width 342 height 215
click at [465, 498] on button "Create Vacancy" at bounding box center [461, 499] width 51 height 13
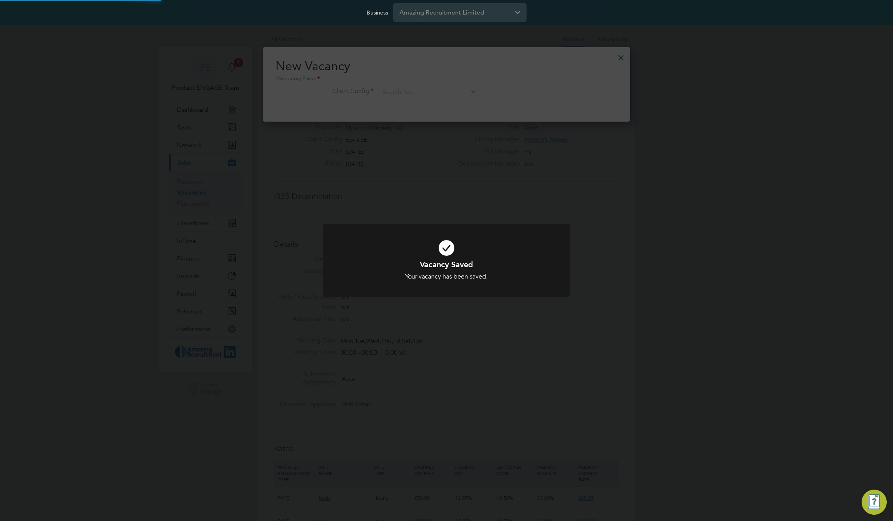
click at [600, 62] on div "Vacancy Saved Your vacancy has been saved. Cancel Okay" at bounding box center [446, 260] width 893 height 521
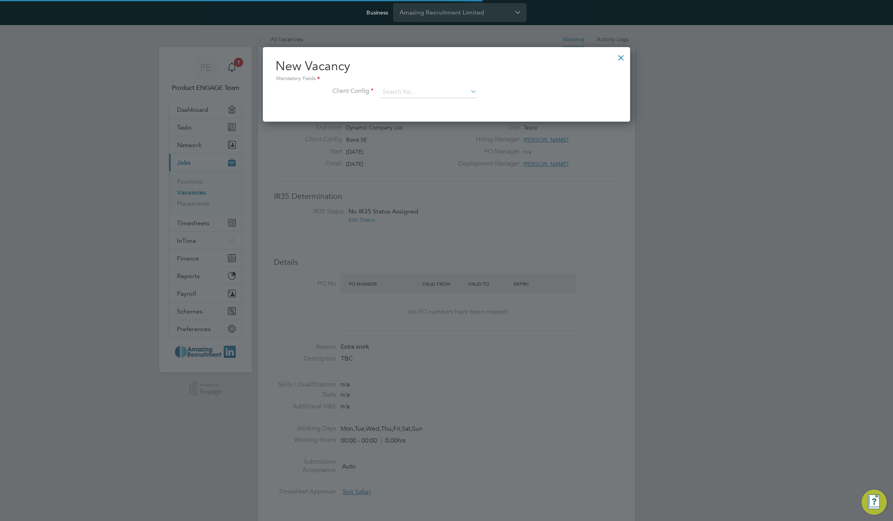
drag, startPoint x: 622, startPoint y: 57, endPoint x: 620, endPoint y: 60, distance: 4.0
click at [620, 60] on div at bounding box center [621, 56] width 14 height 14
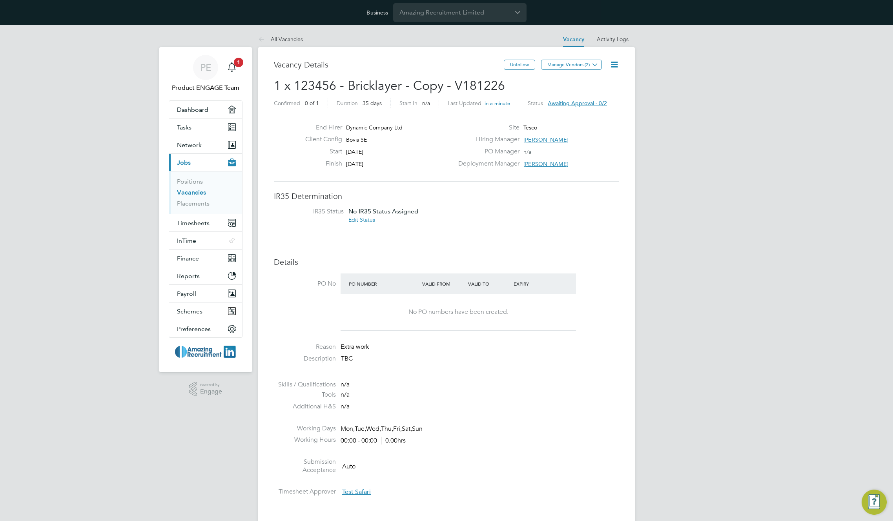
click at [198, 193] on link "Vacancies" at bounding box center [191, 192] width 29 height 7
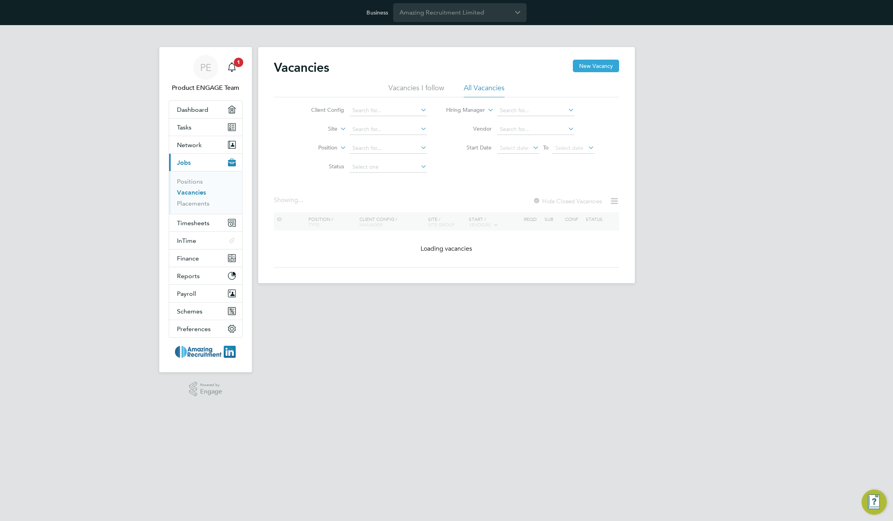
click at [597, 69] on button "New Vacancy" at bounding box center [596, 66] width 46 height 13
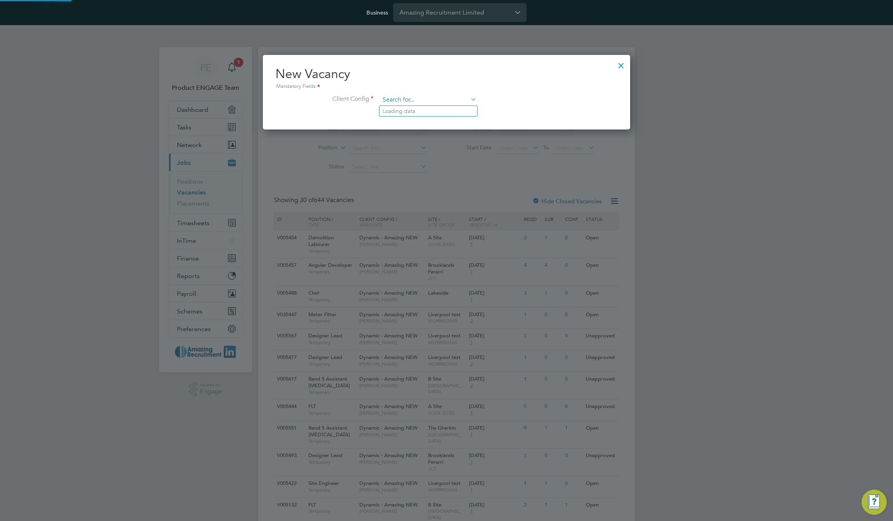
click at [440, 99] on input at bounding box center [428, 100] width 97 height 12
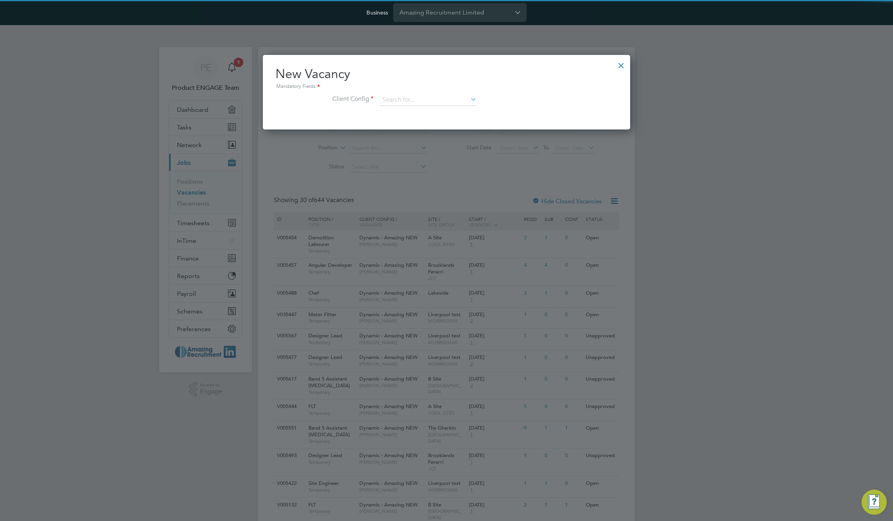
click at [427, 162] on li "Example Inc" at bounding box center [428, 164] width 98 height 11
type input "Example Inc"
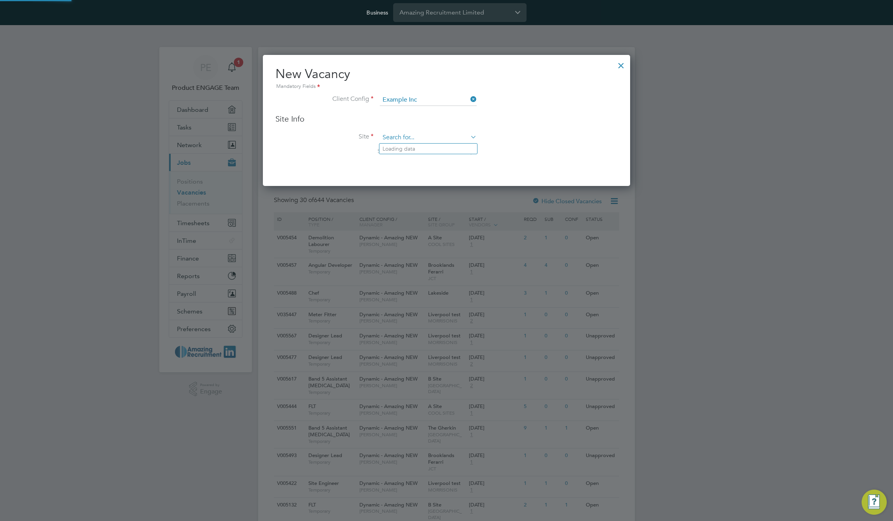
click at [442, 138] on input at bounding box center [428, 138] width 97 height 12
click at [434, 148] on li "Lidl" at bounding box center [428, 149] width 98 height 11
type input "Lidl"
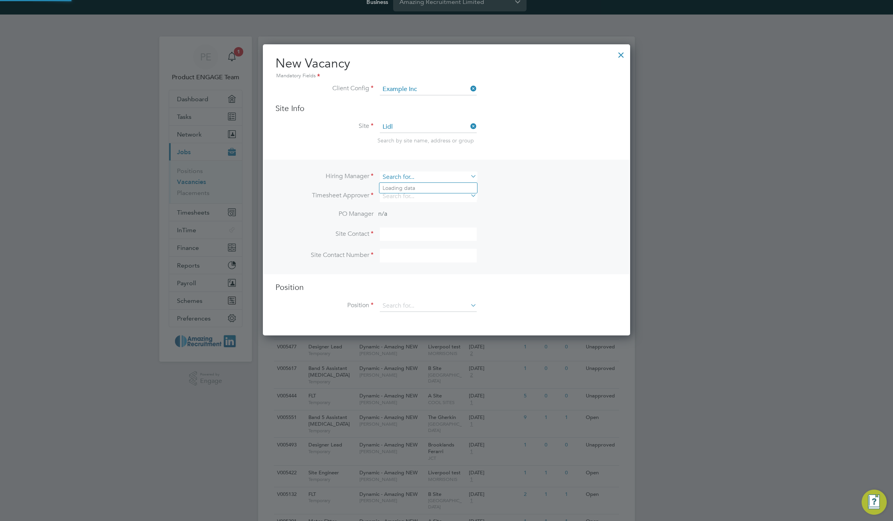
click at [427, 177] on input at bounding box center [428, 176] width 97 height 11
click at [439, 88] on input at bounding box center [428, 90] width 97 height 12
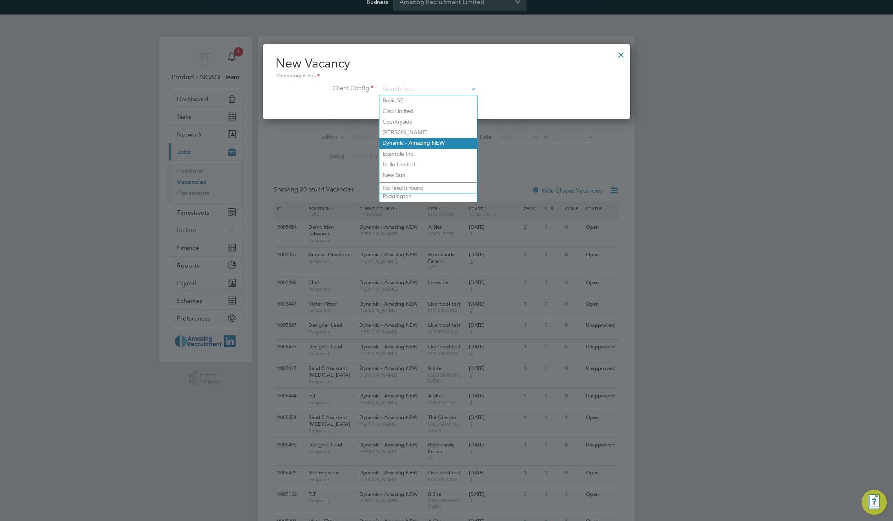
click at [428, 141] on li "Dynamic - Amazing NEW" at bounding box center [428, 143] width 98 height 11
type input "Dynamic - Amazing NEW"
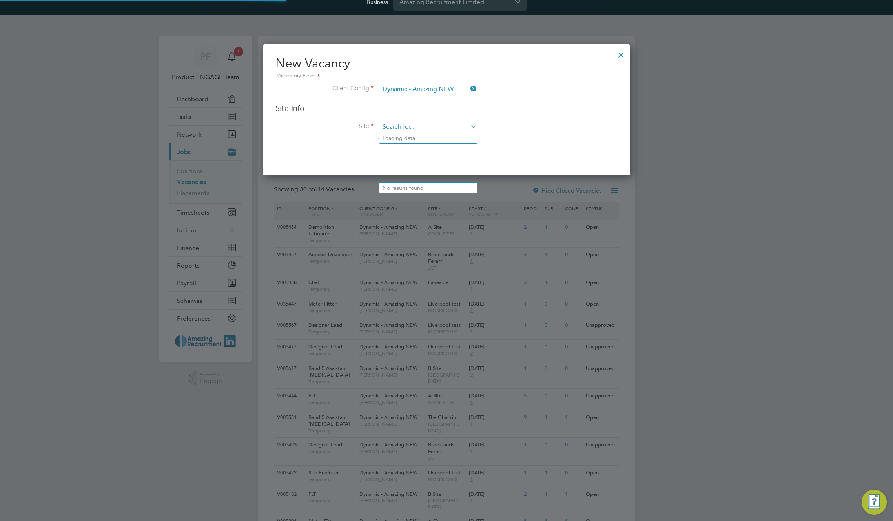
click at [432, 125] on input at bounding box center [428, 127] width 97 height 12
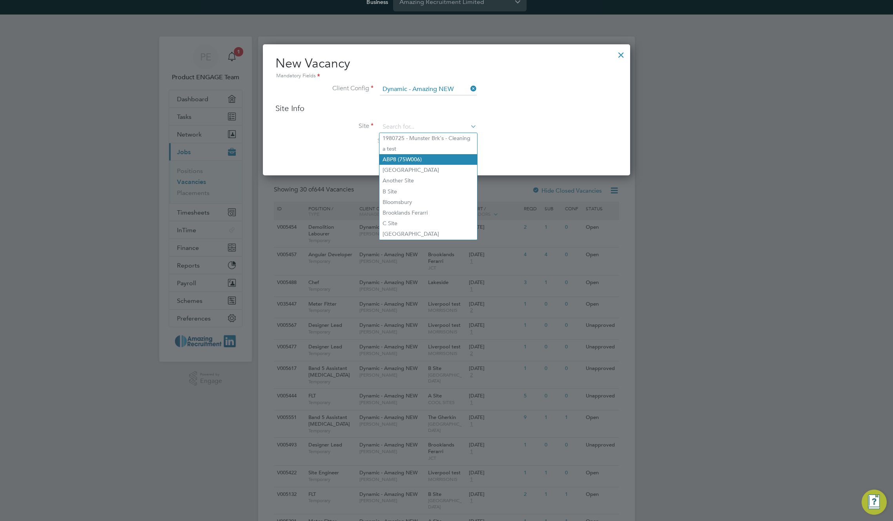
click at [419, 163] on li "ABP8 (75W006)" at bounding box center [428, 159] width 98 height 11
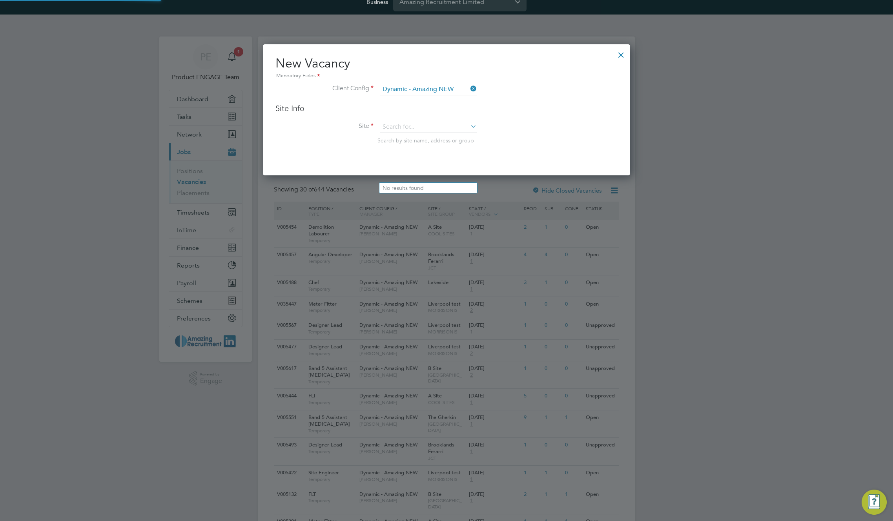
type input "ABP8 (75W006)"
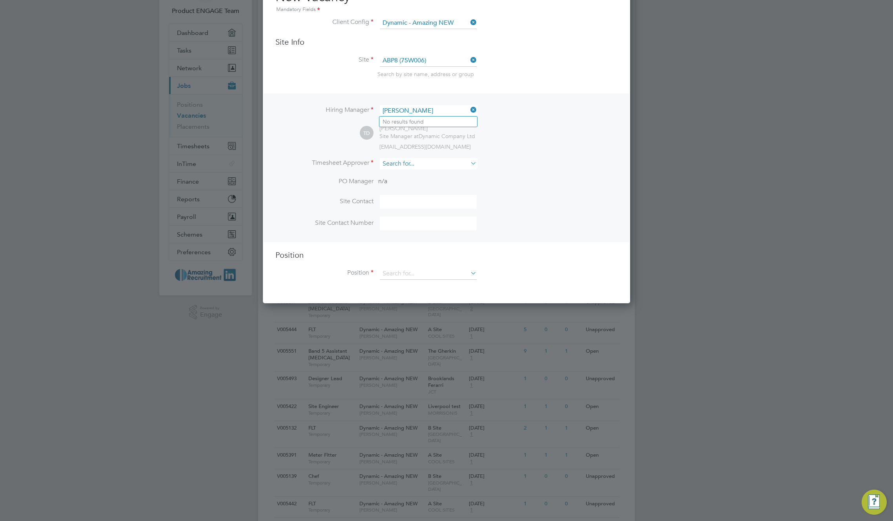
click at [425, 163] on input at bounding box center [428, 163] width 97 height 11
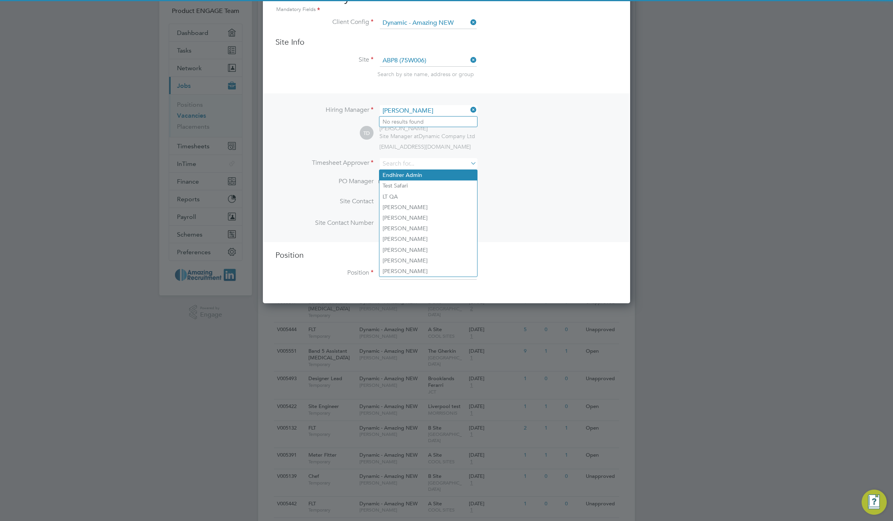
click at [420, 174] on li "Endhirer Admin" at bounding box center [428, 175] width 98 height 11
type input "Endhirer Admin"
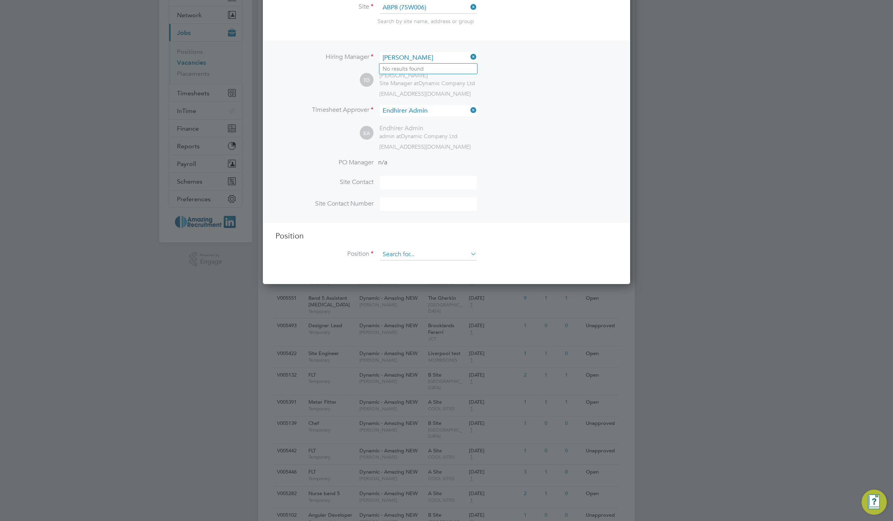
click at [448, 255] on input at bounding box center [428, 255] width 97 height 12
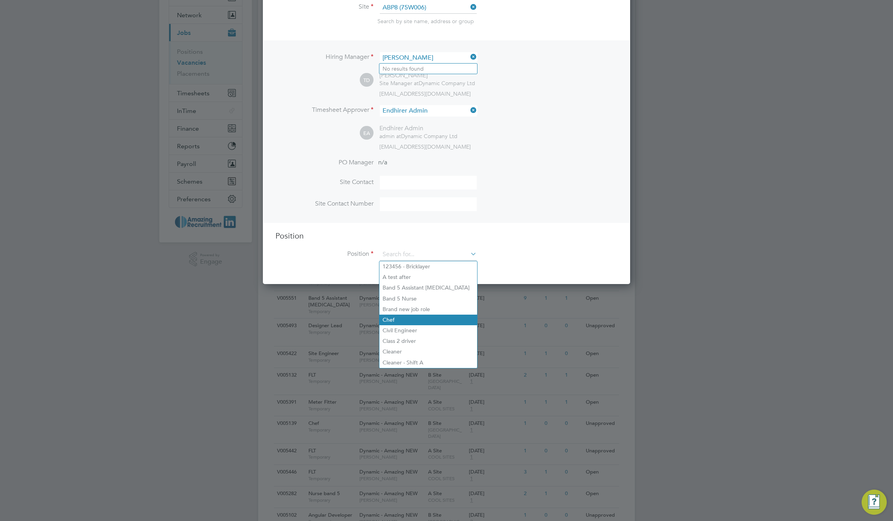
click at [440, 318] on li "Chef" at bounding box center [428, 320] width 98 height 11
type input "Chef"
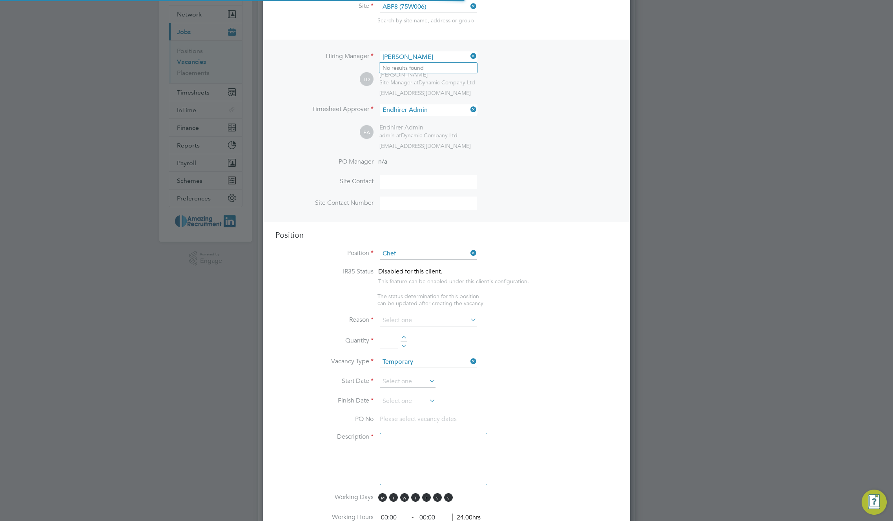
type textarea "Direct the preparation, seasoning, and cooking of salads, soups, fish, meats, v…"
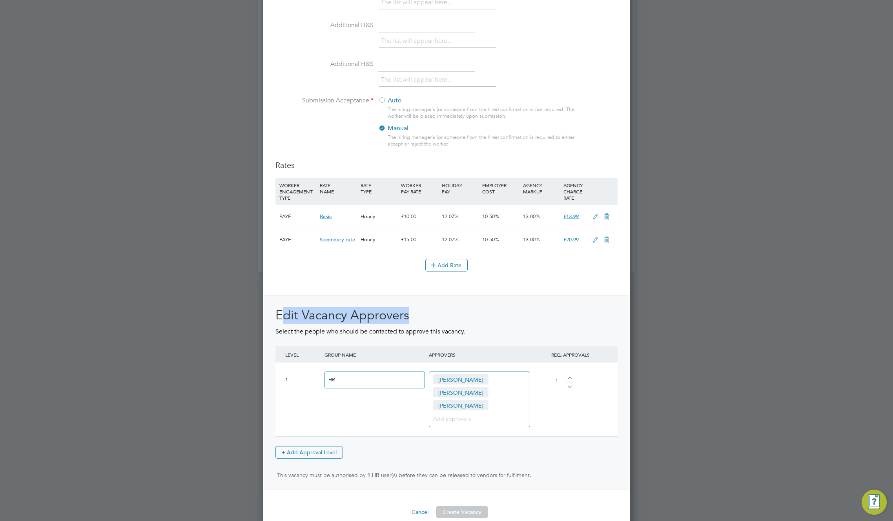
drag, startPoint x: 280, startPoint y: 319, endPoint x: 409, endPoint y: 318, distance: 129.1
click at [409, 318] on h2 "Edit Vacancy Approvers" at bounding box center [446, 315] width 342 height 16
click at [423, 506] on button "Cancel" at bounding box center [419, 512] width 29 height 13
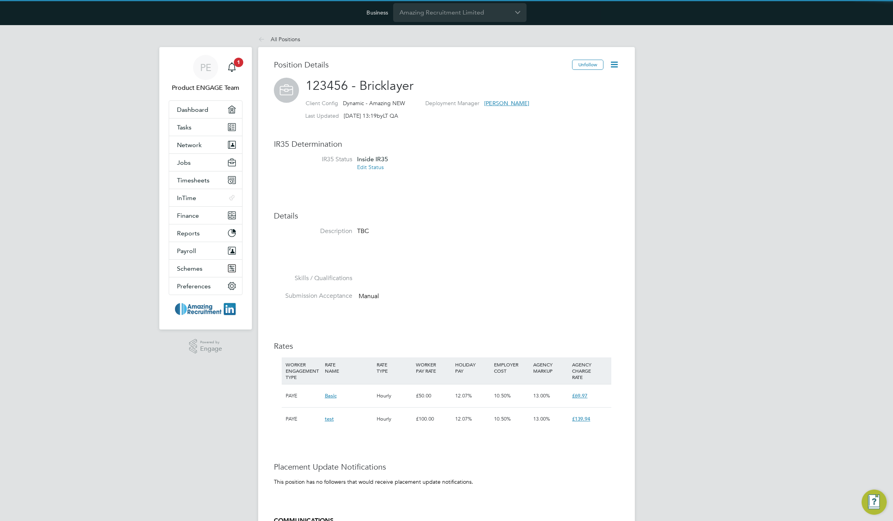
scroll to position [23, 53]
click at [486, 75] on div "Position Details" at bounding box center [423, 69] width 298 height 18
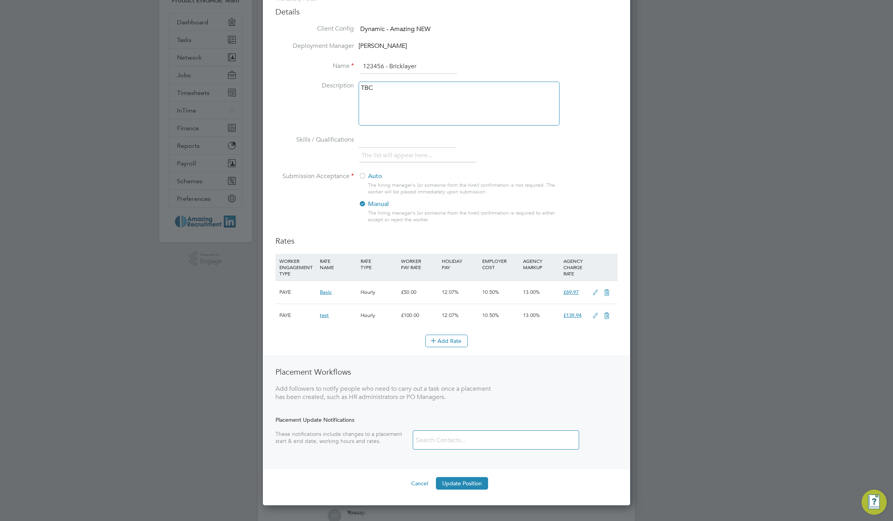
scroll to position [82, 0]
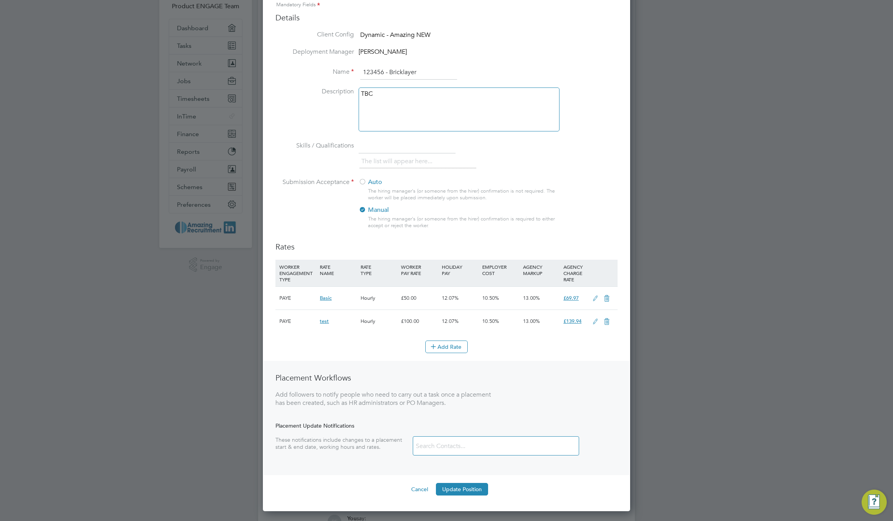
click at [363, 181] on div at bounding box center [363, 183] width 8 height 8
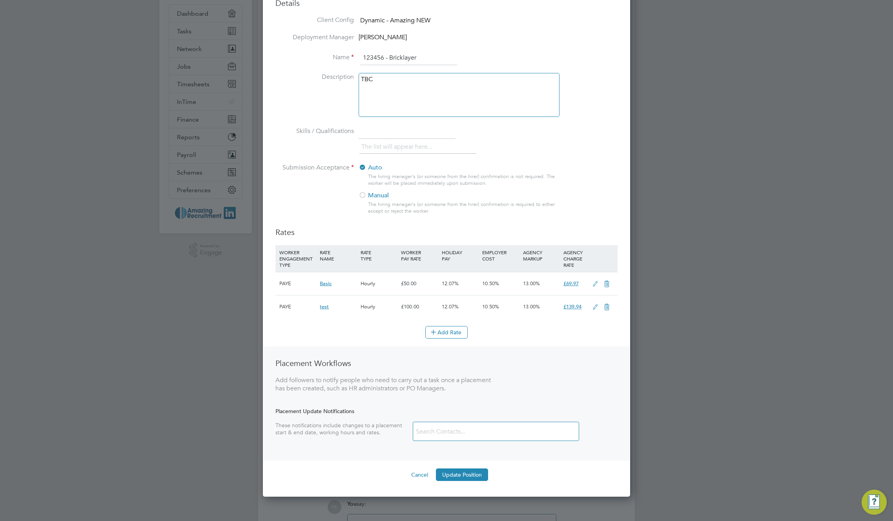
scroll to position [210, 0]
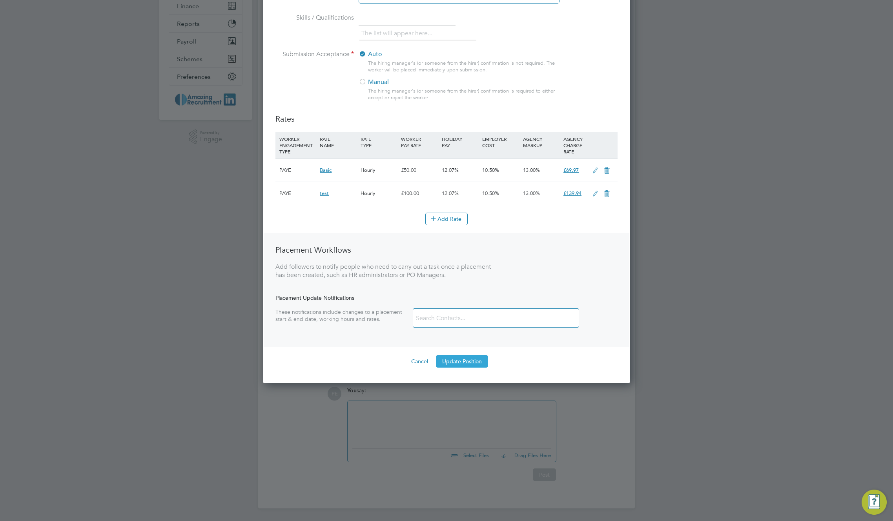
click at [463, 363] on button "Update Position" at bounding box center [462, 361] width 52 height 13
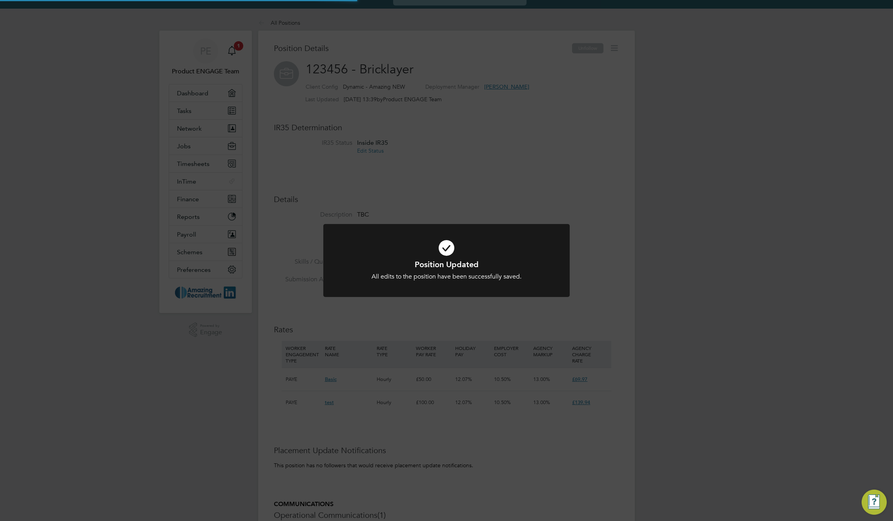
scroll to position [0, 0]
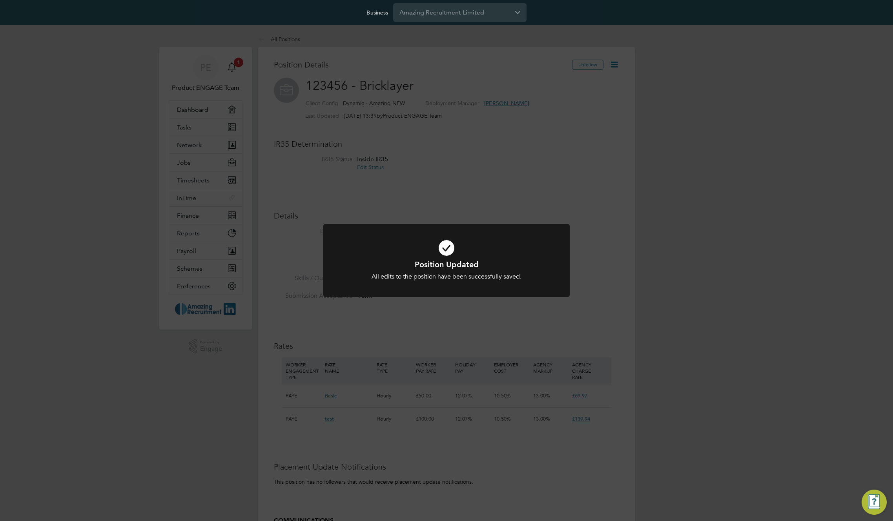
click at [507, 186] on div "Position Updated All edits to the position have been successfully saved. Cancel…" at bounding box center [446, 260] width 893 height 521
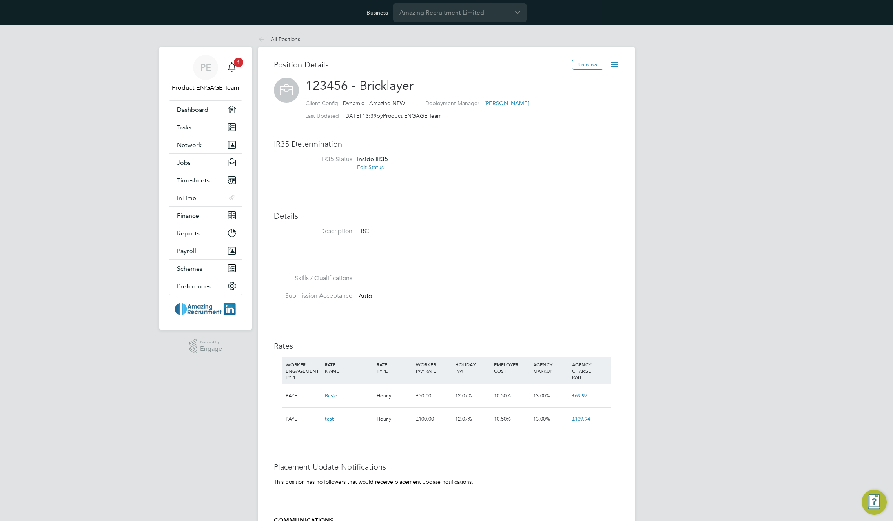
click at [507, 186] on div "All Positions All Positions Position Details Unfollow 123456 - Bricklayer Clien…" at bounding box center [446, 374] width 377 height 687
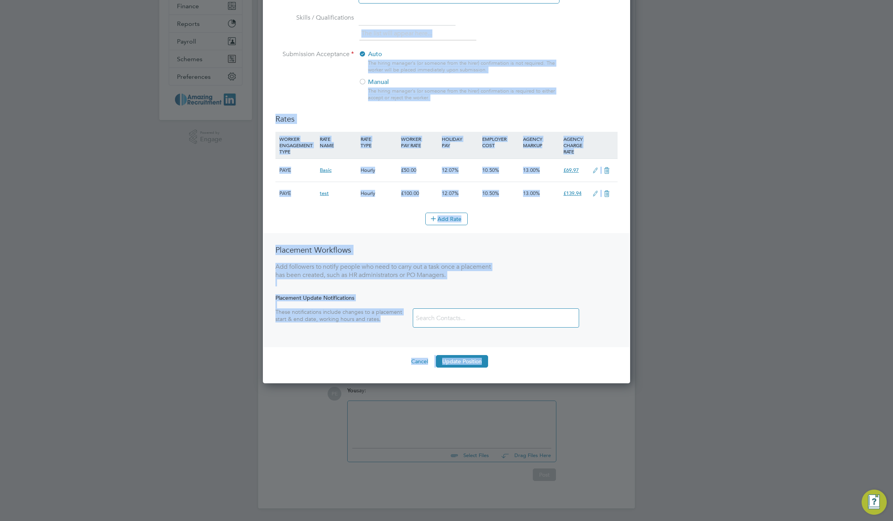
click at [364, 83] on div at bounding box center [363, 82] width 8 height 8
click at [459, 365] on button "Update Position" at bounding box center [462, 361] width 52 height 13
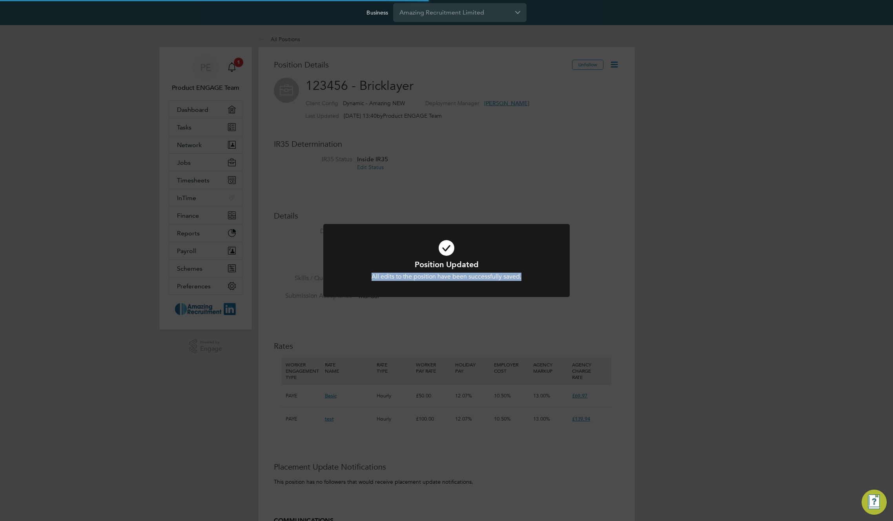
click at [426, 136] on div "Position Updated All edits to the position have been successfully saved. Cancel…" at bounding box center [446, 260] width 893 height 521
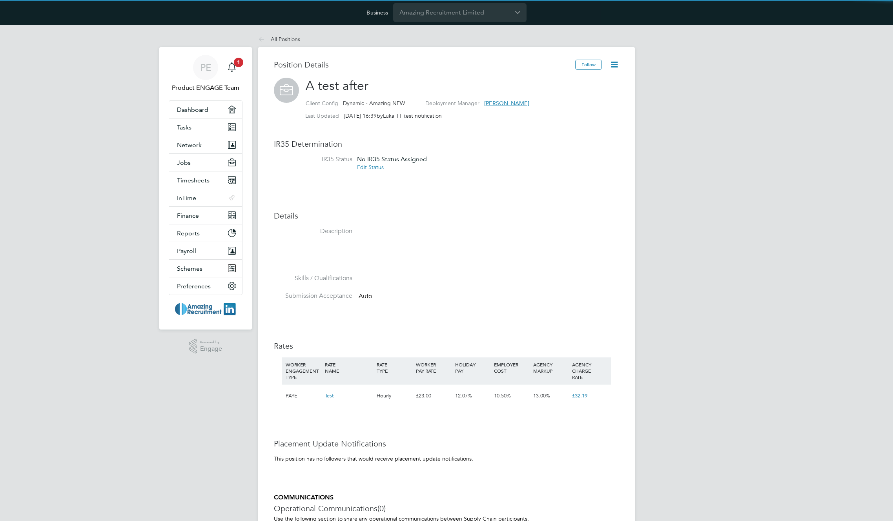
scroll to position [23, 53]
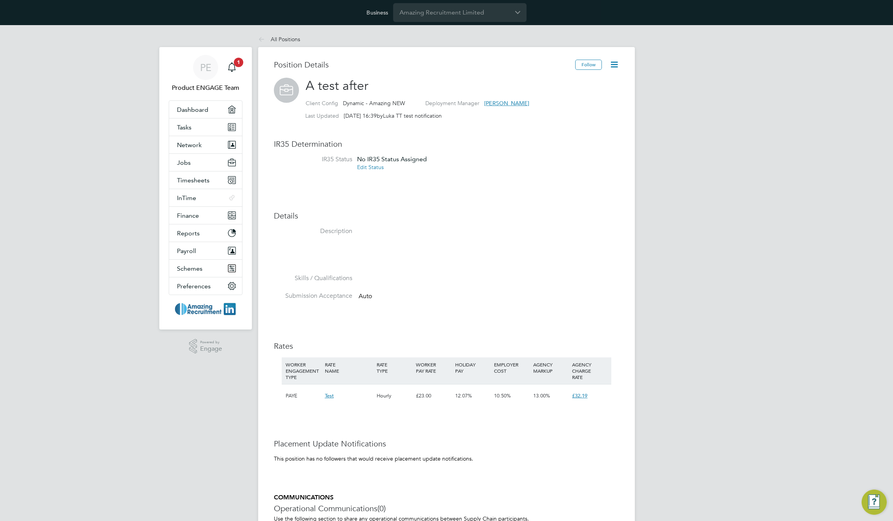
click at [617, 64] on icon at bounding box center [614, 65] width 10 height 10
click at [581, 82] on li "Edit Position e" at bounding box center [589, 83] width 58 height 11
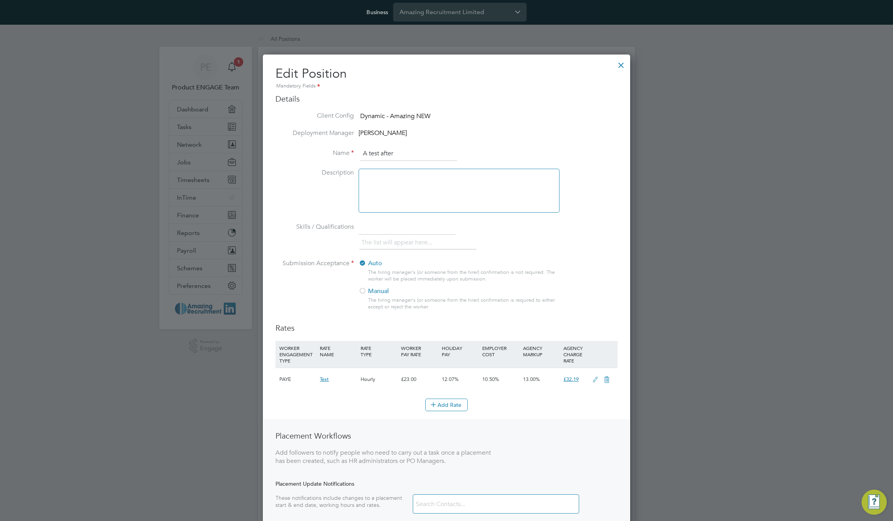
scroll to position [0, 0]
click at [624, 70] on div at bounding box center [621, 64] width 14 height 14
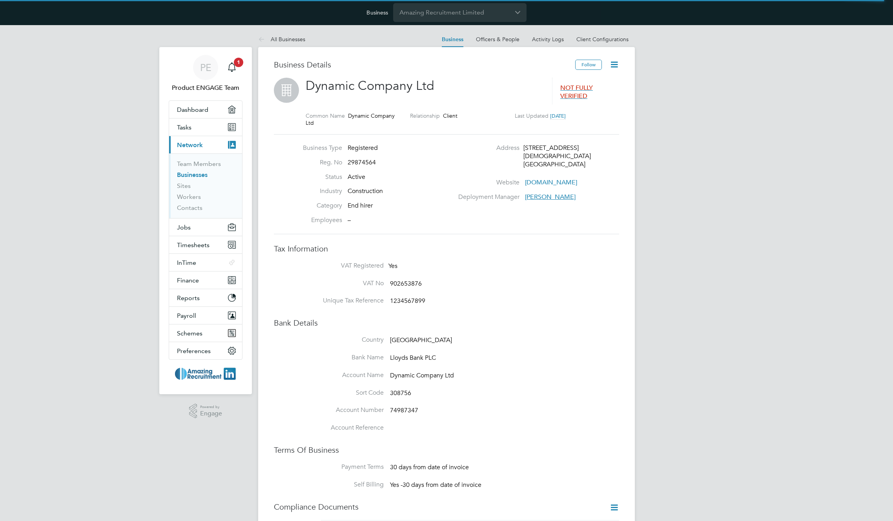
scroll to position [9, 169]
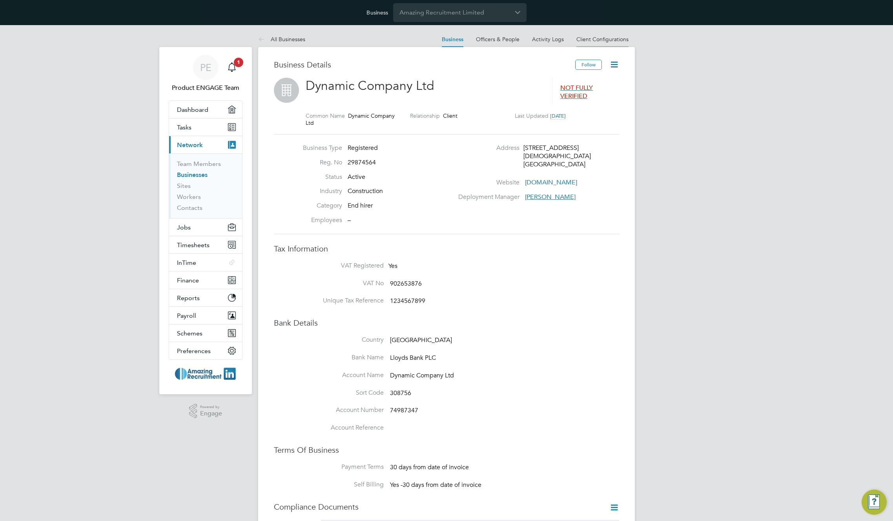
click at [591, 38] on link "Client Configurations" at bounding box center [602, 39] width 52 height 7
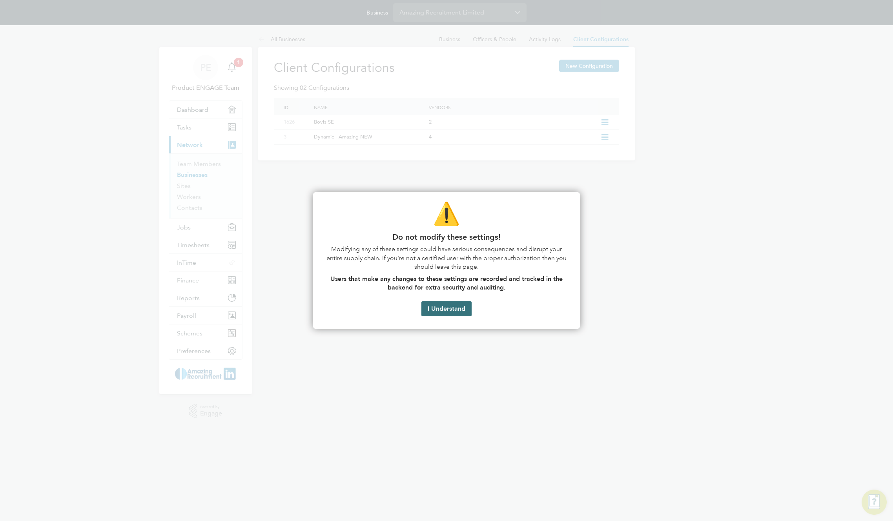
click at [450, 311] on button "I Understand" at bounding box center [446, 308] width 50 height 15
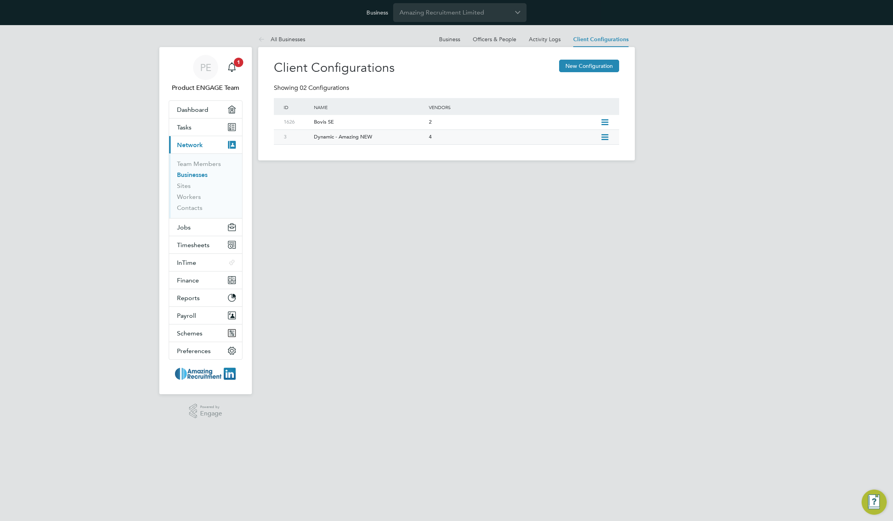
click at [608, 137] on icon at bounding box center [605, 137] width 10 height 6
click at [586, 152] on li "Edit Client Configuration" at bounding box center [569, 154] width 78 height 11
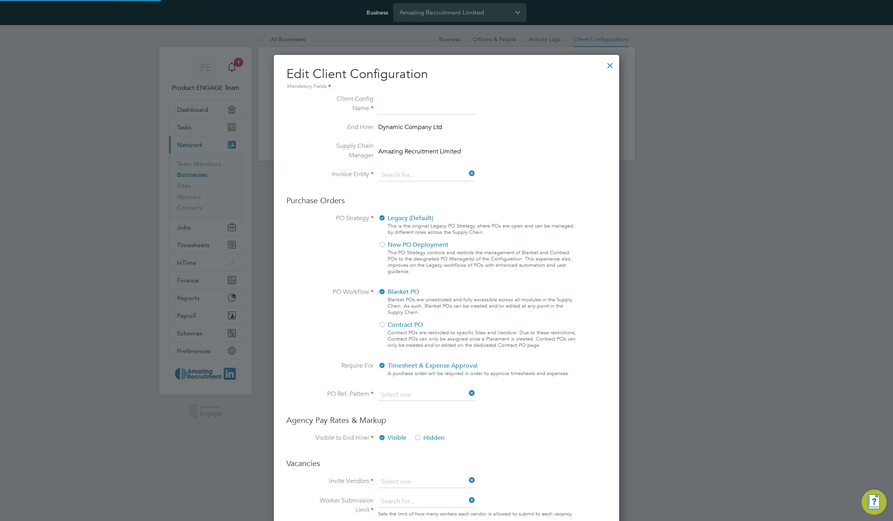
type input "Dynamic - Amazing NEW"
type input "Amazing Recruitment Limited"
type input "Letters & Digits"
type input "Manually"
type input "No Limits"
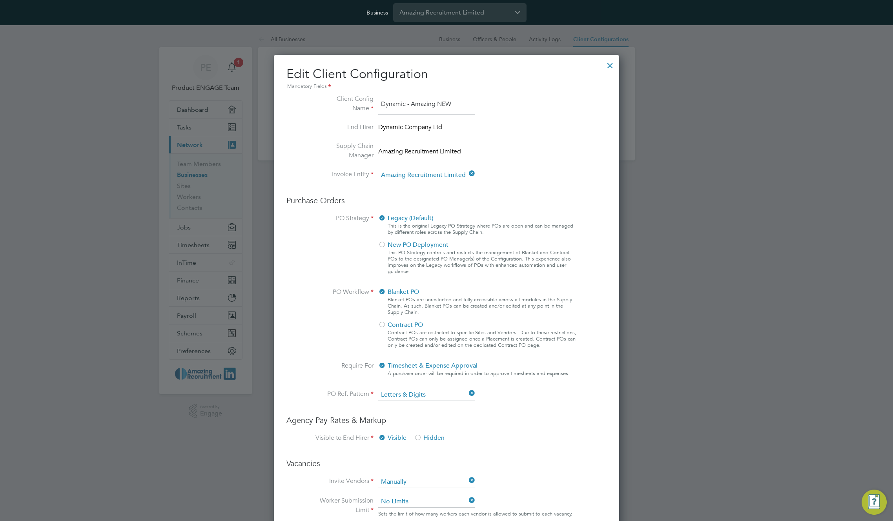
click at [609, 66] on div at bounding box center [610, 64] width 14 height 14
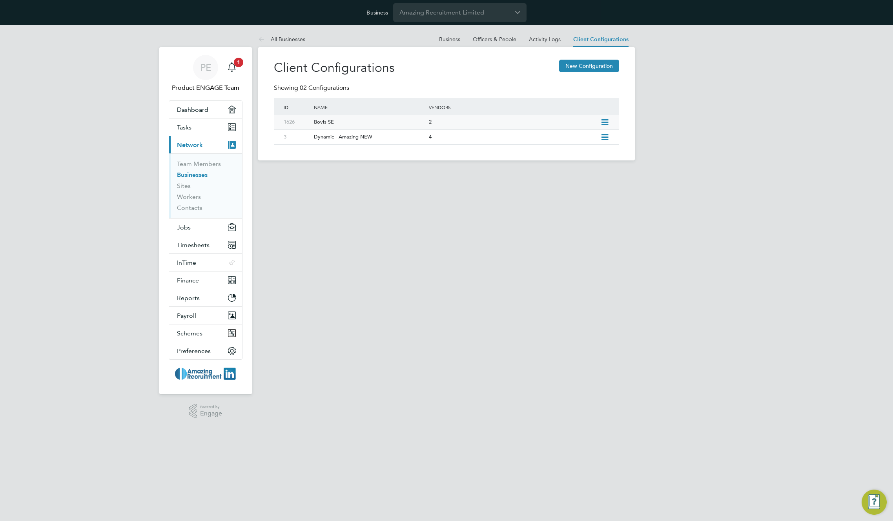
click at [602, 122] on icon at bounding box center [605, 122] width 10 height 6
click at [565, 162] on li "Edit Vacancy Approvers" at bounding box center [569, 161] width 78 height 11
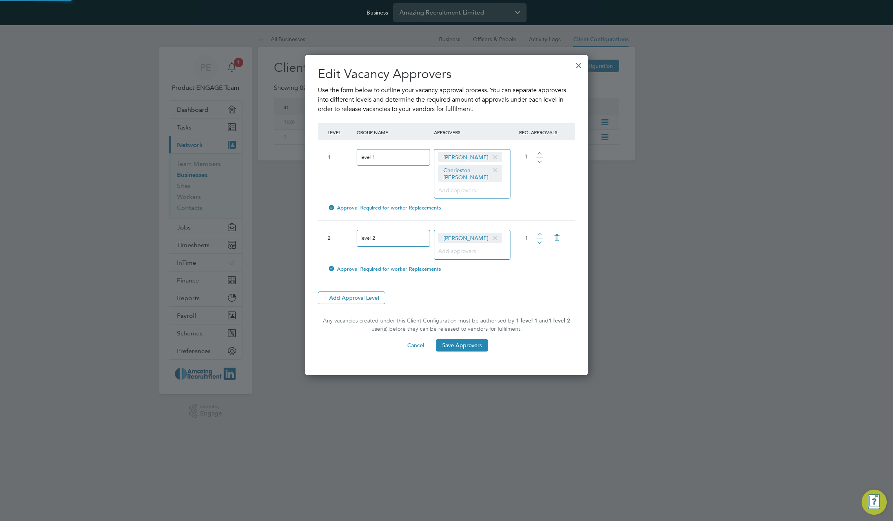
scroll to position [313, 283]
click at [558, 229] on icon at bounding box center [557, 238] width 14 height 18
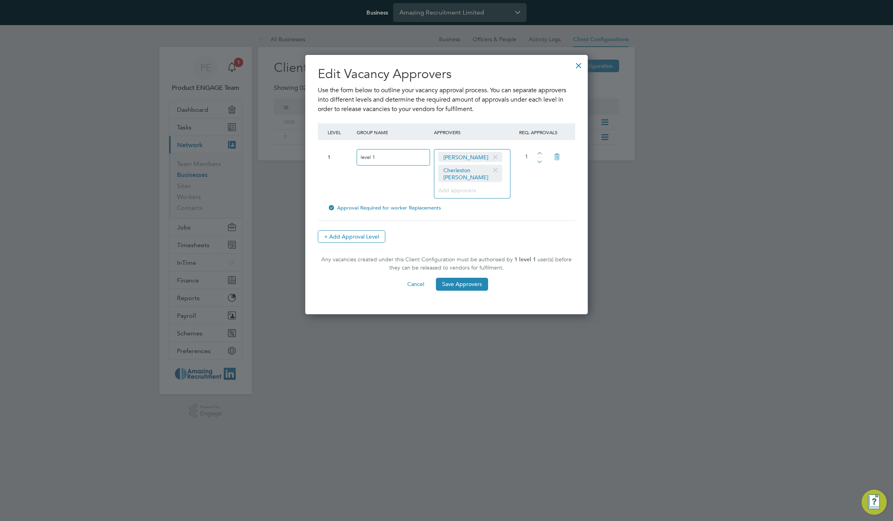
scroll to position [252, 283]
click at [556, 157] on icon at bounding box center [557, 157] width 14 height 18
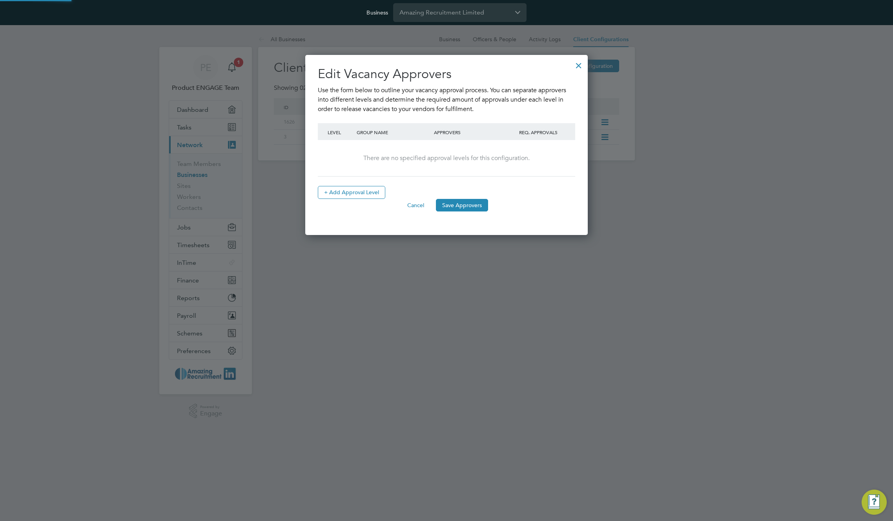
scroll to position [181, 283]
click at [471, 206] on button "Save Approvers" at bounding box center [462, 205] width 52 height 13
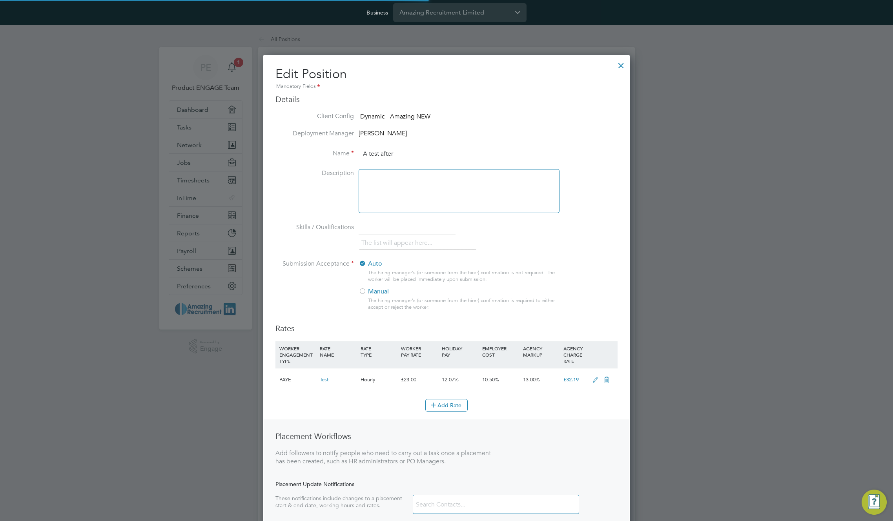
scroll to position [18, 343]
click at [432, 195] on div at bounding box center [459, 191] width 201 height 44
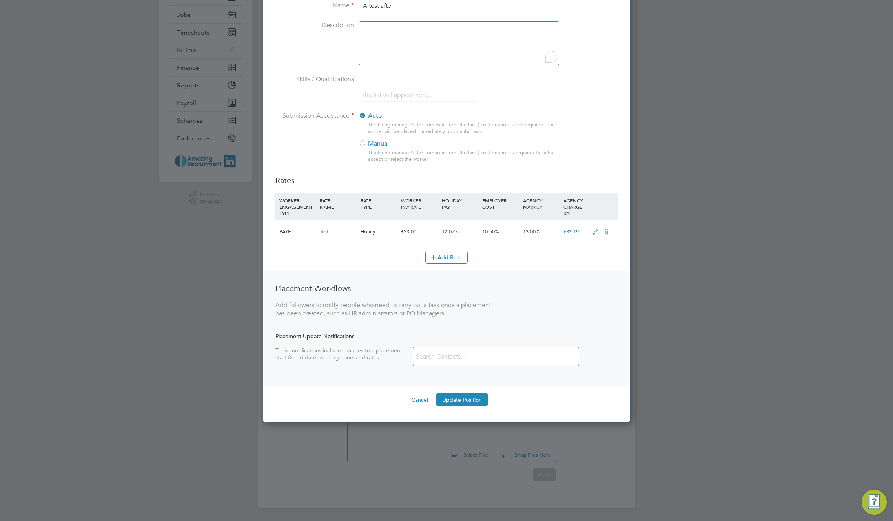
click at [423, 399] on button "Cancel" at bounding box center [419, 400] width 29 height 13
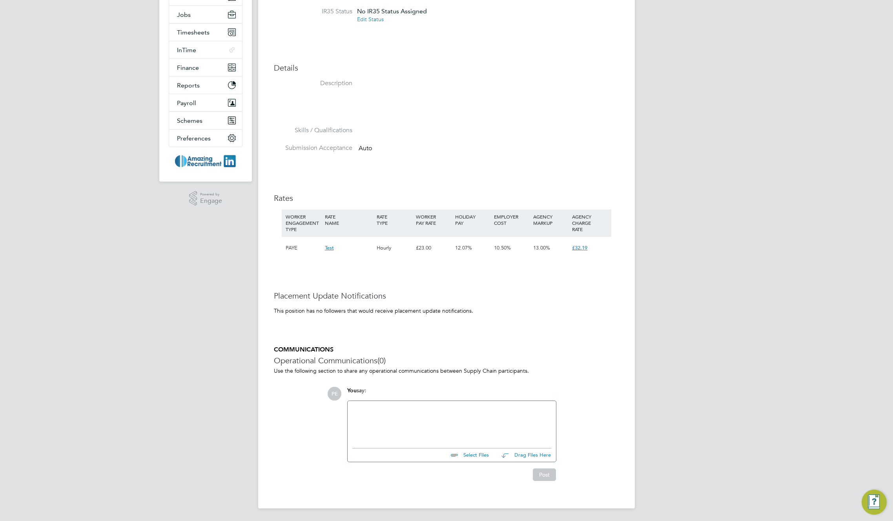
scroll to position [0, 0]
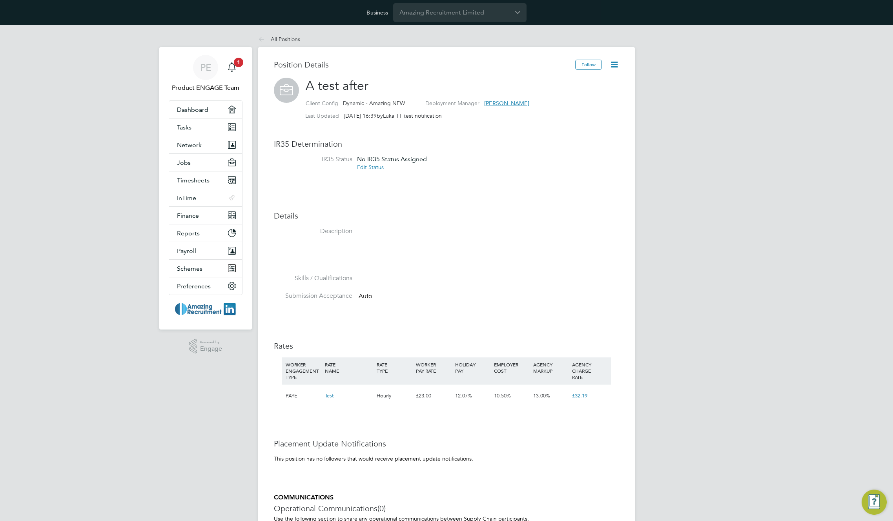
click at [493, 228] on div at bounding box center [455, 246] width 196 height 39
click at [193, 163] on button "Jobs" at bounding box center [205, 162] width 73 height 17
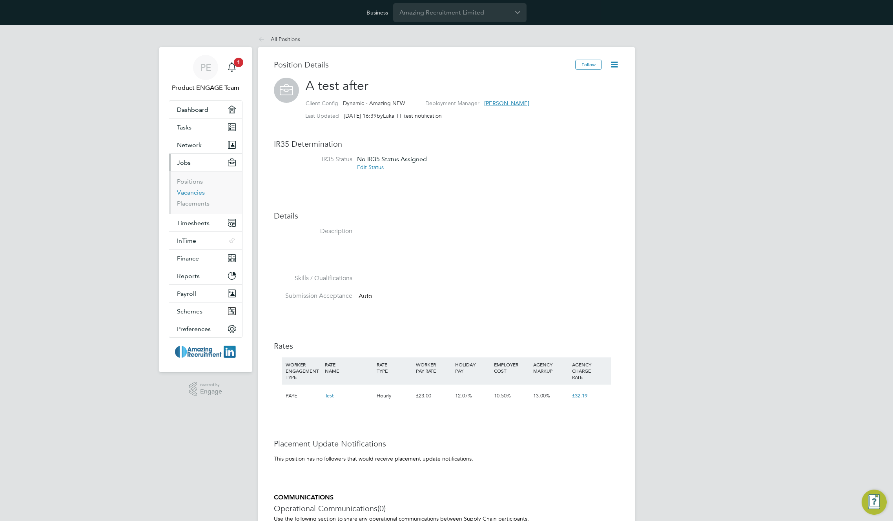
click at [190, 192] on link "Vacancies" at bounding box center [191, 192] width 28 height 7
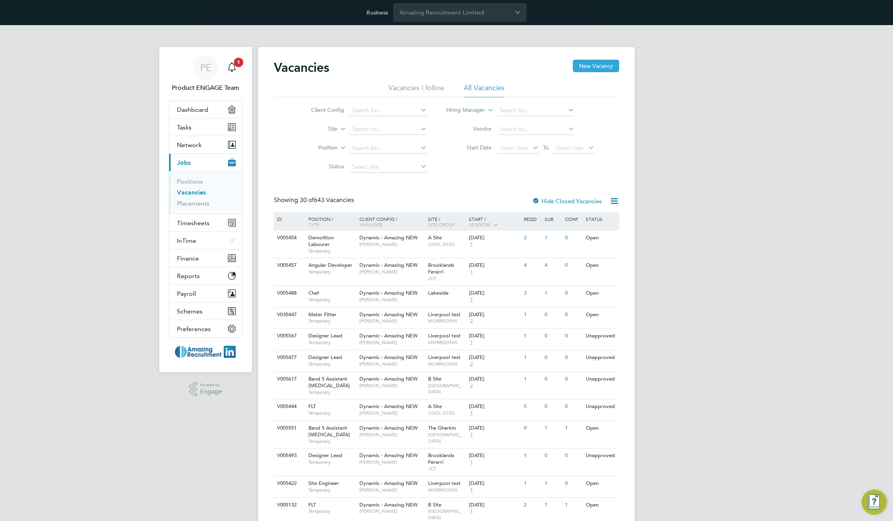
click at [585, 66] on button "New Vacancy" at bounding box center [596, 66] width 46 height 13
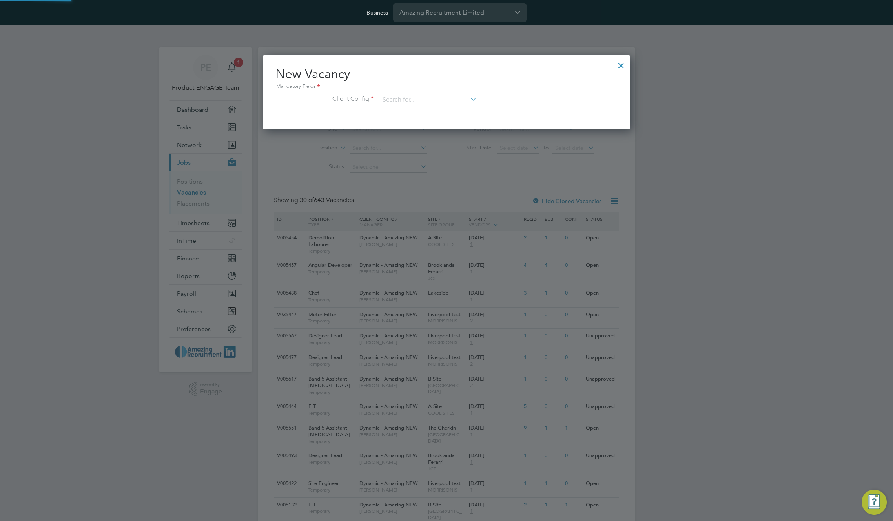
scroll to position [75, 368]
click at [427, 102] on input at bounding box center [428, 100] width 97 height 12
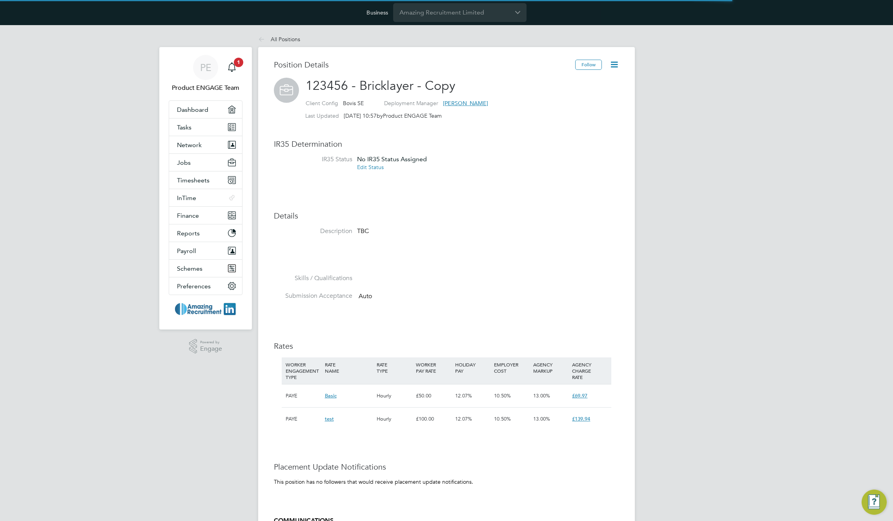
scroll to position [23, 53]
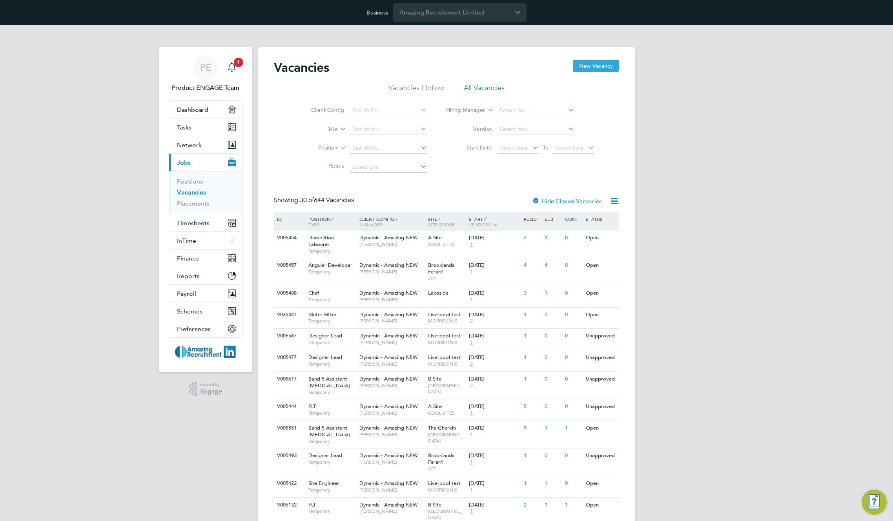
click at [598, 67] on button "New Vacancy" at bounding box center [596, 66] width 46 height 13
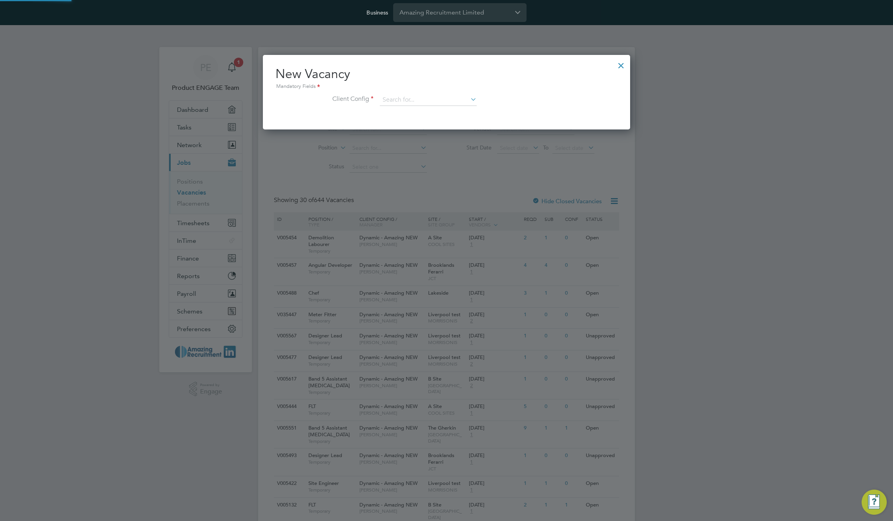
scroll to position [75, 368]
click at [436, 104] on input at bounding box center [428, 100] width 97 height 12
click at [431, 113] on li "Bovis SE" at bounding box center [428, 111] width 98 height 11
type input "Bovis SE"
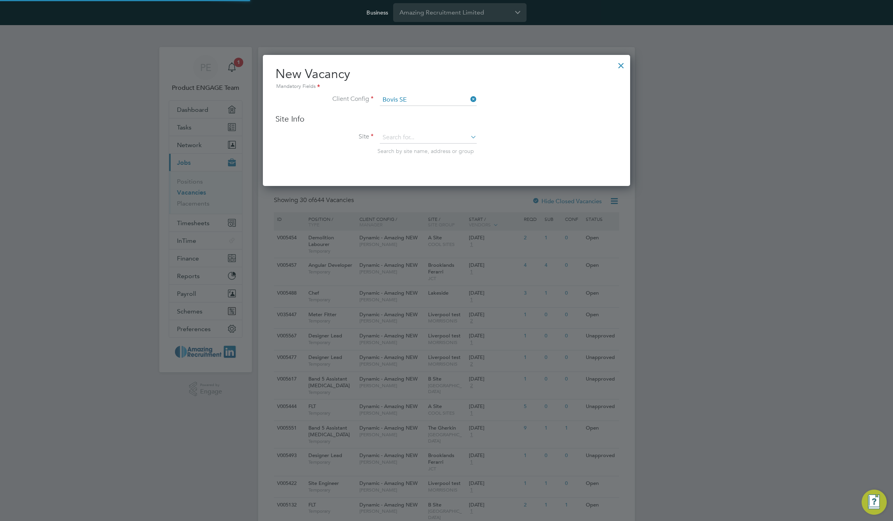
scroll to position [131, 368]
click at [421, 136] on input at bounding box center [428, 138] width 97 height 12
click at [413, 162] on li "B Site" at bounding box center [428, 159] width 98 height 11
type input "B Site"
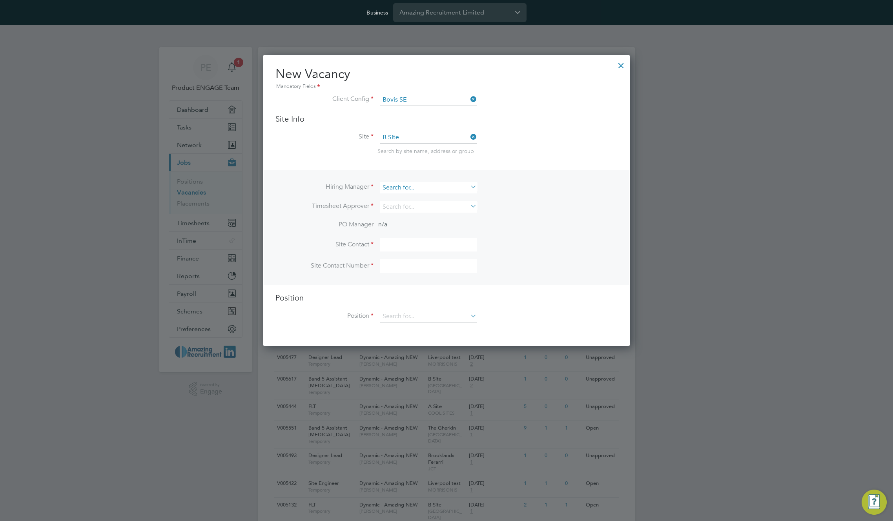
scroll to position [292, 368]
click at [445, 190] on input at bounding box center [428, 187] width 97 height 11
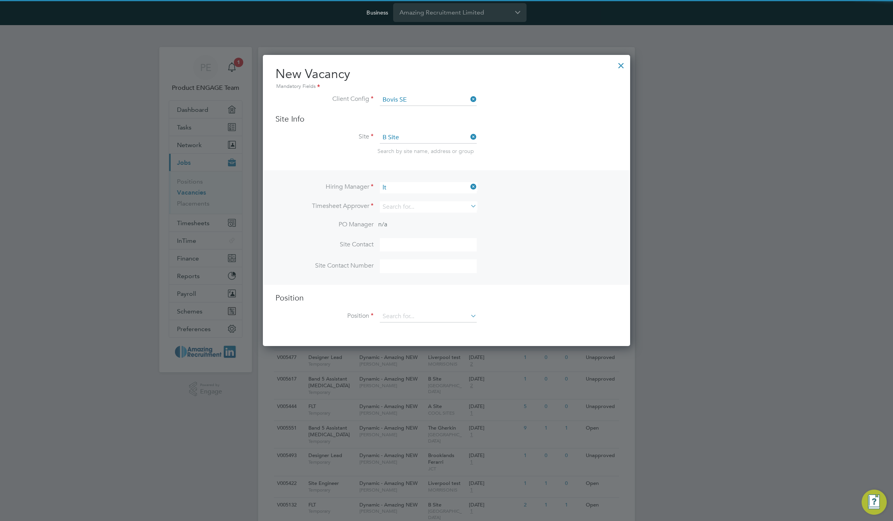
click at [430, 204] on li "LT QA" at bounding box center [428, 209] width 98 height 11
type input "LT QA"
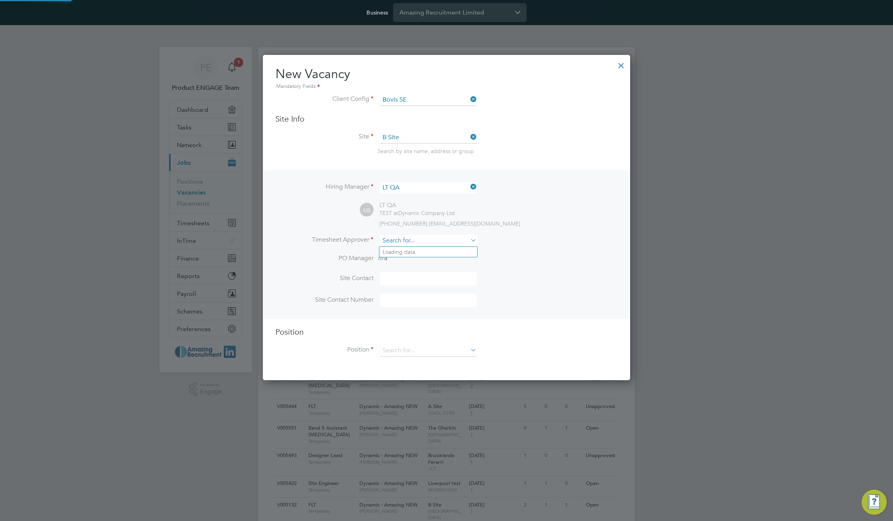
click at [440, 237] on input at bounding box center [428, 240] width 97 height 11
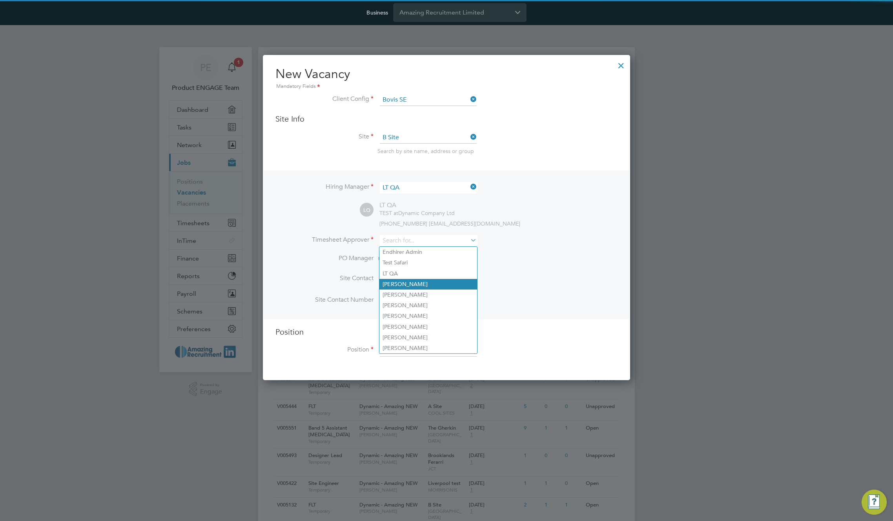
click at [434, 281] on li "[PERSON_NAME]" at bounding box center [428, 284] width 98 height 11
type input "[PERSON_NAME]"
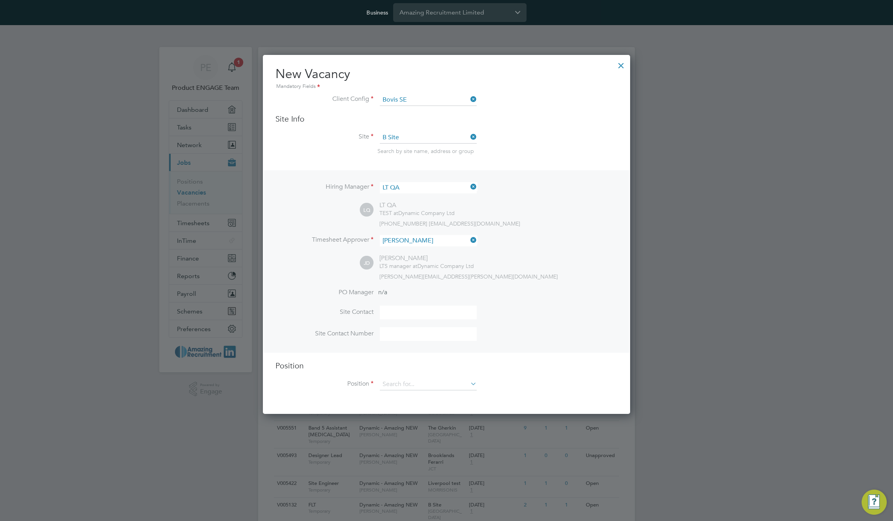
scroll to position [360, 368]
click at [511, 272] on div "[PERSON_NAME] LTS manager at Dynamic Company Ltd [PERSON_NAME][EMAIL_ADDRESS][P…" at bounding box center [489, 267] width 258 height 26
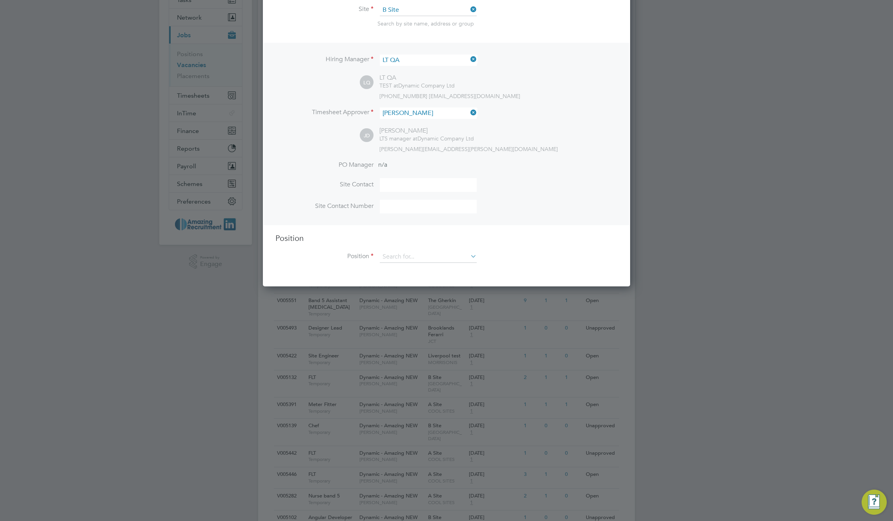
scroll to position [132, 0]
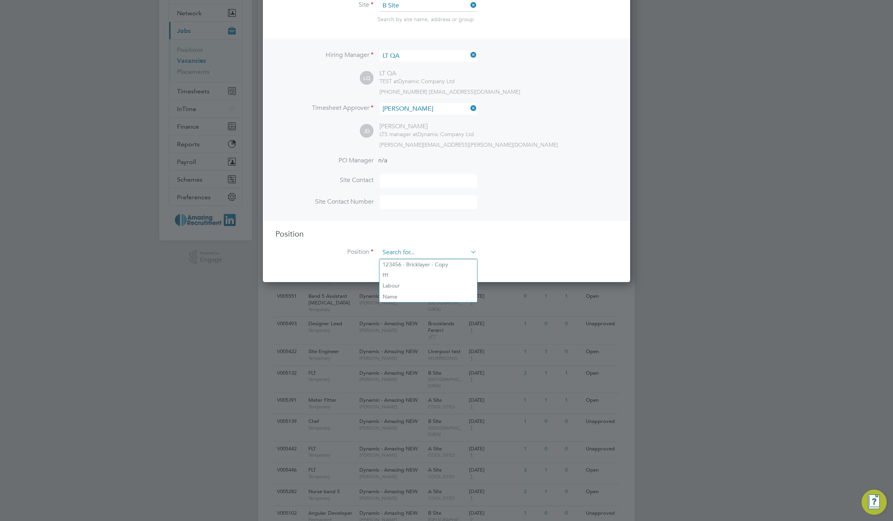
click at [451, 254] on input at bounding box center [428, 253] width 97 height 12
click at [447, 264] on li "123456 - Bricklayer - Copy" at bounding box center [428, 264] width 98 height 11
type input "123456 - Bricklayer - Copy"
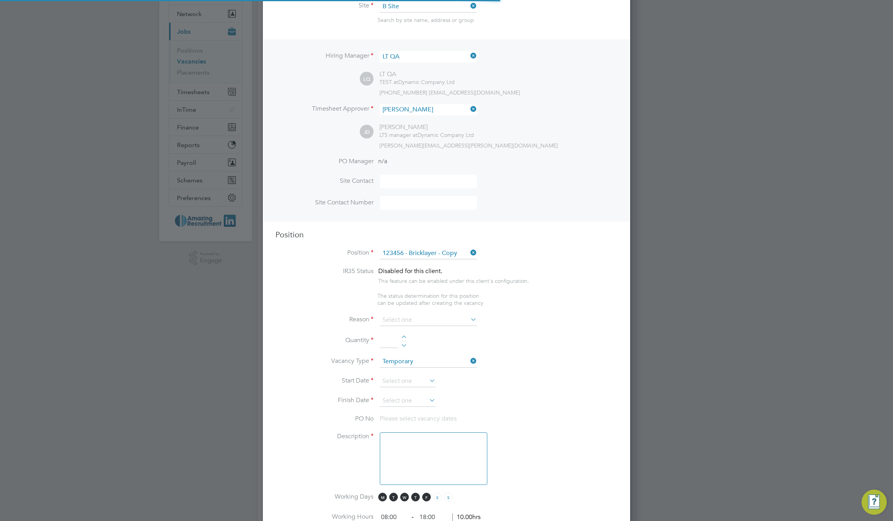
scroll to position [58, 0]
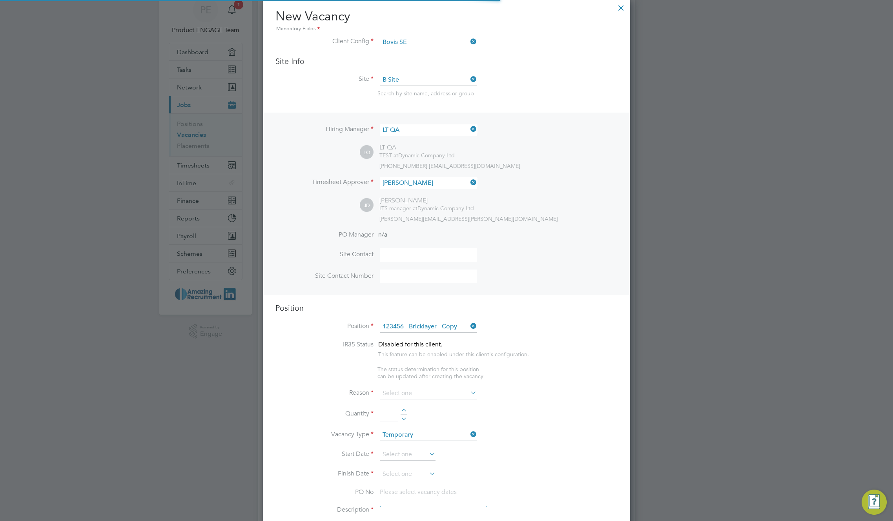
type textarea "TBC"
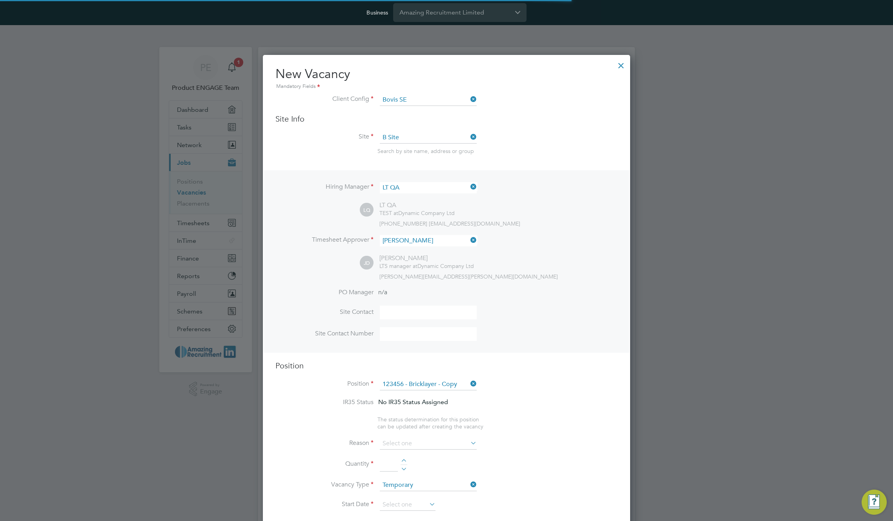
scroll to position [0, 0]
click at [440, 185] on input at bounding box center [428, 187] width 97 height 11
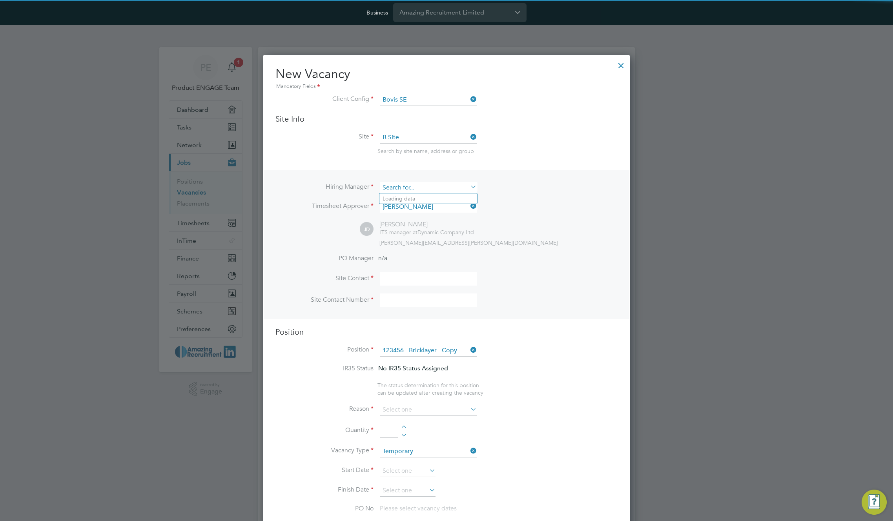
scroll to position [1096, 368]
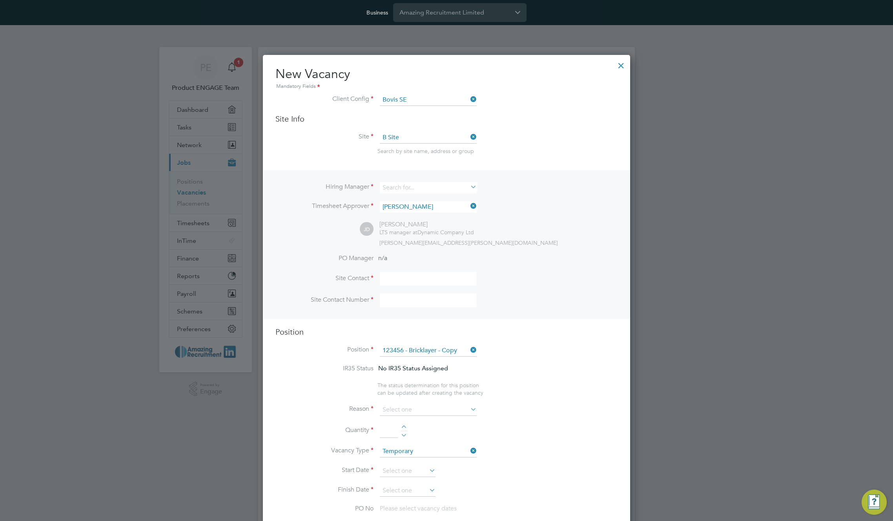
click at [430, 232] on li "James Brown" at bounding box center [428, 230] width 98 height 11
type input "James Brown"
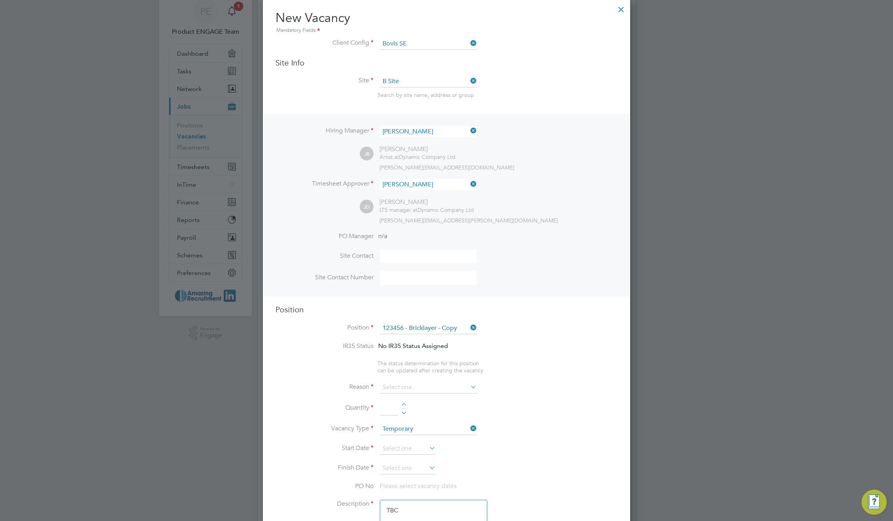
scroll to position [220, 0]
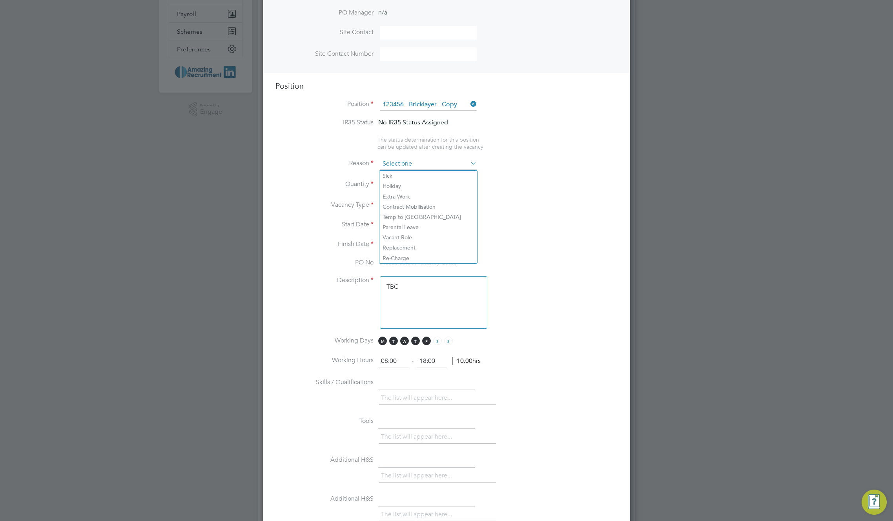
click at [437, 164] on input at bounding box center [428, 164] width 97 height 12
click at [414, 190] on li "Holiday" at bounding box center [428, 186] width 98 height 10
type input "Holiday"
click at [403, 180] on div at bounding box center [404, 181] width 7 height 5
click at [404, 181] on div at bounding box center [404, 181] width 7 height 5
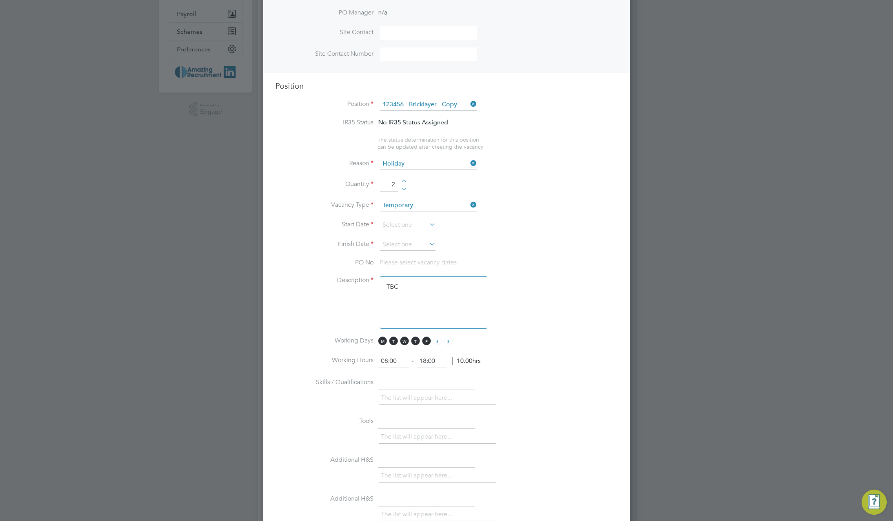
click at [404, 181] on div at bounding box center [404, 181] width 7 height 5
type input "3"
click at [411, 222] on input at bounding box center [408, 225] width 56 height 12
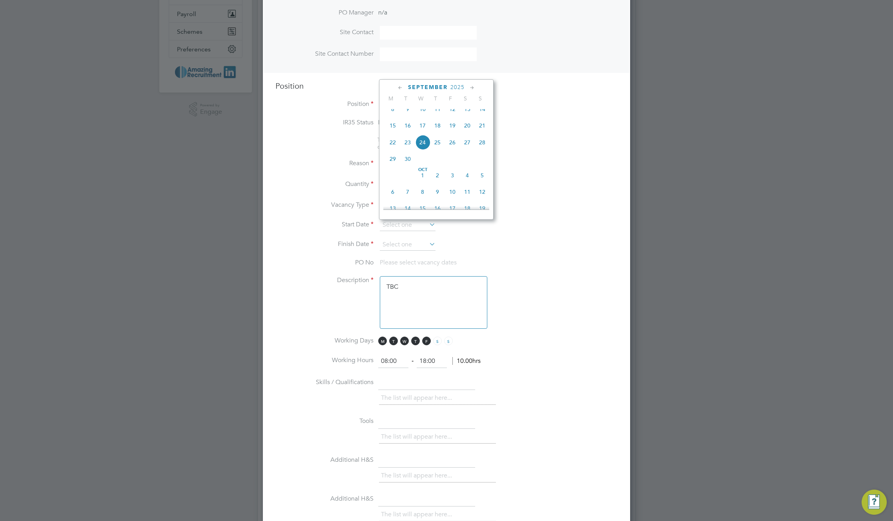
click at [391, 113] on span "8" at bounding box center [392, 109] width 15 height 15
type input "[DATE]"
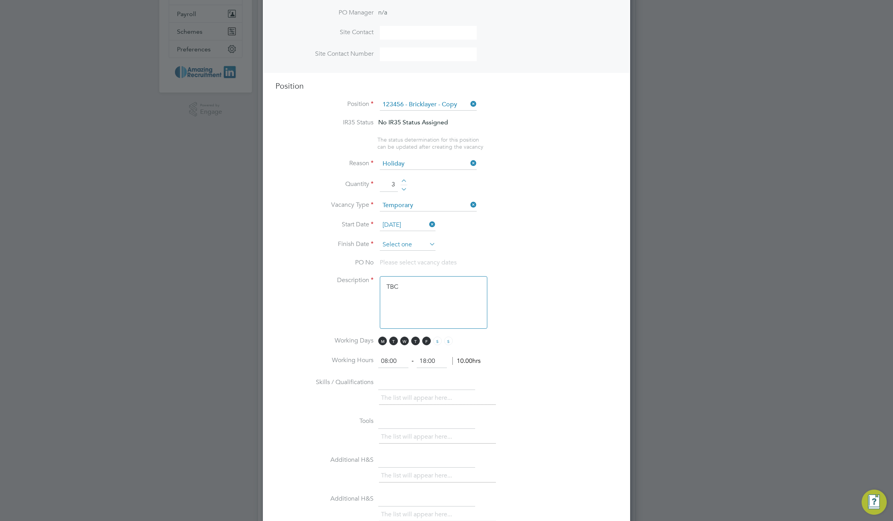
click at [416, 244] on input at bounding box center [408, 245] width 56 height 12
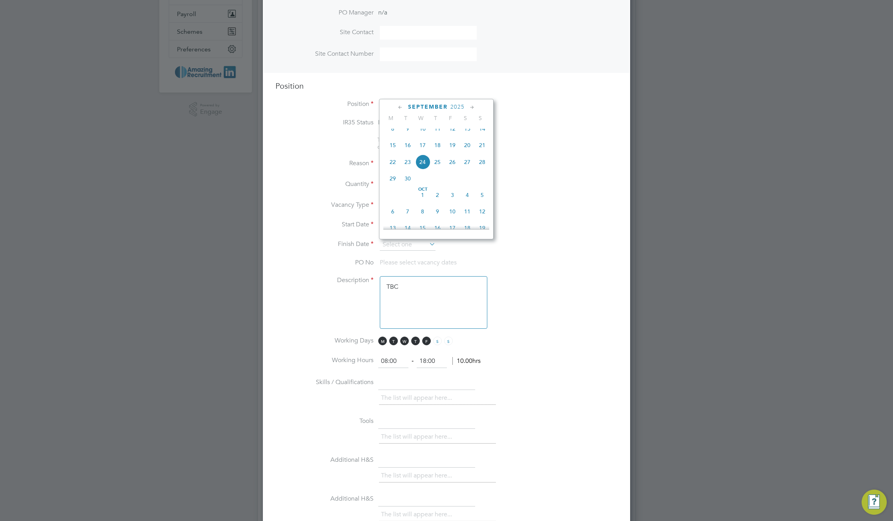
click at [482, 218] on span "12" at bounding box center [482, 211] width 15 height 15
type input "[DATE]"
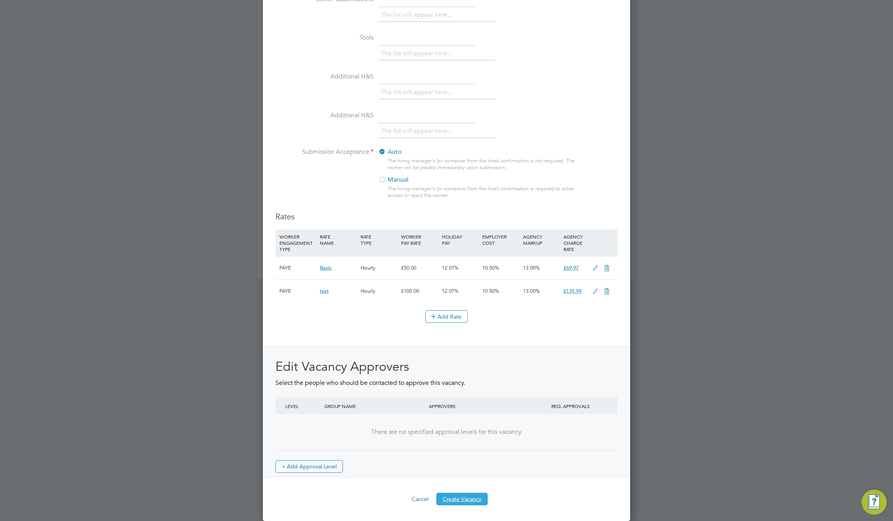
click at [468, 496] on button "Create Vacancy" at bounding box center [461, 499] width 51 height 13
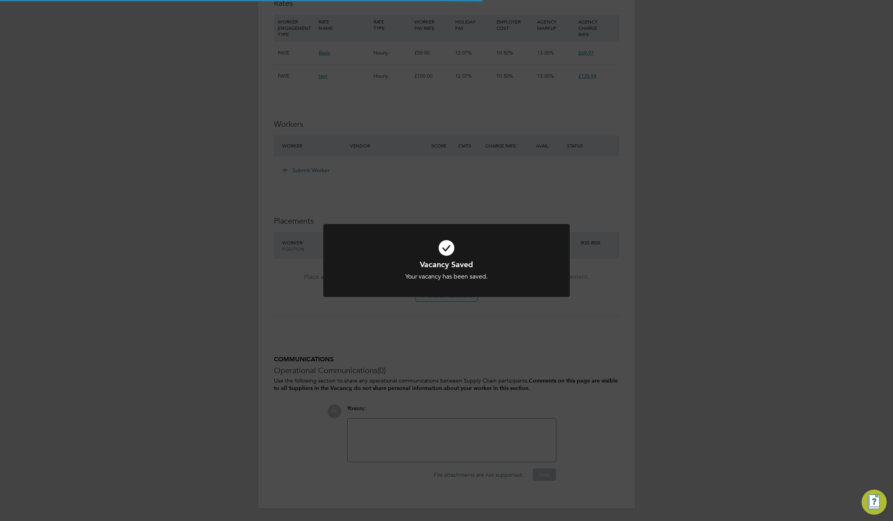
click at [670, 294] on div "Vacancy Saved Your vacancy has been saved. Cancel Okay" at bounding box center [446, 260] width 893 height 521
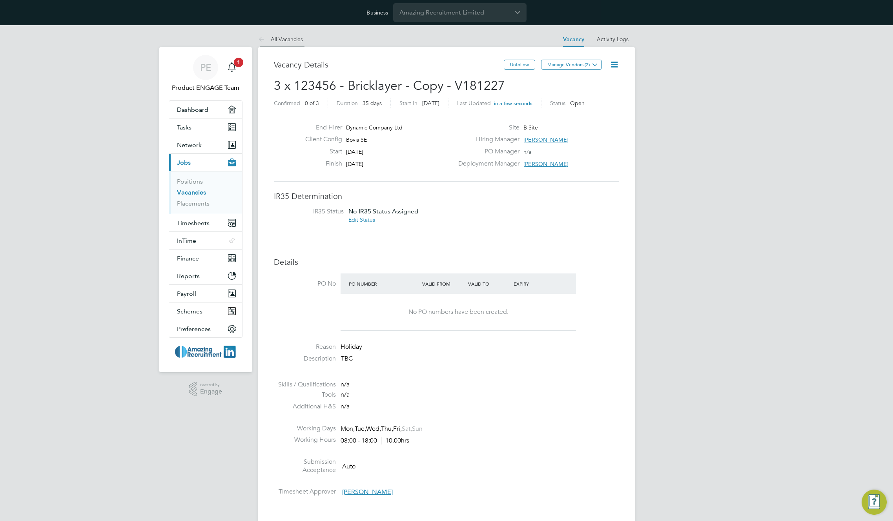
click at [291, 42] on li "All Vacancies" at bounding box center [280, 39] width 45 height 16
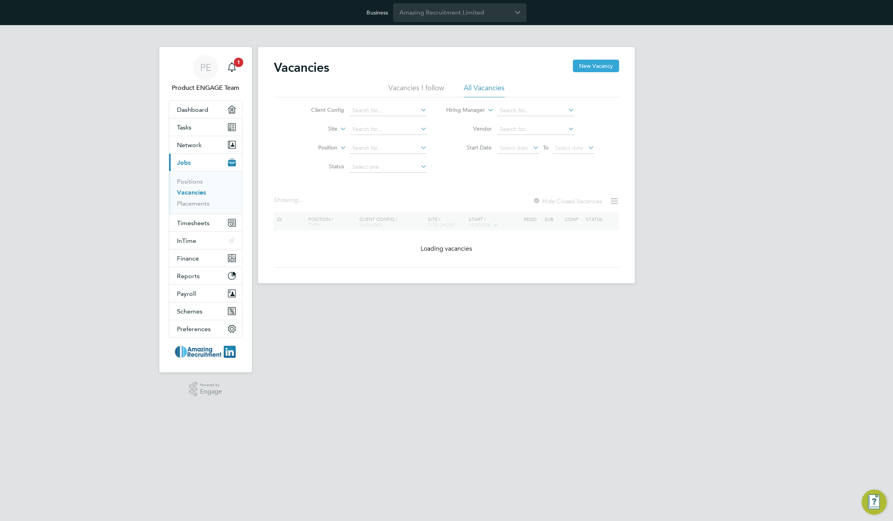
click at [598, 66] on button "New Vacancy" at bounding box center [596, 66] width 46 height 13
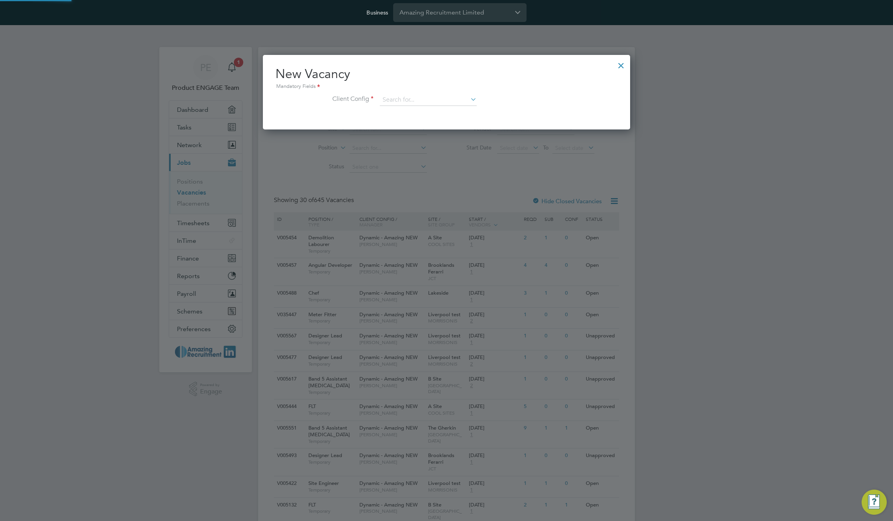
scroll to position [75, 368]
click at [427, 100] on input at bounding box center [428, 100] width 97 height 12
click at [416, 109] on li "Bovis SE" at bounding box center [428, 111] width 98 height 11
type input "Bovis SE"
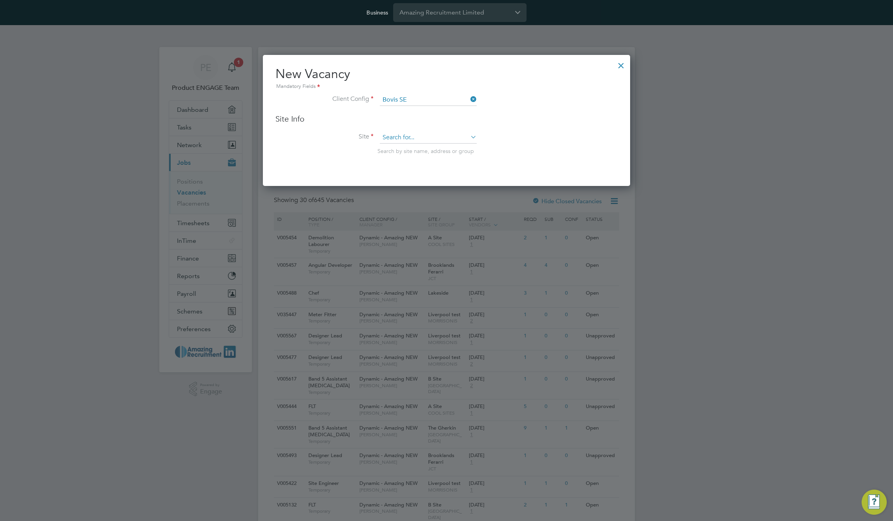
click at [419, 137] on input at bounding box center [428, 138] width 97 height 12
click at [407, 176] on li "Tesco" at bounding box center [428, 180] width 98 height 11
type input "Tesco"
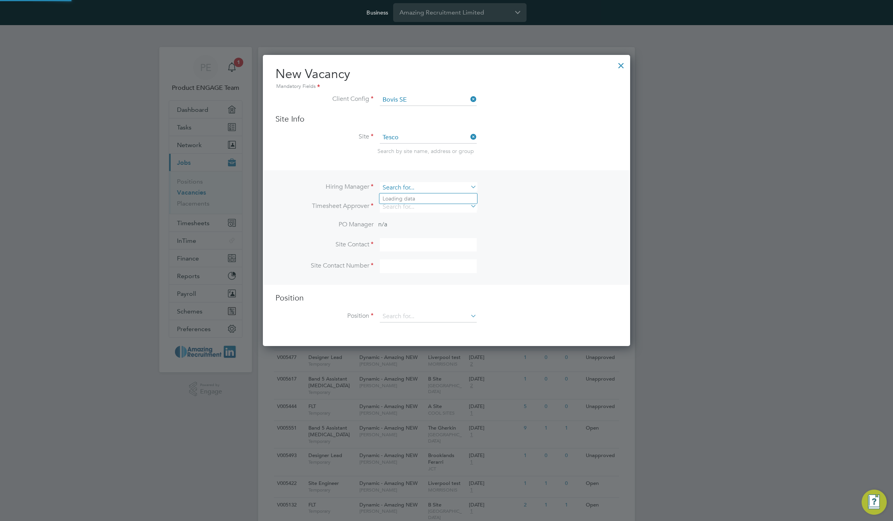
scroll to position [292, 368]
click at [425, 187] on input at bounding box center [428, 187] width 97 height 11
click at [418, 208] on li "LT QA" at bounding box center [428, 209] width 98 height 11
type input "LT QA"
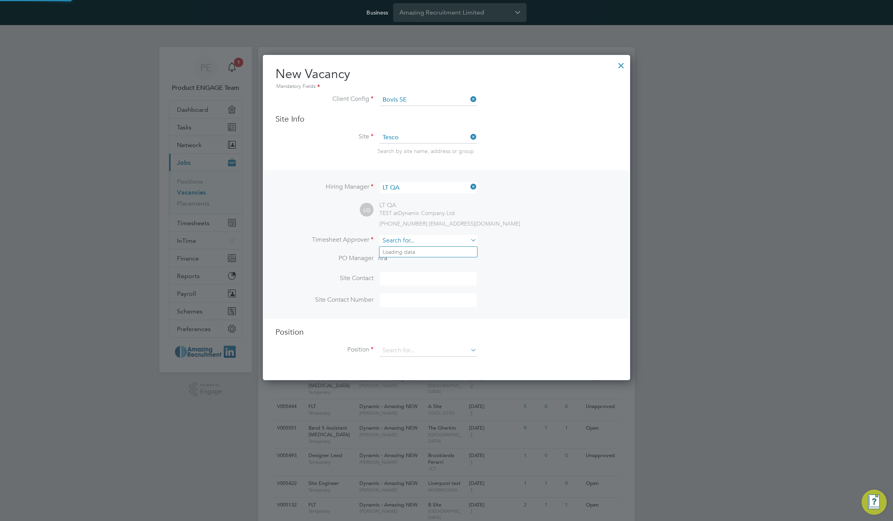
click at [426, 239] on input at bounding box center [428, 240] width 97 height 11
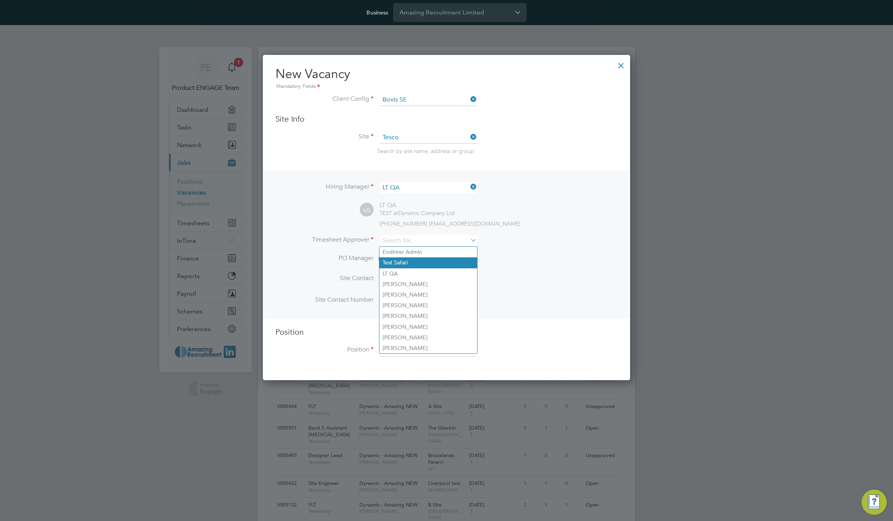
click at [418, 261] on li "Test Safari" at bounding box center [428, 262] width 98 height 11
type input "Test Safari"
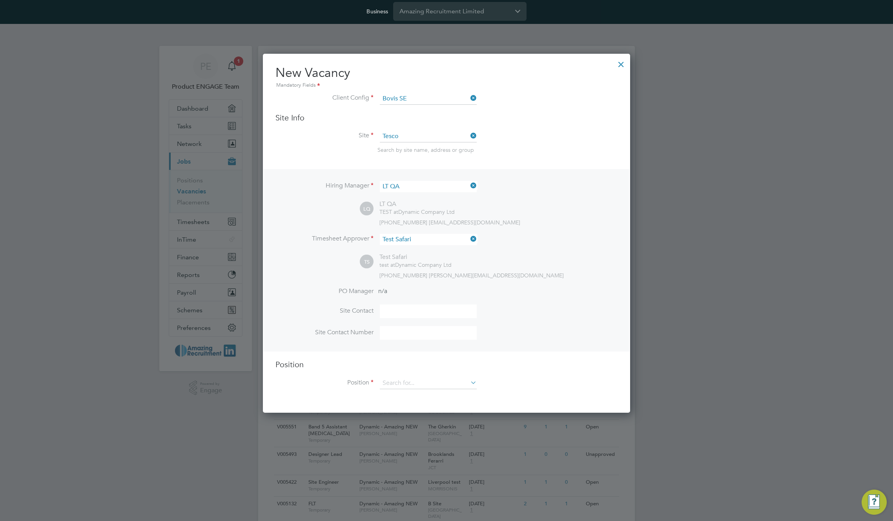
scroll to position [130, 0]
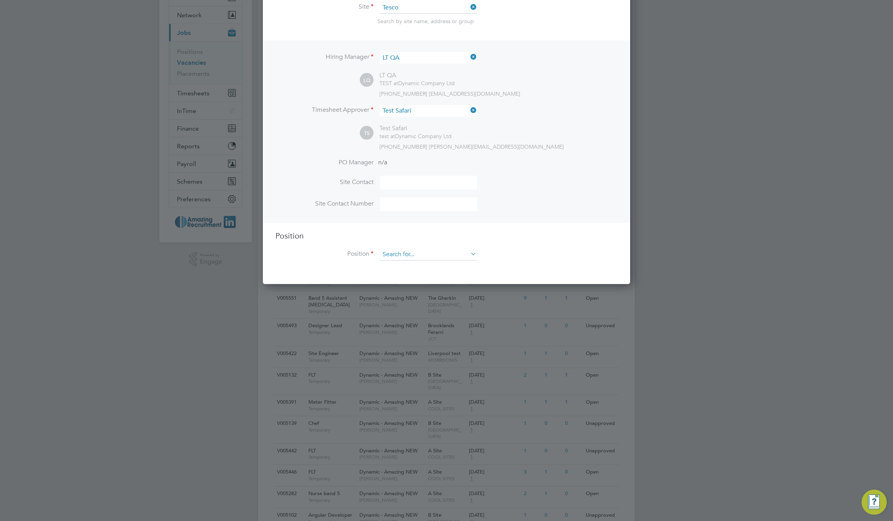
click at [419, 251] on input at bounding box center [428, 255] width 97 height 12
click at [408, 284] on li "Labour" at bounding box center [428, 288] width 98 height 11
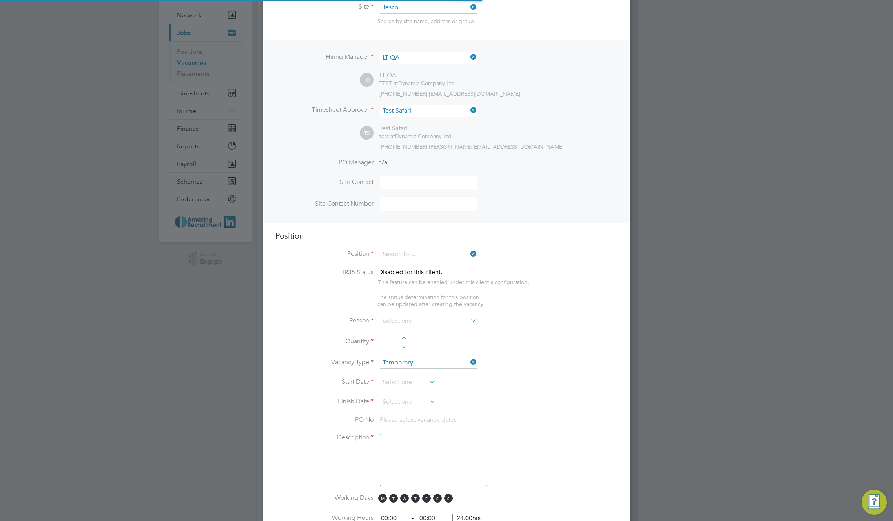
type input "Labour"
type textarea "For cleaning"
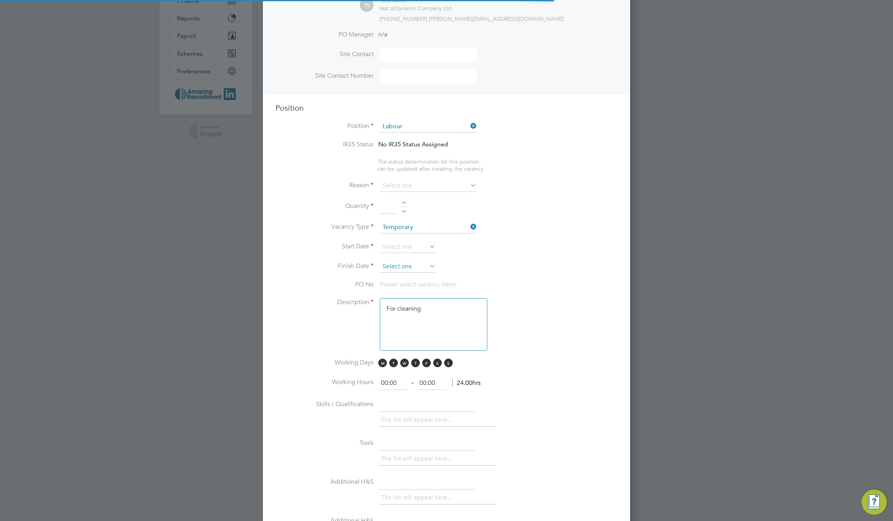
scroll to position [23, 41]
click at [434, 188] on input at bounding box center [428, 186] width 97 height 12
click at [412, 212] on li "Holiday" at bounding box center [428, 208] width 98 height 10
type input "Holiday"
click at [399, 202] on li "Quantity" at bounding box center [446, 211] width 342 height 22
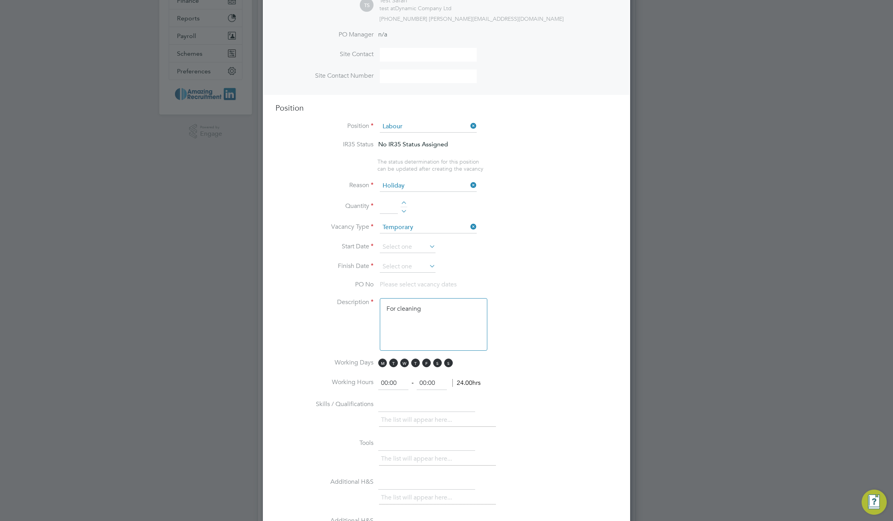
click at [405, 203] on div at bounding box center [404, 203] width 7 height 5
type input "1"
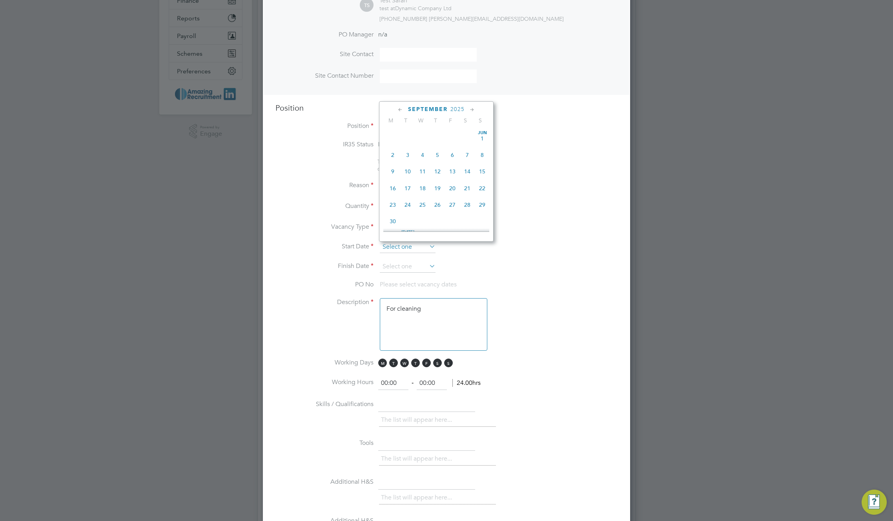
scroll to position [289, 0]
click at [404, 247] on input at bounding box center [408, 247] width 56 height 12
click at [396, 139] on span "8" at bounding box center [392, 131] width 15 height 15
type input "[DATE]"
drag, startPoint x: 418, startPoint y: 266, endPoint x: 492, endPoint y: 240, distance: 78.8
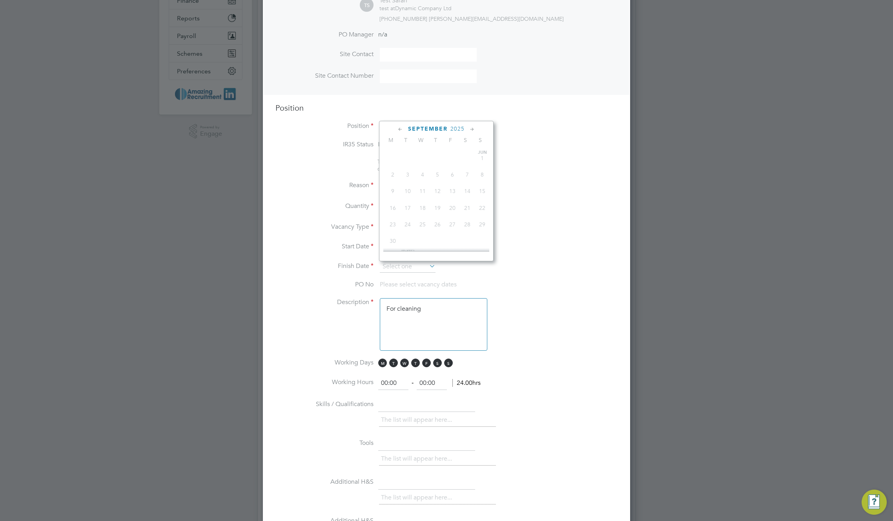
click at [421, 265] on input at bounding box center [408, 267] width 56 height 12
click at [480, 240] on span "12" at bounding box center [482, 233] width 15 height 15
type input "[DATE]"
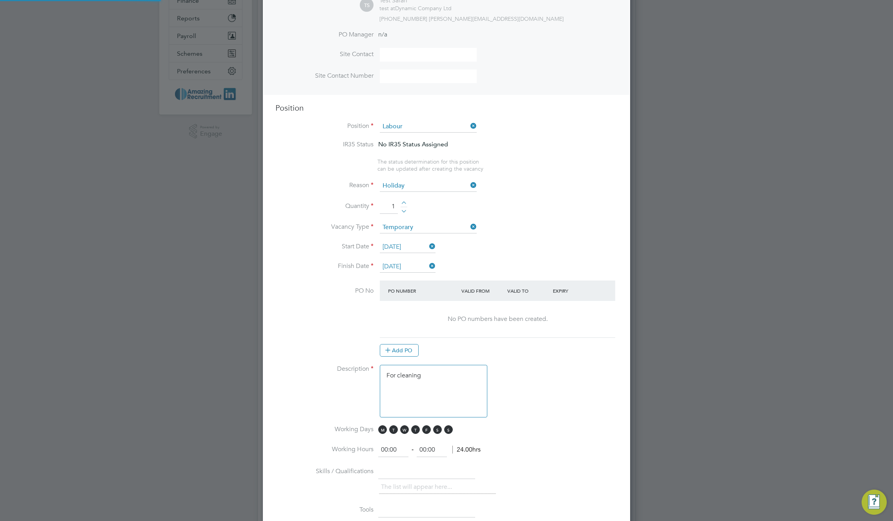
scroll to position [1174, 368]
click at [409, 246] on input "[DATE]" at bounding box center [408, 247] width 56 height 12
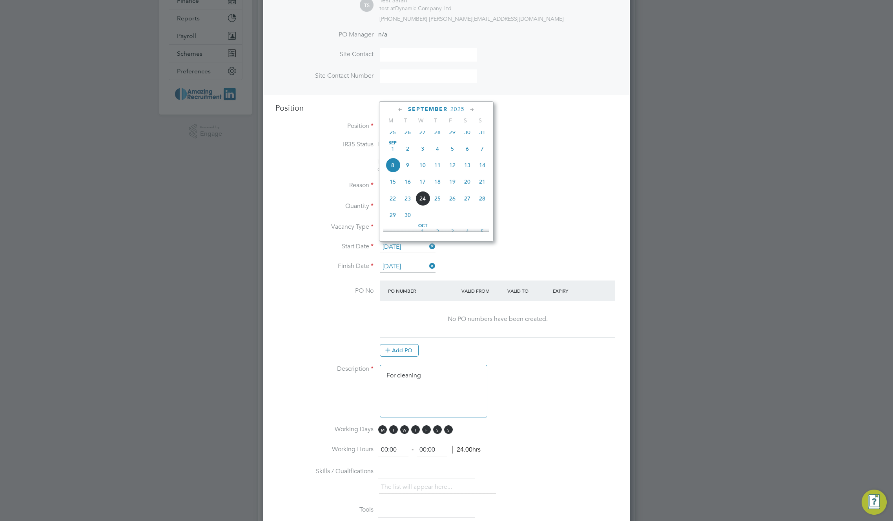
click at [407, 134] on span "26" at bounding box center [407, 132] width 15 height 15
click at [413, 248] on input "26 Aug 2025" at bounding box center [408, 247] width 56 height 12
click at [408, 203] on span "9" at bounding box center [407, 197] width 15 height 15
type input "09 Sep 2025"
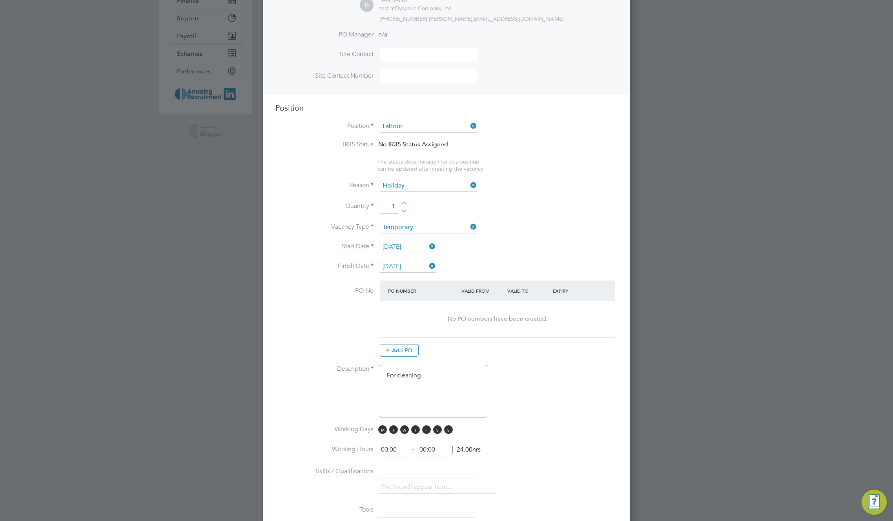
click at [554, 215] on li "Quantity 1" at bounding box center [446, 211] width 342 height 22
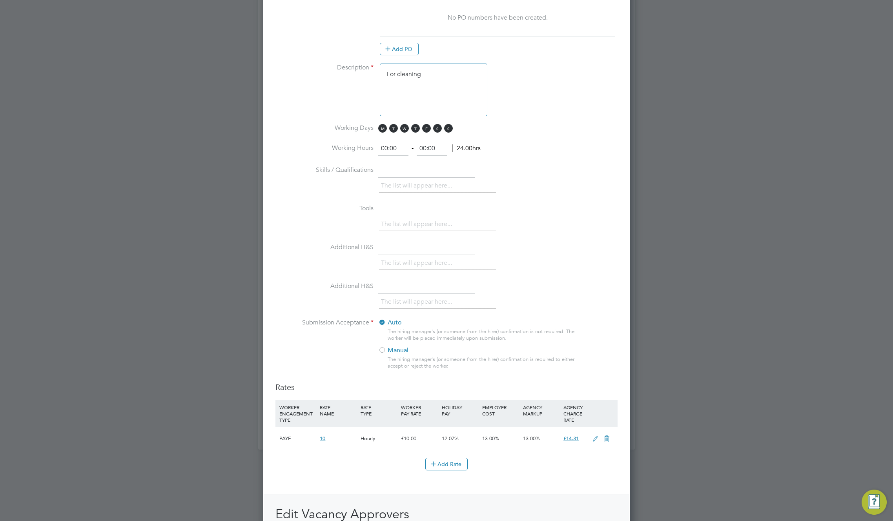
scroll to position [707, 0]
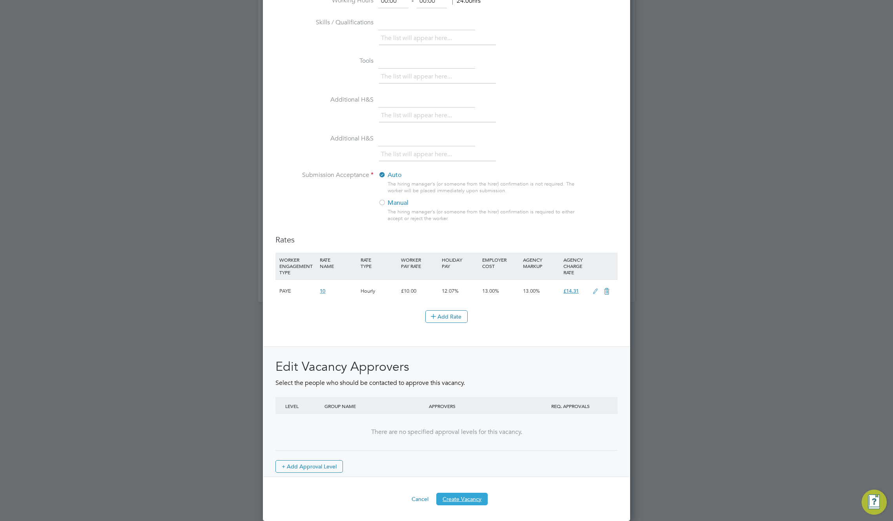
click at [474, 496] on button "Create Vacancy" at bounding box center [461, 499] width 51 height 13
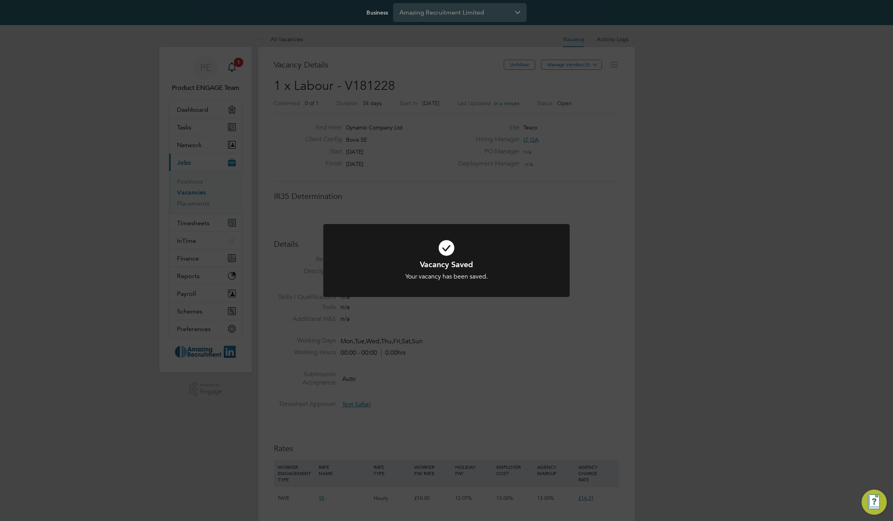
click at [762, 139] on div "Vacancy Saved Your vacancy has been saved. Cancel Okay" at bounding box center [446, 260] width 893 height 521
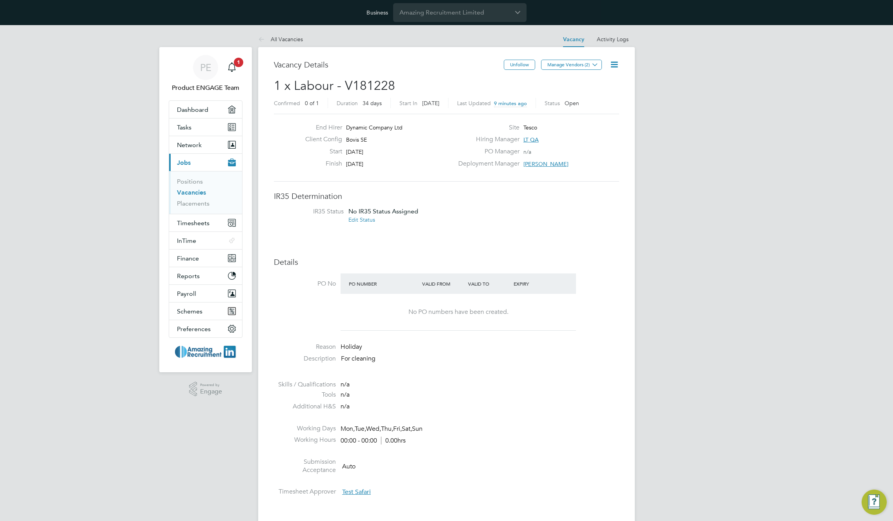
drag, startPoint x: 472, startPoint y: 136, endPoint x: 503, endPoint y: 137, distance: 31.0
click at [503, 137] on label "Hiring Manager" at bounding box center [487, 139] width 66 height 8
drag, startPoint x: 521, startPoint y: 138, endPoint x: 481, endPoint y: 140, distance: 40.5
click at [481, 140] on div "Hiring Manager LT QA" at bounding box center [538, 141] width 169 height 12
click at [481, 140] on label "Hiring Manager" at bounding box center [487, 139] width 66 height 8
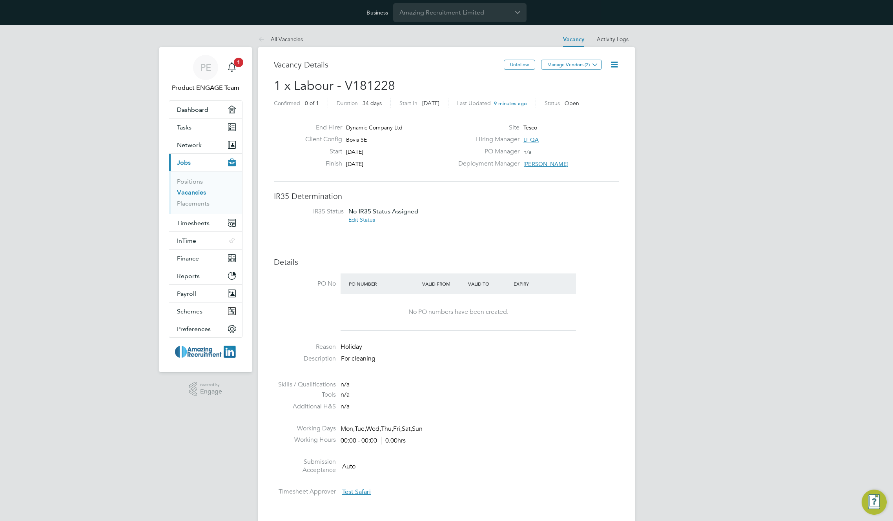
click at [481, 140] on label "Hiring Manager" at bounding box center [487, 139] width 66 height 8
click at [481, 139] on label "Hiring Manager" at bounding box center [487, 139] width 66 height 8
drag, startPoint x: 486, startPoint y: 138, endPoint x: 504, endPoint y: 137, distance: 18.5
click at [486, 138] on label "Hiring Manager" at bounding box center [487, 139] width 66 height 8
click at [511, 137] on label "Hiring Manager" at bounding box center [487, 139] width 66 height 8
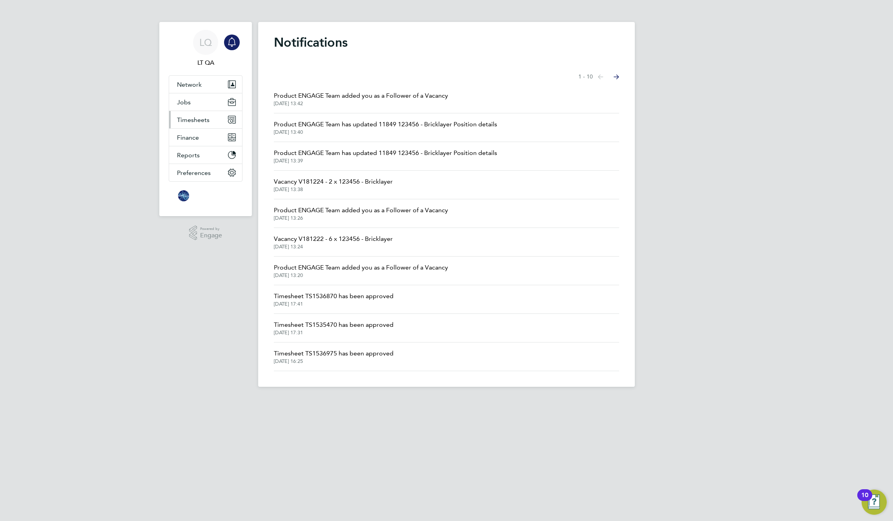
click at [194, 117] on span "Timesheets" at bounding box center [193, 119] width 33 height 7
click at [187, 140] on link "Timesheets" at bounding box center [193, 138] width 33 height 7
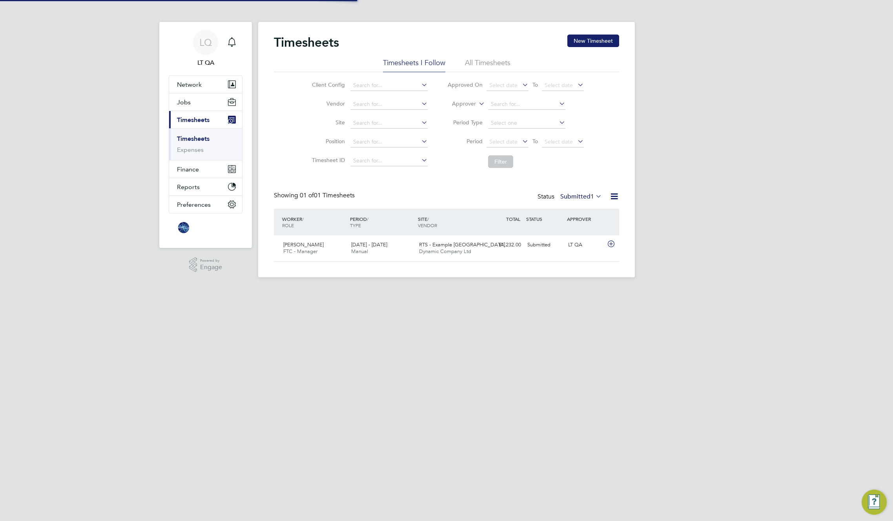
scroll to position [20, 68]
click at [195, 207] on span "Preferences" at bounding box center [194, 204] width 34 height 7
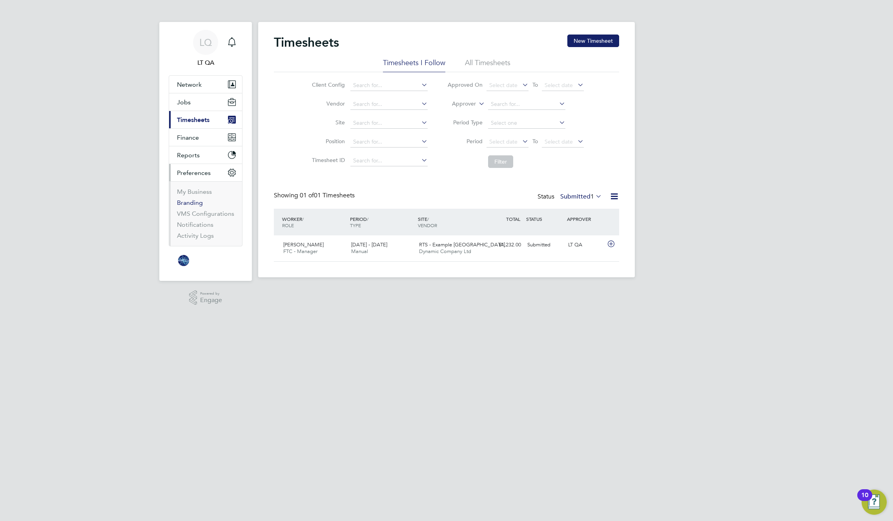
click at [195, 204] on link "Branding" at bounding box center [190, 202] width 26 height 7
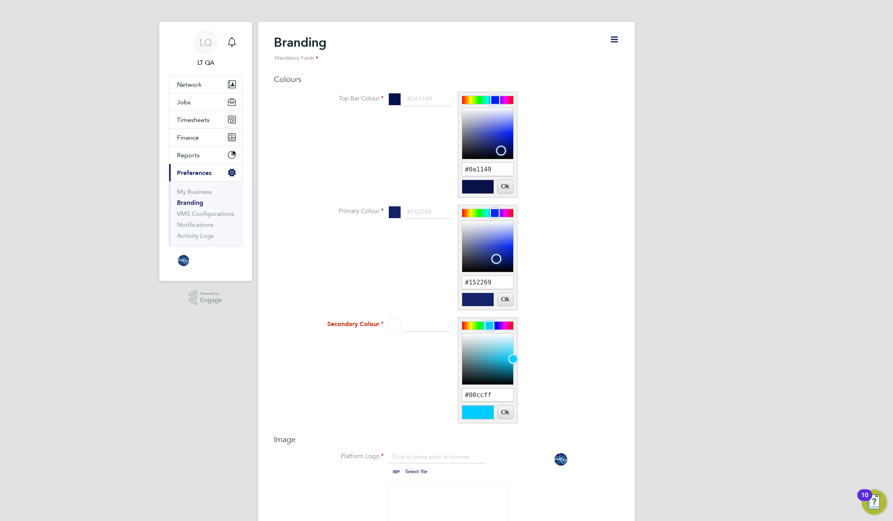
scroll to position [11, 97]
click at [230, 42] on icon "Main navigation" at bounding box center [231, 41] width 9 height 9
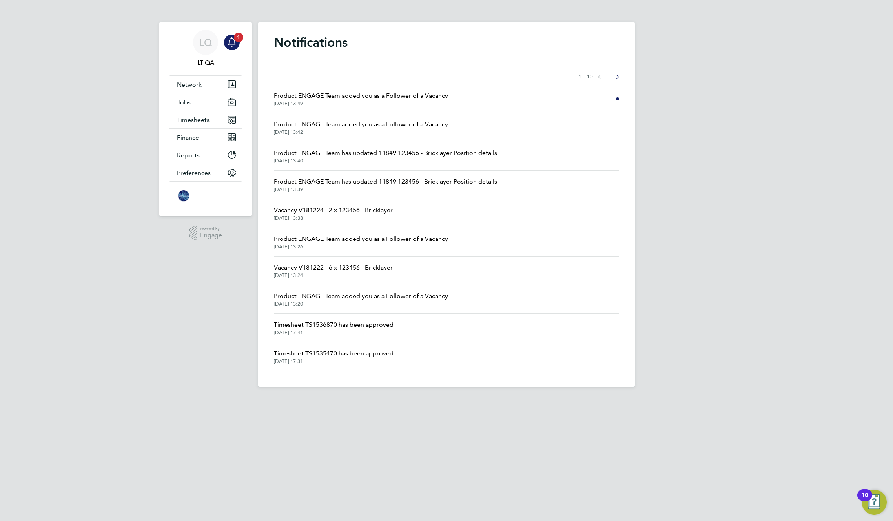
click at [415, 270] on li "Vacancy V181222 - 6 x 123456 - Bricklayer [DATE] 13:24" at bounding box center [446, 271] width 345 height 29
click at [372, 269] on span "Vacancy V181222 - 6 x 123456 - Bricklayer" at bounding box center [333, 267] width 119 height 9
drag, startPoint x: 477, startPoint y: 94, endPoint x: 270, endPoint y: 94, distance: 207.2
click at [270, 94] on div "Notifications Showing items 1 - 10 items Previous page Next page Product ENGAGE…" at bounding box center [446, 204] width 377 height 365
copy span "Product ENGAGE Team added you as a Follower of a Vacancy"
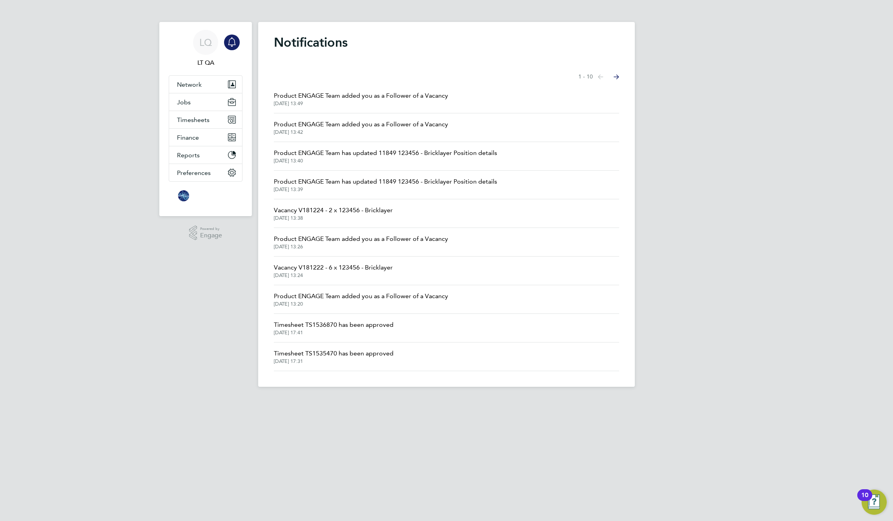
drag, startPoint x: 513, startPoint y: 153, endPoint x: 482, endPoint y: 154, distance: 31.0
click at [480, 155] on li "Product ENGAGE Team has updated 11849 123456 - Bricklayer Position details [DAT…" at bounding box center [446, 156] width 345 height 29
drag, startPoint x: 418, startPoint y: 207, endPoint x: 269, endPoint y: 206, distance: 149.1
click at [269, 206] on div "Notifications Showing items 1 - 10 items Previous page Next page Product ENGAGE…" at bounding box center [446, 204] width 377 height 365
copy span "Vacancy V181224 - 2 x 123456 - Bricklayer"
